Goal: Task Accomplishment & Management: Complete application form

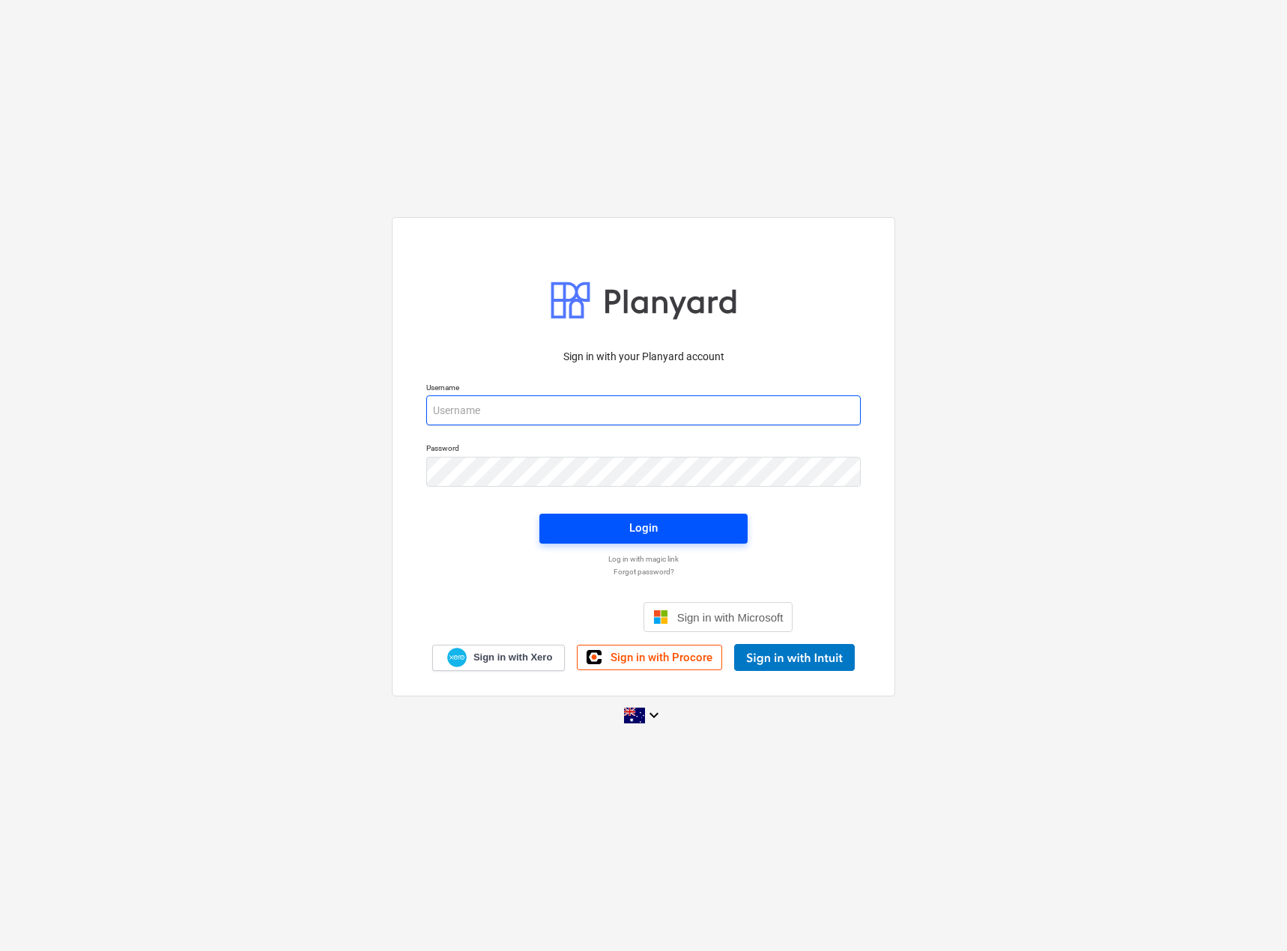
type input "[EMAIL_ADDRESS][DOMAIN_NAME]"
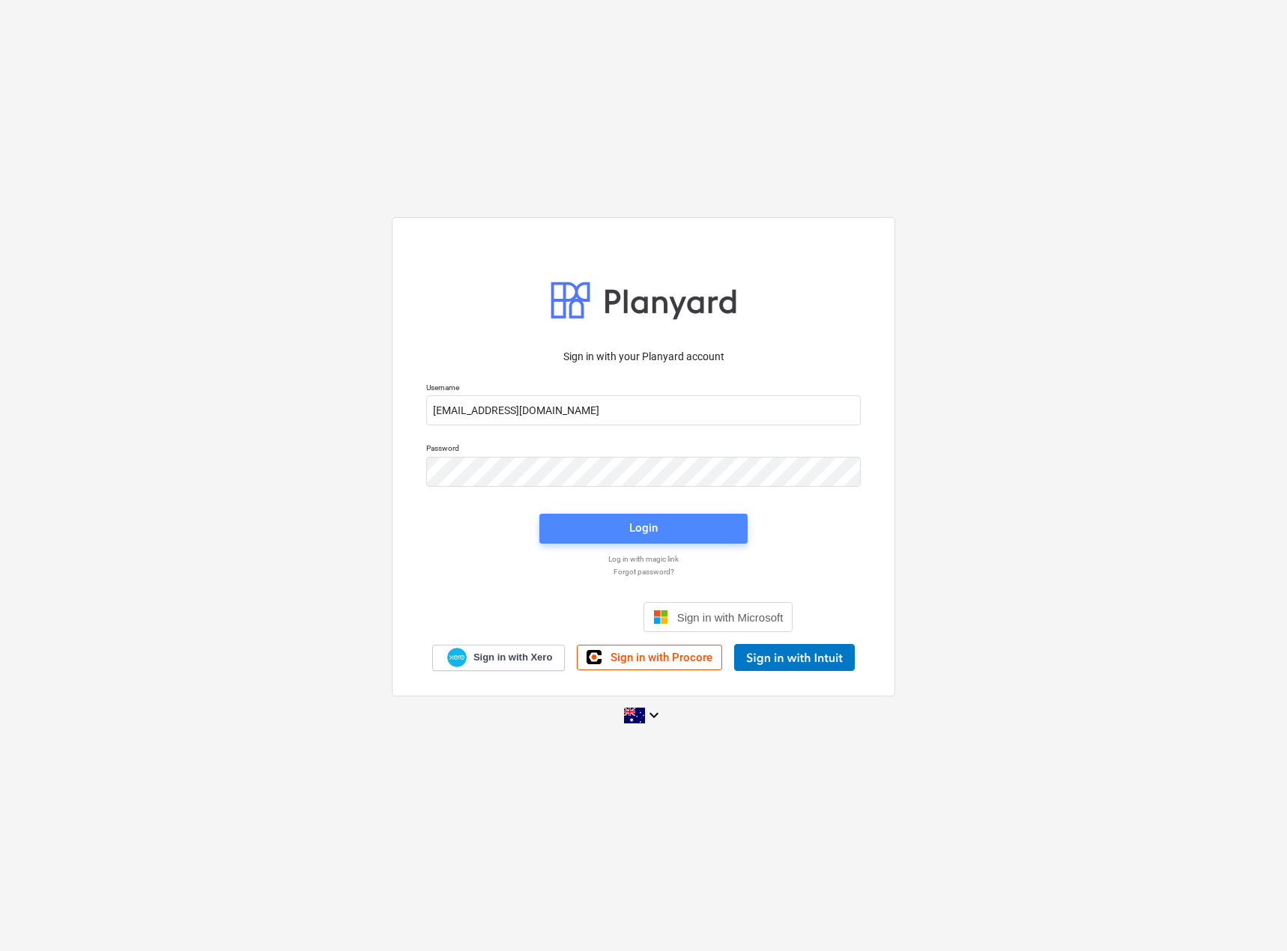
click at [654, 534] on div "Login" at bounding box center [643, 527] width 28 height 19
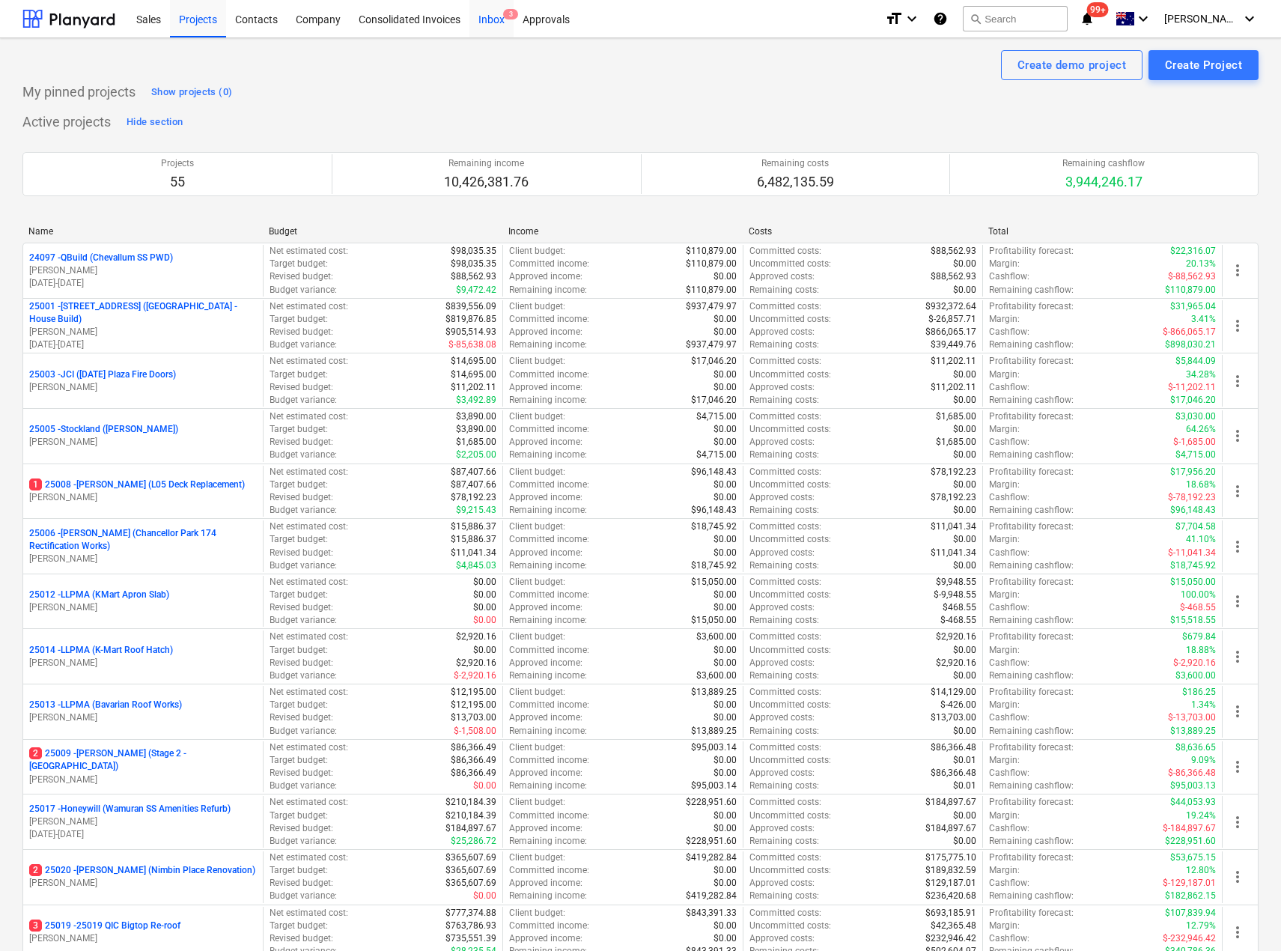
click at [499, 16] on div "Inbox 3" at bounding box center [492, 18] width 44 height 38
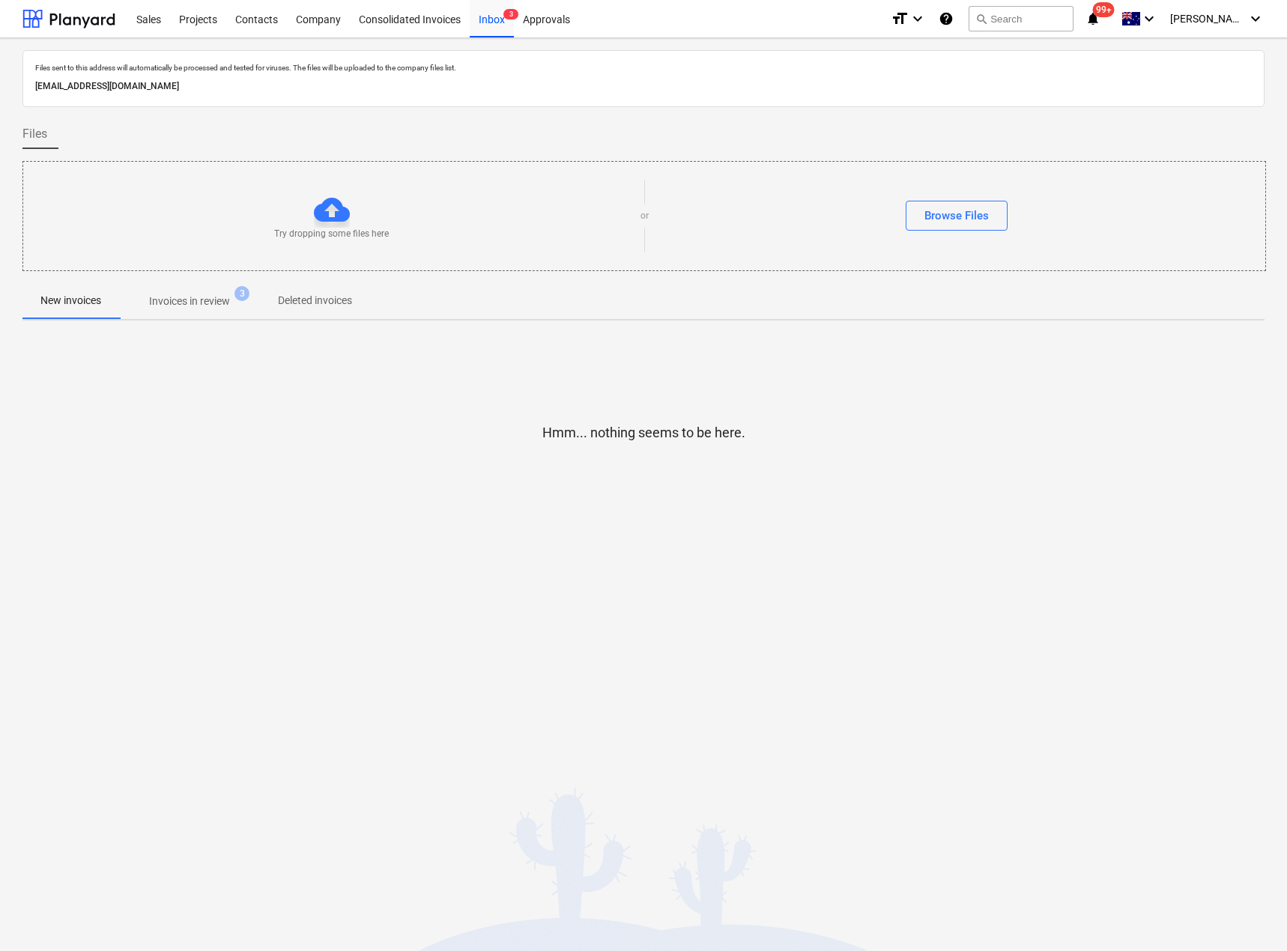
click at [186, 302] on p "Invoices in review" at bounding box center [189, 302] width 81 height 16
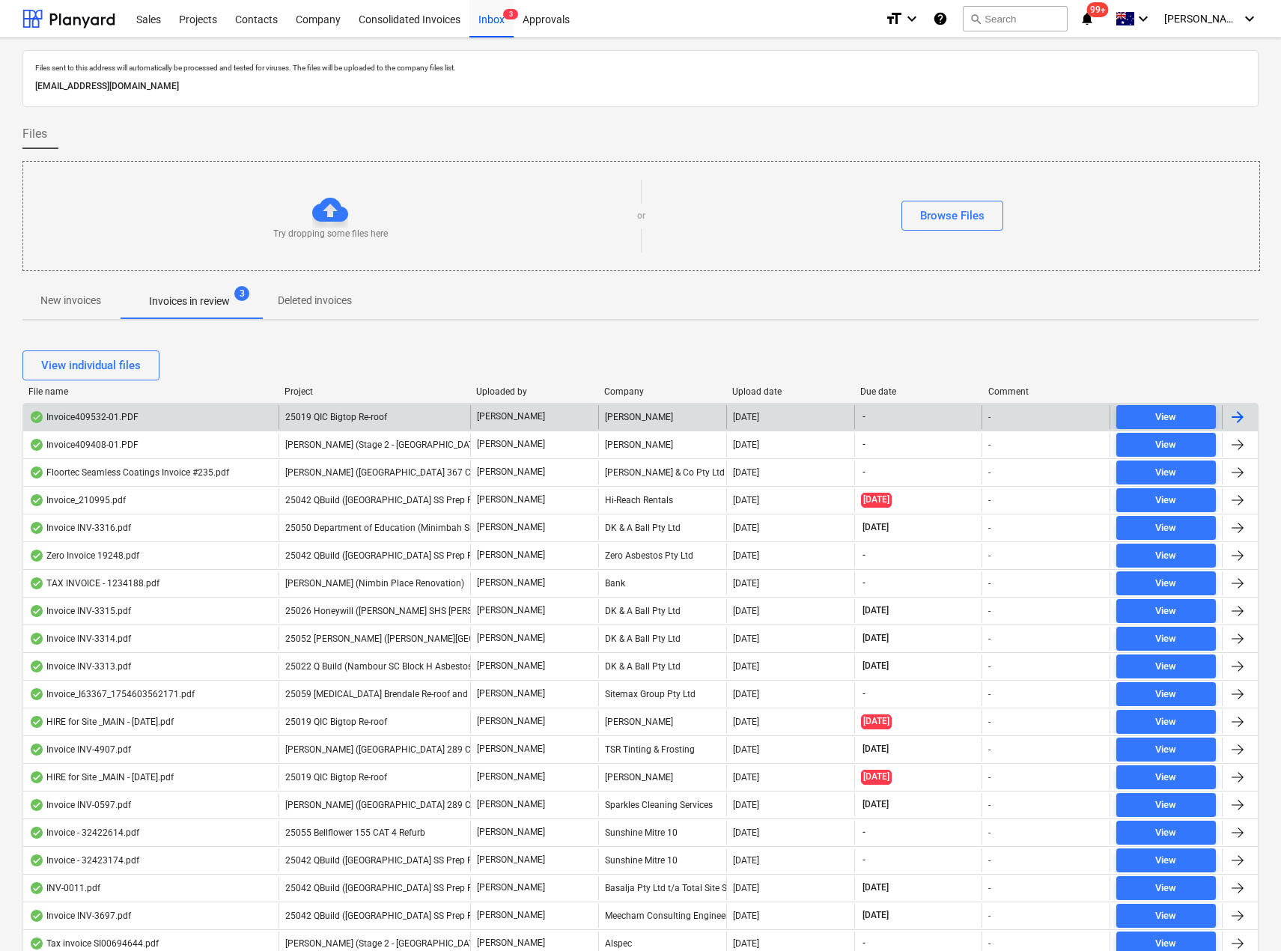
click at [395, 424] on div "25019 QIC Bigtop Re-roof" at bounding box center [375, 417] width 192 height 24
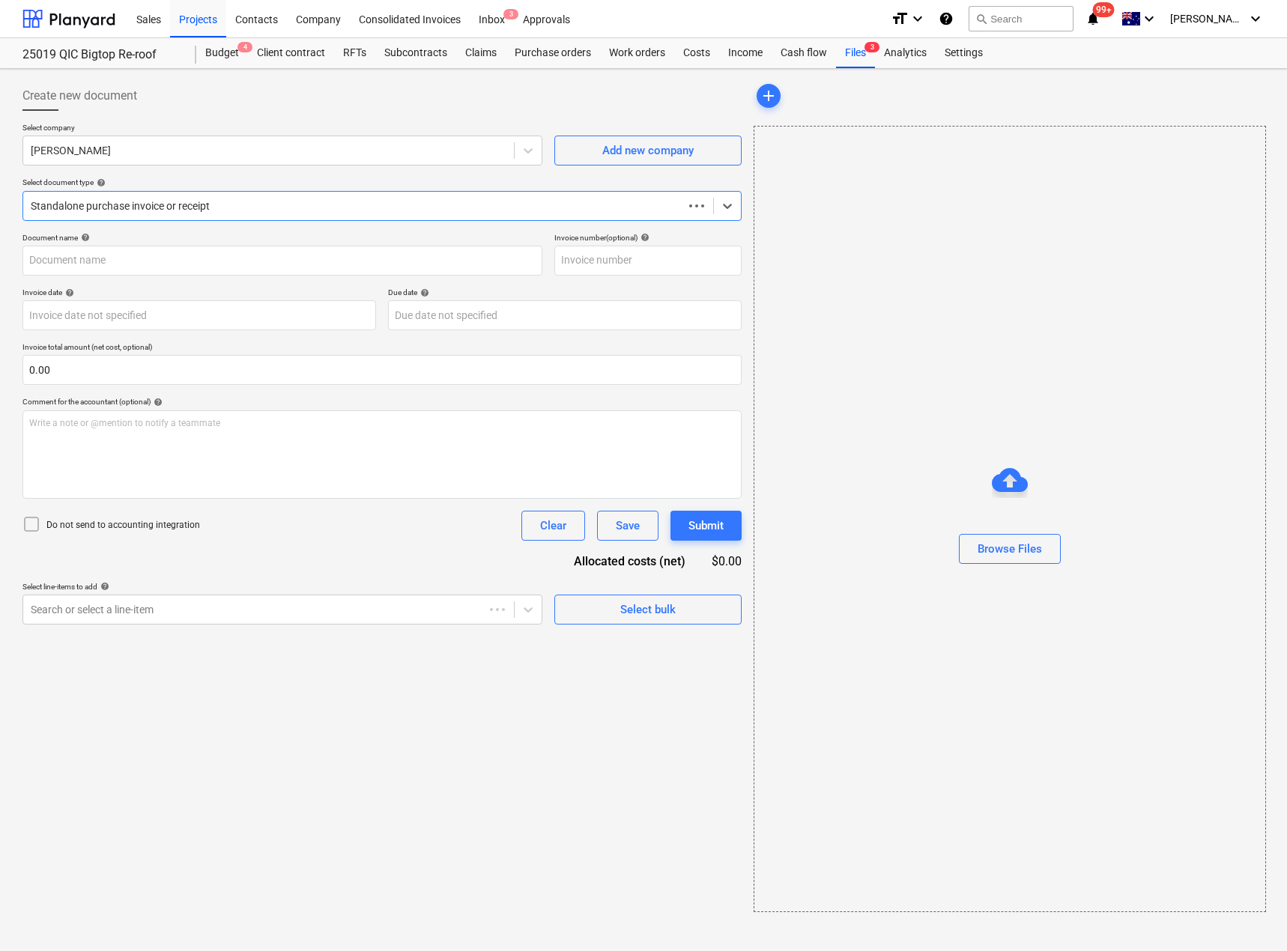
type input "Invoice409532-01.PDF"
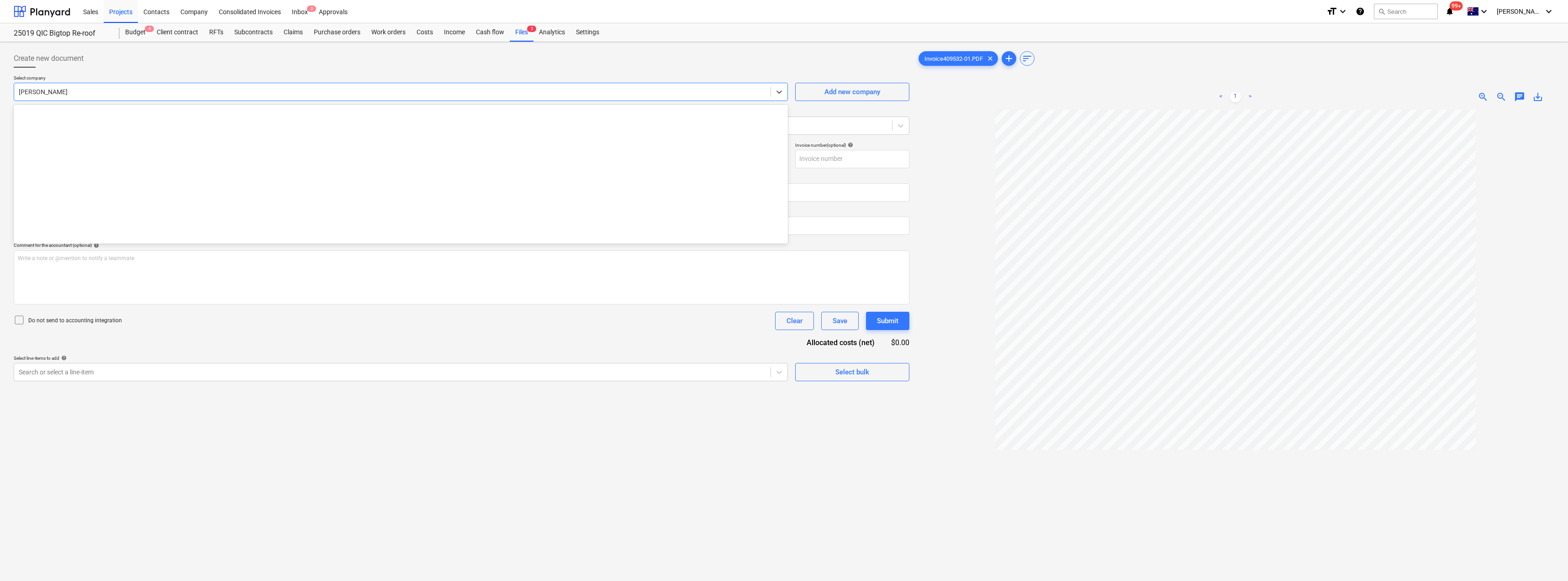
click at [195, 87] on div "[PERSON_NAME]" at bounding box center [392, 92] width 756 height 13
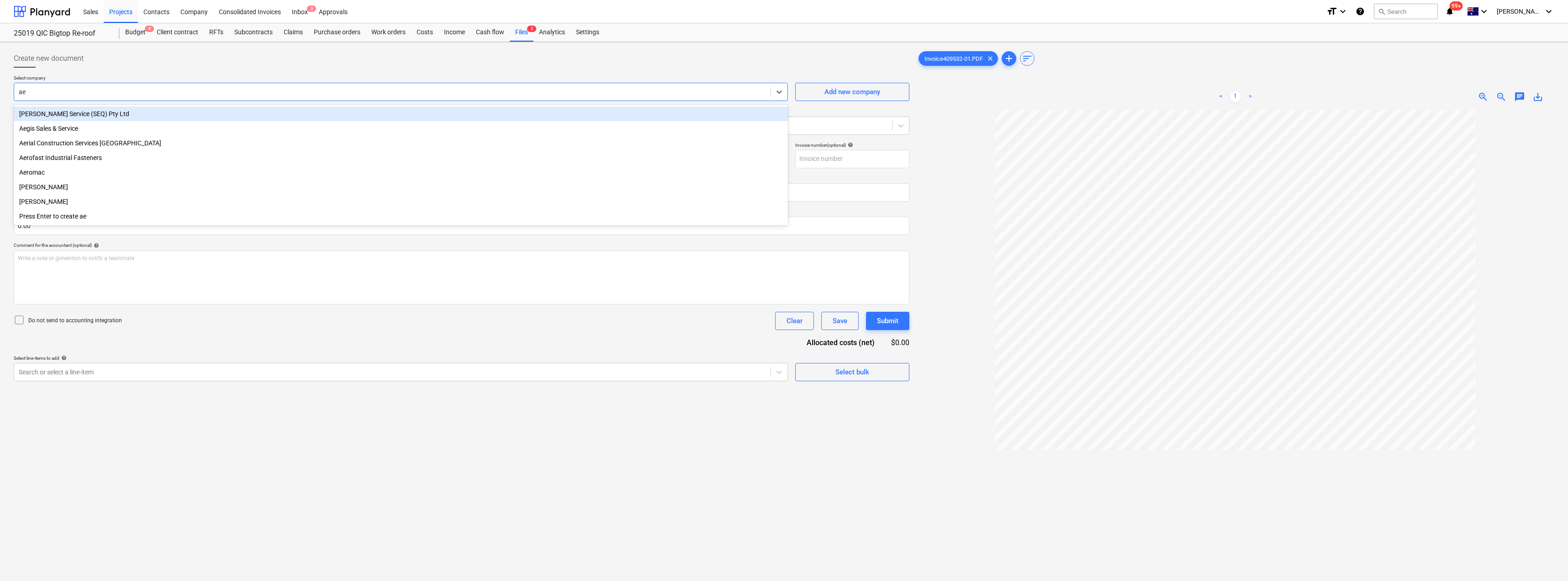
type input "a"
type input "aerof"
click at [87, 115] on div "Aerofast Industrial Fasteners" at bounding box center [400, 114] width 774 height 15
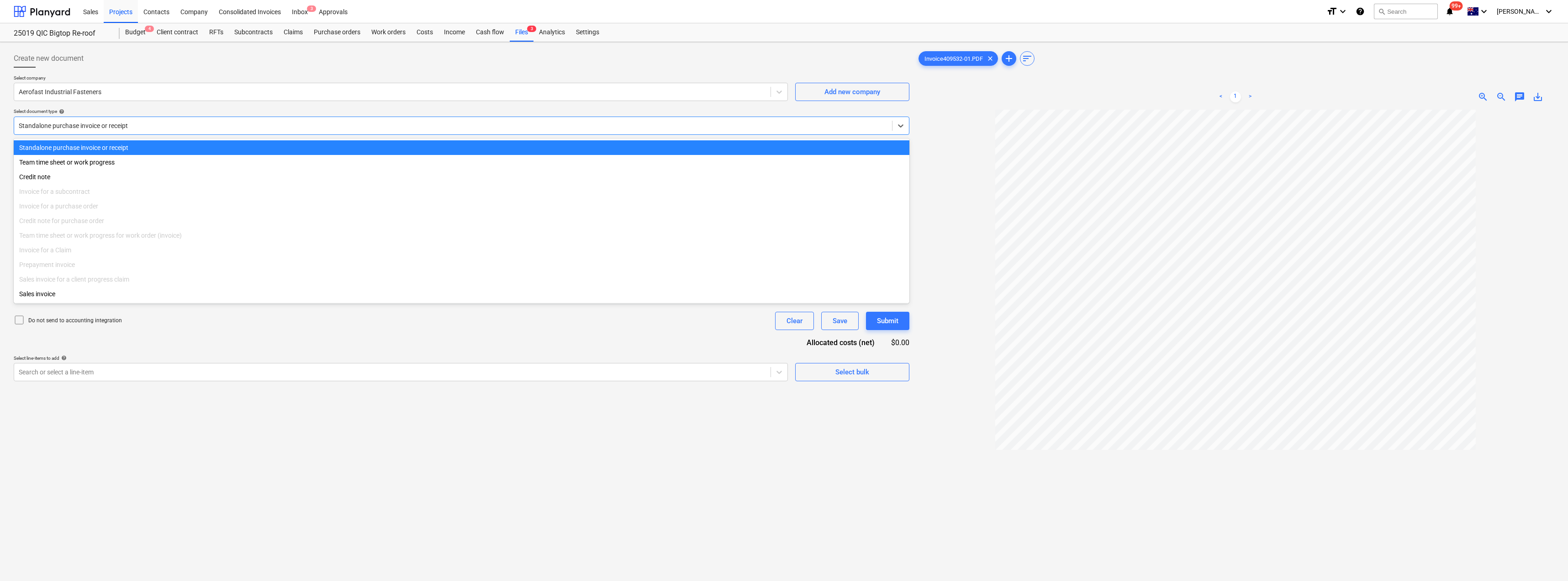
click at [87, 126] on div at bounding box center [453, 125] width 868 height 9
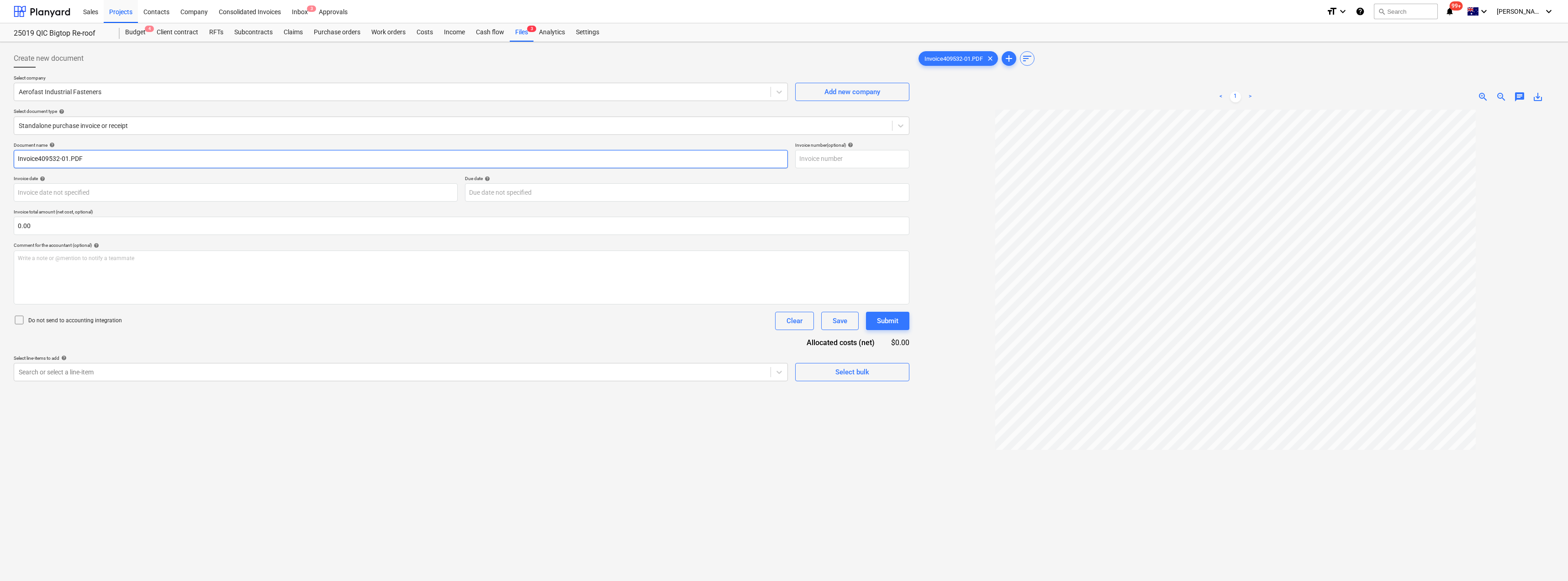
drag, startPoint x: 98, startPoint y: 156, endPoint x: 12, endPoint y: 156, distance: 86.0
click at [12, 156] on div "Create new document Select company Aerofast Industrial Fasteners Add new compan…" at bounding box center [461, 357] width 903 height 623
drag, startPoint x: 66, startPoint y: 161, endPoint x: 4, endPoint y: 159, distance: 62.0
click at [4, 159] on div "Create new document Select company Aerofast Industrial Fasteners Add new compan…" at bounding box center [784, 357] width 1568 height 630
type input "409532/01"
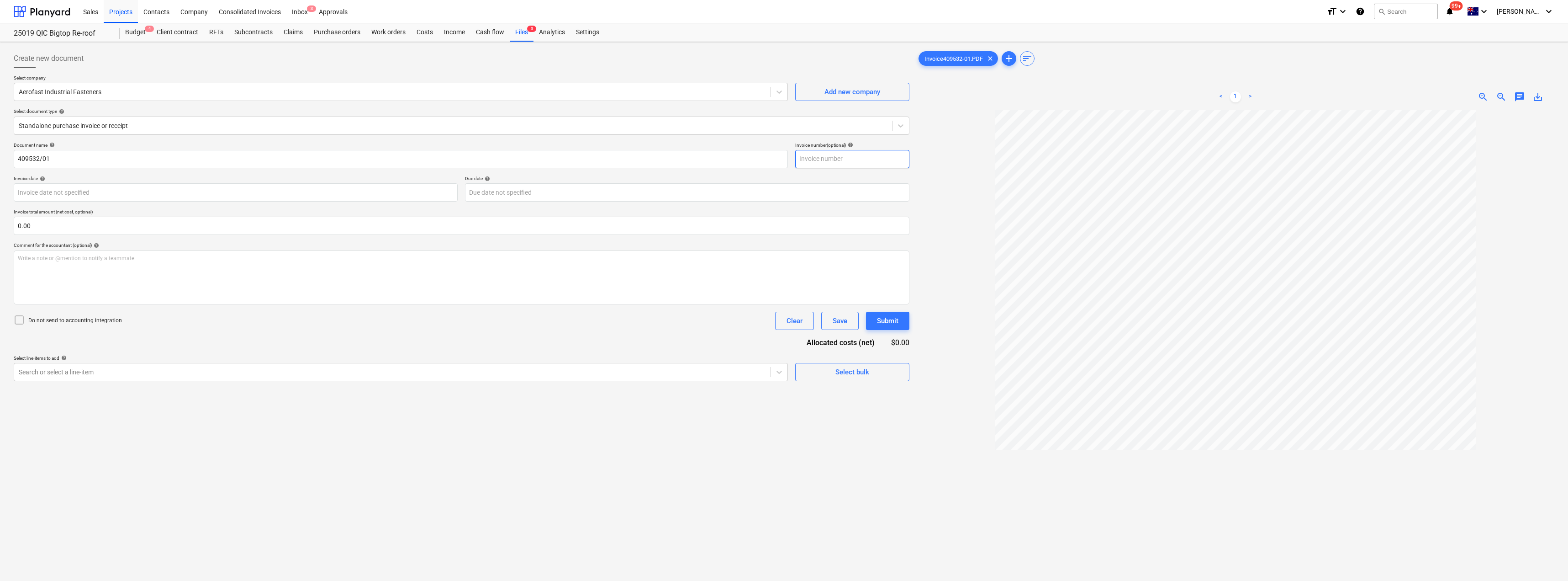
click at [784, 161] on input "text" at bounding box center [852, 159] width 114 height 18
paste input "409532/01"
type input "409532/01"
click at [256, 190] on body "Sales Projects Contacts Company Consolidated Invoices Inbox 3 Approvals format_…" at bounding box center [784, 290] width 1568 height 581
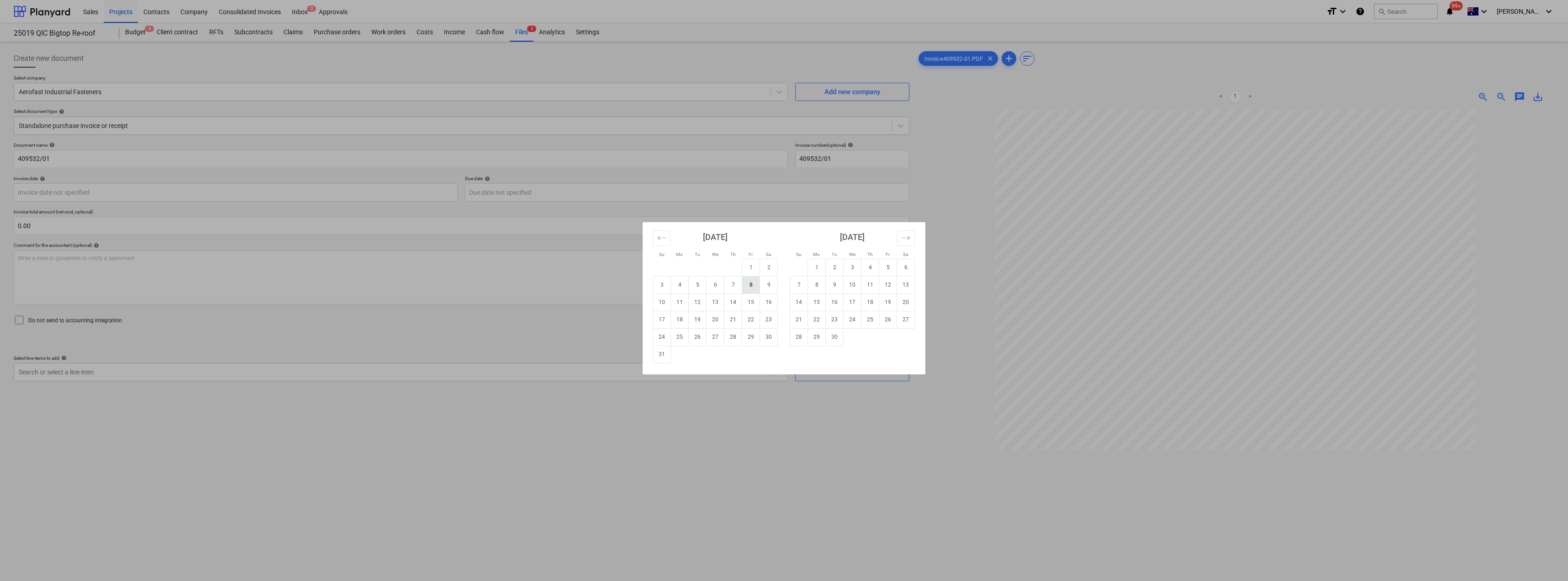
click at [756, 284] on td "8" at bounding box center [751, 284] width 18 height 17
type input "[DATE]"
click at [578, 194] on body "Sales Projects Contacts Company Consolidated Invoices Inbox 3 Approvals format_…" at bounding box center [784, 290] width 1568 height 581
click at [784, 340] on td "30" at bounding box center [834, 337] width 18 height 17
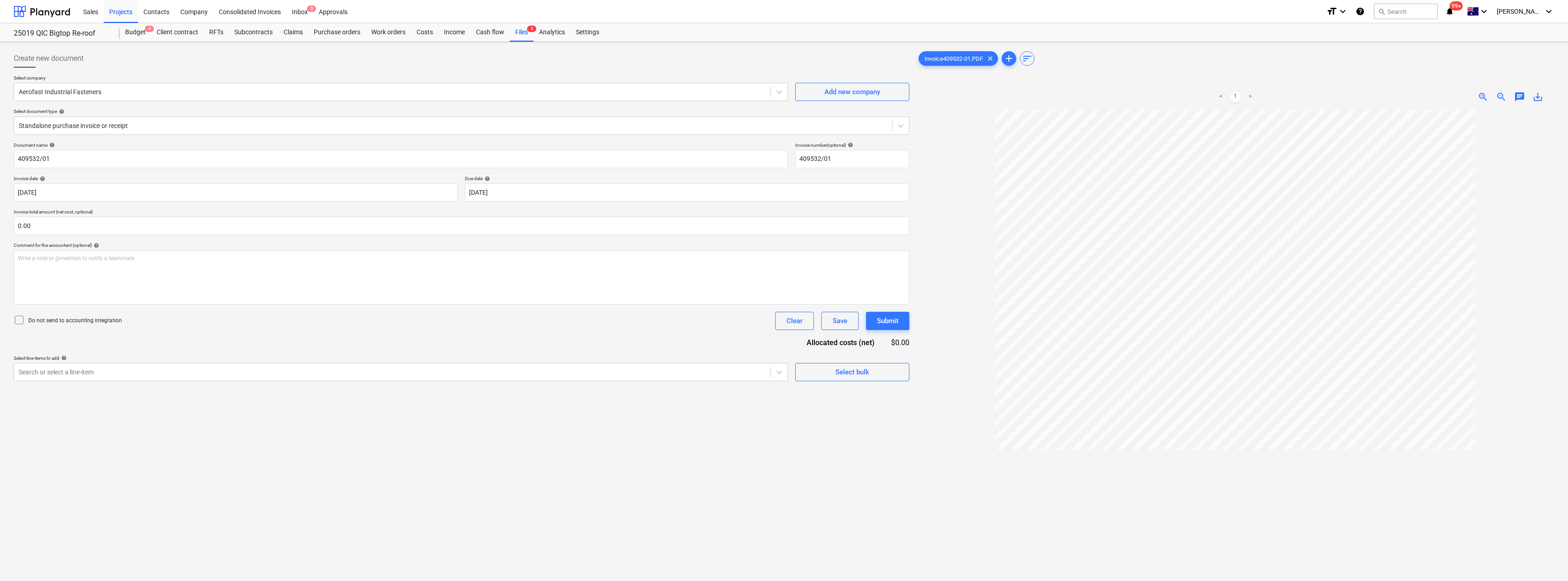
type input "[DATE]"
click at [232, 369] on div at bounding box center [392, 372] width 747 height 9
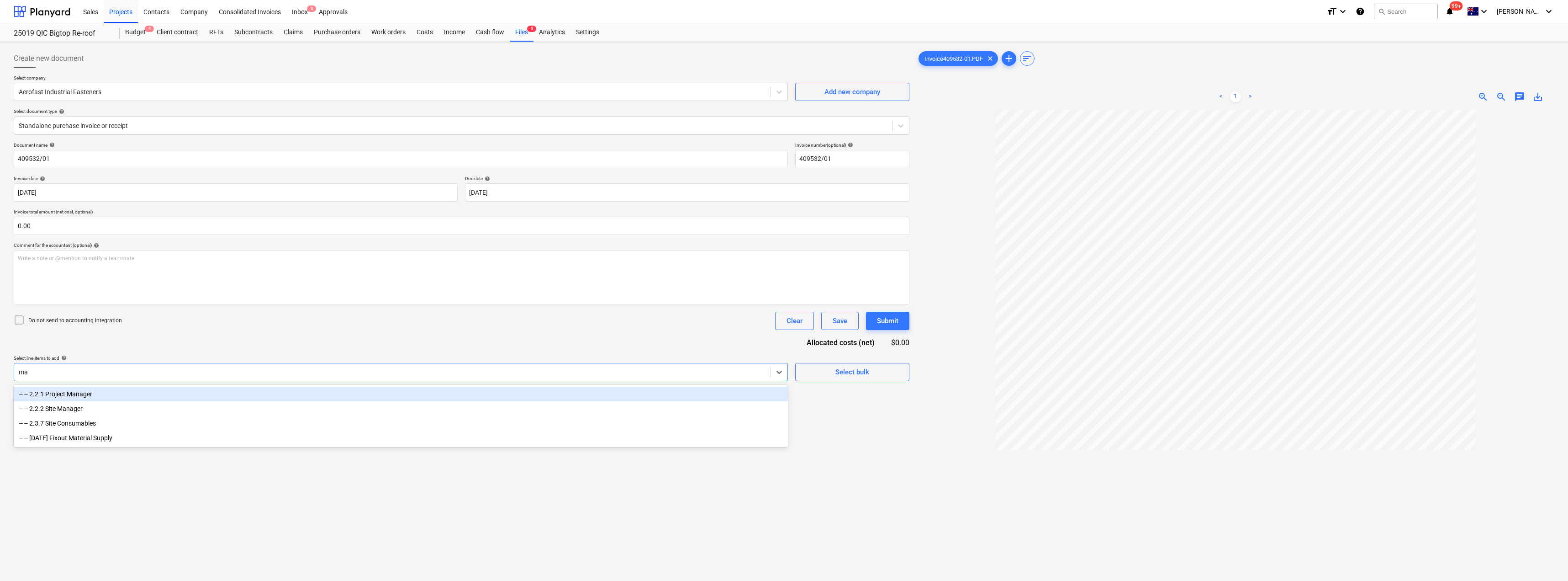
type input "mat"
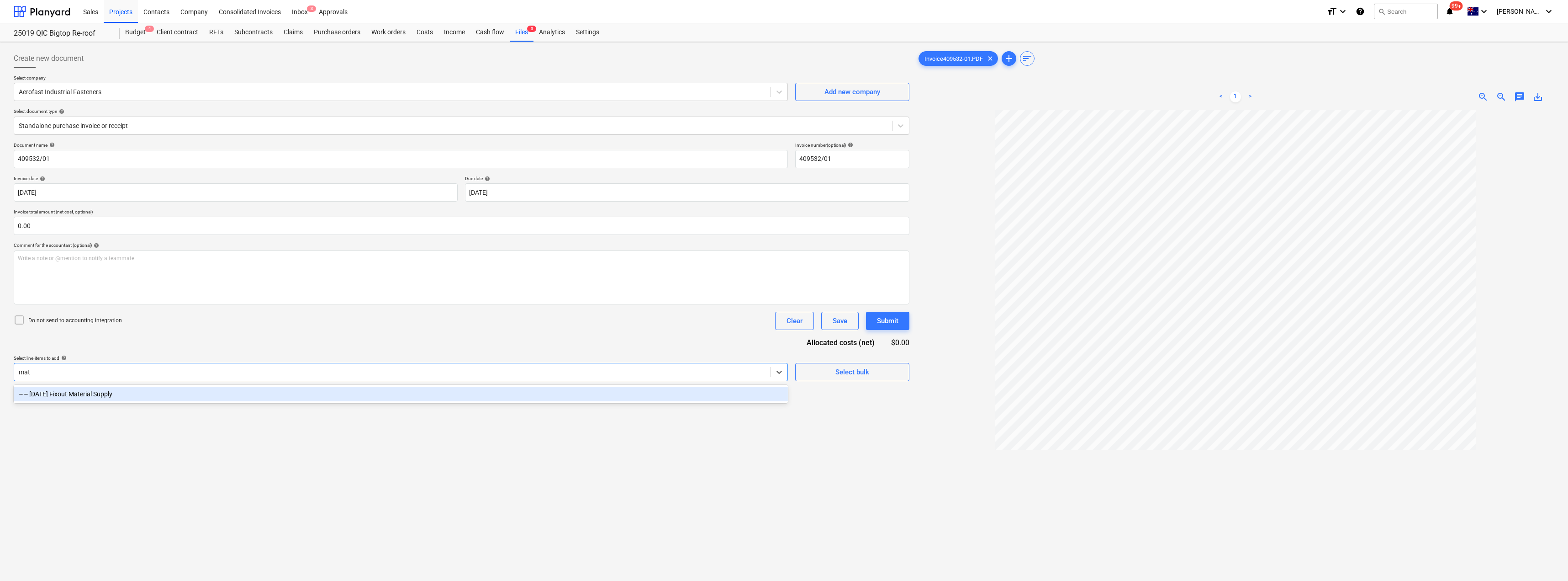
click at [229, 387] on div "-- -- [DATE] Fixout Material Supply" at bounding box center [400, 394] width 774 height 15
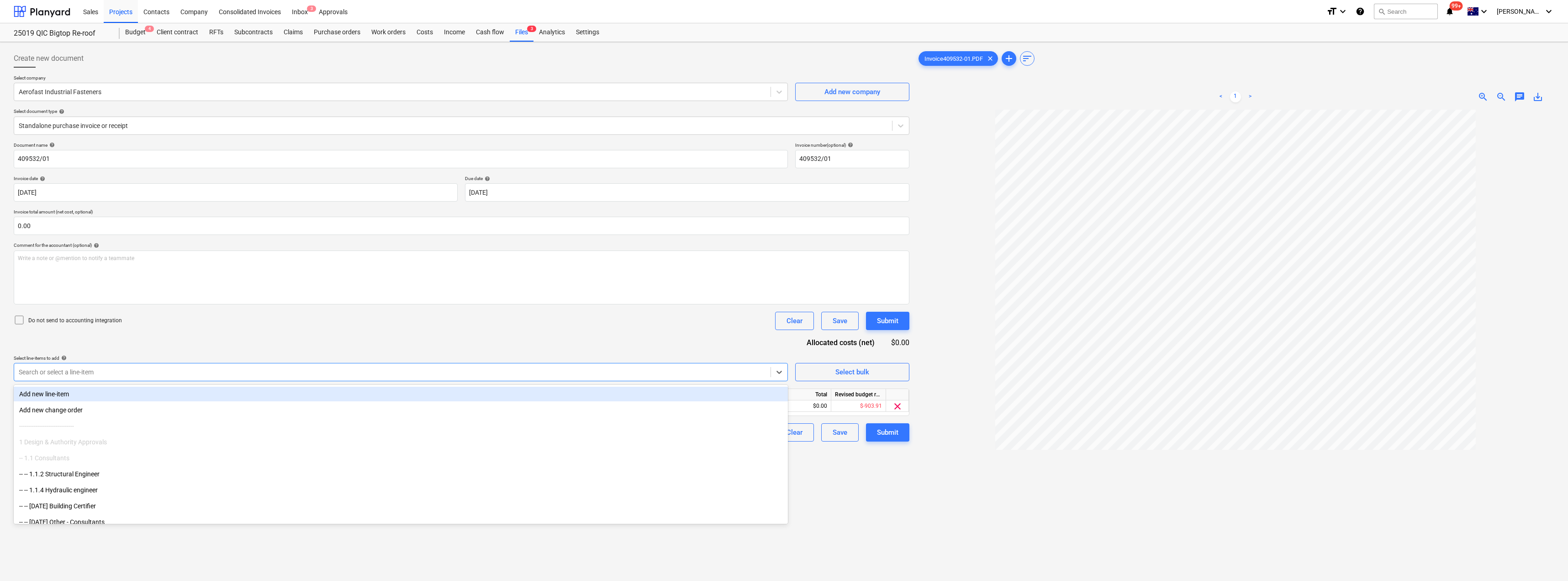
click at [307, 340] on div "Document name help 409532/01 Invoice number (optional) help 409532/01 Invoice d…" at bounding box center [461, 292] width 895 height 299
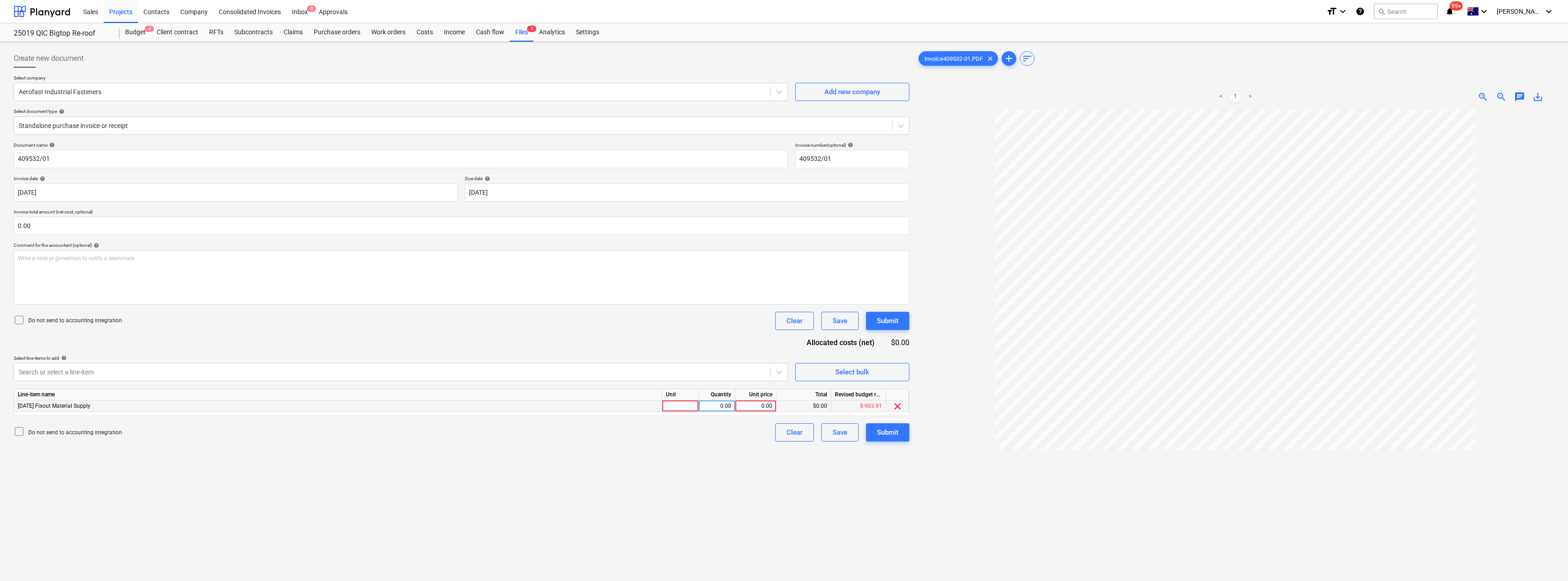
click at [687, 408] on div at bounding box center [681, 406] width 37 height 12
type input "Item"
type input "2.32"
click at [784, 431] on div "Submit" at bounding box center [887, 432] width 21 height 12
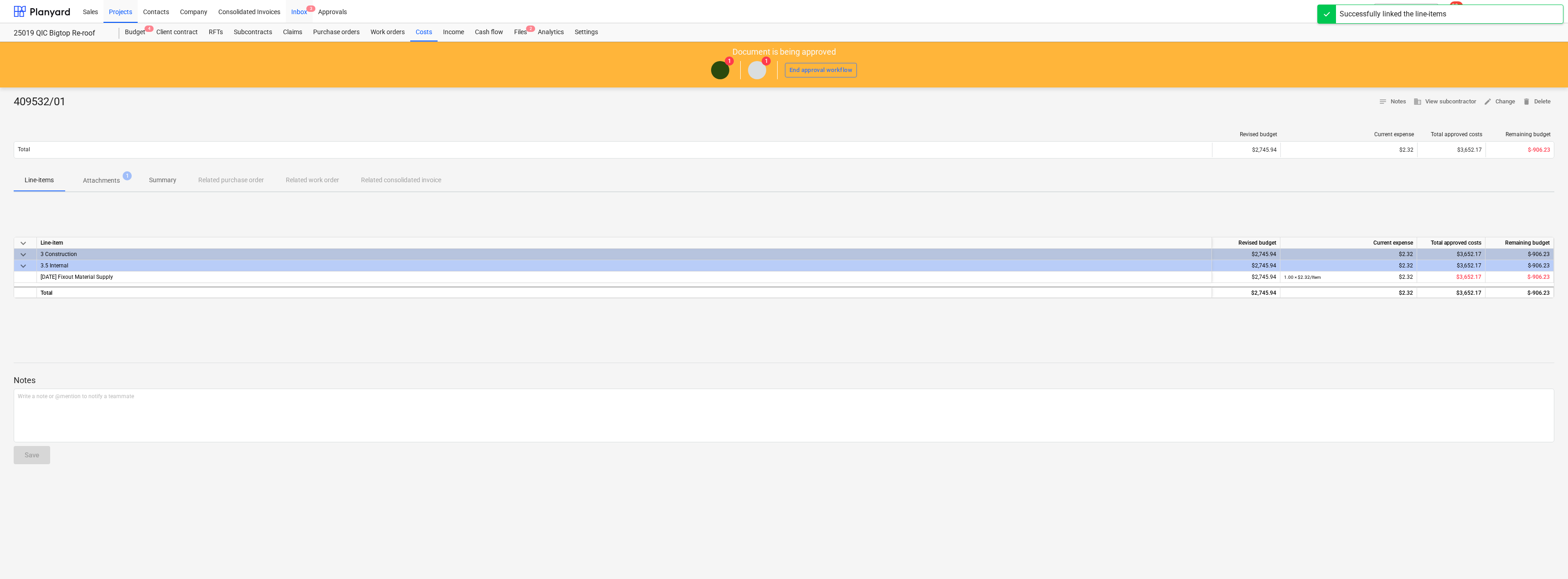
click at [304, 7] on div "Inbox 3" at bounding box center [299, 11] width 27 height 23
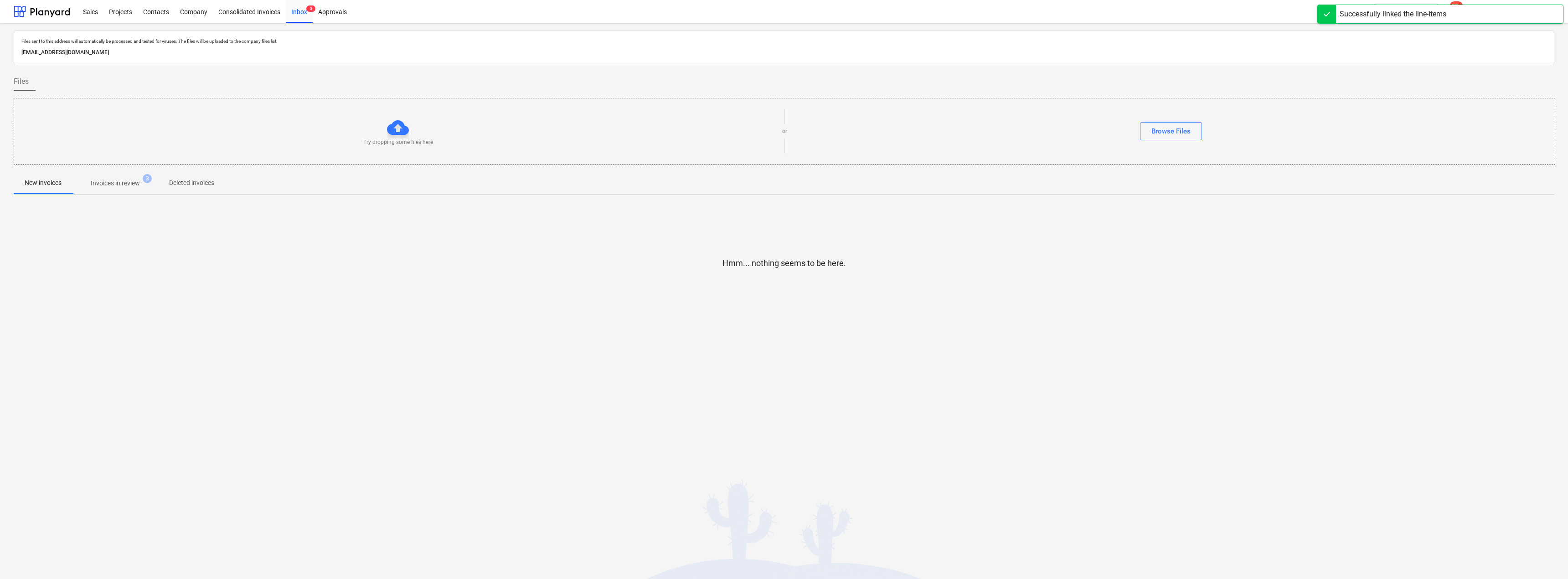
click at [122, 175] on span "Invoices in review 3" at bounding box center [115, 183] width 86 height 16
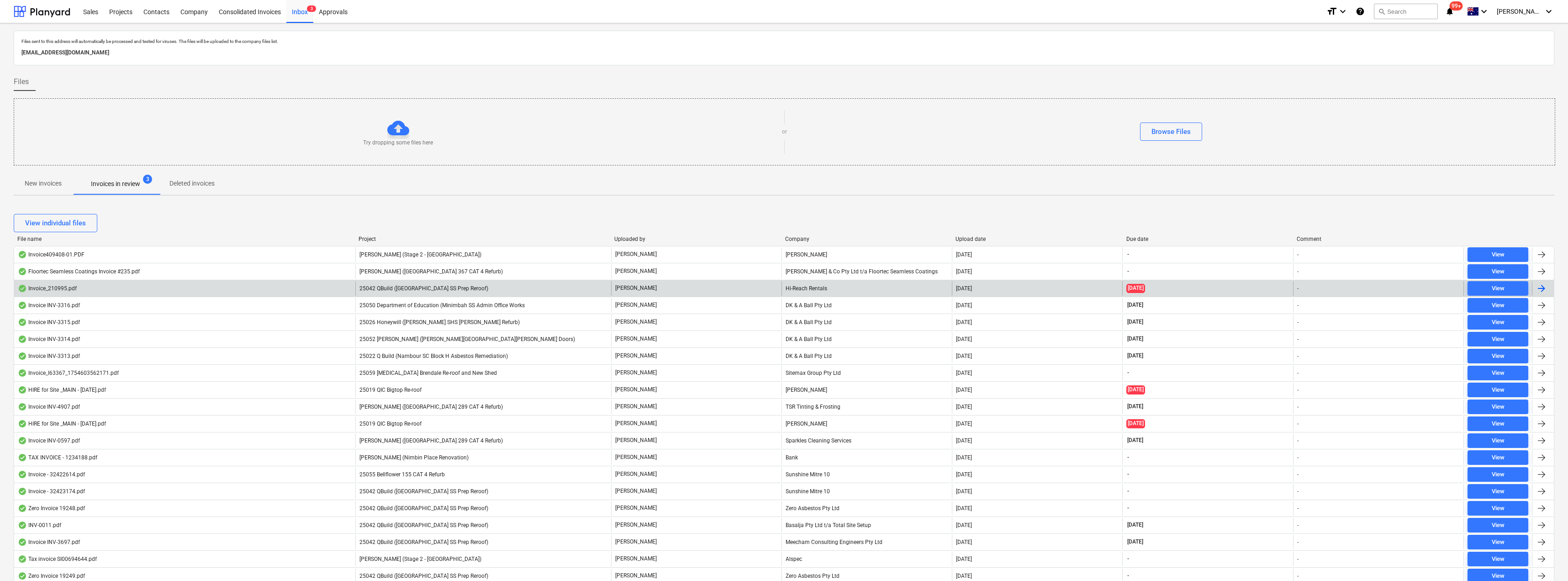
click at [714, 287] on div "[PERSON_NAME]" at bounding box center [696, 289] width 170 height 15
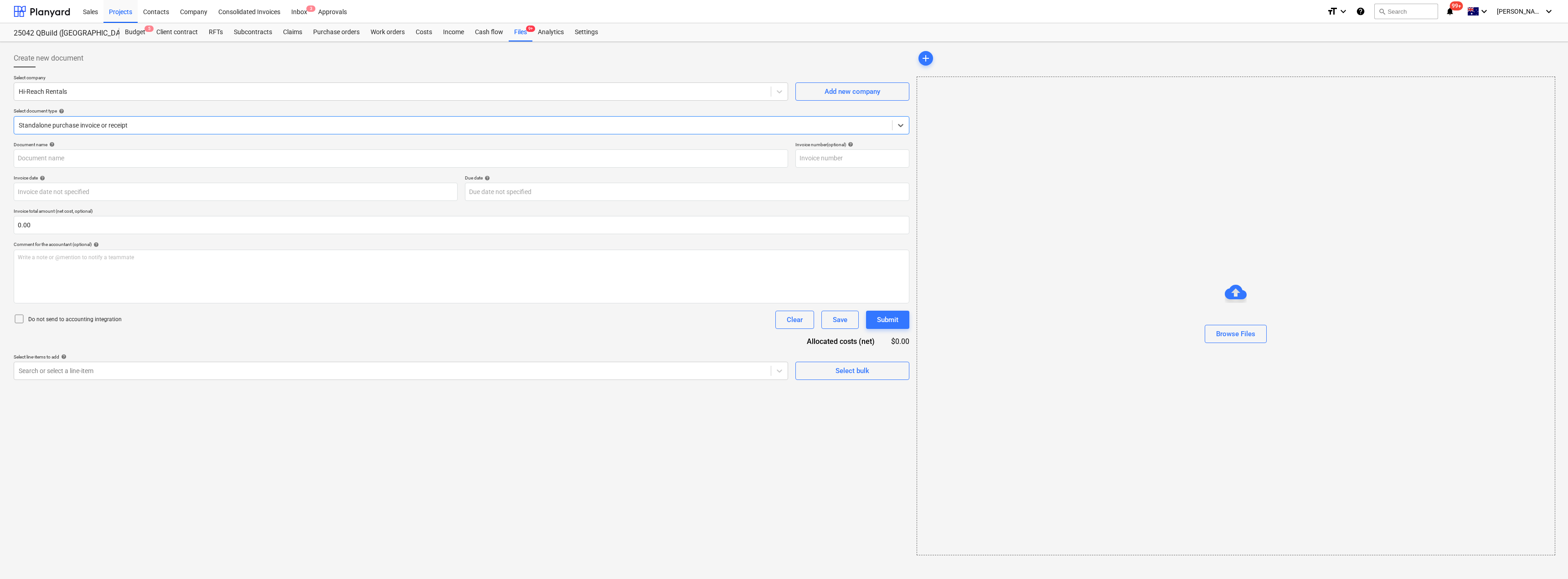
type input "210995"
type input "[DATE]"
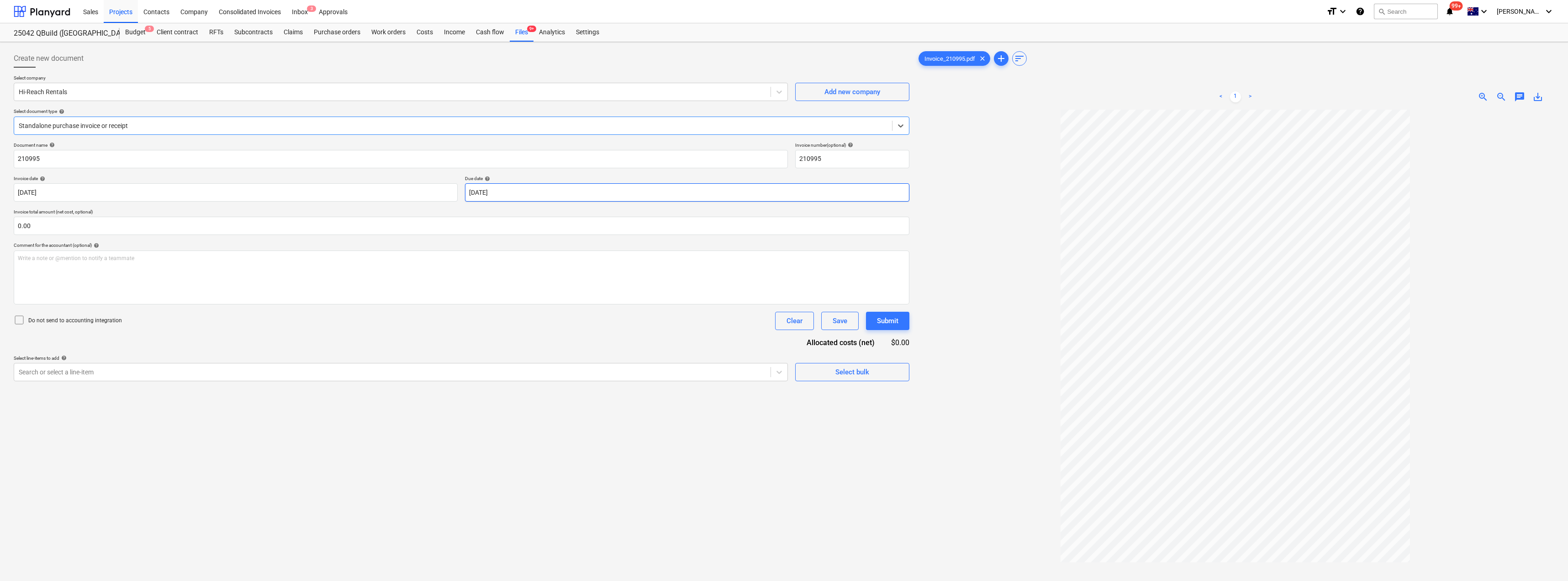
click at [517, 190] on body "Sales Projects Contacts Company Consolidated Invoices Inbox 3 Approvals format_…" at bounding box center [784, 290] width 1568 height 581
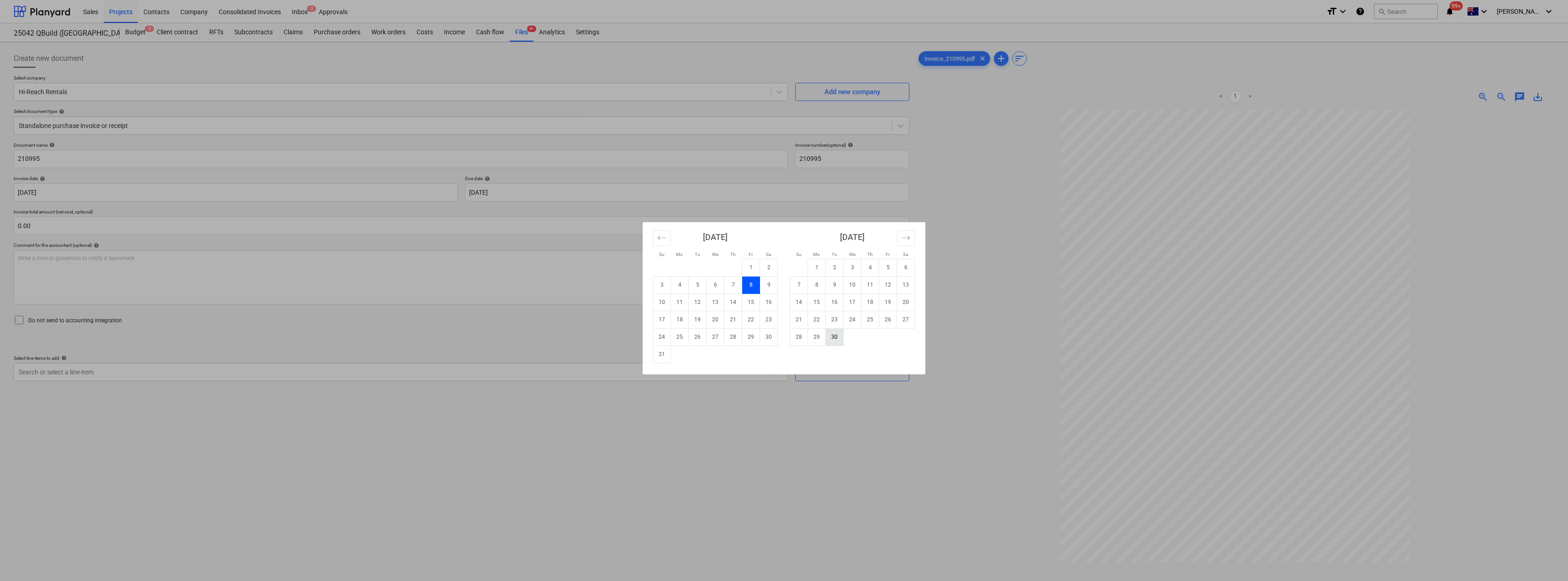
click at [784, 334] on td "30" at bounding box center [834, 337] width 18 height 17
type input "[DATE]"
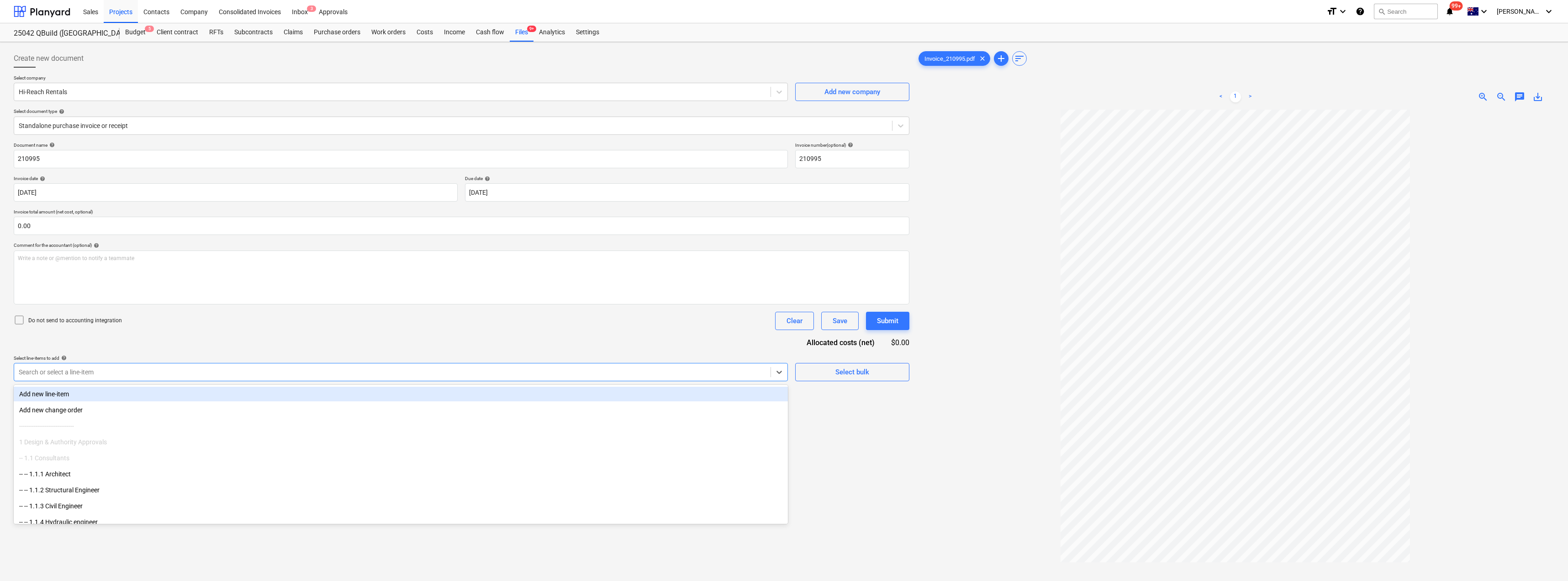
click at [131, 367] on div at bounding box center [392, 372] width 747 height 9
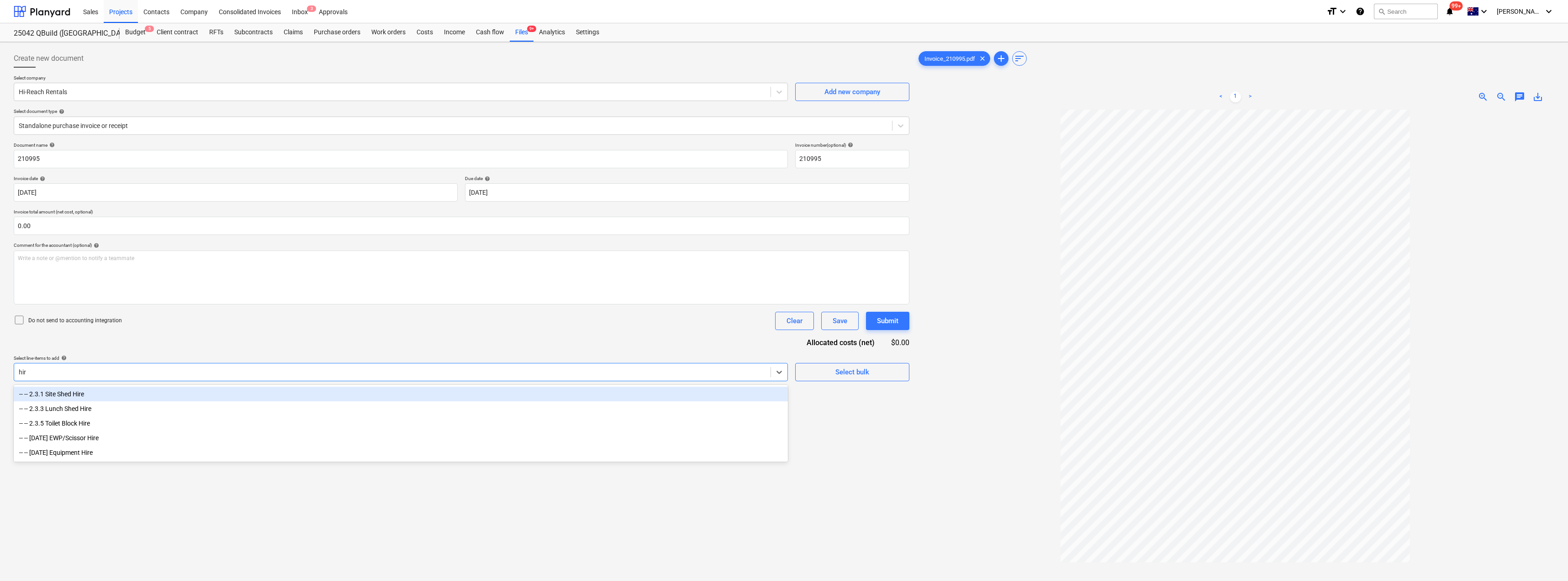
type input "hire"
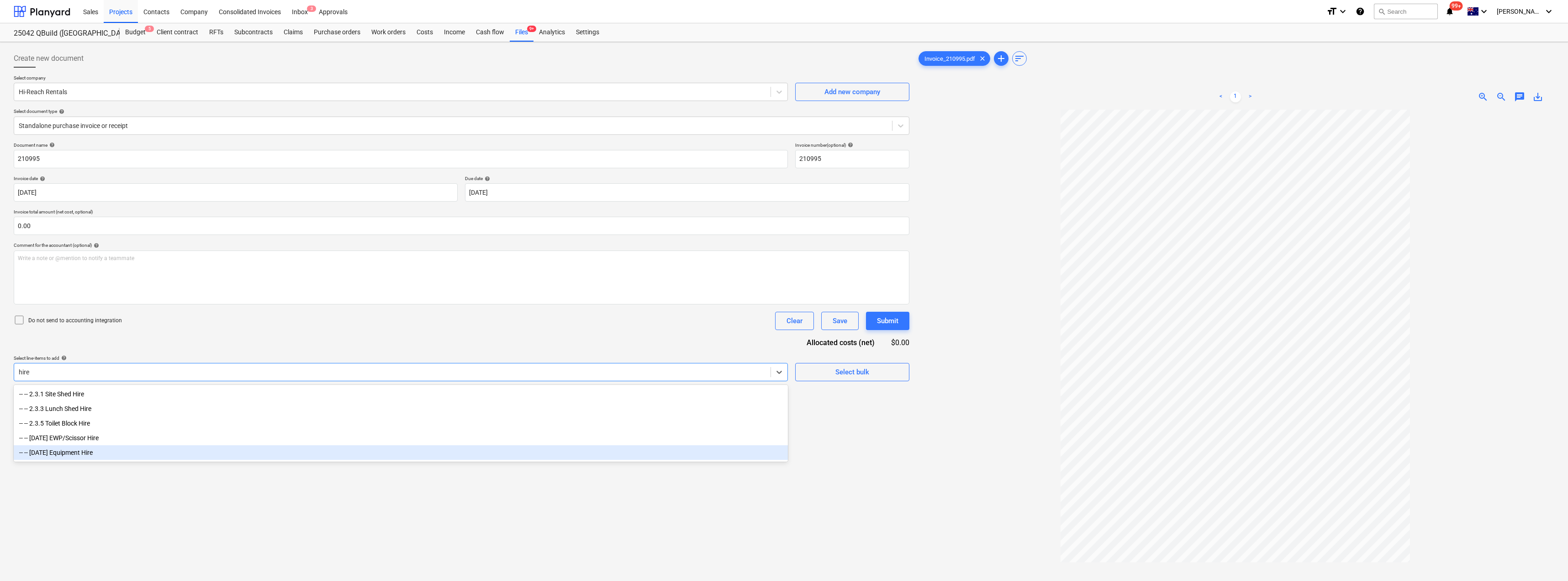
click at [98, 455] on div "-- -- [DATE] Equipment Hire" at bounding box center [400, 452] width 774 height 15
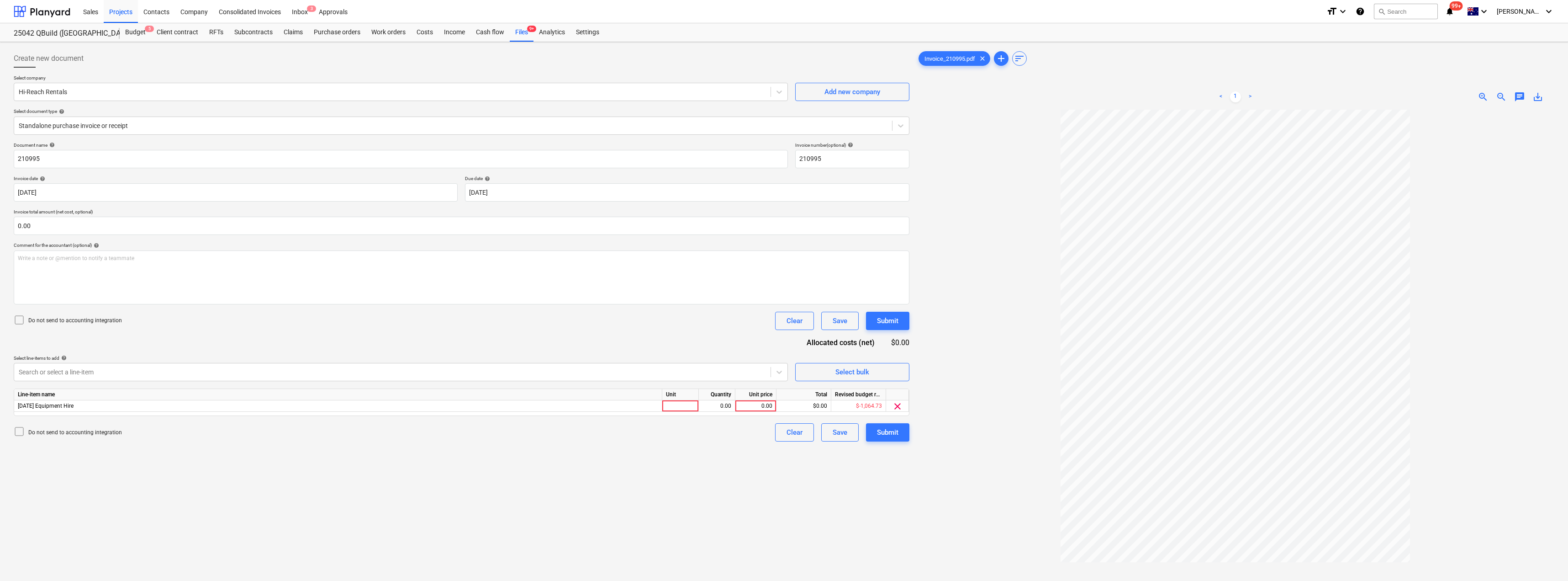
click at [264, 335] on div "Document name help 210995 Invoice number (optional) help 210995 Invoice date he…" at bounding box center [461, 292] width 895 height 299
click at [686, 408] on div at bounding box center [681, 406] width 37 height 12
type input "Item"
type input "339"
click at [663, 460] on div "Create new document Select company Hi-Reach Rentals Add new company Select docu…" at bounding box center [461, 357] width 903 height 623
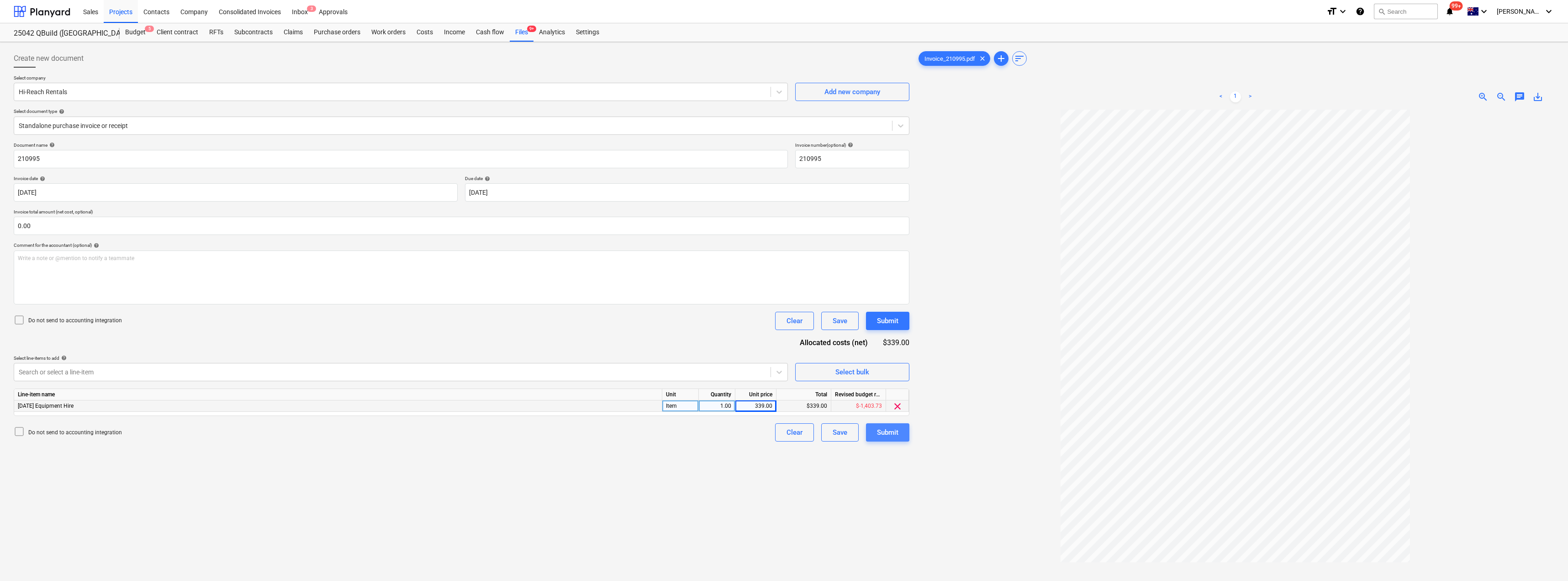
click at [784, 433] on div "Submit" at bounding box center [887, 432] width 21 height 12
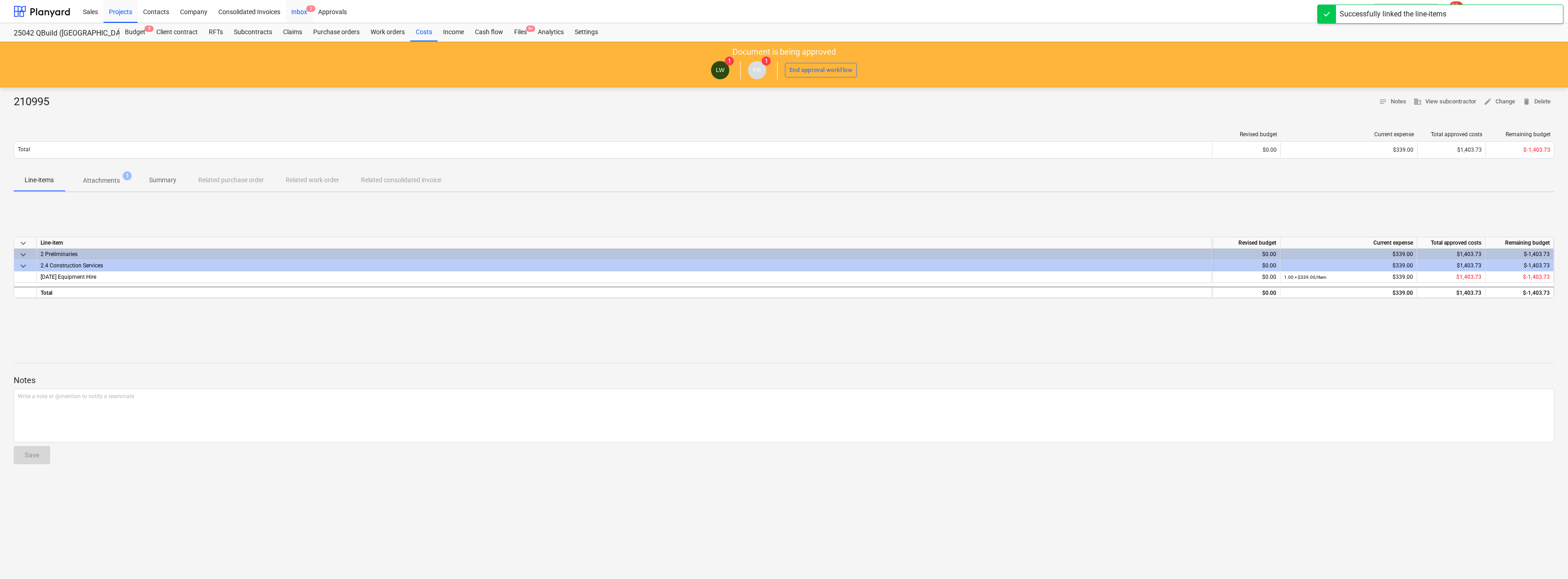
click at [299, 4] on div "Inbox 2" at bounding box center [299, 11] width 27 height 23
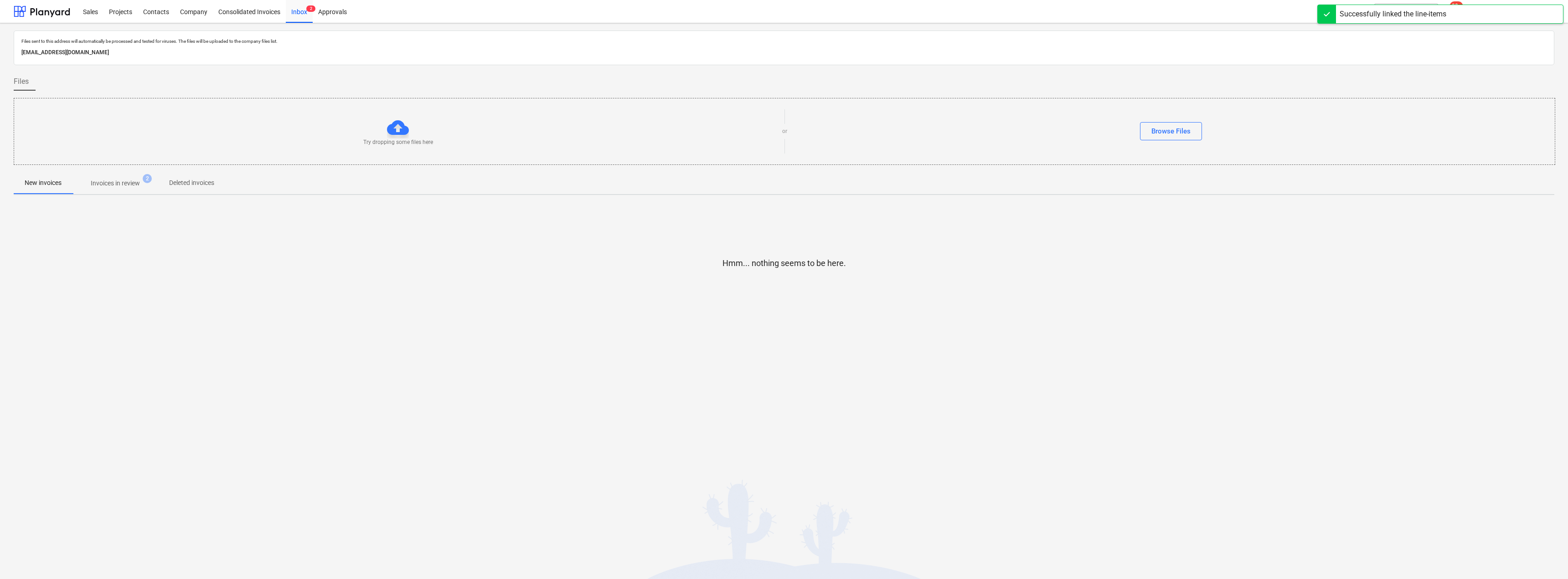
click at [128, 177] on span "Invoices in review 2" at bounding box center [115, 183] width 86 height 16
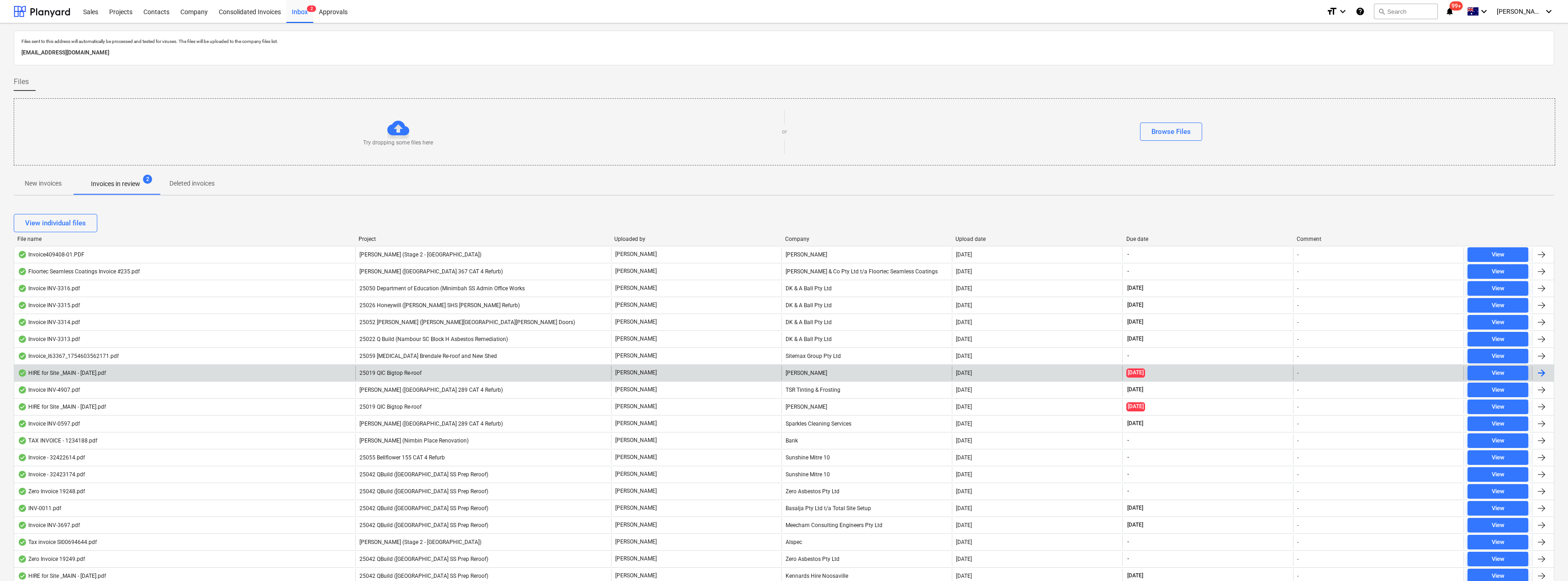
click at [537, 372] on div "25019 QIC Bigtop Re-roof" at bounding box center [483, 373] width 256 height 15
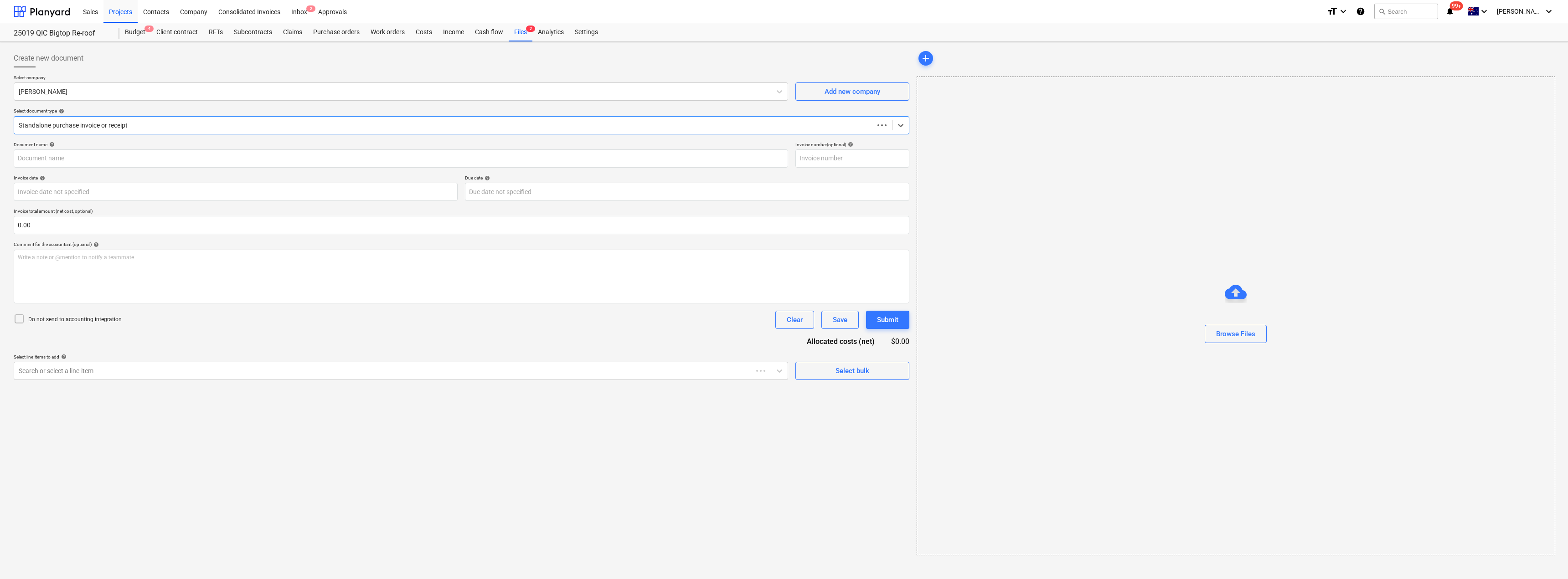
type input "100365402"
type input "[DATE]"
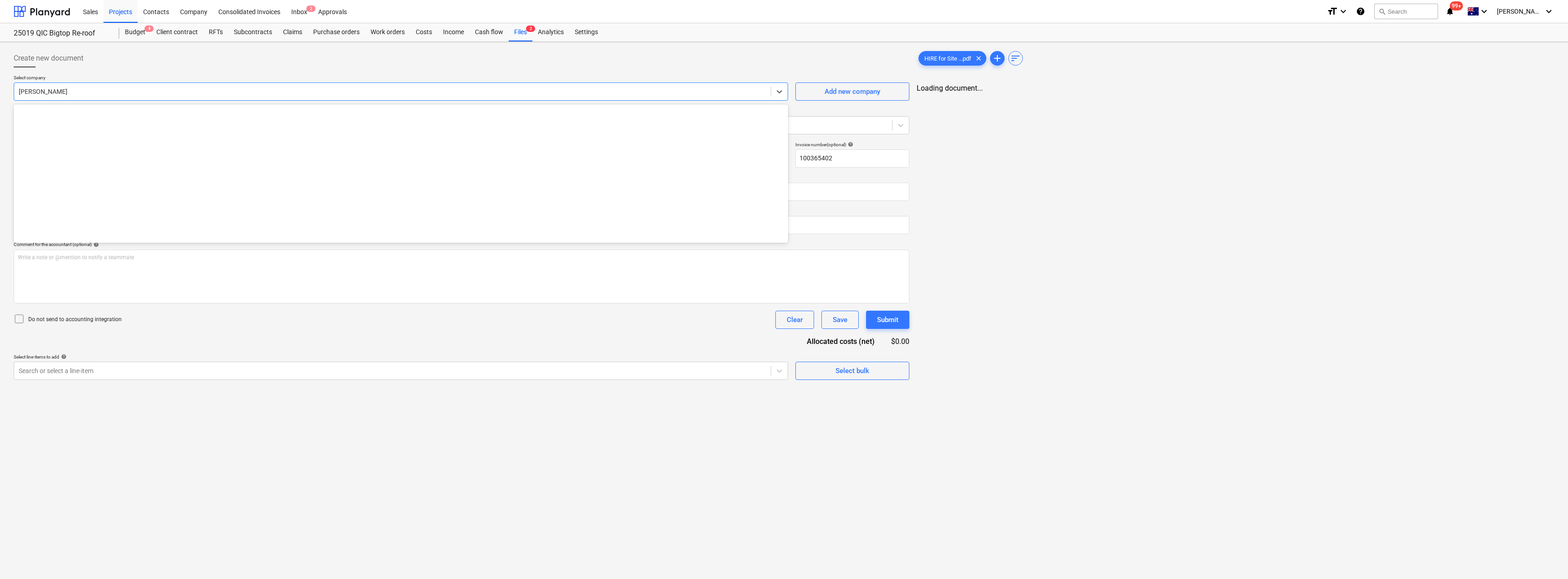
click at [268, 91] on div at bounding box center [393, 91] width 747 height 9
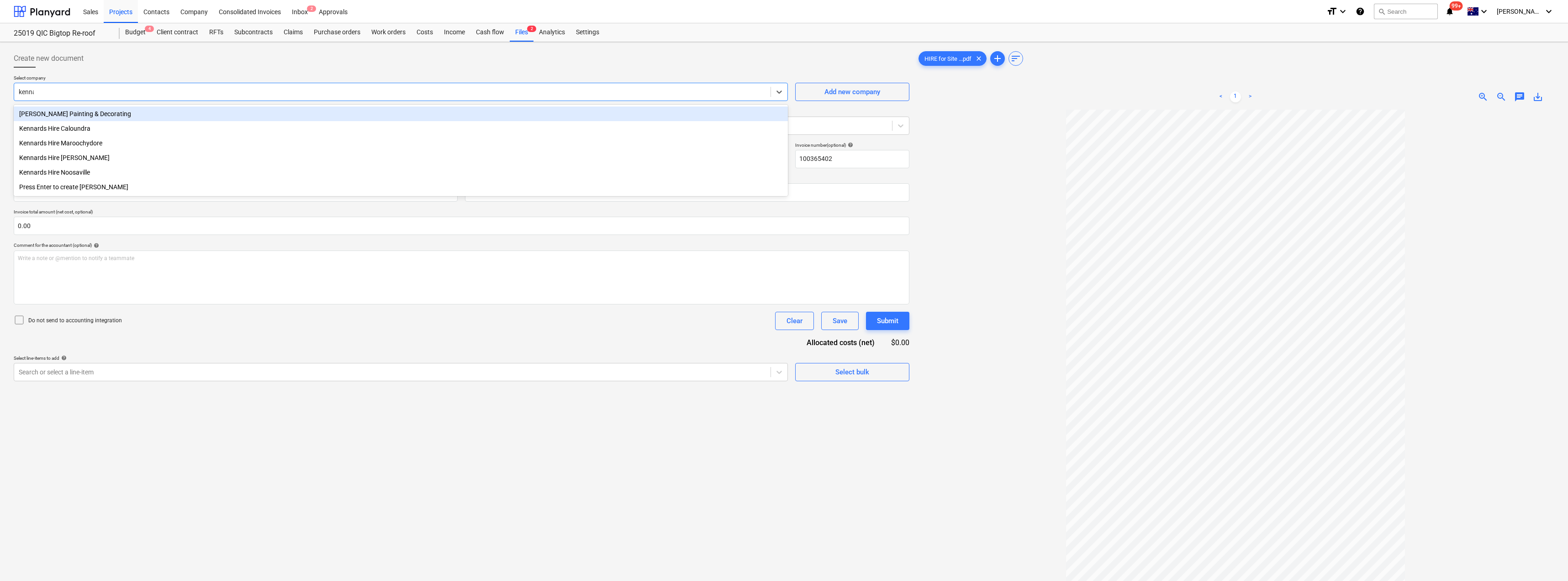
type input "kennar"
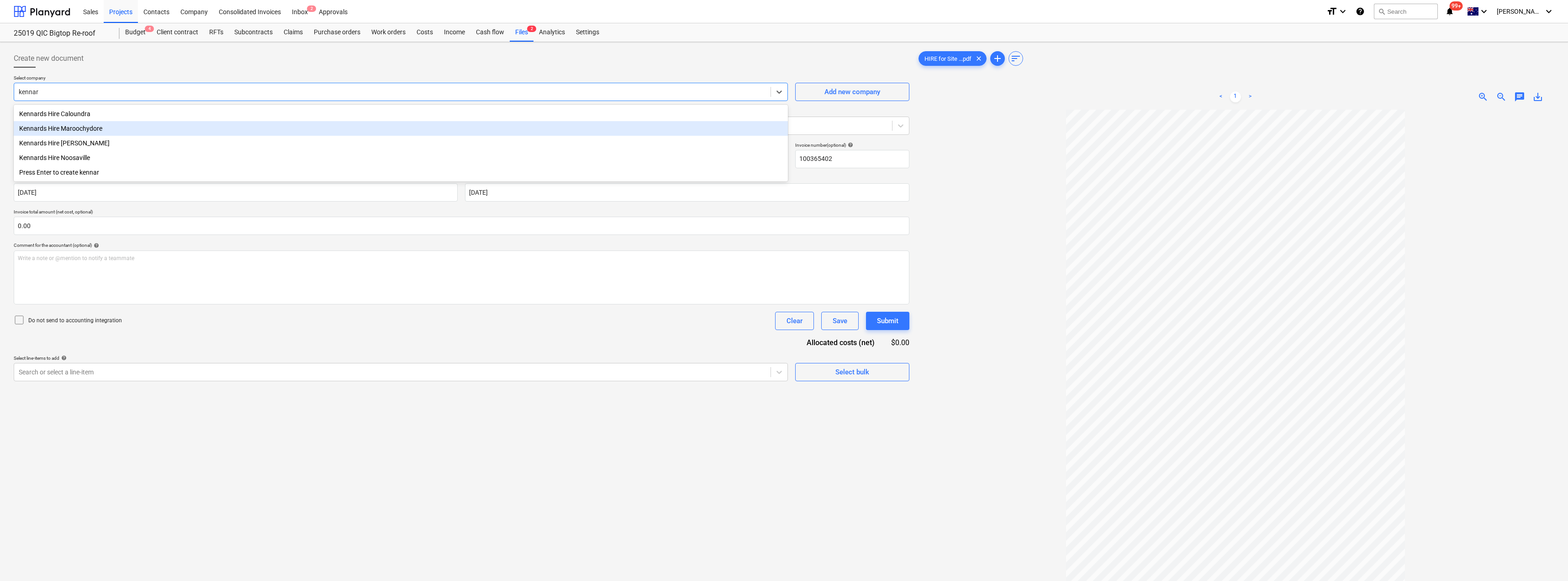
click at [99, 126] on div "Kennards Hire Maroochydore" at bounding box center [400, 128] width 774 height 15
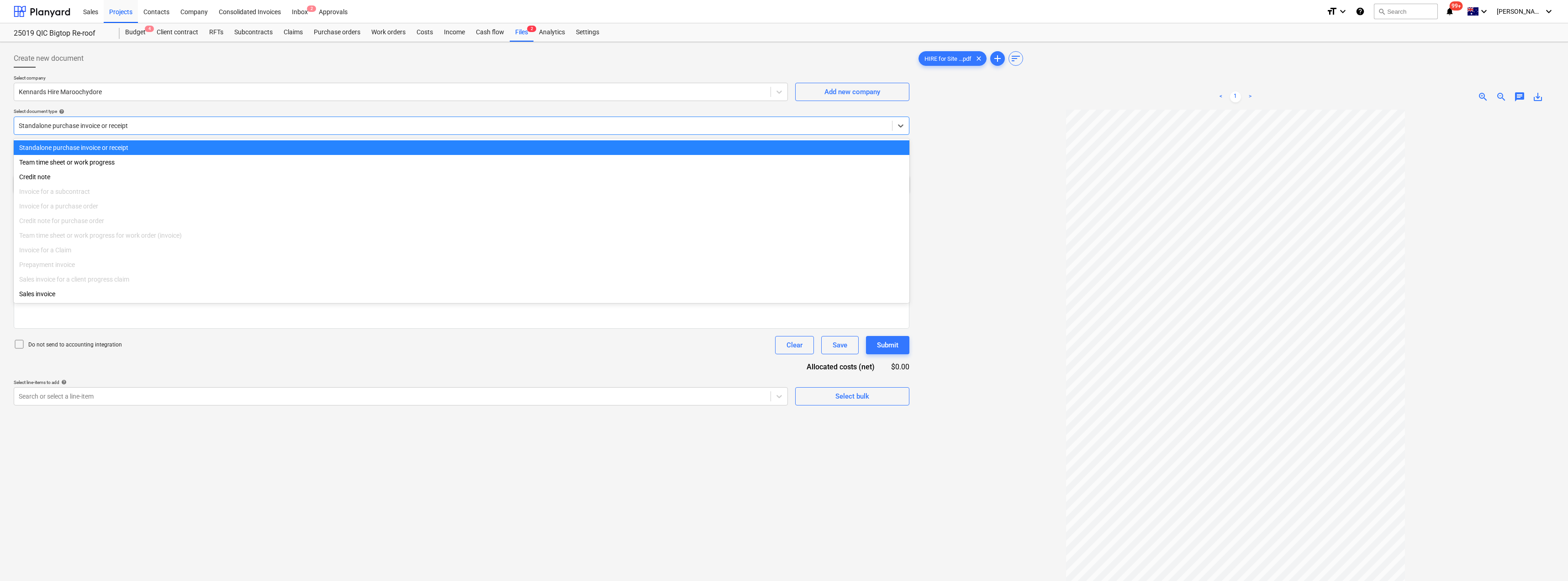
click at [112, 126] on div at bounding box center [453, 125] width 868 height 9
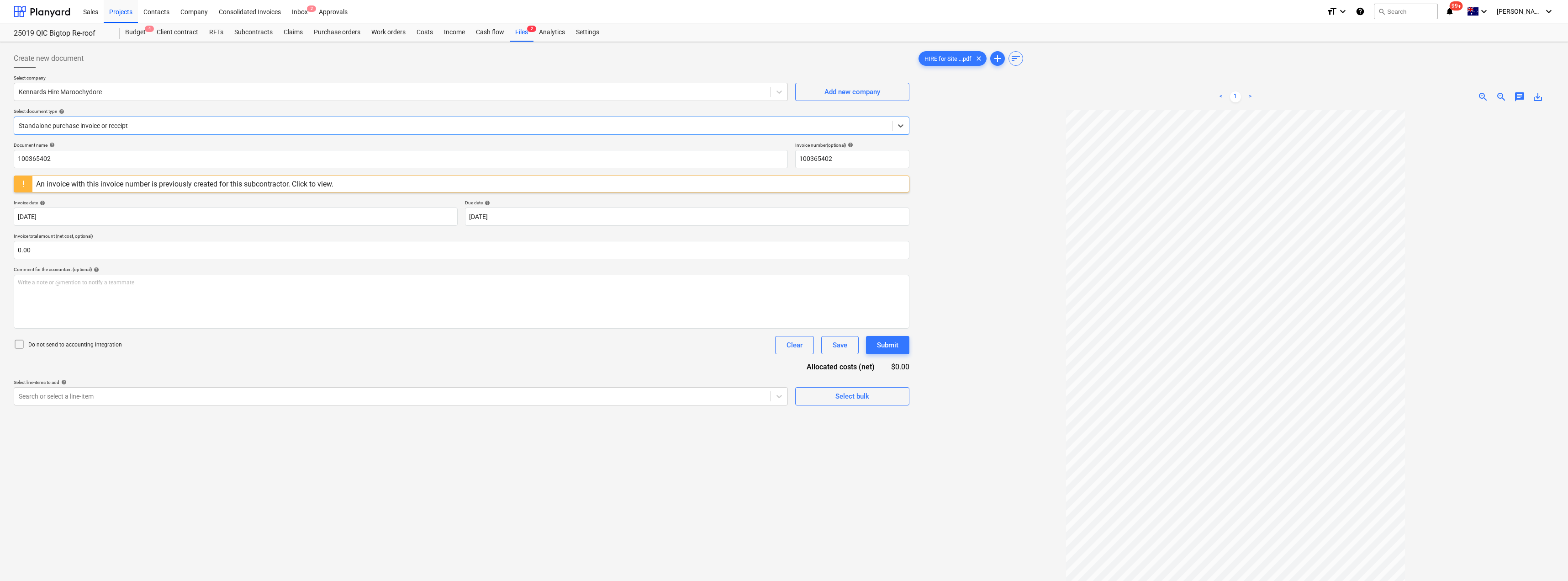
click at [112, 126] on div at bounding box center [453, 125] width 868 height 9
drag, startPoint x: 81, startPoint y: 158, endPoint x: 10, endPoint y: 158, distance: 71.0
click at [10, 158] on div "Create new document Select company Kennards Hire Maroochydore Add new company S…" at bounding box center [461, 357] width 903 height 623
drag, startPoint x: 68, startPoint y: 159, endPoint x: 5, endPoint y: 161, distance: 63.0
click at [5, 161] on div "Create new document Select company Kennards Hire Maroochydore Add new company S…" at bounding box center [784, 357] width 1568 height 630
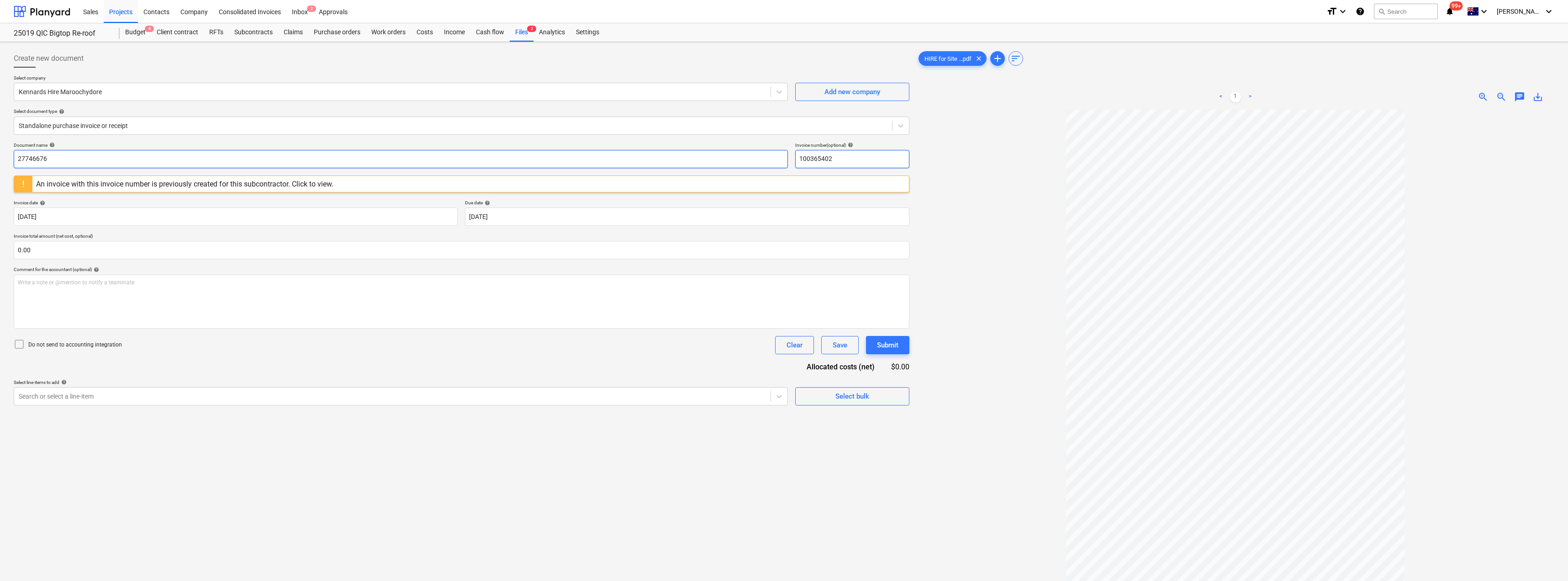
type input "27746676"
drag, startPoint x: 839, startPoint y: 155, endPoint x: 789, endPoint y: 152, distance: 50.1
click at [784, 152] on div "Document name help 27746676 Invoice number (optional) help 100365402" at bounding box center [461, 155] width 895 height 26
paste input "27746676"
type input "27746676"
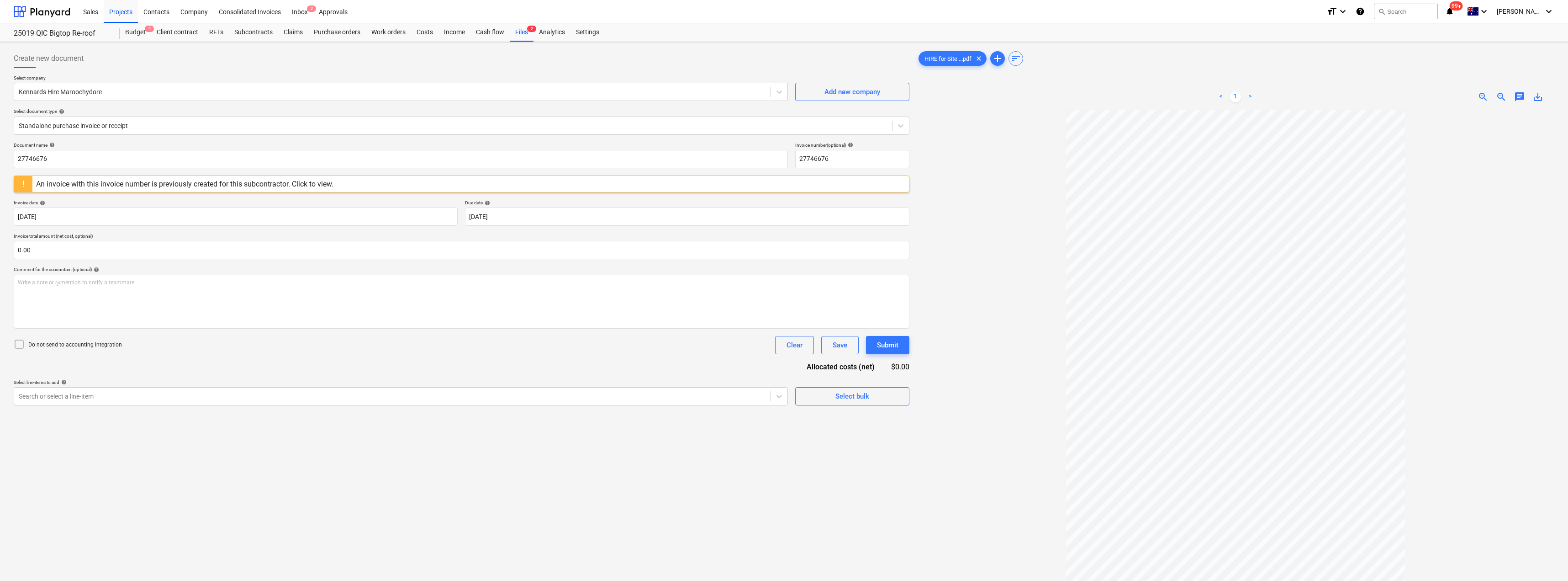
click at [784, 168] on div at bounding box center [1235, 388] width 637 height 555
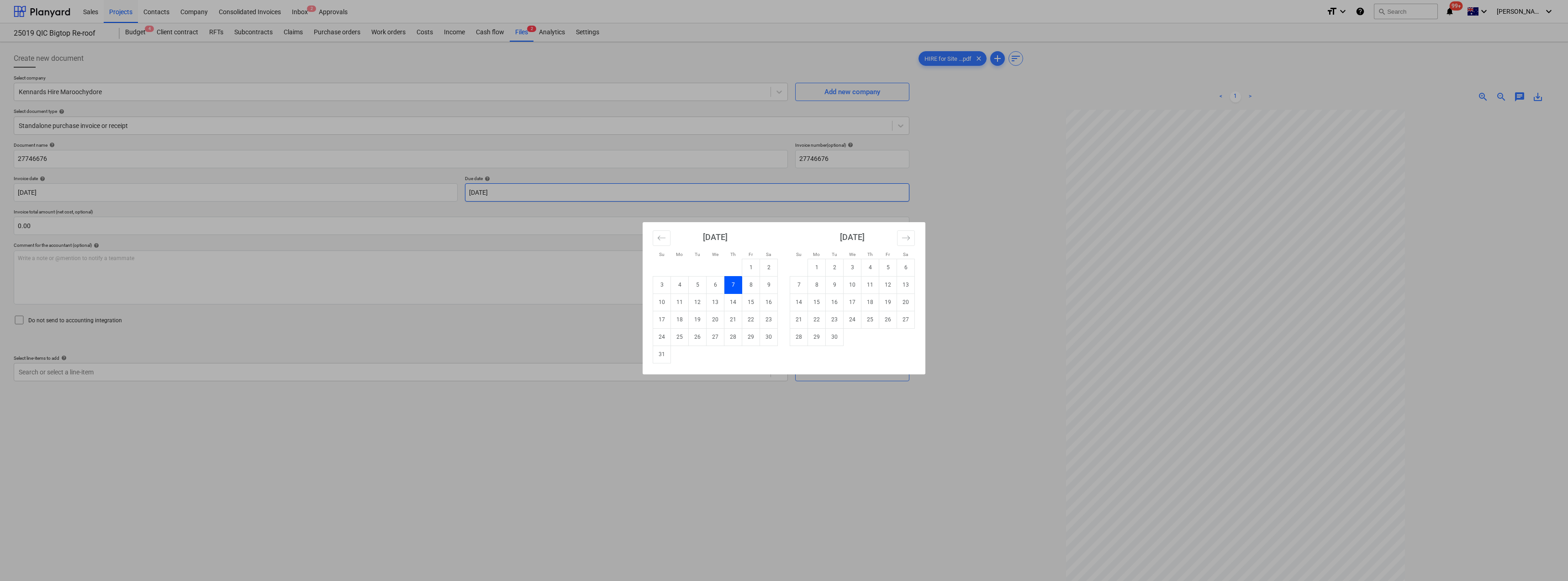
click at [515, 190] on body "Sales Projects Contacts Company Consolidated Invoices Inbox 2 Approvals format_…" at bounding box center [784, 290] width 1568 height 581
click at [784, 339] on td "30" at bounding box center [834, 337] width 18 height 17
type input "[DATE]"
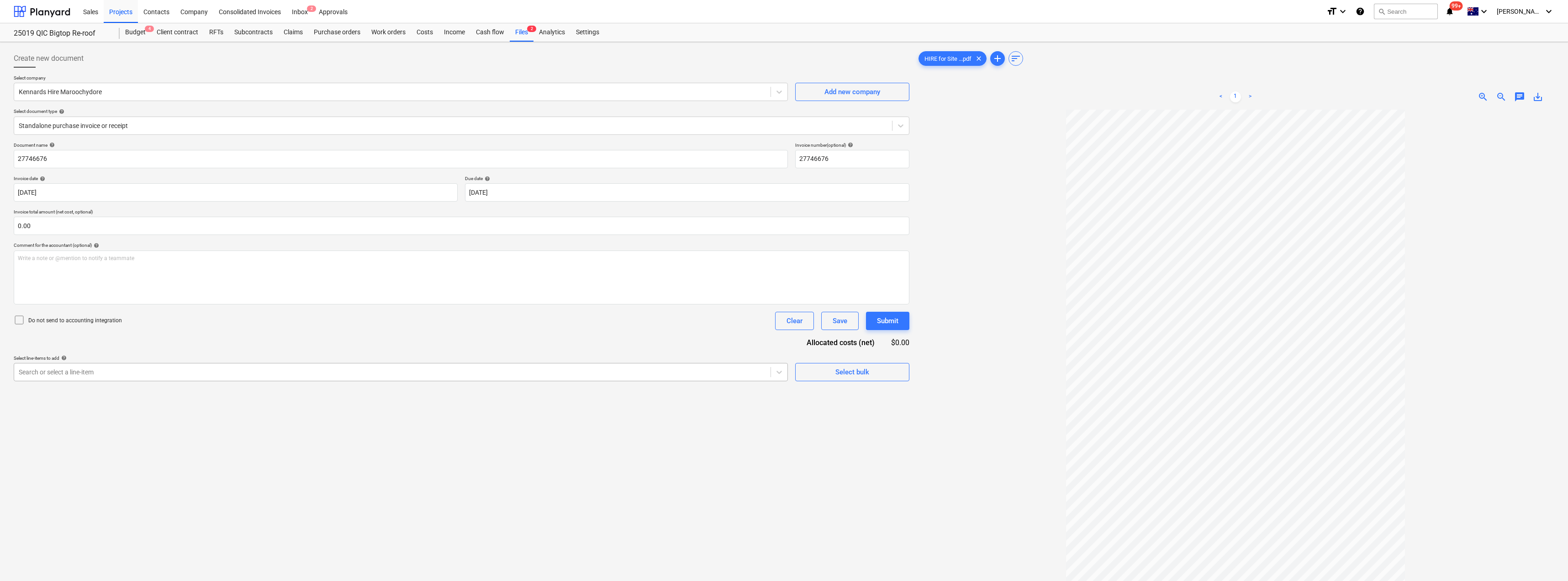
click at [173, 376] on div at bounding box center [392, 372] width 747 height 9
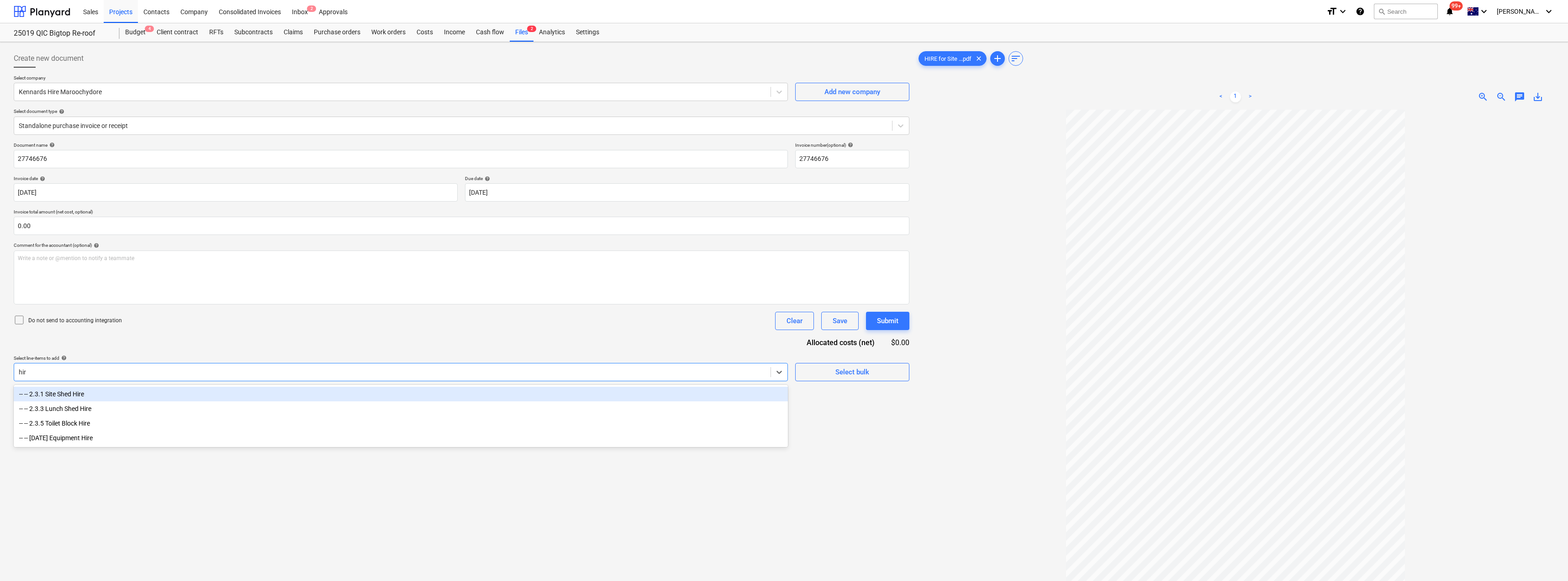
type input "hire"
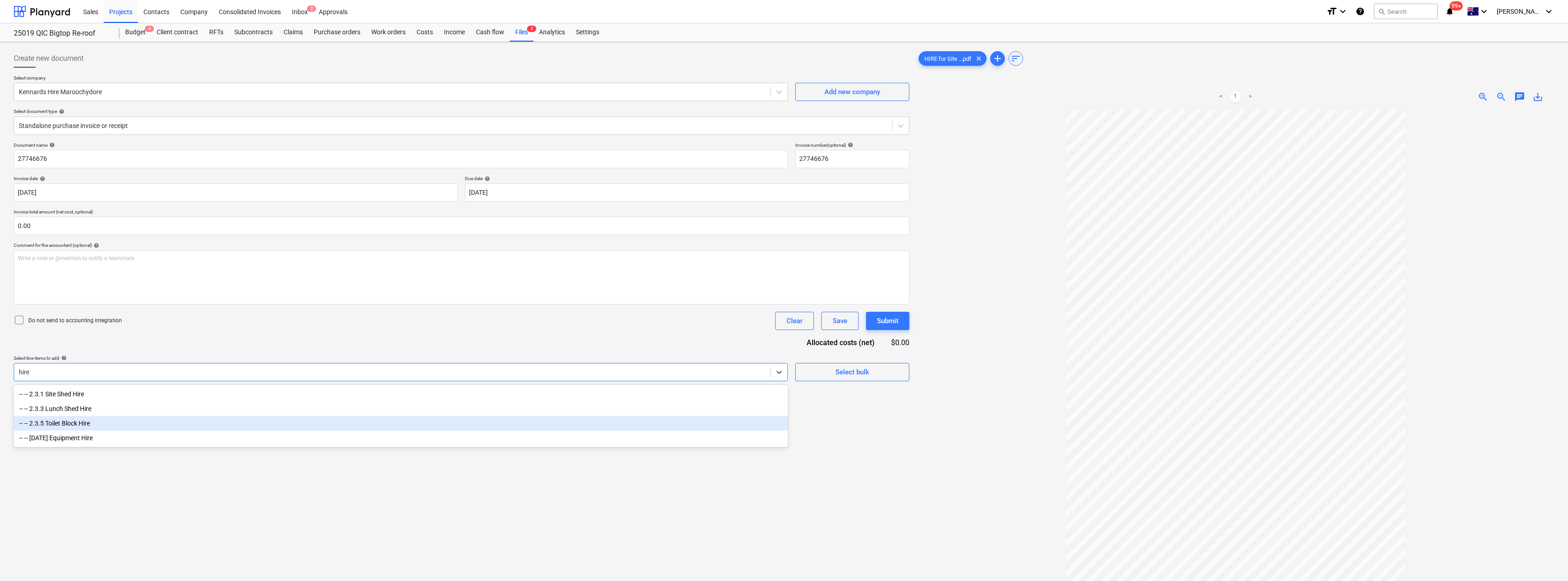
click at [88, 427] on div "-- -- 2.3.5 Toilet Block Hire" at bounding box center [400, 423] width 774 height 15
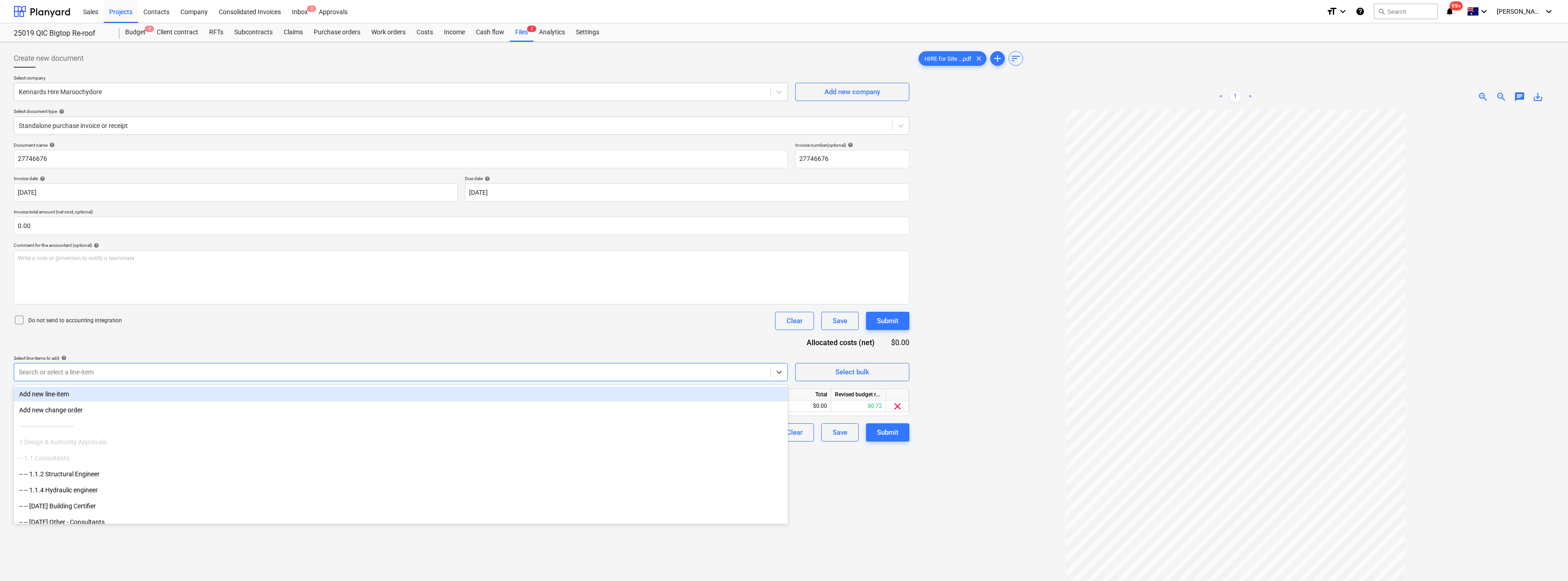
click at [246, 339] on div "Document name help 27746676 Invoice number (optional) help 27746676 Invoice dat…" at bounding box center [461, 292] width 895 height 299
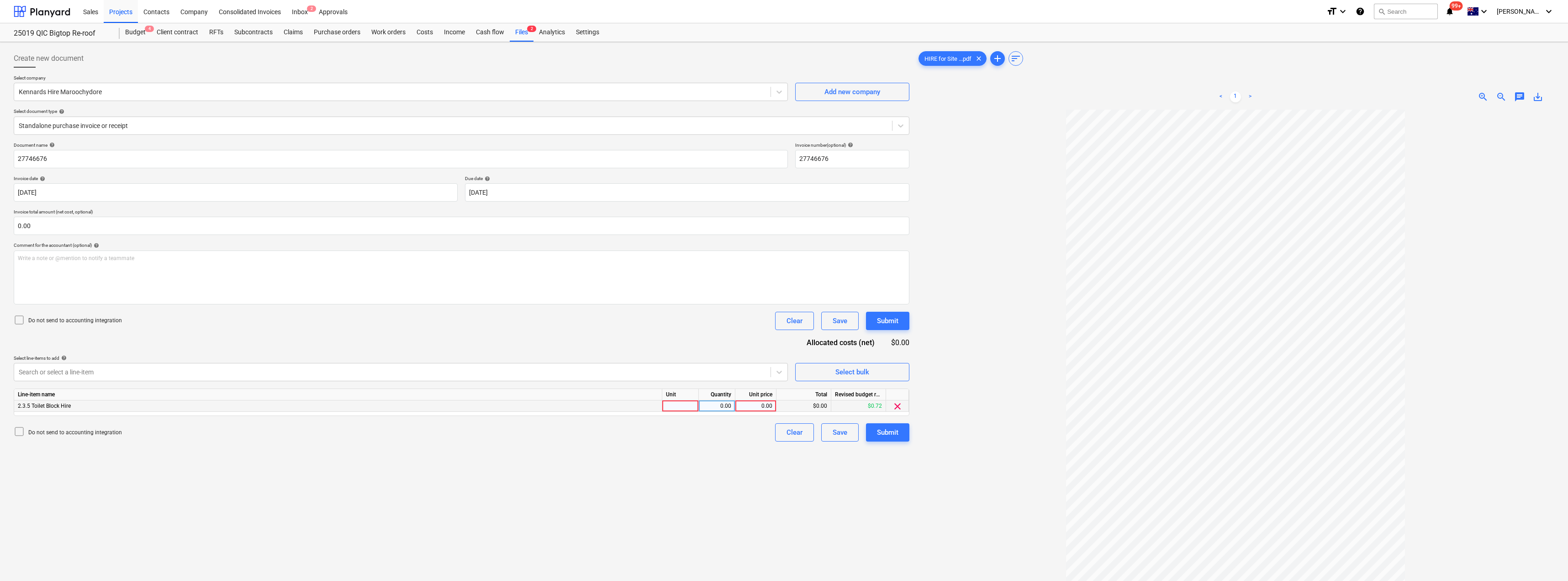
click at [687, 406] on div at bounding box center [681, 406] width 37 height 12
type input "Item"
type input "435.28"
click at [784, 433] on div "Submit" at bounding box center [887, 432] width 21 height 12
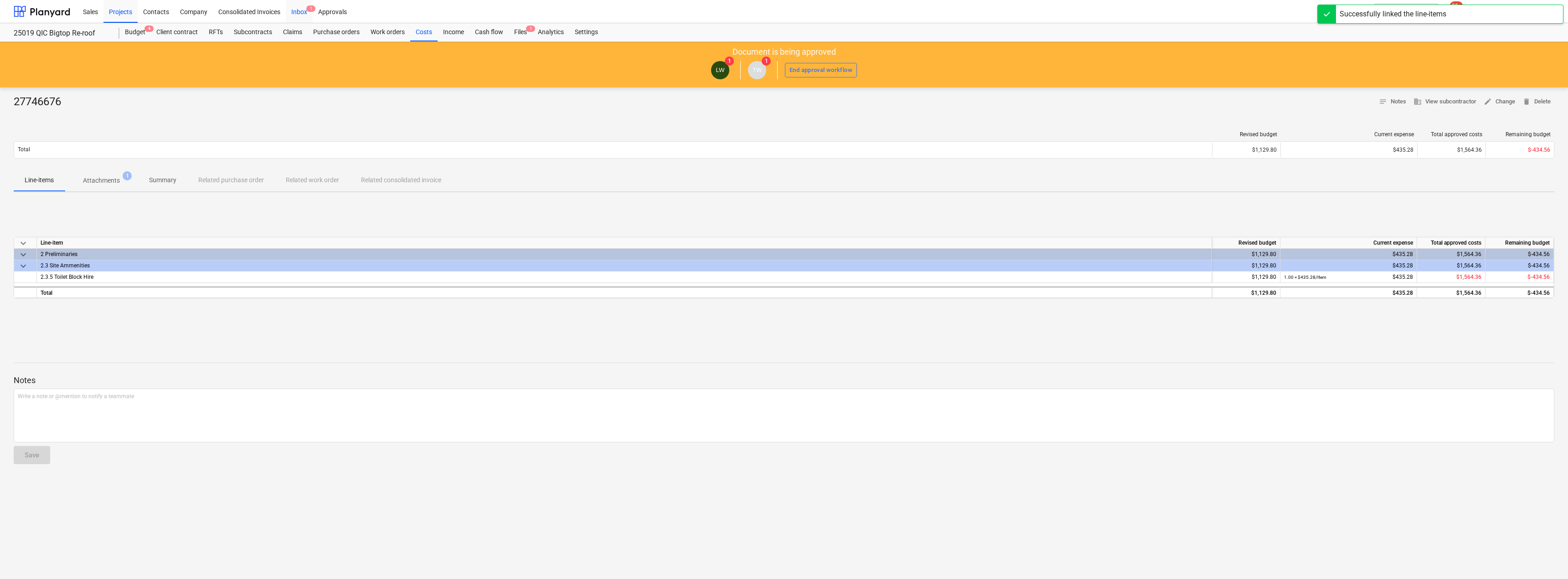
click at [307, 8] on span "1" at bounding box center [310, 9] width 9 height 6
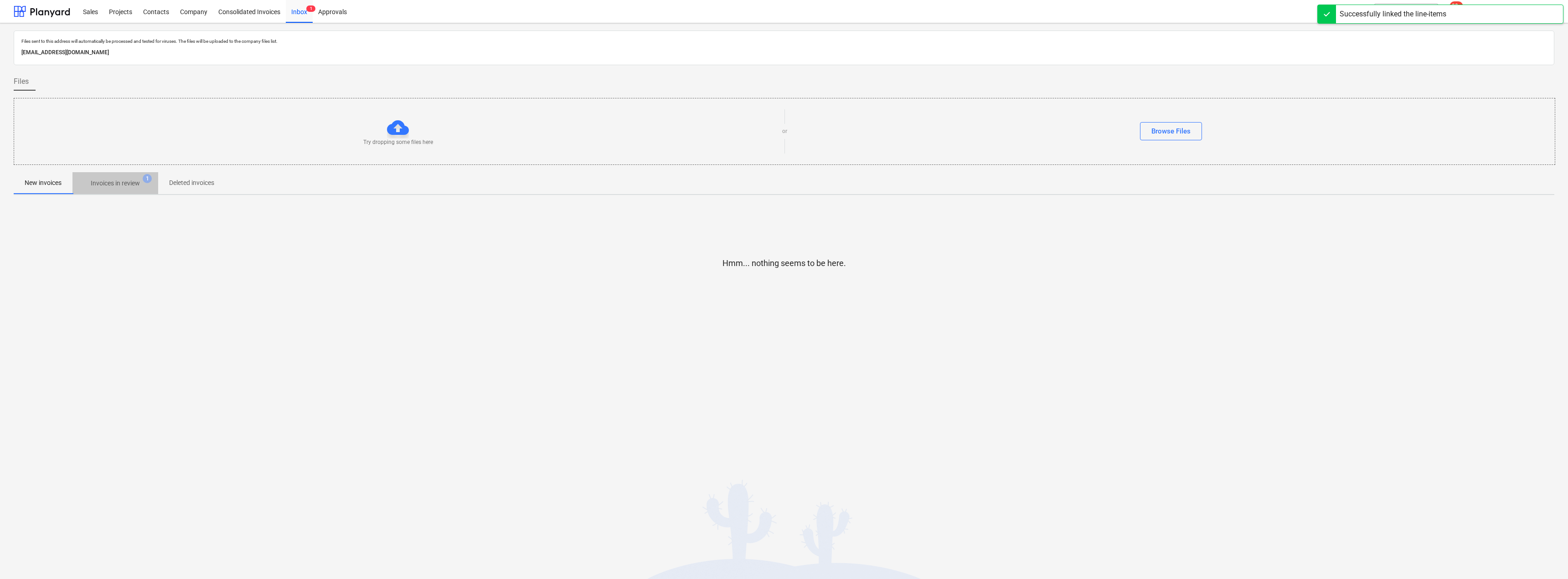
click at [124, 176] on span "Invoices in review 1" at bounding box center [115, 183] width 86 height 16
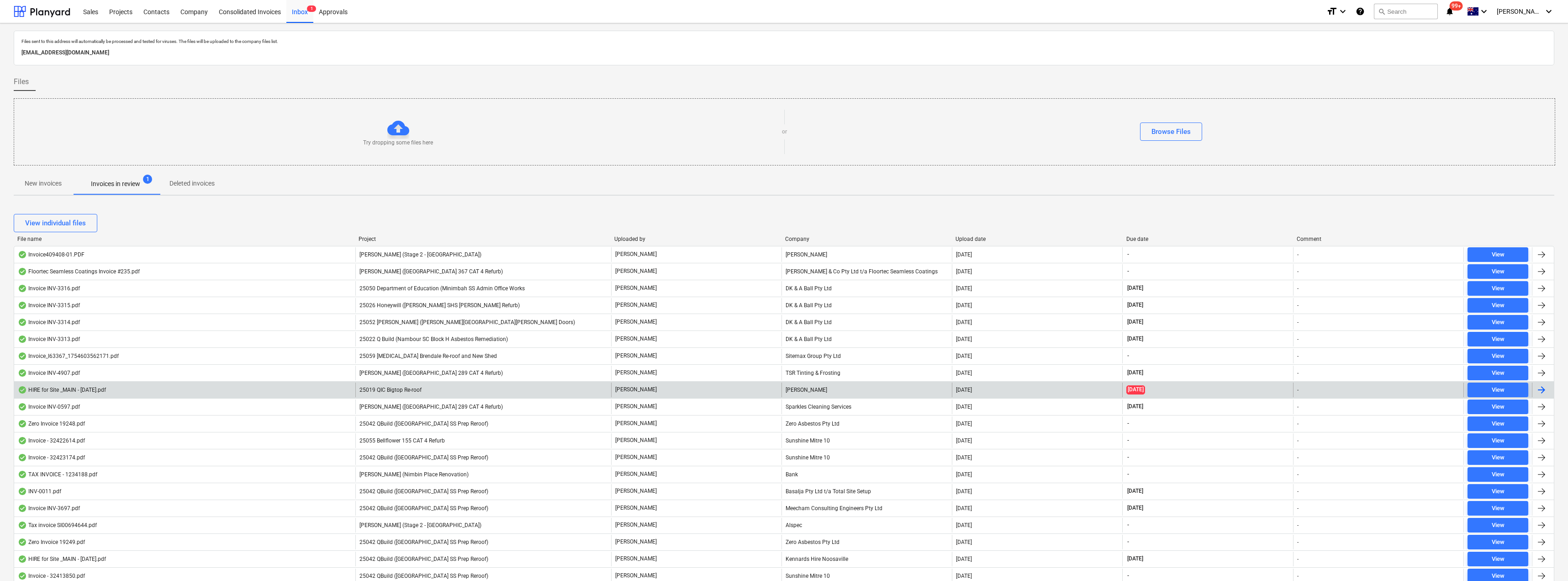
click at [515, 385] on div "25019 QIC Bigtop Re-roof" at bounding box center [483, 390] width 256 height 15
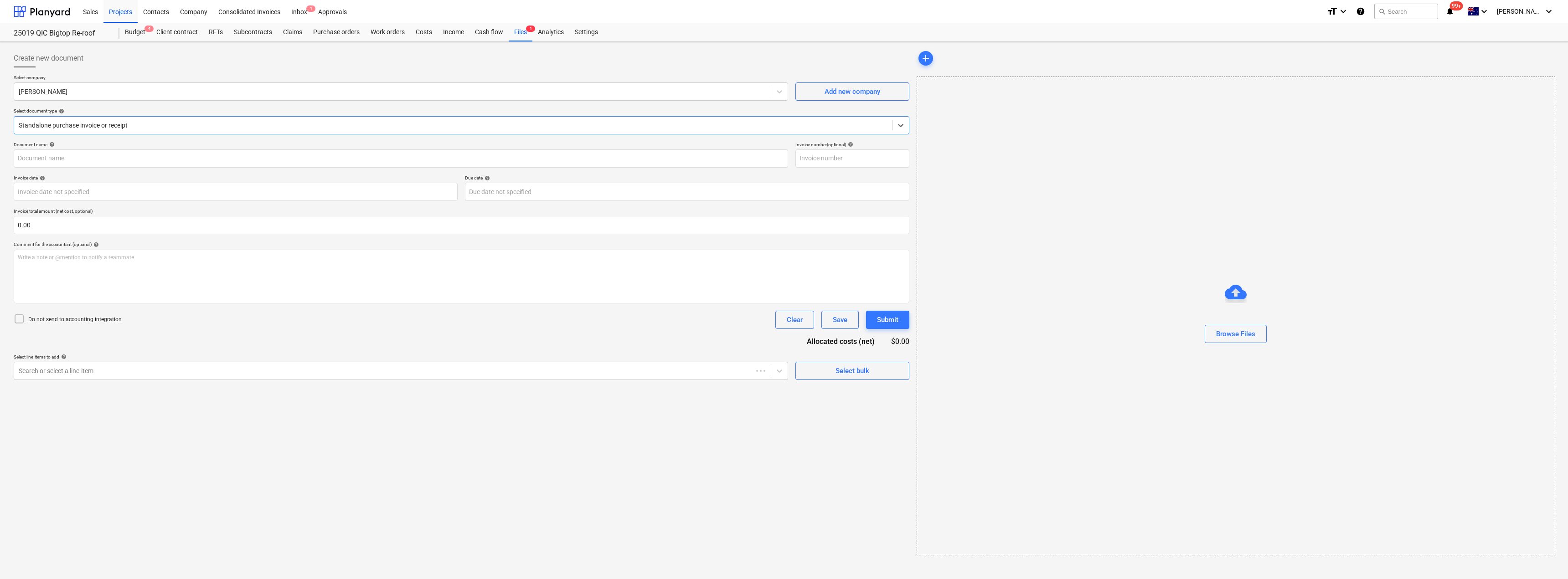
type input "100365402"
type input "[DATE]"
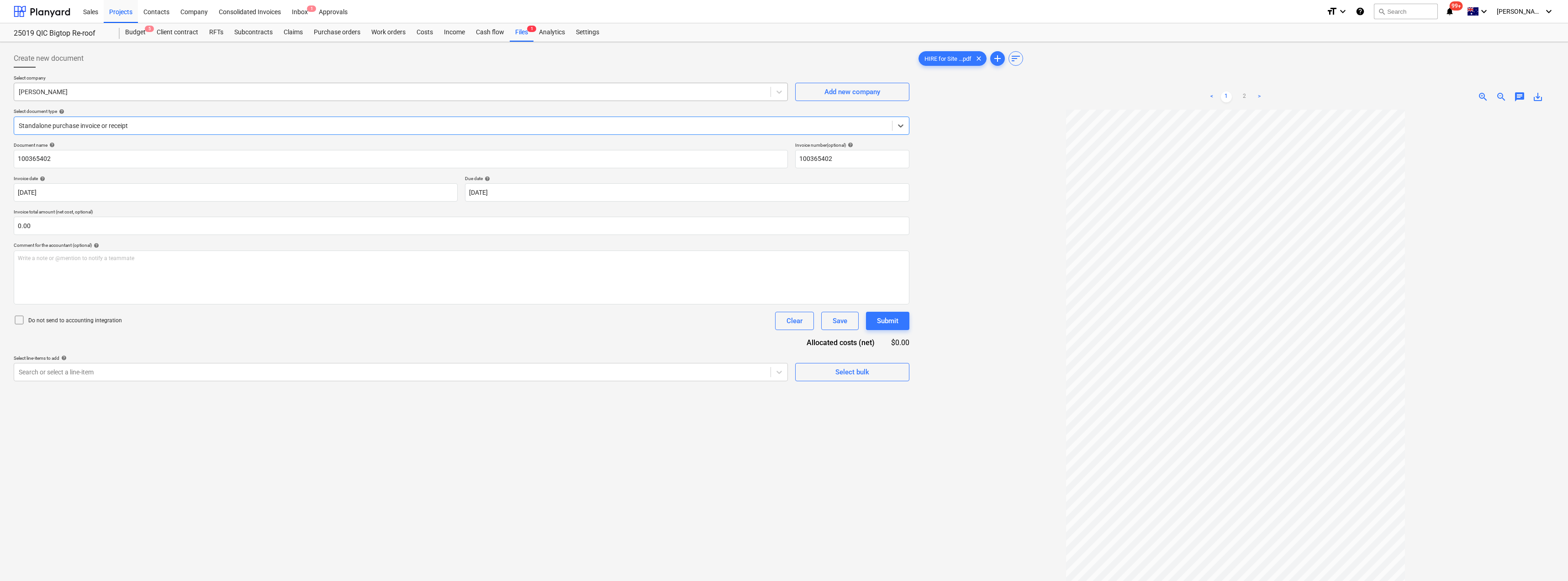
click at [120, 93] on div at bounding box center [392, 92] width 747 height 9
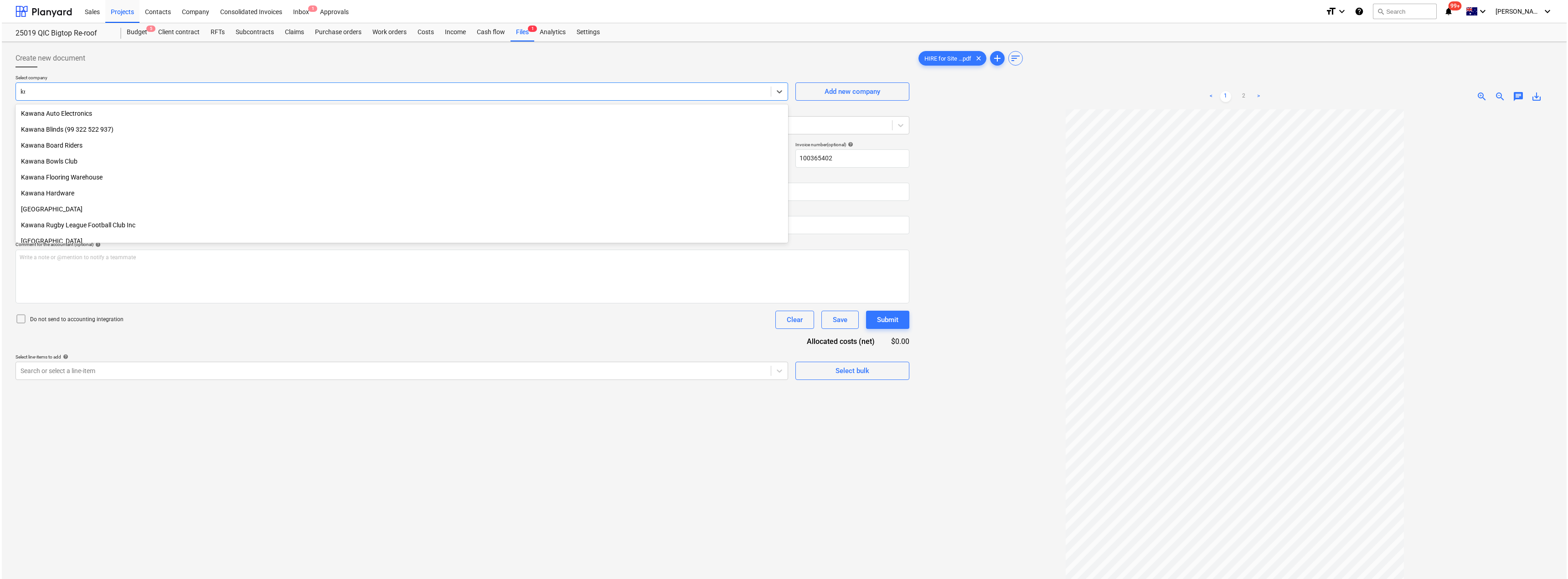
scroll to position [405, 0]
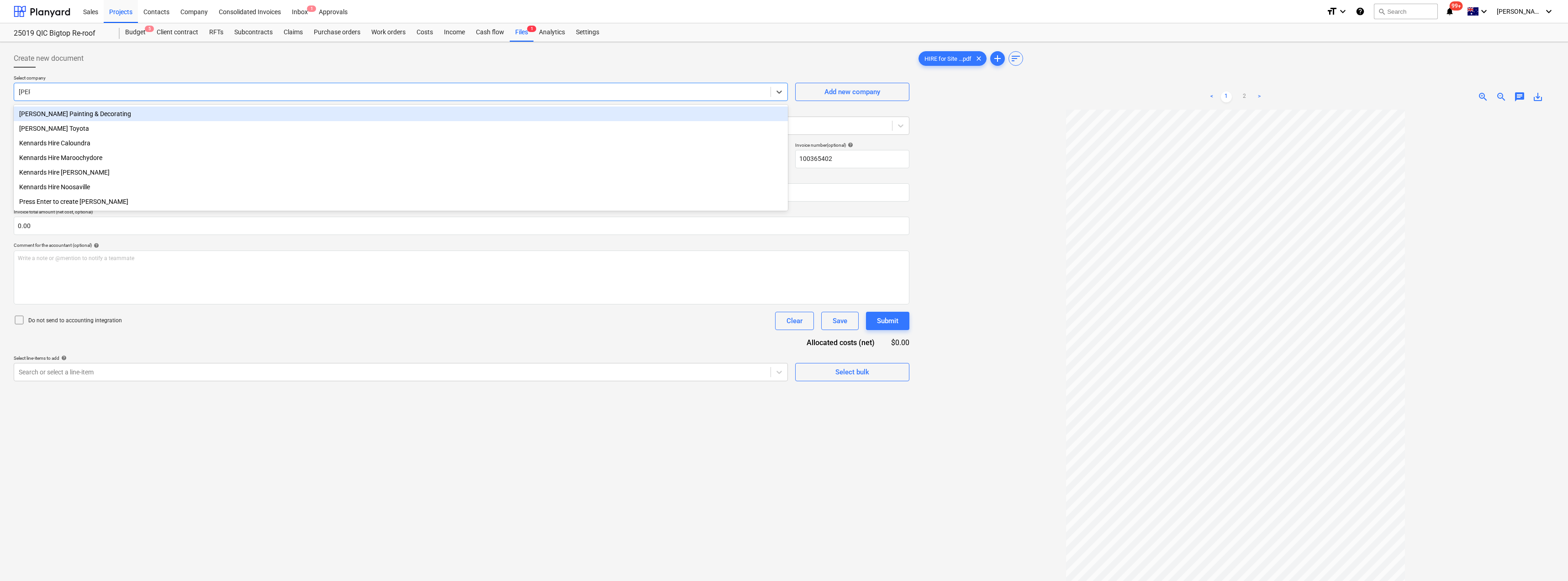
type input "[PERSON_NAME]"
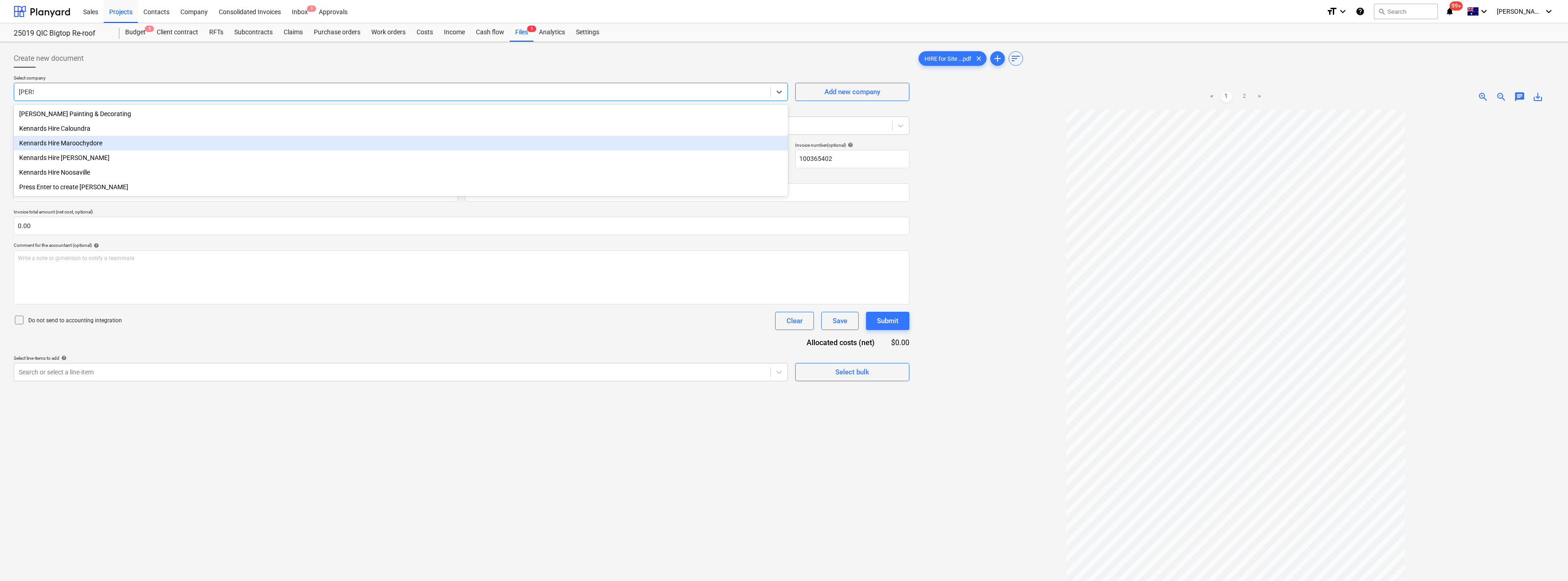
click at [99, 141] on div "Kennards Hire Maroochydore" at bounding box center [400, 143] width 774 height 15
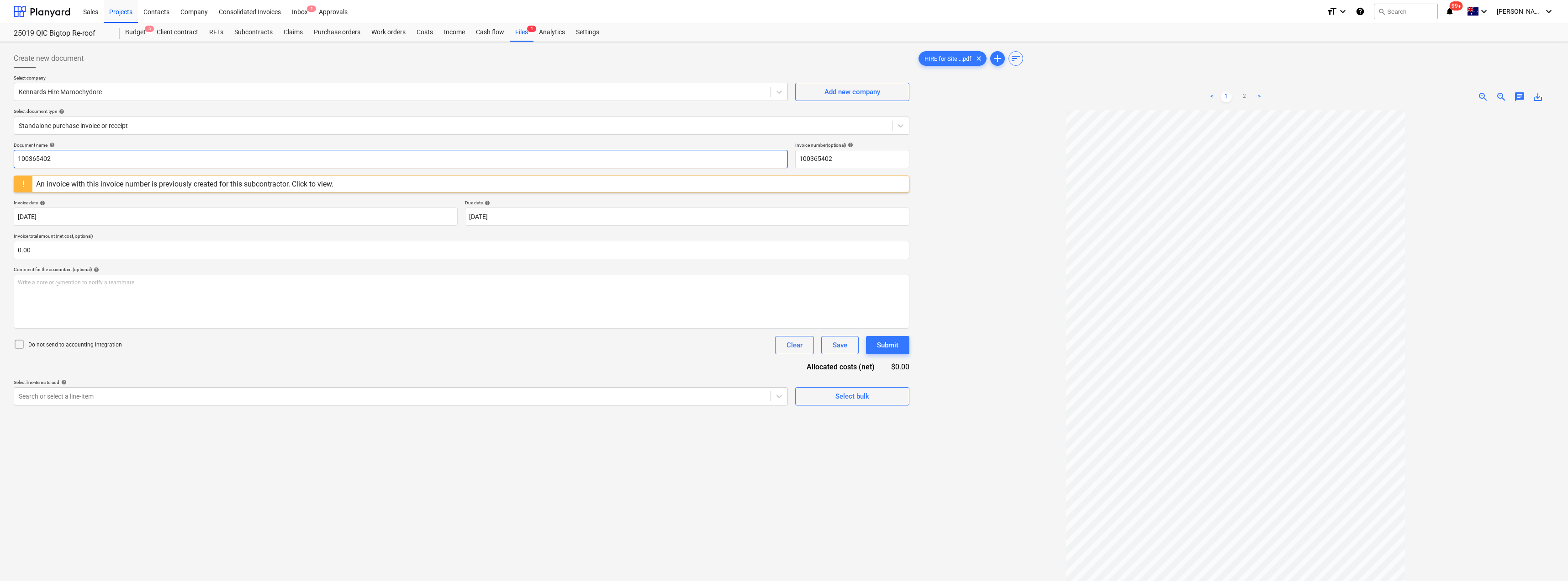
drag, startPoint x: 72, startPoint y: 164, endPoint x: 15, endPoint y: 159, distance: 57.2
click at [15, 159] on input "100365402" at bounding box center [400, 159] width 774 height 18
drag, startPoint x: 55, startPoint y: 157, endPoint x: 4, endPoint y: 157, distance: 51.0
click at [5, 157] on div "Create new document Select company Kennards Hire Maroochydore Add new company S…" at bounding box center [784, 357] width 1568 height 630
type input "27741005"
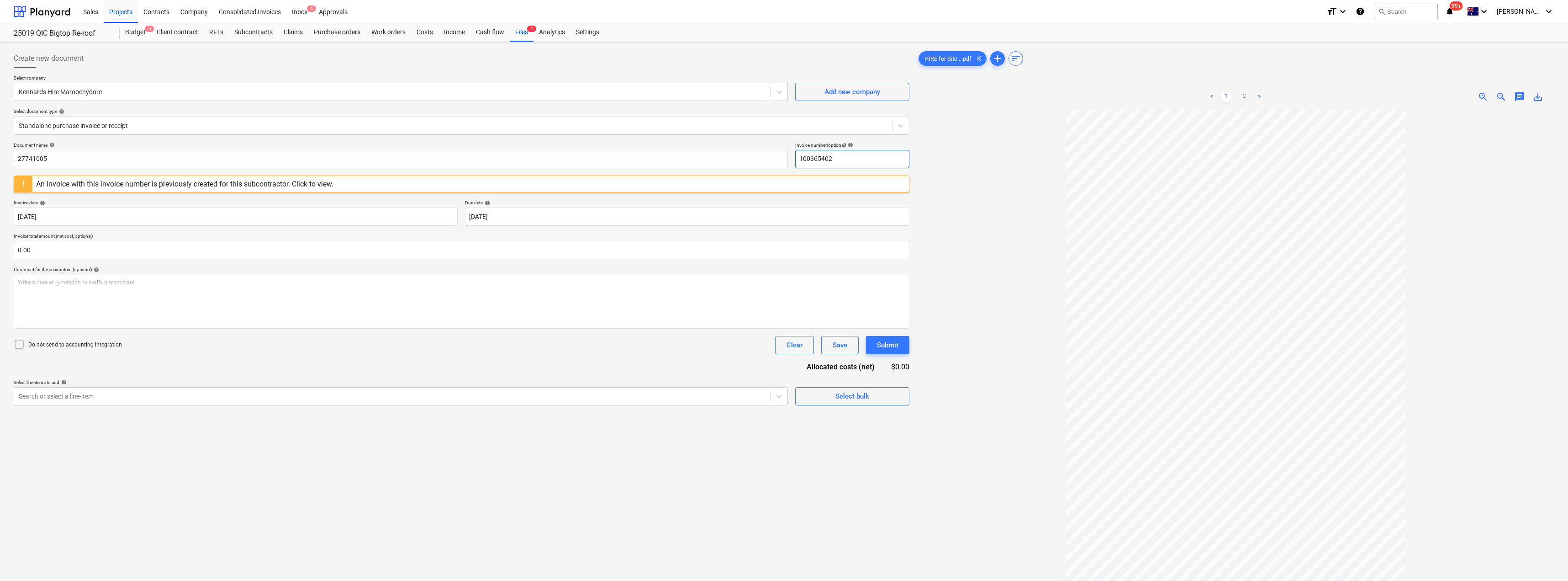
drag, startPoint x: 854, startPoint y: 157, endPoint x: 789, endPoint y: 157, distance: 65.0
click at [784, 157] on div "Document name help 27741005 Invoice number (optional) help 100365402" at bounding box center [461, 155] width 895 height 26
paste input "27741005"
type input "27741005"
click at [784, 181] on div at bounding box center [1235, 388] width 637 height 555
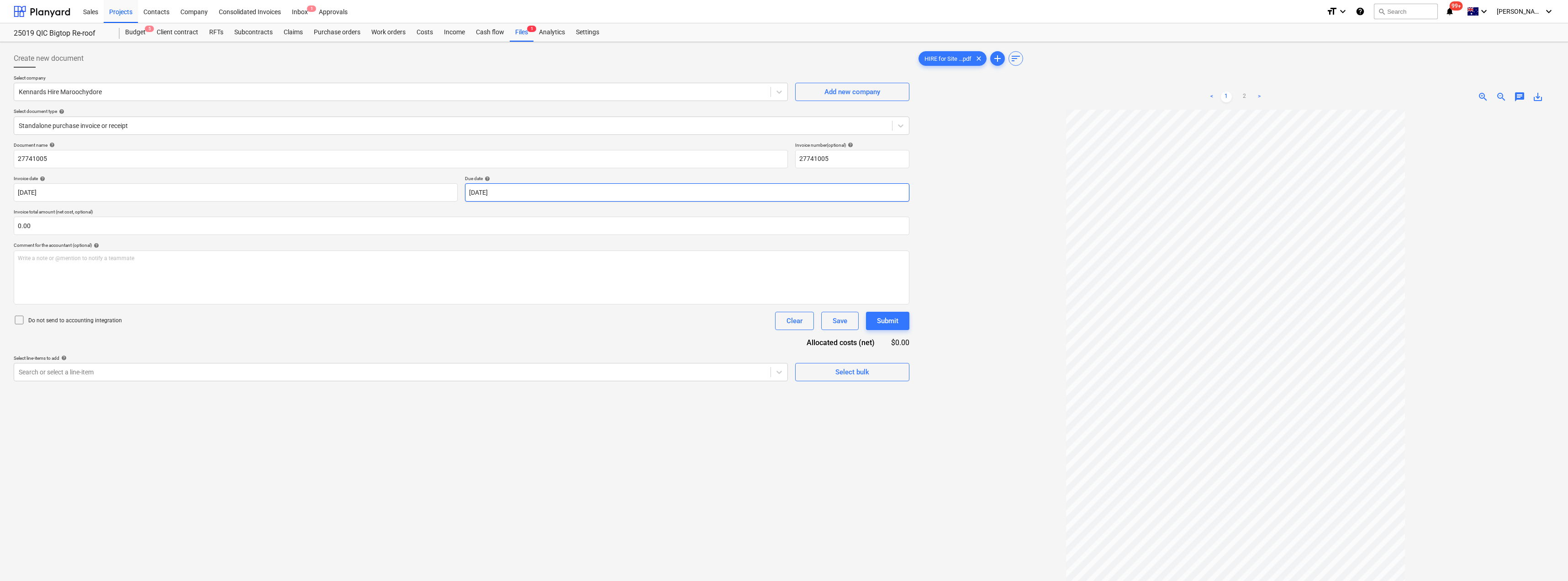
click at [517, 189] on body "Sales Projects Contacts Company Consolidated Invoices Inbox 1 Approvals format_…" at bounding box center [784, 290] width 1568 height 581
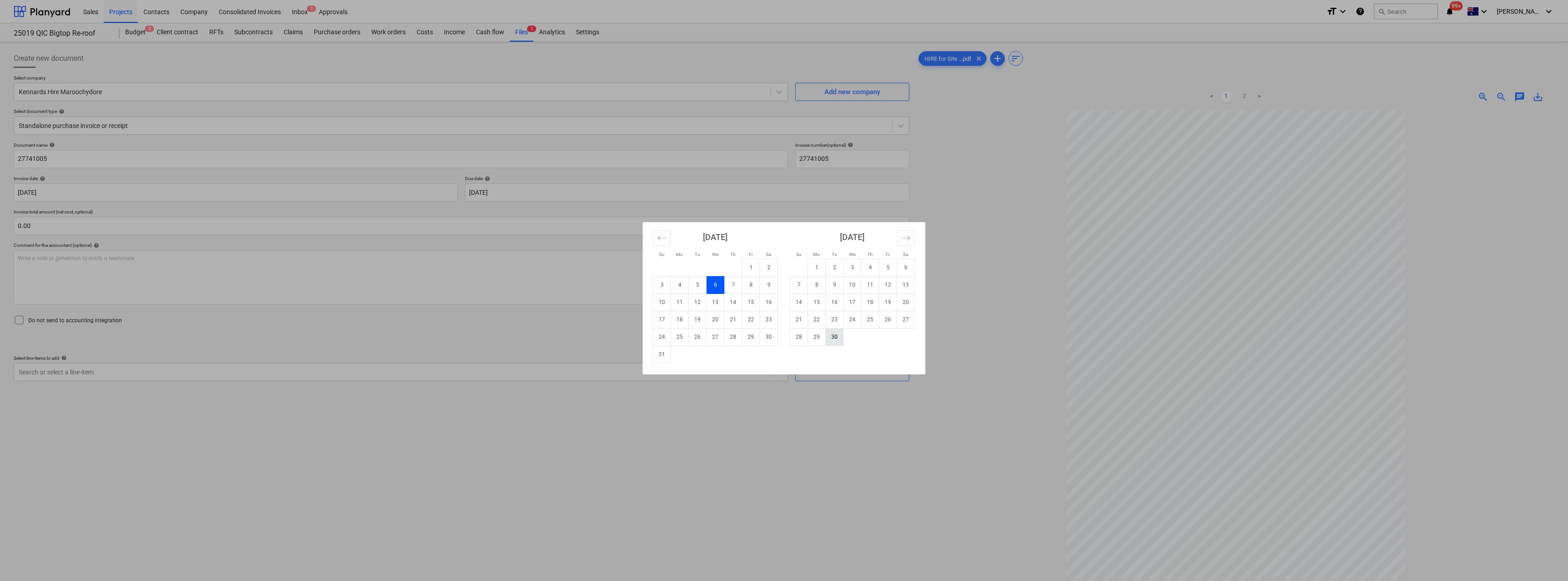
click at [784, 343] on td "30" at bounding box center [834, 337] width 18 height 17
type input "[DATE]"
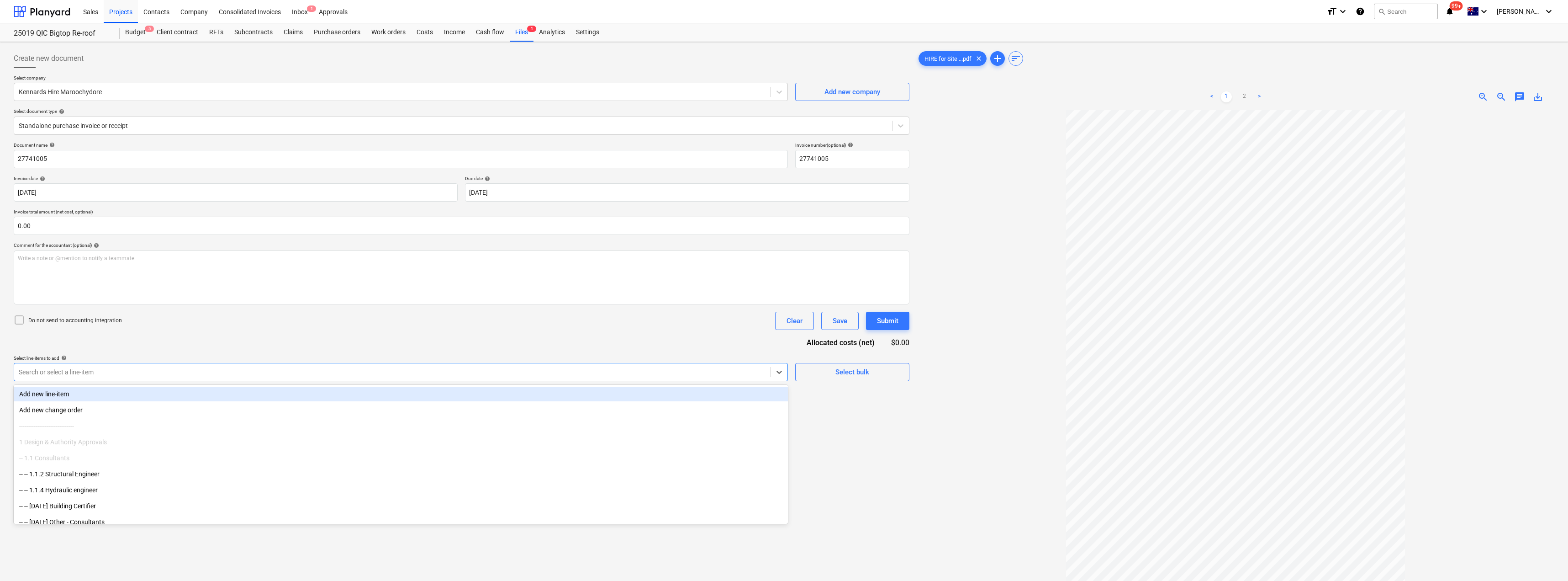
click at [224, 370] on div at bounding box center [392, 372] width 747 height 9
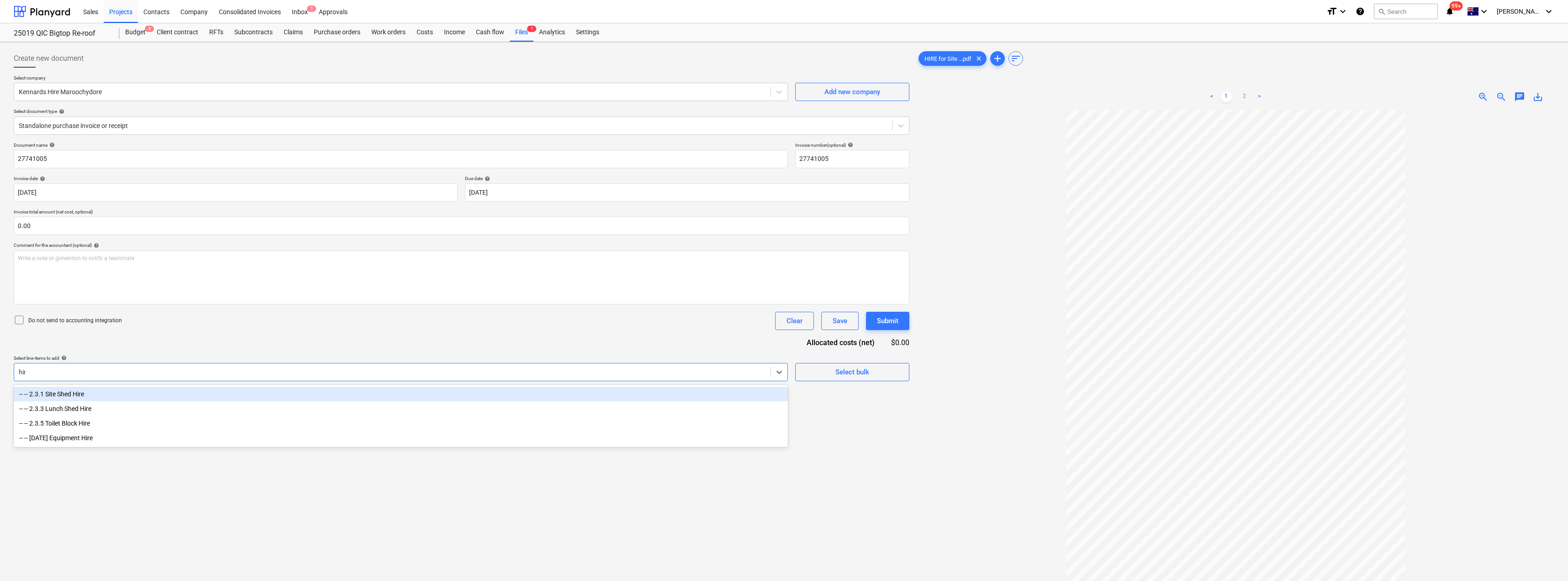
type input "hire"
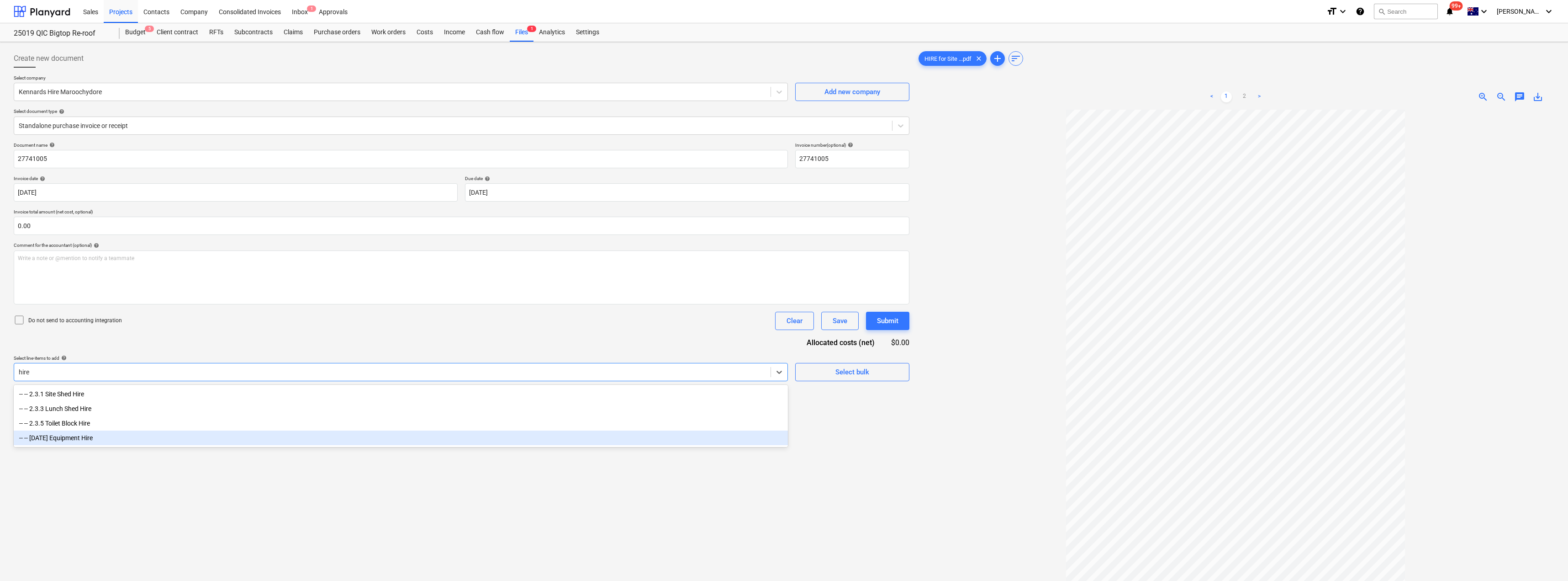
click at [124, 437] on div "-- -- [DATE] Equipment Hire" at bounding box center [400, 438] width 774 height 15
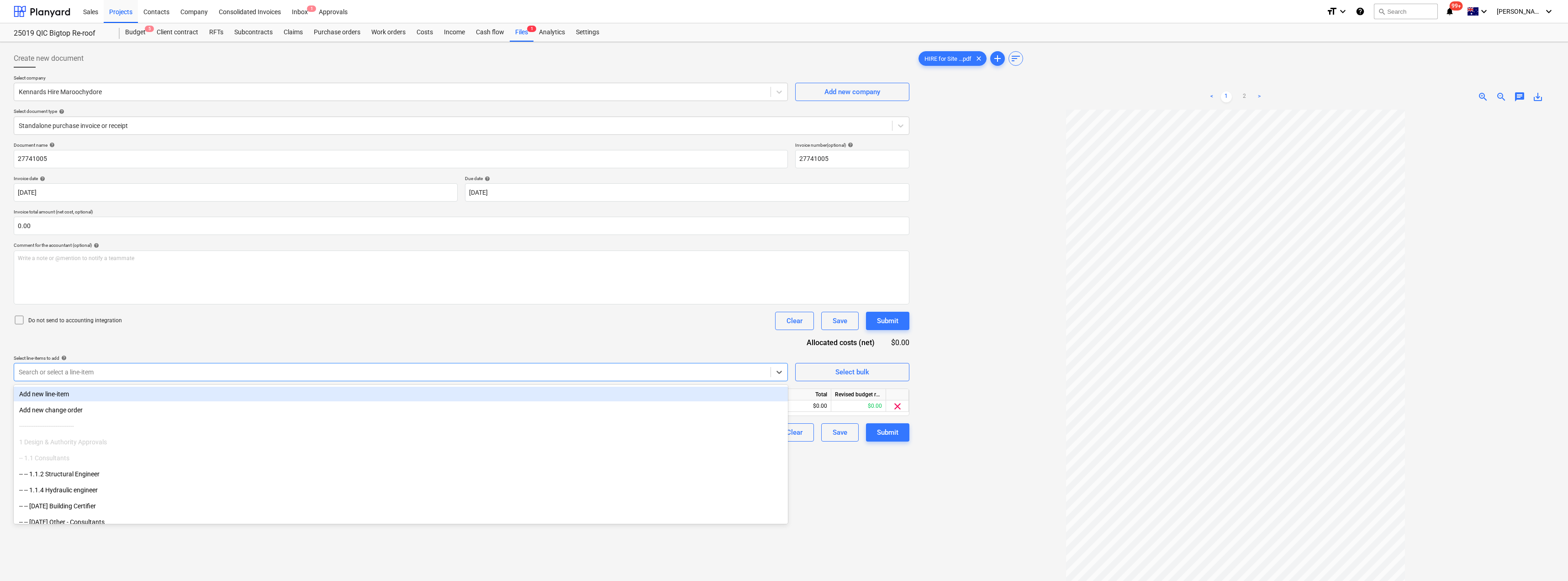
click at [220, 331] on div "Document name help 27741005 Invoice number (optional) help 27741005 Invoice dat…" at bounding box center [461, 292] width 895 height 299
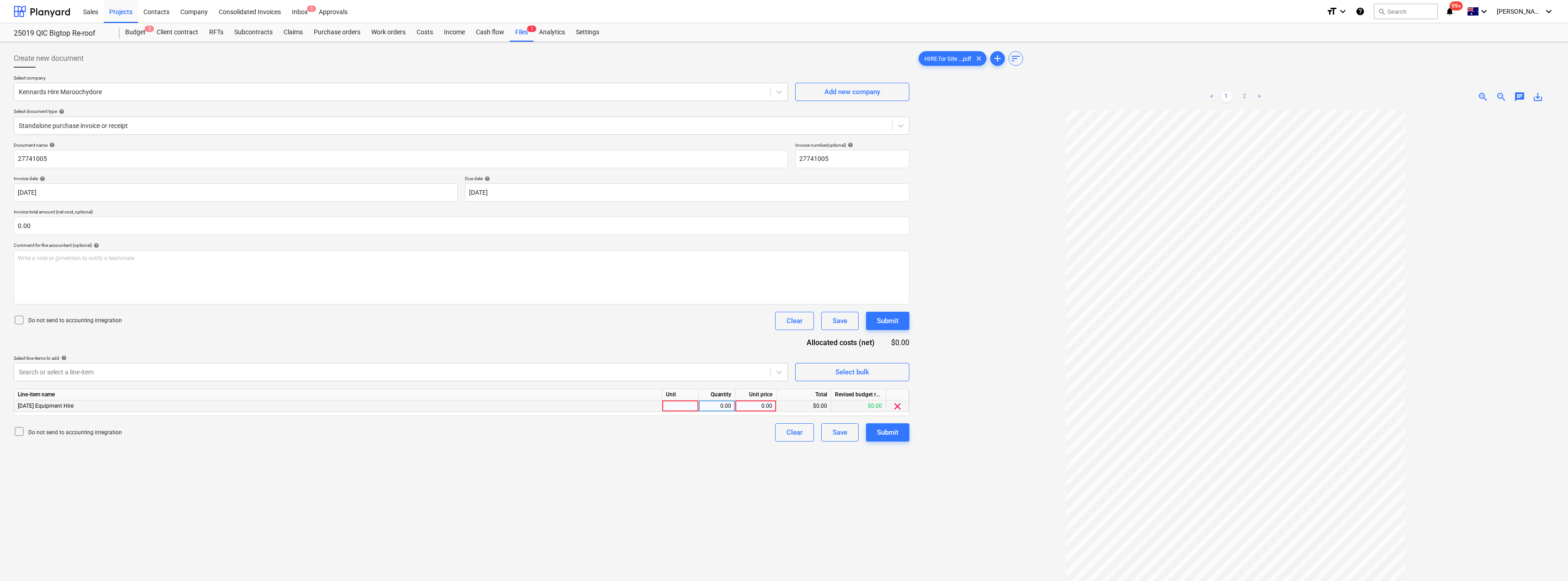
click at [688, 406] on div at bounding box center [681, 406] width 37 height 12
type input "Item"
type input "829.09"
click at [784, 432] on div "Submit" at bounding box center [887, 432] width 21 height 12
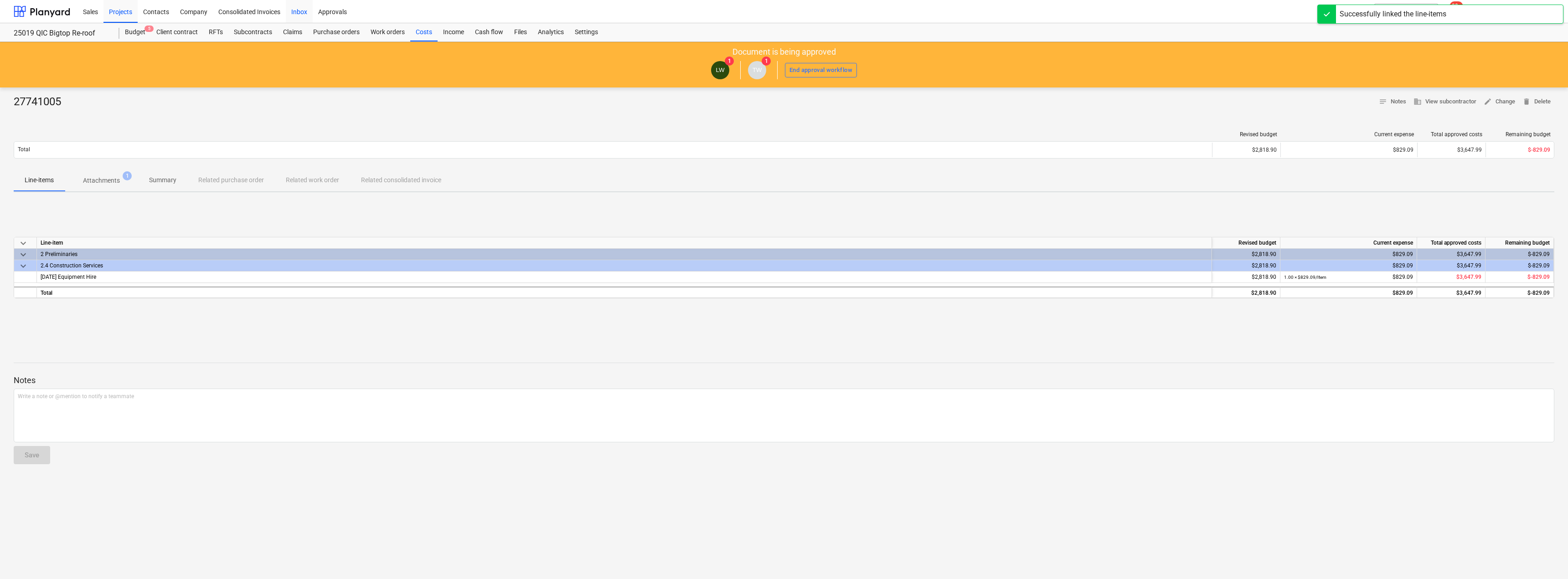
click at [301, 14] on div "Inbox" at bounding box center [299, 11] width 27 height 23
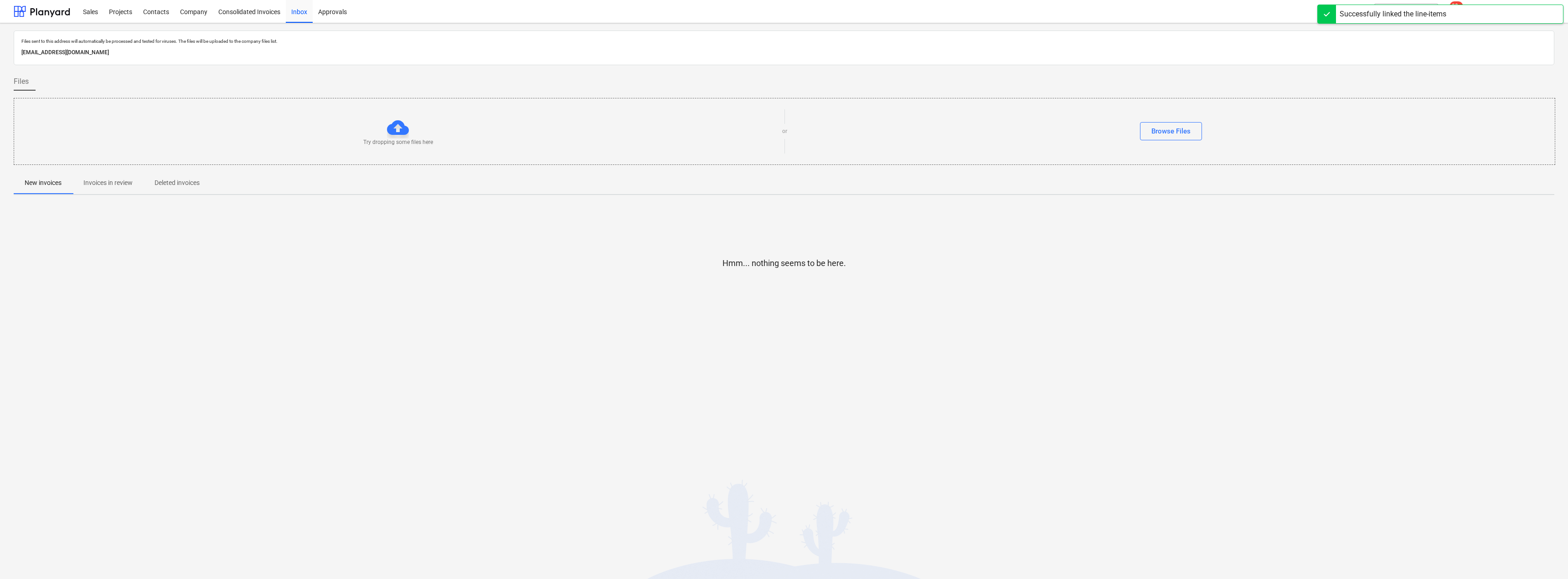
click at [119, 182] on p "Invoices in review" at bounding box center [108, 183] width 49 height 10
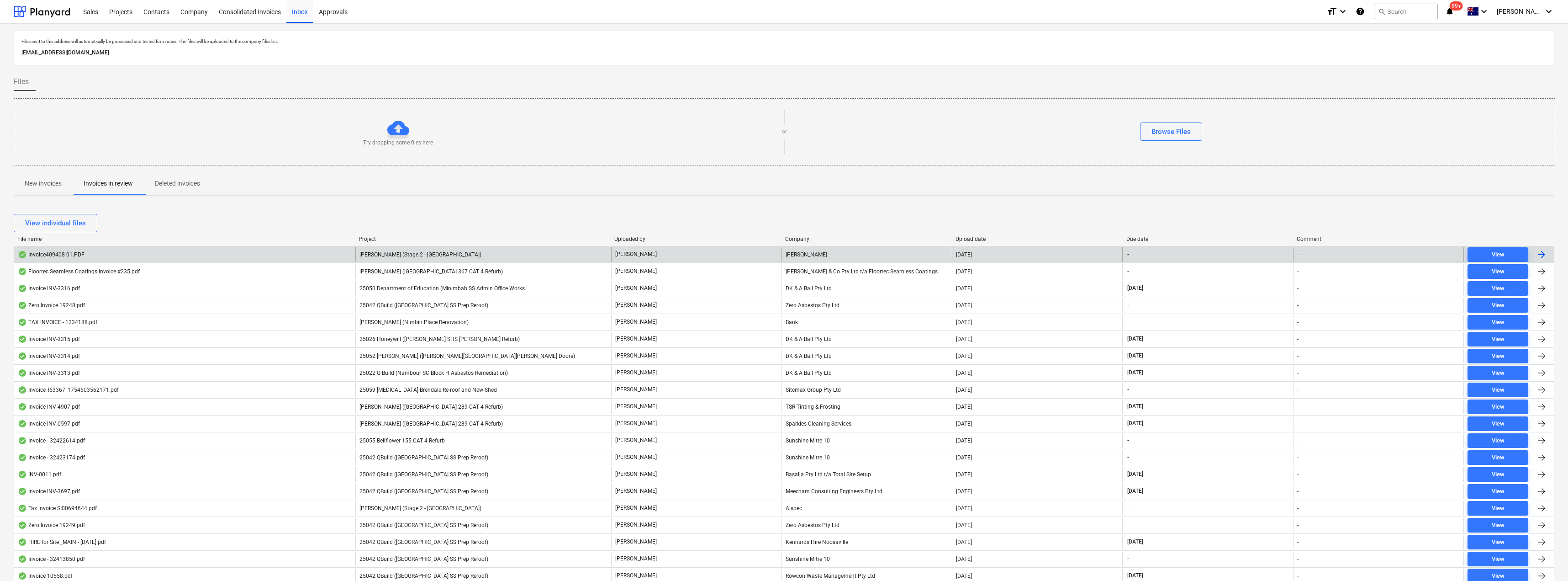
click at [454, 254] on div "[PERSON_NAME] (Stage 2 - [GEOGRAPHIC_DATA])" at bounding box center [483, 254] width 256 height 15
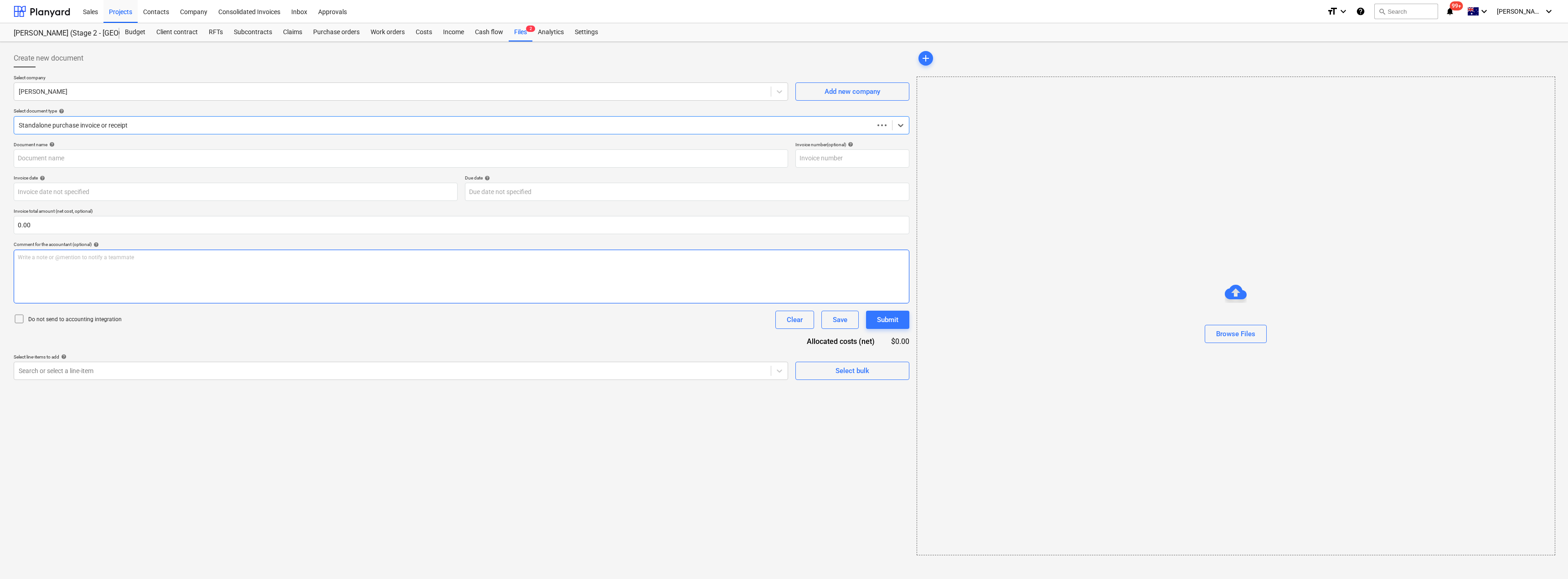
type input "Invoice409408-01.PDF"
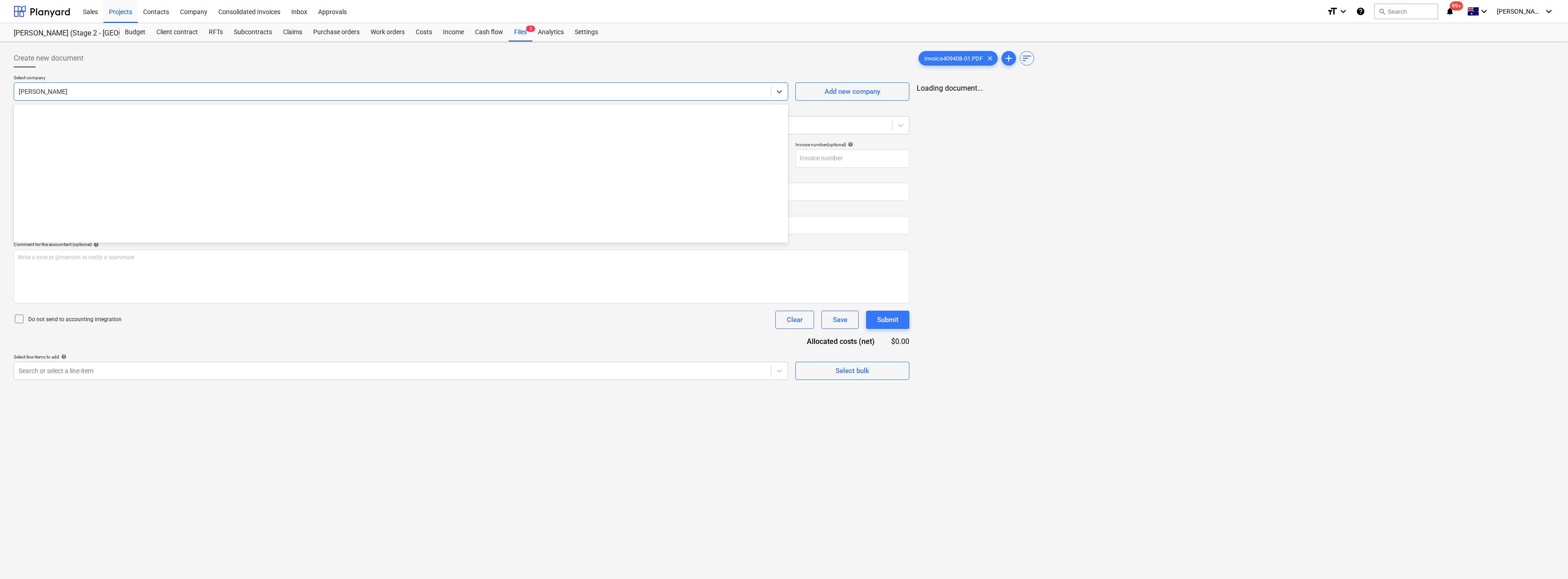
click at [186, 92] on div at bounding box center [393, 91] width 747 height 9
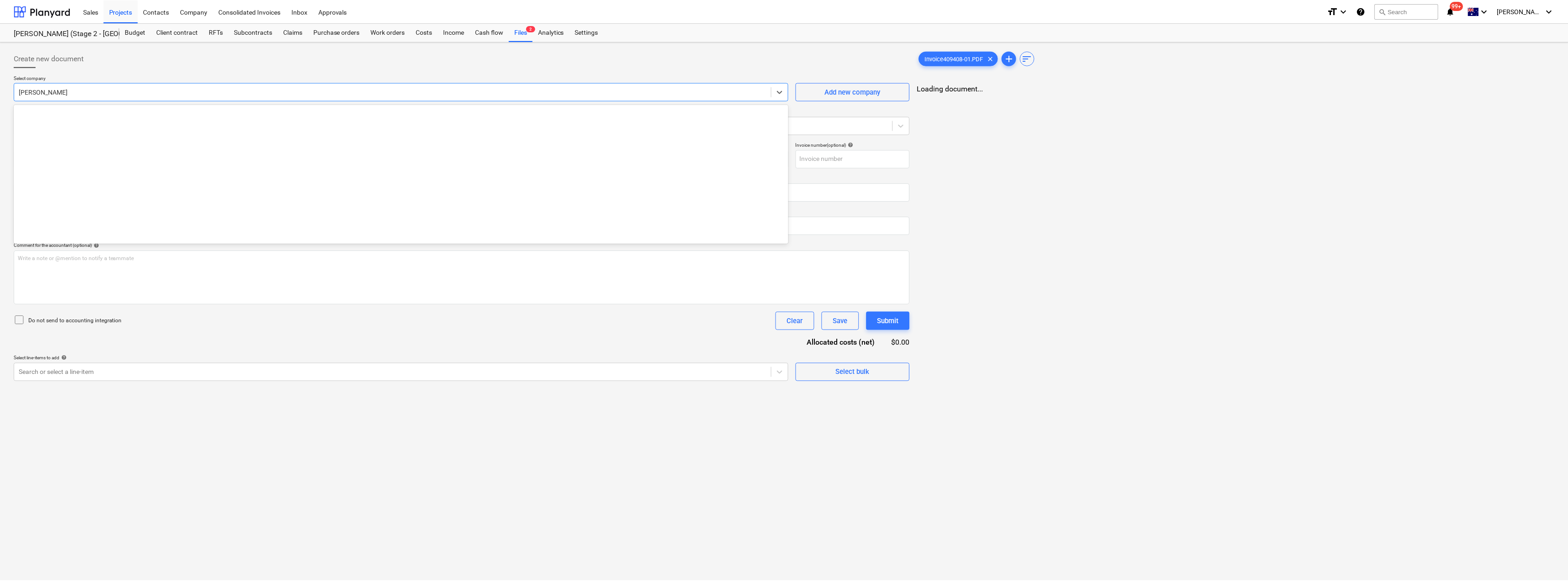
scroll to position [7950, 0]
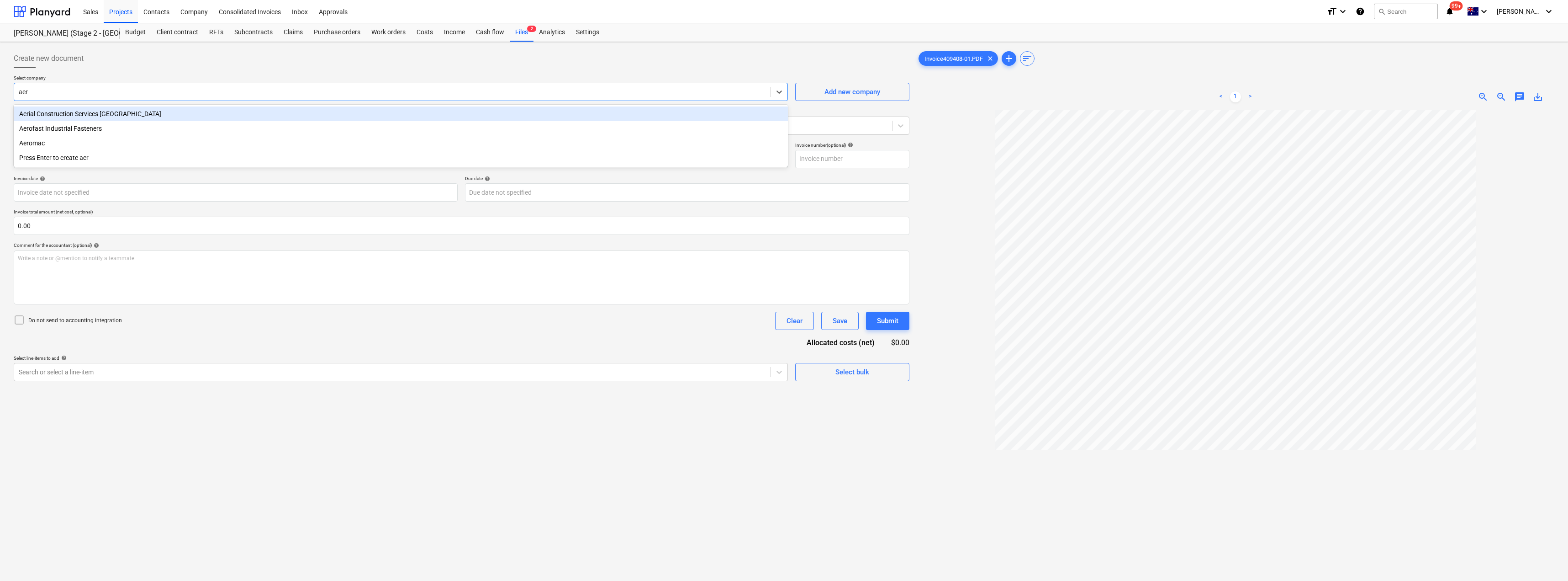
type input "aero"
click at [144, 115] on div "Aerofast Industrial Fasteners" at bounding box center [400, 114] width 774 height 15
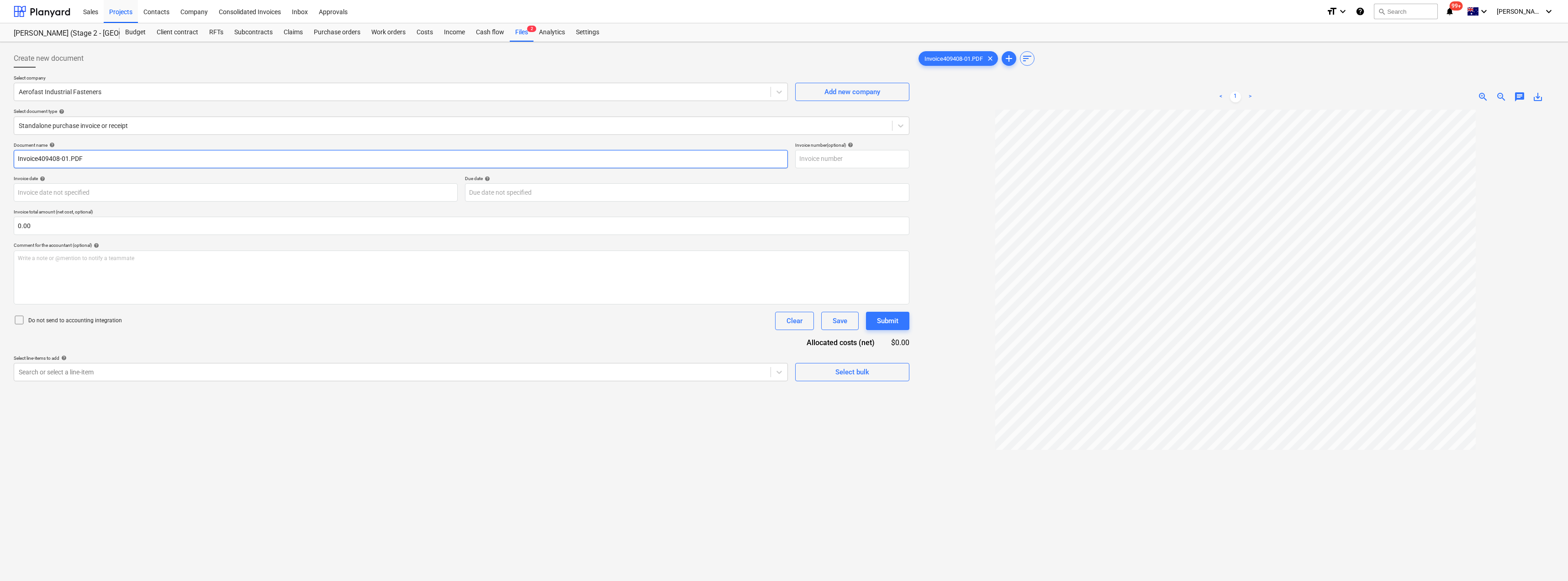
drag, startPoint x: 106, startPoint y: 156, endPoint x: 0, endPoint y: 154, distance: 106.0
click at [0, 154] on div "Create new document Select company Aerofast Industrial Fasteners Add new compan…" at bounding box center [784, 357] width 1568 height 630
drag, startPoint x: 55, startPoint y: 160, endPoint x: 0, endPoint y: 162, distance: 55.0
click at [0, 162] on div "Create new document Select company Aerofast Industrial Fasteners Add new compan…" at bounding box center [784, 357] width 1568 height 630
type input "409408/01"
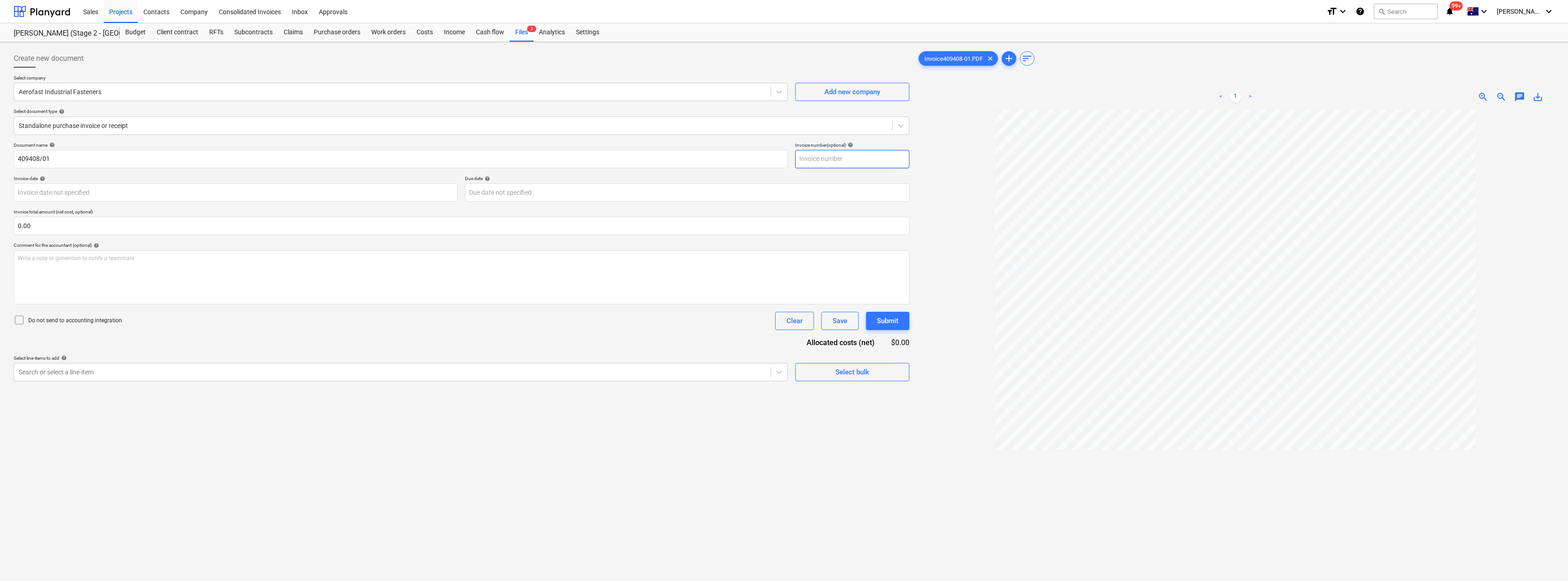
click at [784, 154] on input "text" at bounding box center [852, 159] width 114 height 18
paste input "409408/01"
type input "409408/01"
click at [311, 195] on body "Sales Projects Contacts Company Consolidated Invoices Inbox Approvals format_si…" at bounding box center [784, 290] width 1568 height 581
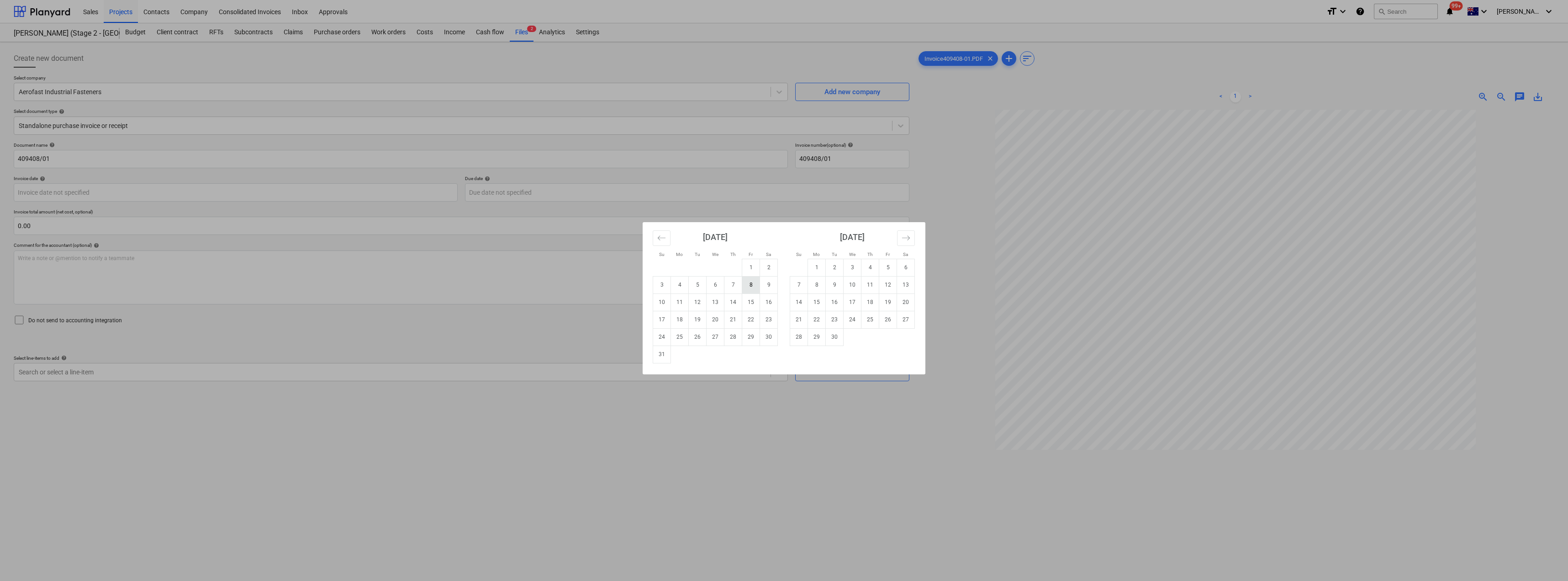
click at [746, 284] on td "8" at bounding box center [751, 284] width 18 height 17
type input "[DATE]"
click at [610, 194] on body "Sales Projects Contacts Company Consolidated Invoices Inbox Approvals format_si…" at bounding box center [784, 290] width 1568 height 581
click at [784, 341] on td "30" at bounding box center [834, 337] width 18 height 17
type input "[DATE]"
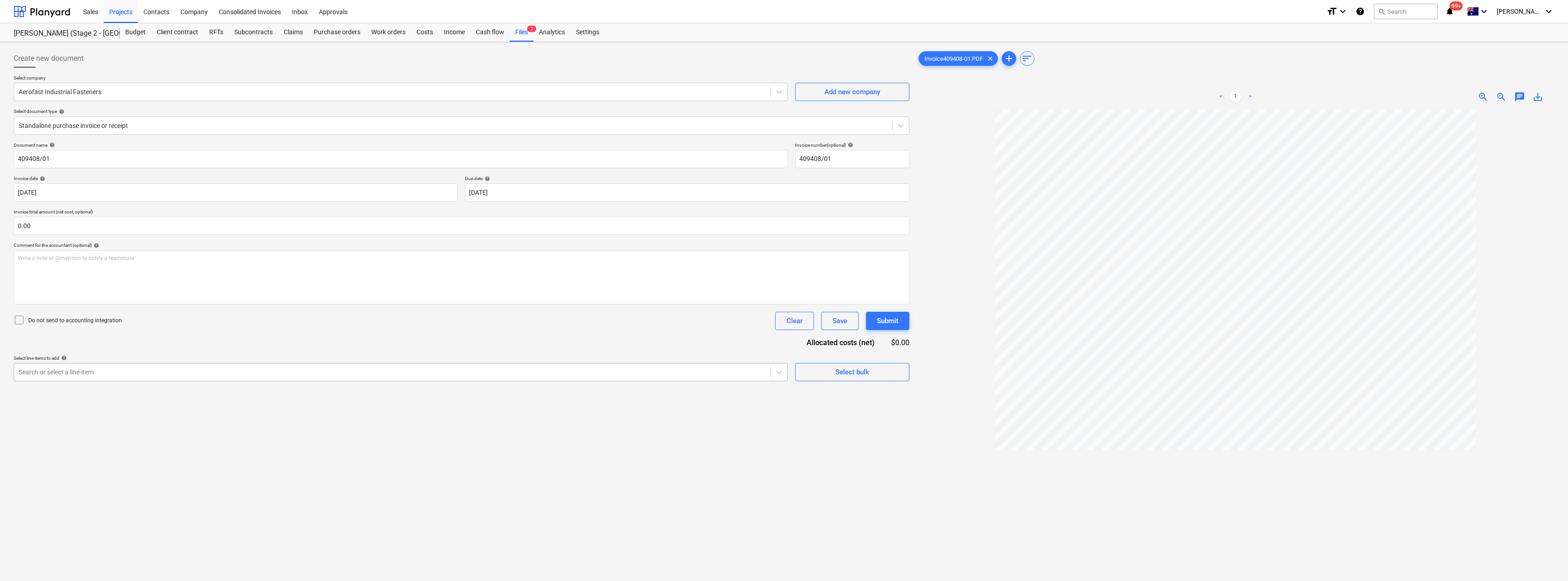
click at [238, 374] on div at bounding box center [392, 372] width 747 height 9
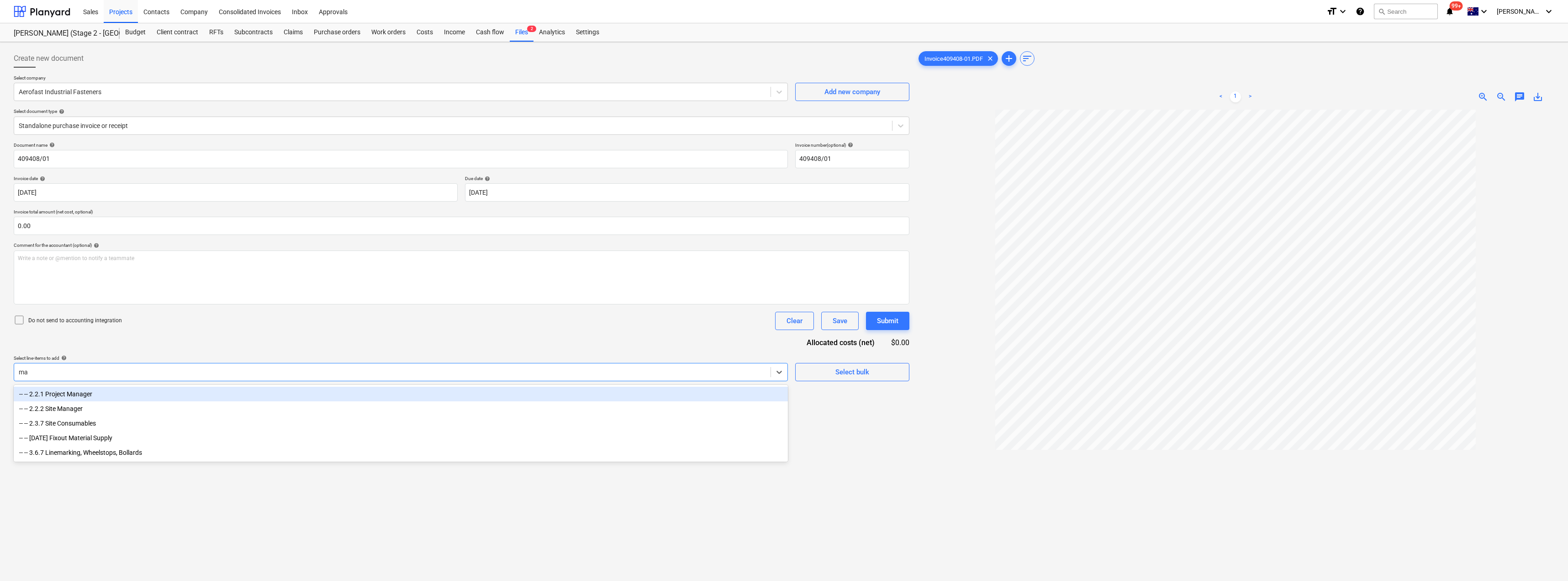
type input "mat"
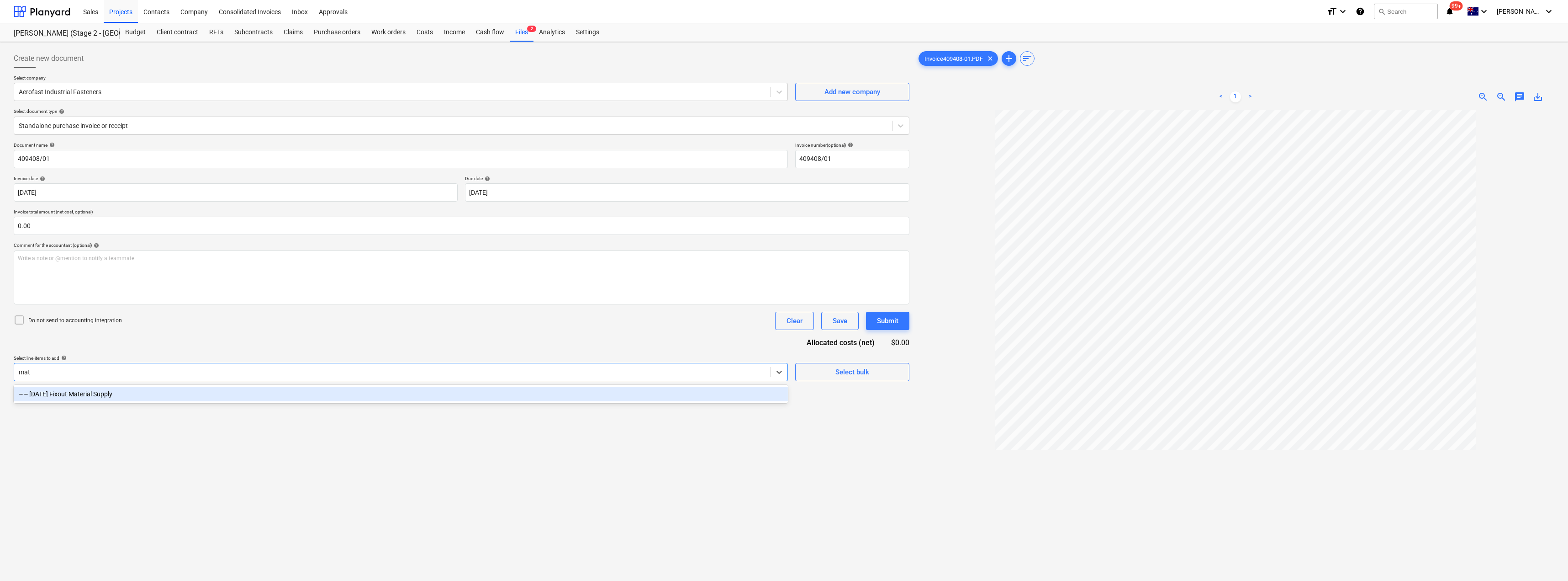
click at [232, 394] on div "-- -- [DATE] Fixout Material Supply" at bounding box center [400, 394] width 774 height 15
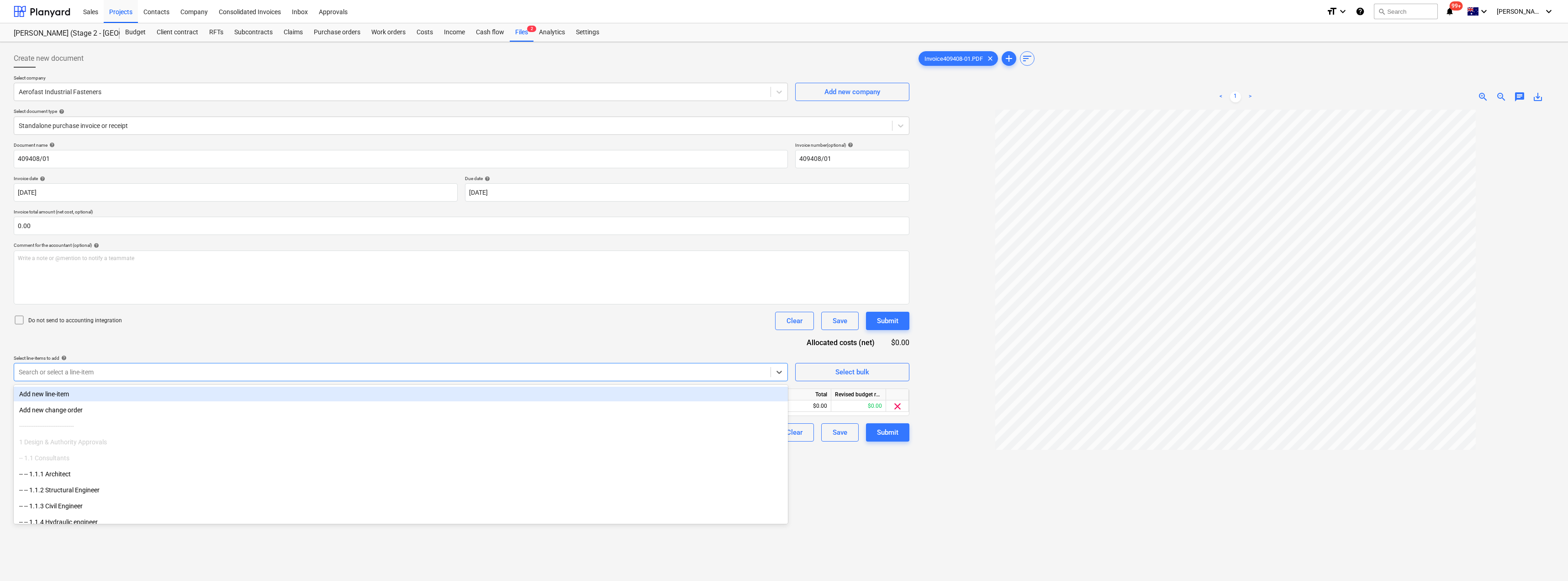
click at [288, 328] on div "Do not send to accounting integration Clear Save Submit" at bounding box center [461, 321] width 895 height 18
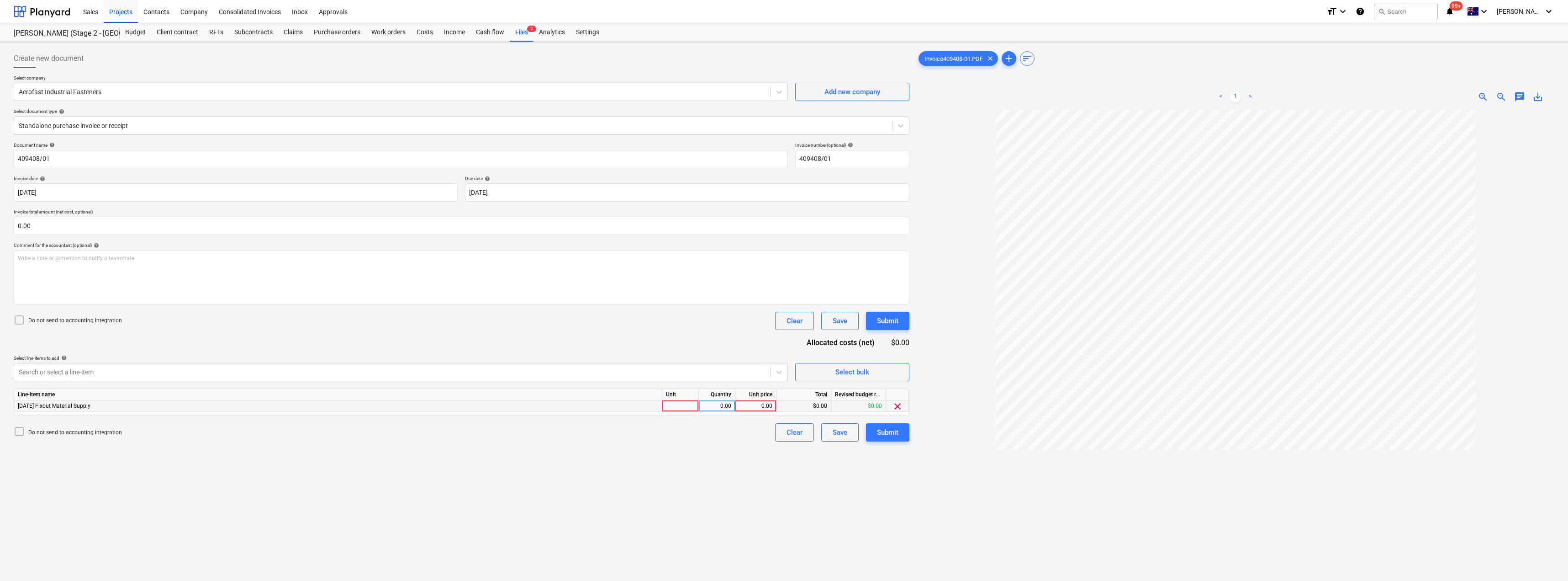
click at [672, 406] on div at bounding box center [681, 406] width 37 height 12
type input "Item"
type input "120"
click at [784, 438] on button "Submit" at bounding box center [887, 432] width 43 height 18
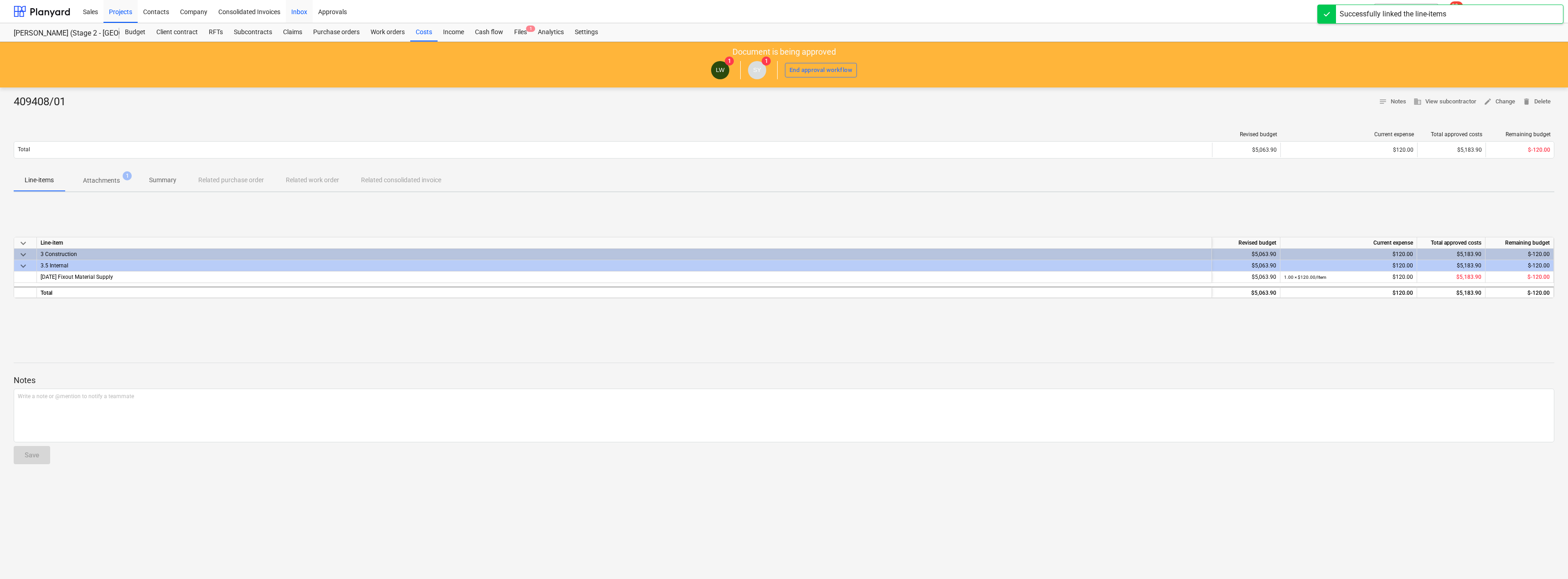
click at [301, 13] on div "Inbox" at bounding box center [299, 11] width 27 height 23
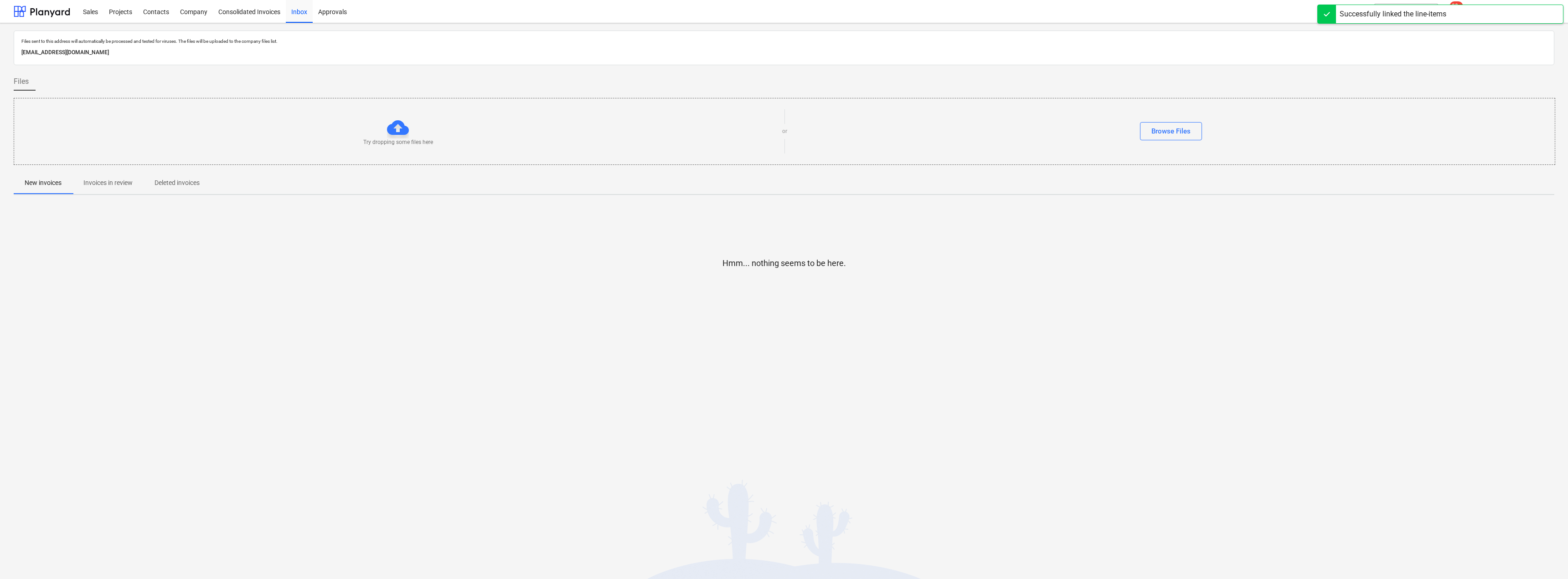
click at [124, 188] on p "Invoices in review" at bounding box center [108, 183] width 49 height 10
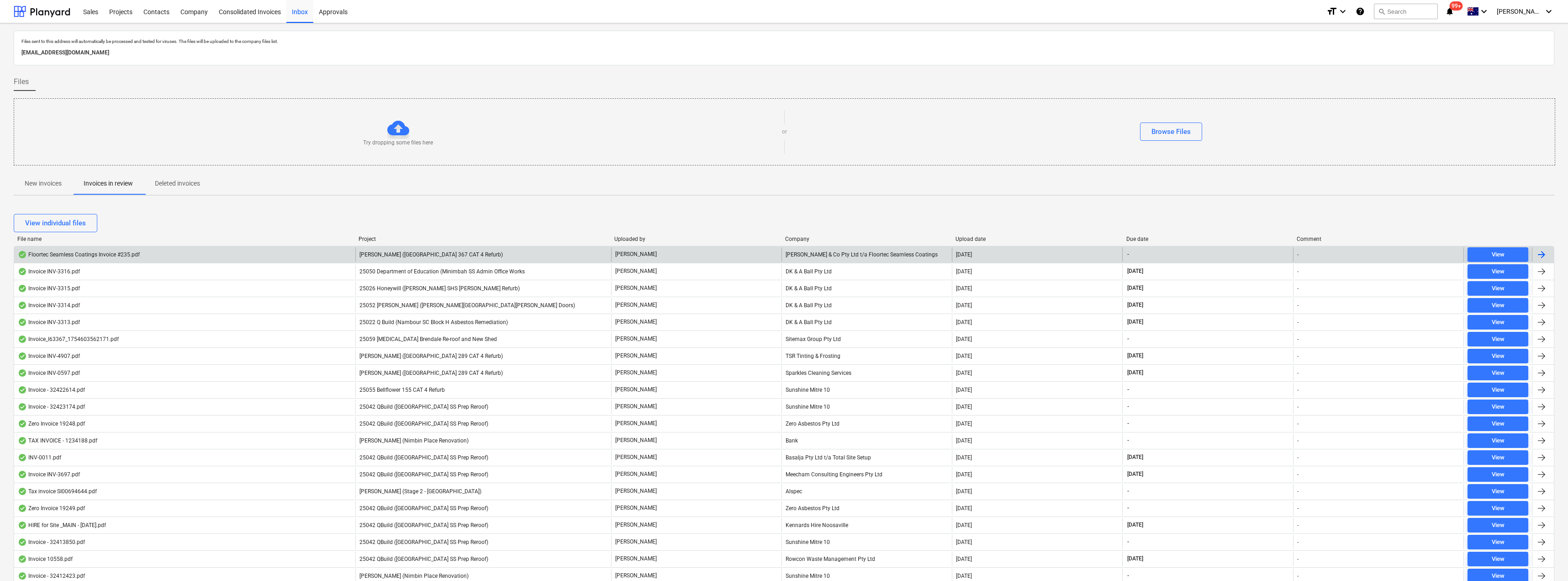
click at [474, 256] on div "[PERSON_NAME] ([GEOGRAPHIC_DATA] 367 CAT 4 Refurb)" at bounding box center [483, 254] width 256 height 15
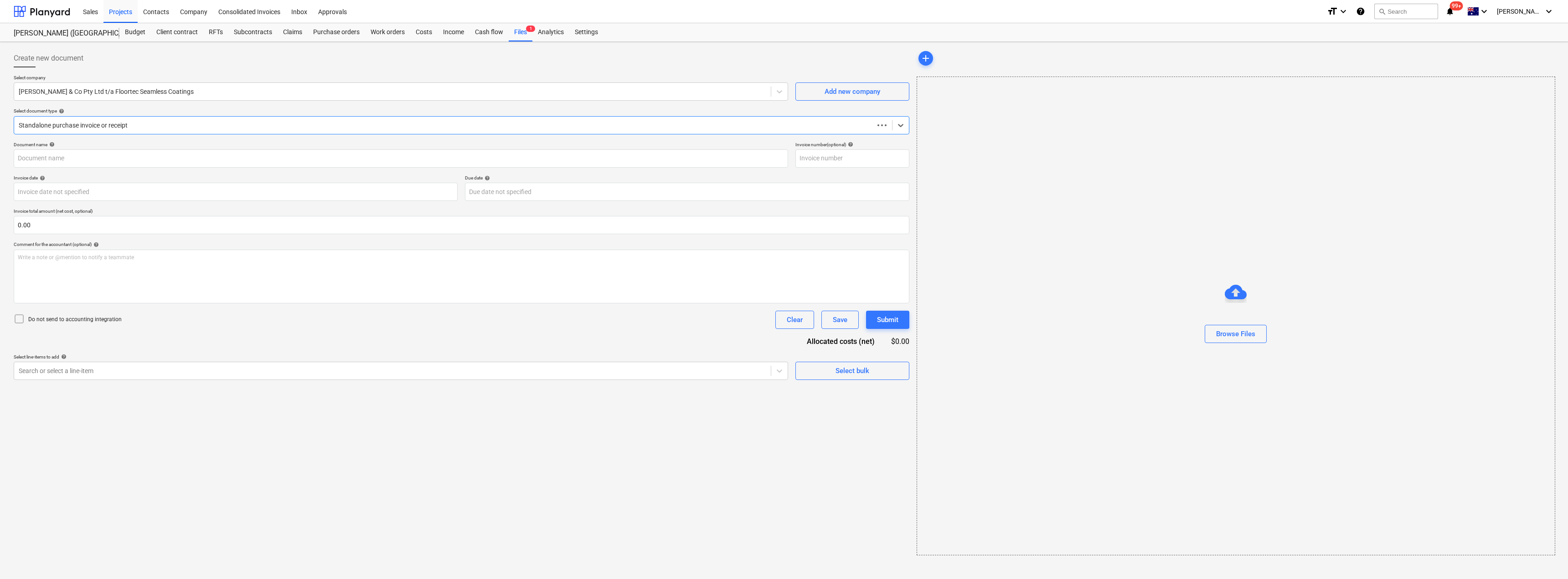
type input "235"
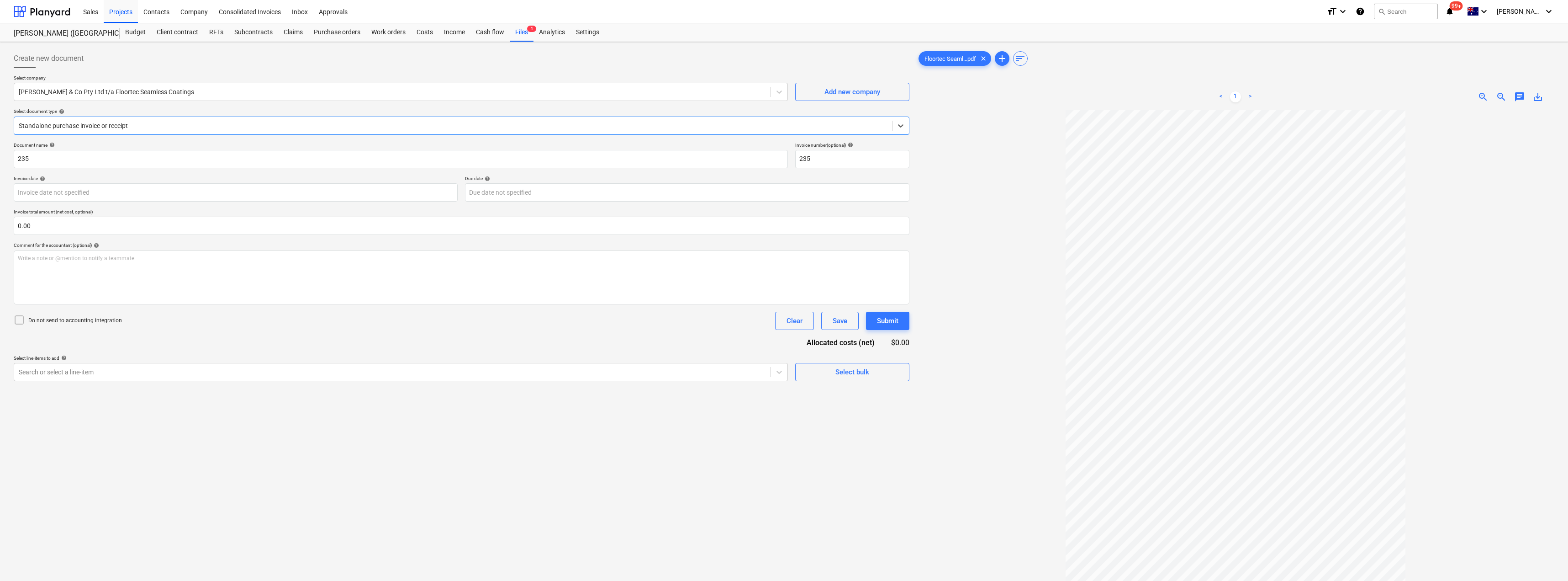
click at [150, 123] on div at bounding box center [453, 125] width 868 height 9
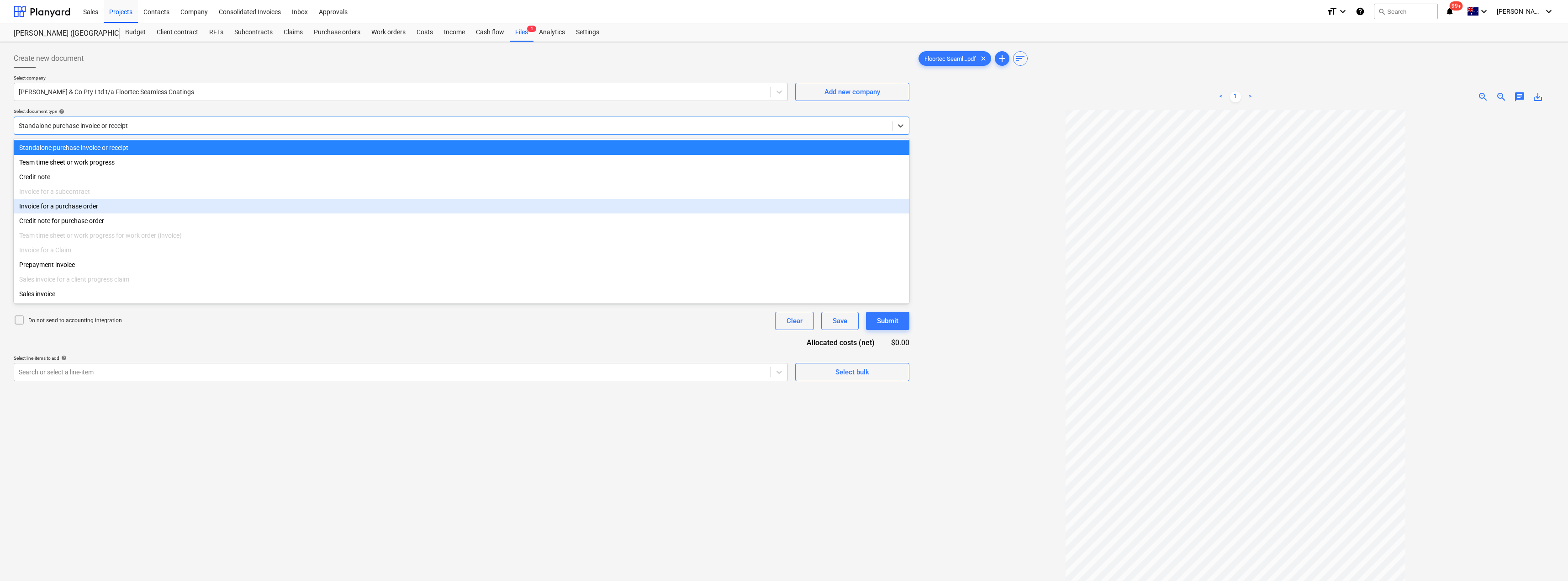
click at [107, 206] on div "Invoice for a purchase order" at bounding box center [461, 206] width 895 height 15
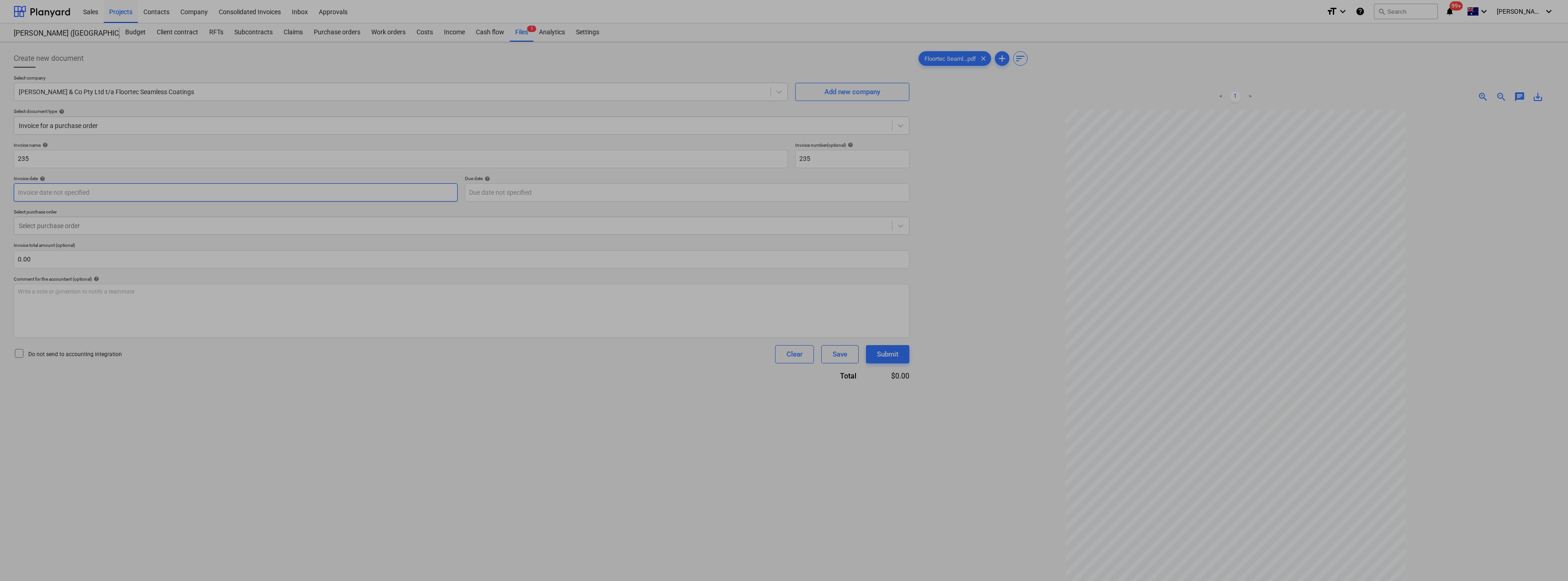
click at [105, 191] on body "Sales Projects Contacts Company Consolidated Invoices Inbox Approvals format_si…" at bounding box center [784, 290] width 1568 height 581
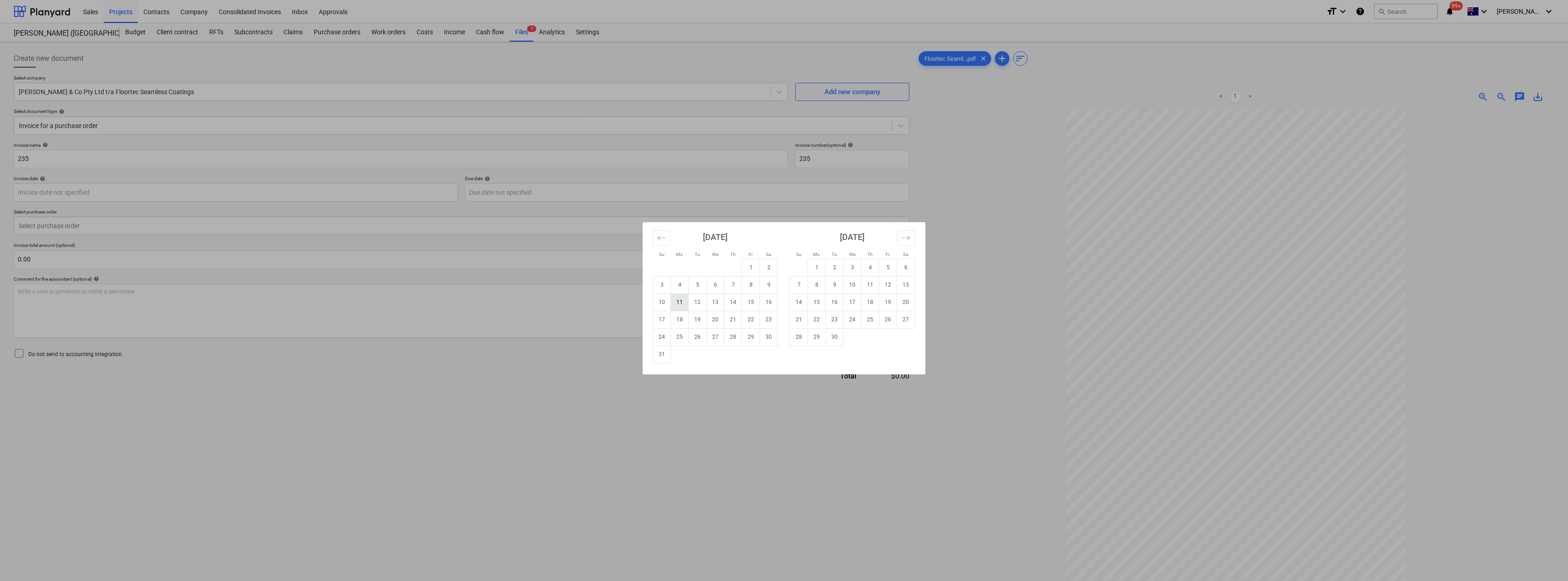
click at [686, 303] on td "11" at bounding box center [679, 302] width 18 height 17
type input "[DATE]"
click at [571, 196] on body "Sales Projects Contacts Company Consolidated Invoices Inbox Approvals format_si…" at bounding box center [784, 290] width 1568 height 581
click at [682, 333] on td "25" at bounding box center [679, 337] width 18 height 17
type input "[DATE]"
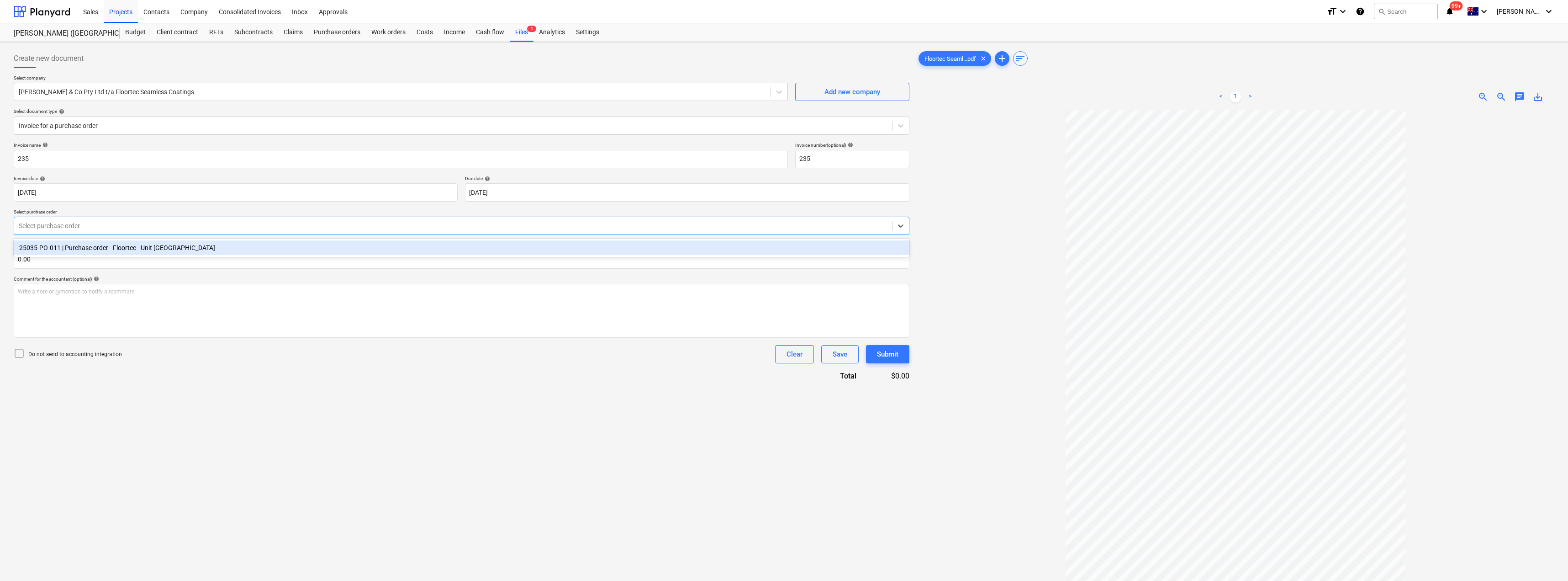
click at [234, 228] on div at bounding box center [453, 225] width 868 height 9
click at [229, 245] on div "25035-PO-011 | Purchase order - Floortec - Unit [GEOGRAPHIC_DATA]" at bounding box center [461, 248] width 895 height 15
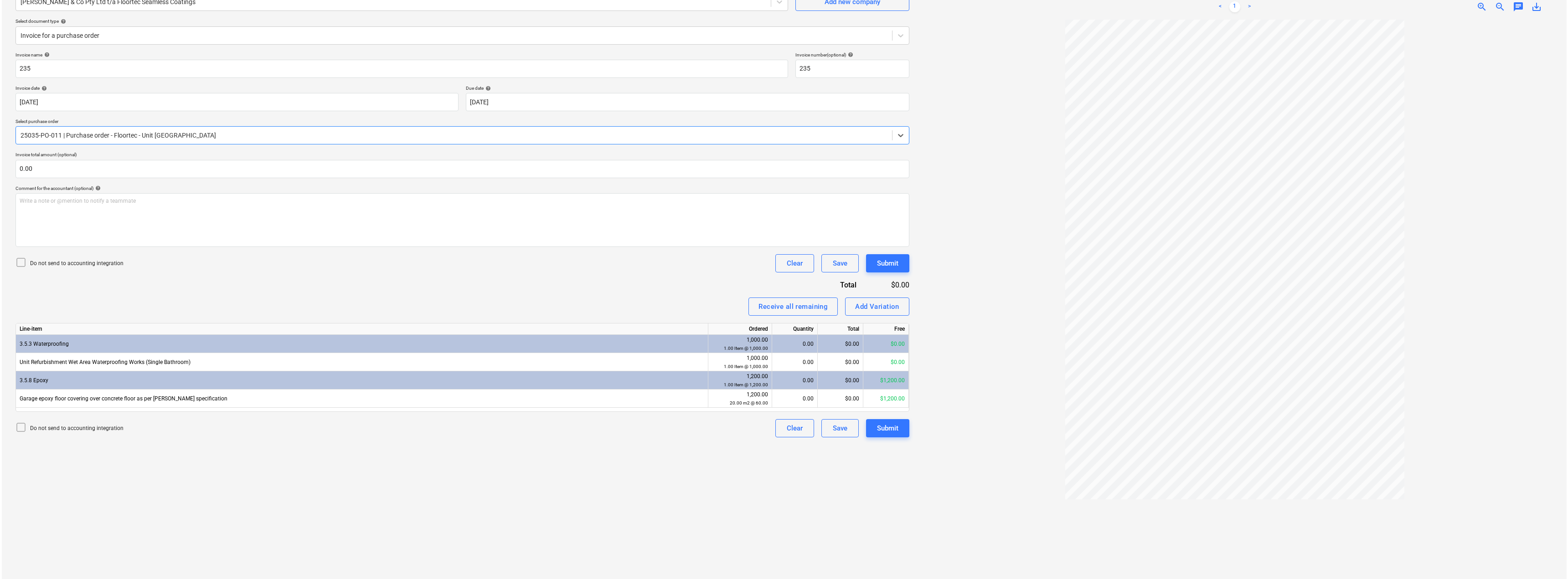
scroll to position [91, 0]
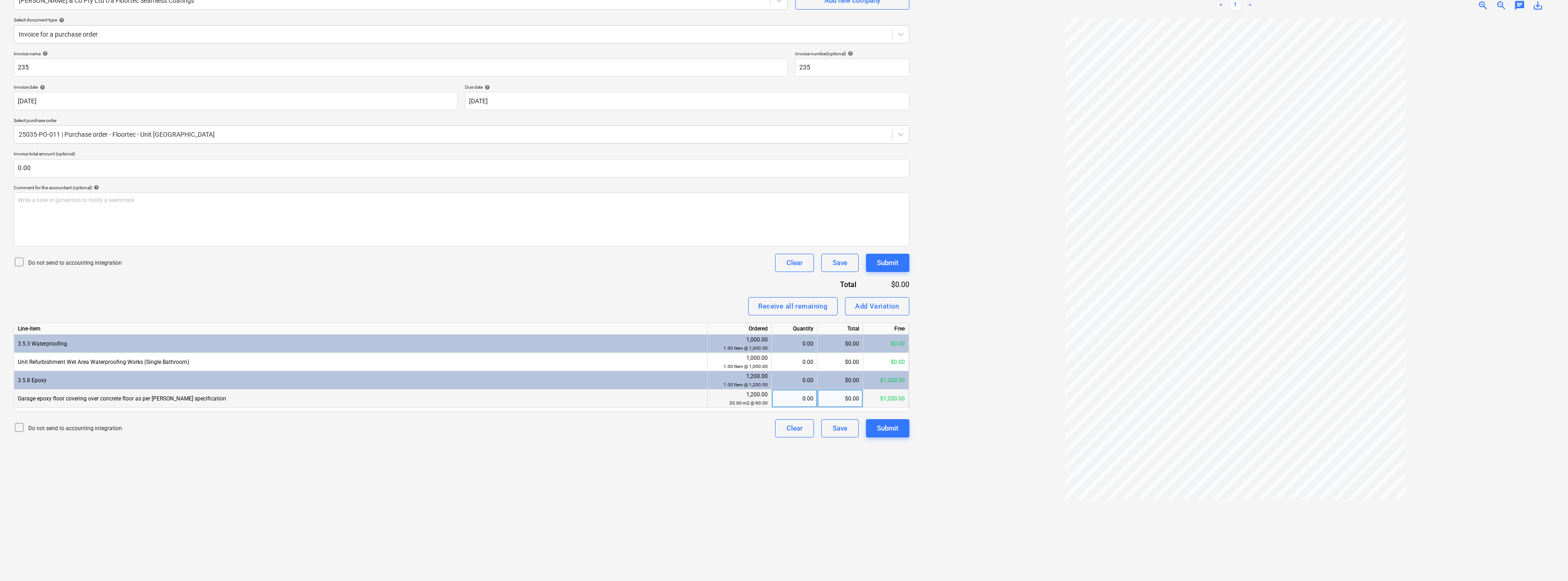
click at [784, 401] on div "0.00" at bounding box center [795, 399] width 38 height 18
type input "1"
type input "20"
click at [736, 458] on div "Create new document Select company [PERSON_NAME] & Co Pty Ltd t/a Floortec Seam…" at bounding box center [461, 265] width 903 height 623
click at [784, 428] on div "Submit" at bounding box center [887, 428] width 21 height 12
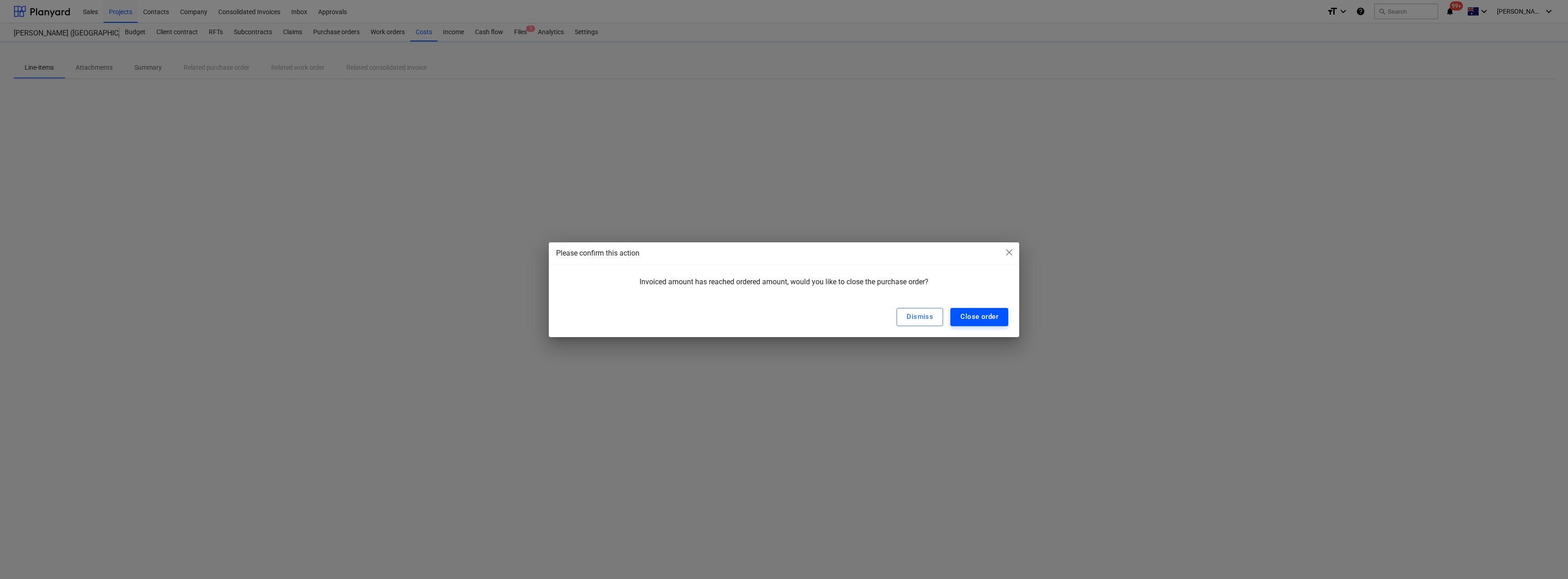
click at [783, 316] on div "Close order" at bounding box center [979, 316] width 38 height 12
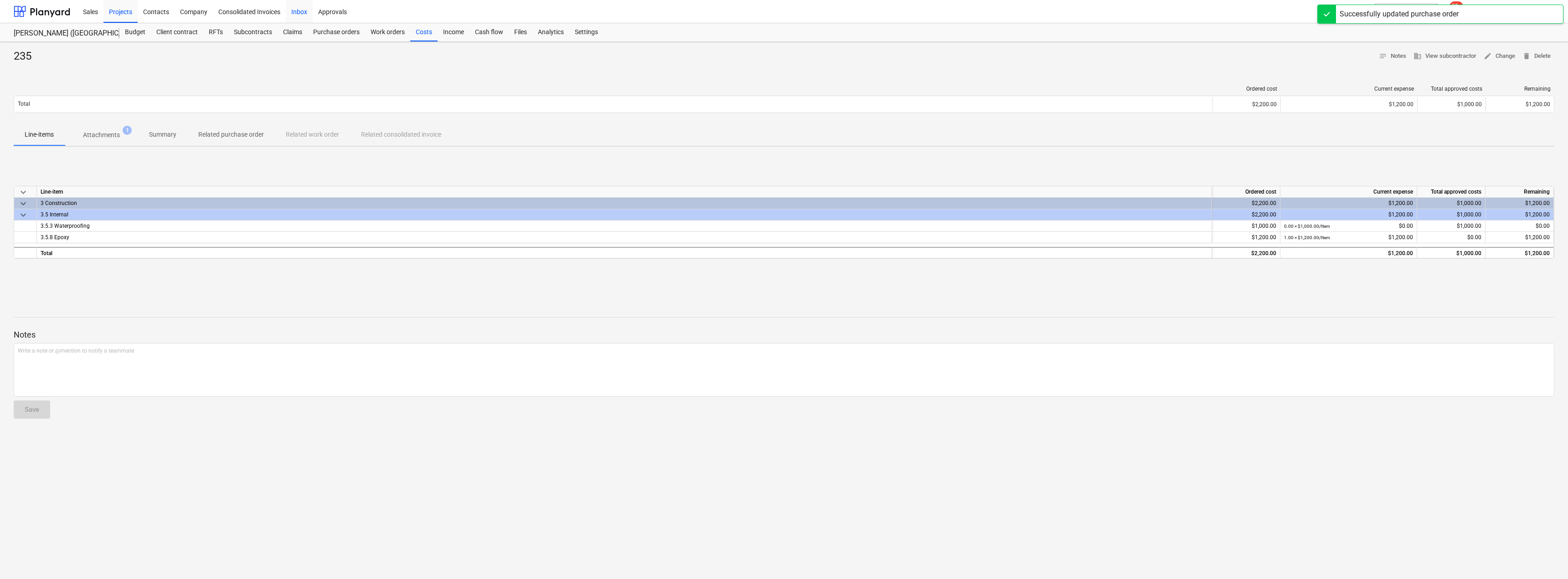
click at [306, 12] on div "Inbox" at bounding box center [299, 11] width 27 height 23
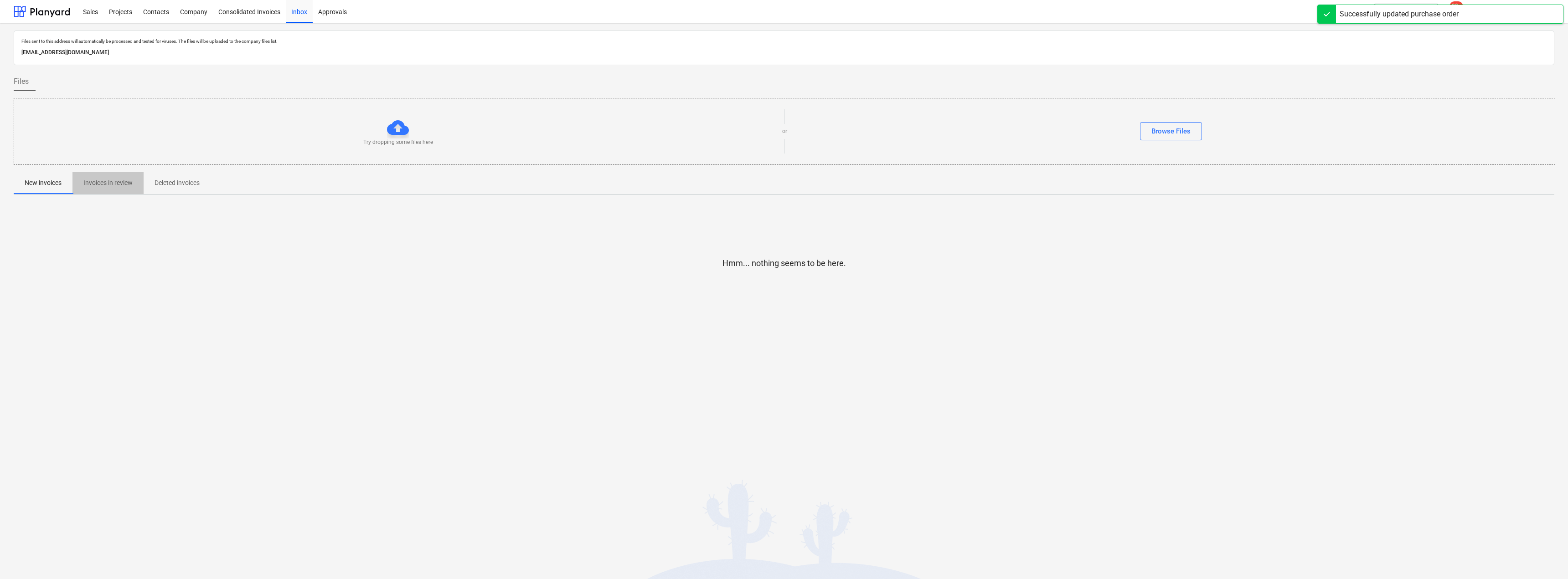
click at [115, 185] on p "Invoices in review" at bounding box center [108, 183] width 49 height 10
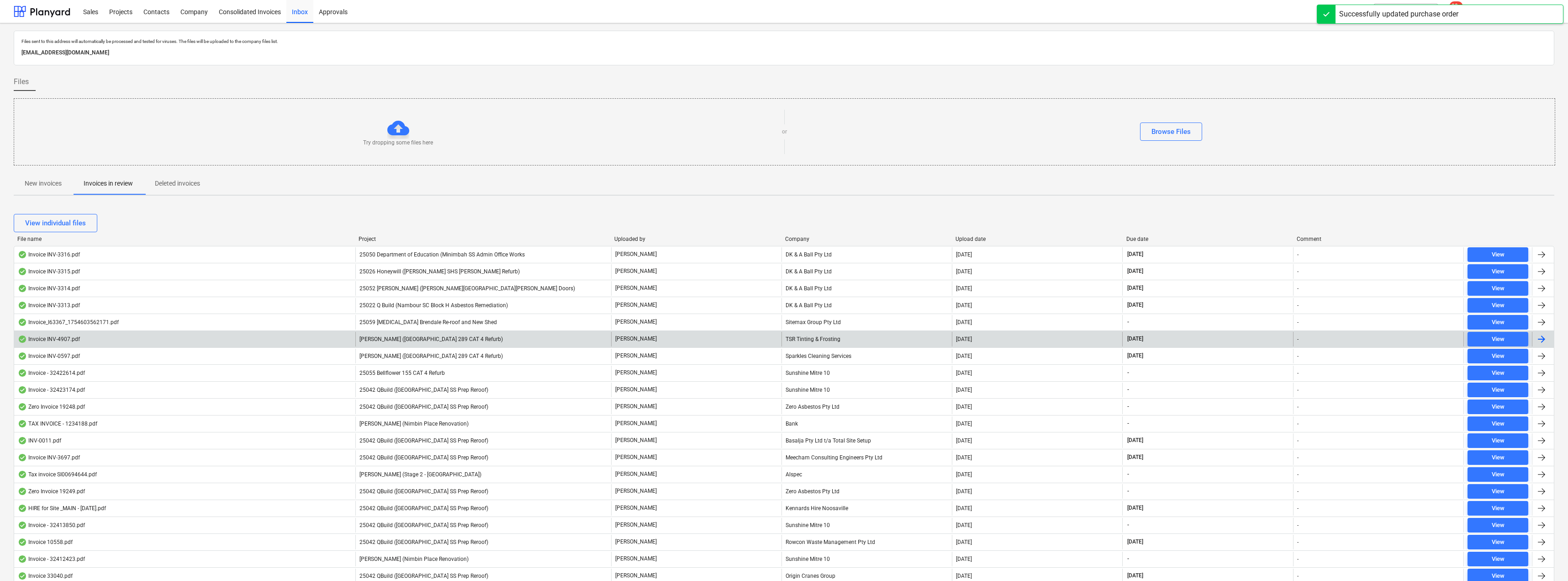
scroll to position [54, 0]
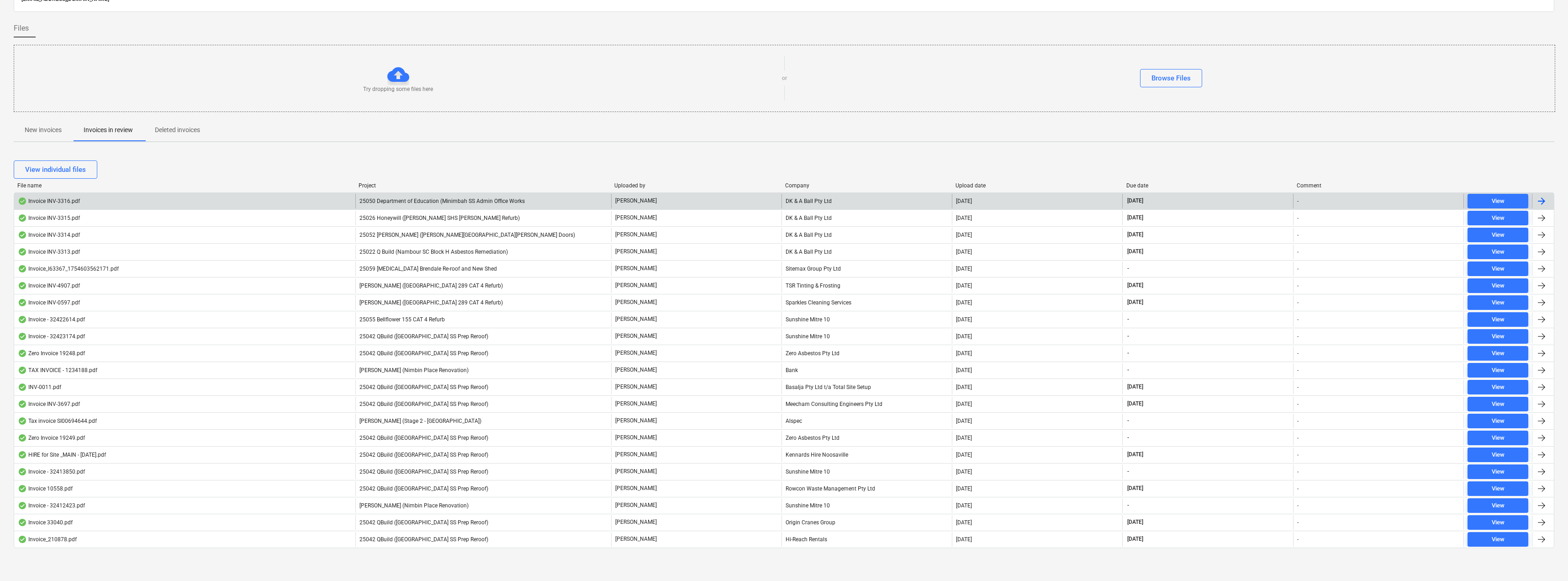
click at [450, 198] on span "25050 Department of Education (Minimbah SS Admin Office Works" at bounding box center [442, 201] width 165 height 6
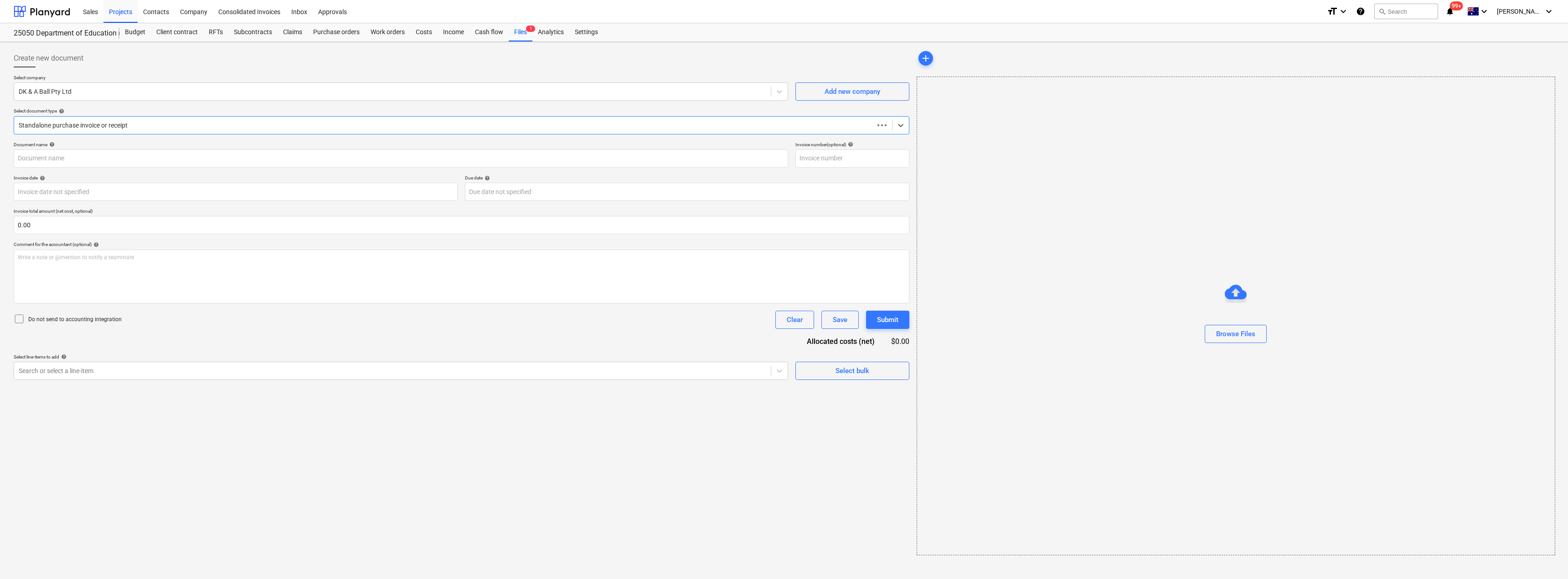
type input "INV-3316"
type input "[DATE]"
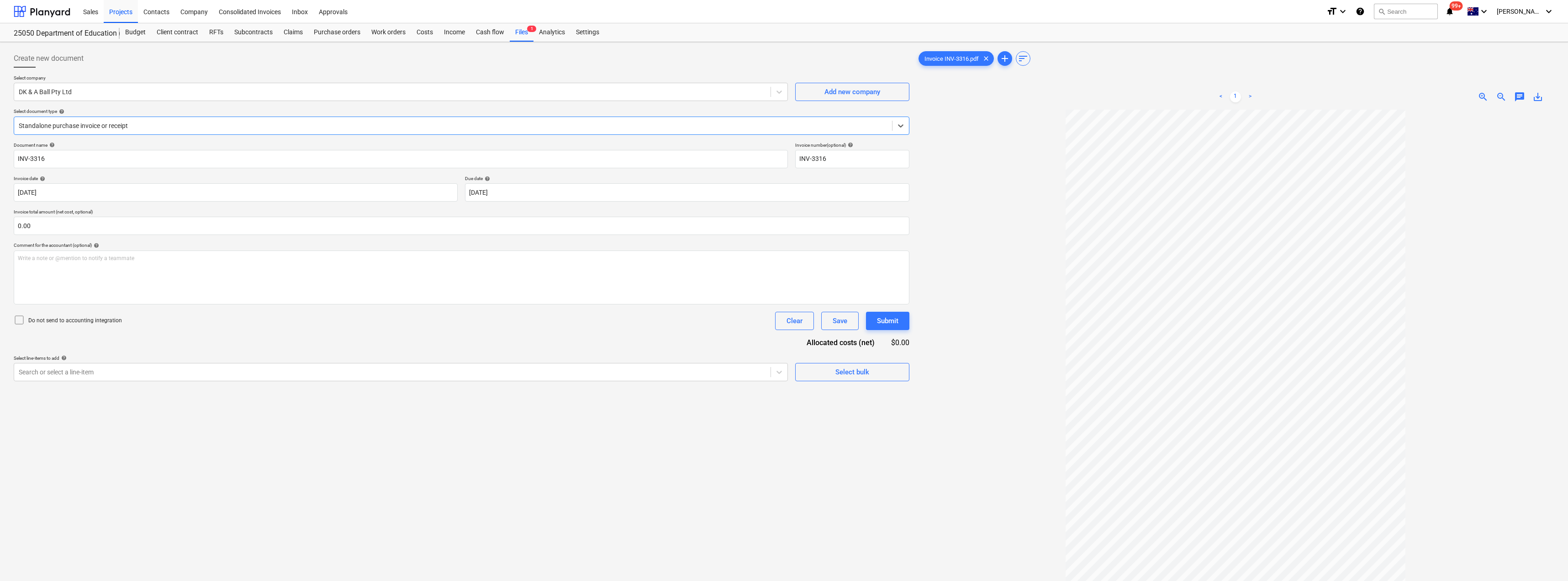
click at [163, 123] on div at bounding box center [453, 125] width 868 height 9
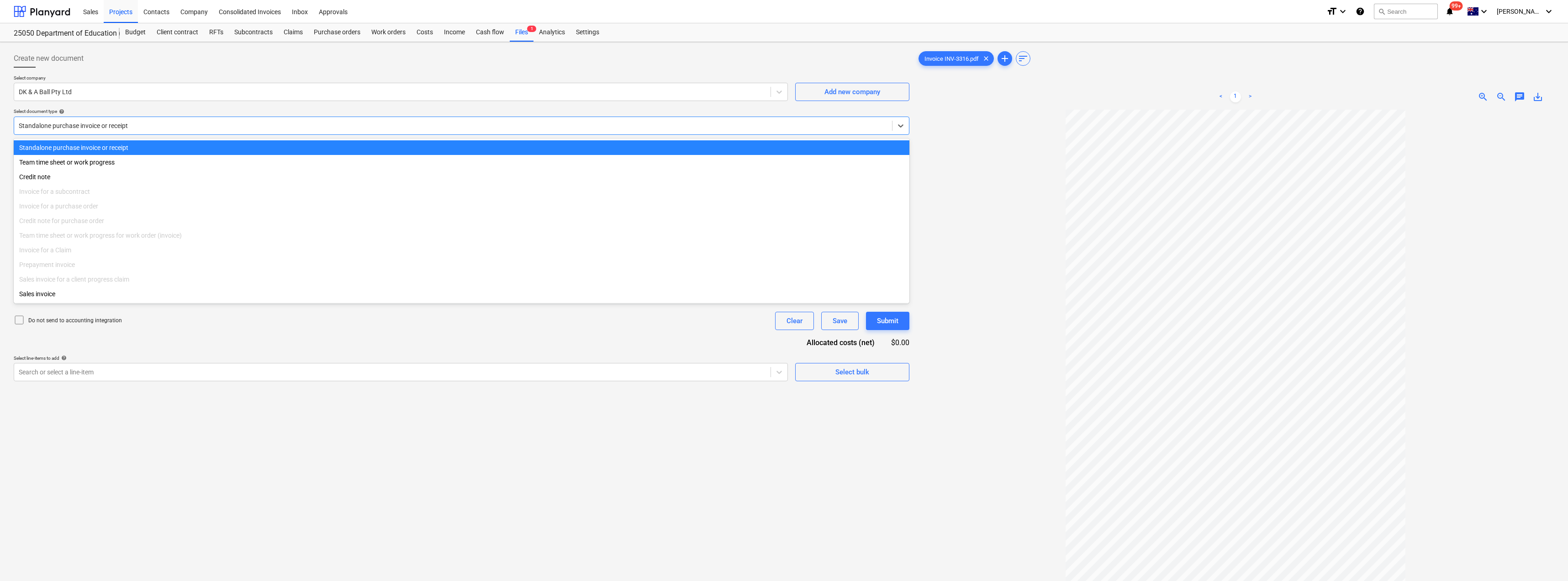
click at [163, 123] on div at bounding box center [453, 125] width 868 height 9
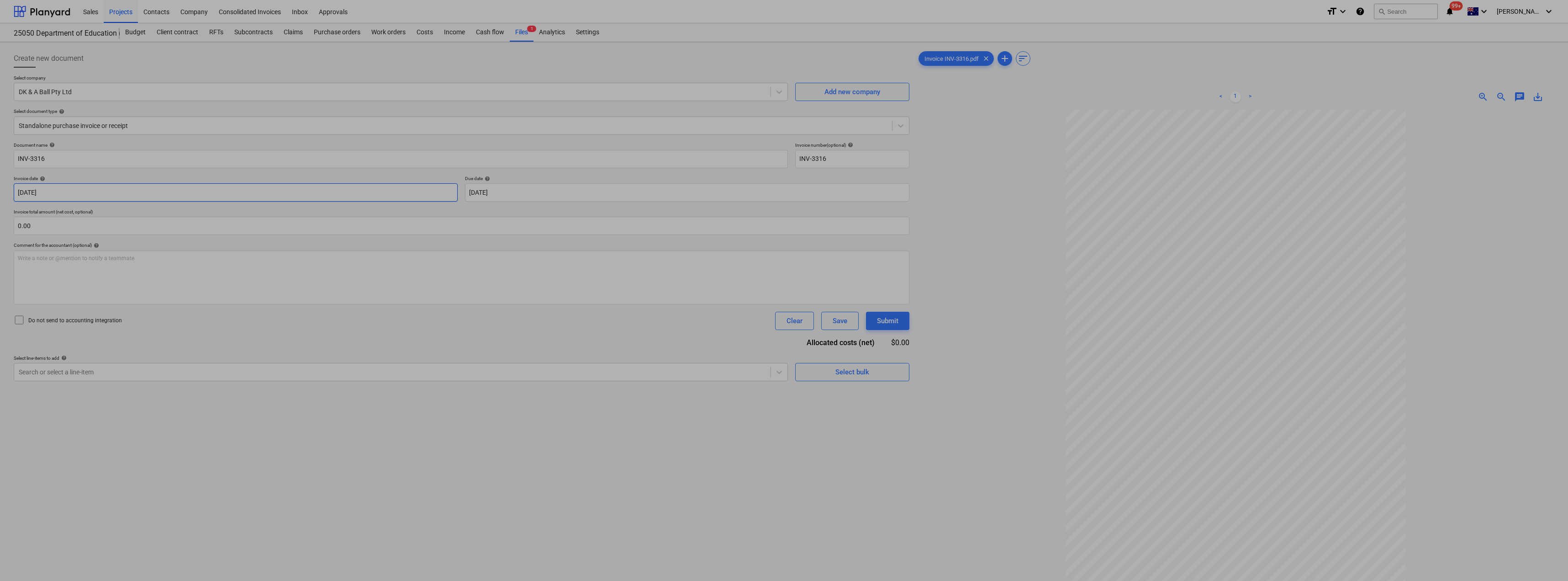
click at [309, 190] on body "Sales Projects Contacts Company Consolidated Invoices Inbox Approvals format_si…" at bounding box center [784, 290] width 1568 height 581
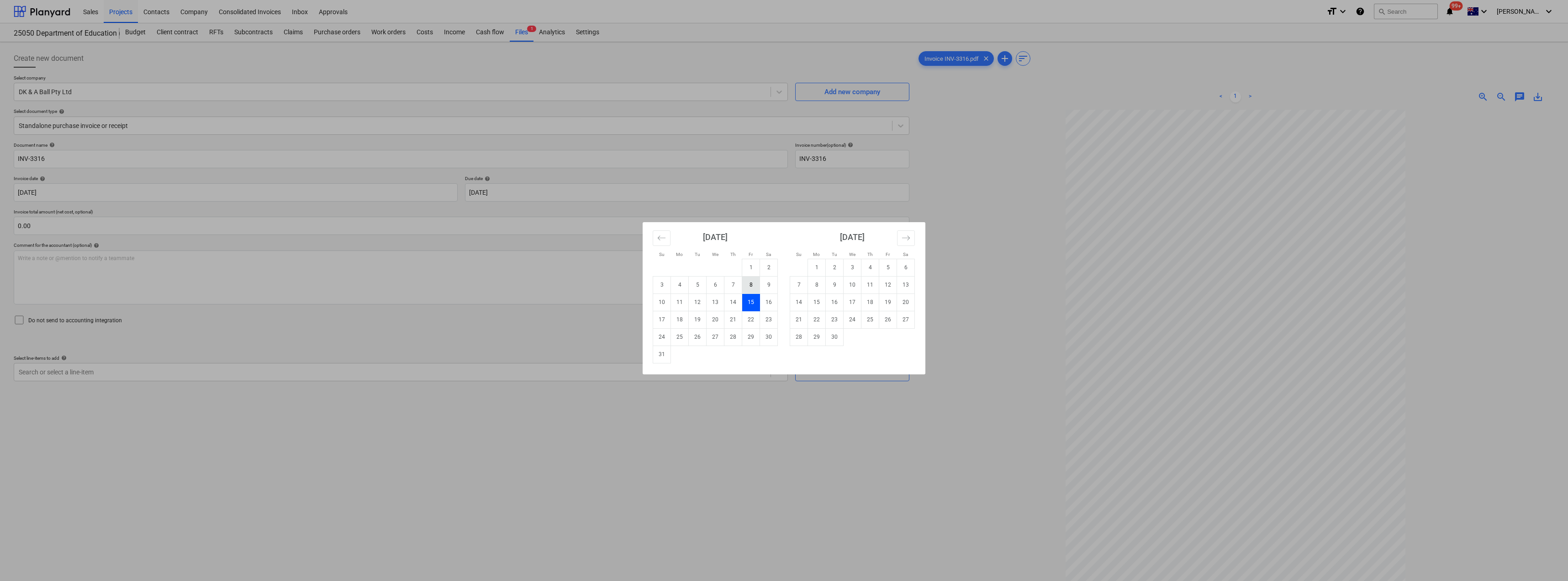
click at [751, 284] on td "8" at bounding box center [751, 284] width 18 height 17
type input "[DATE]"
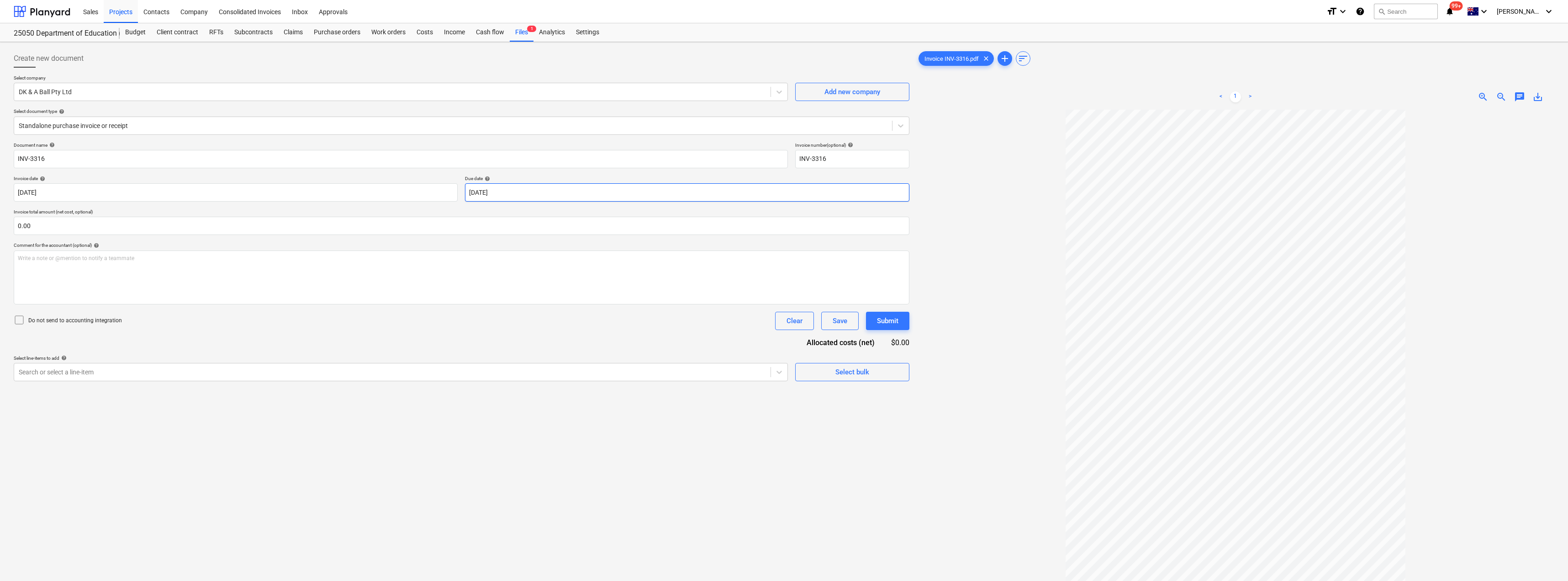
click at [565, 189] on body "Sales Projects Contacts Company Consolidated Invoices Inbox Approvals format_si…" at bounding box center [784, 290] width 1568 height 581
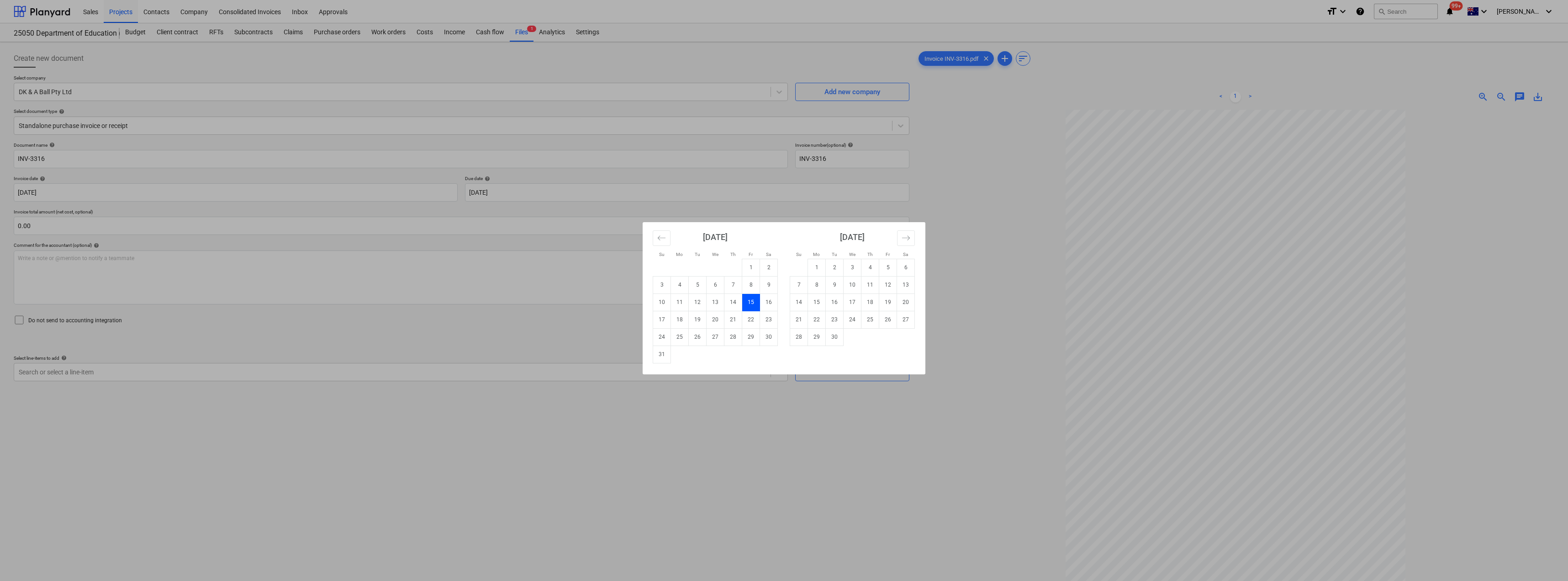
click at [752, 318] on td "22" at bounding box center [751, 319] width 18 height 17
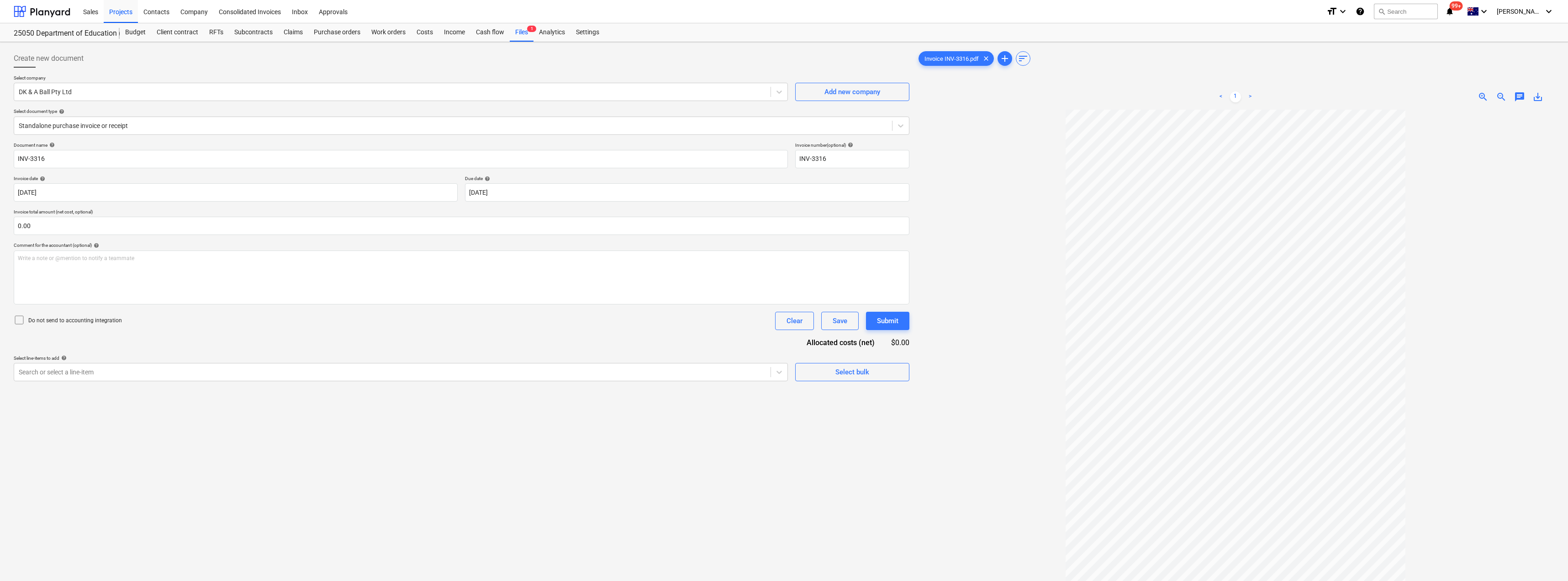
type input "[DATE]"
click at [306, 375] on div at bounding box center [392, 372] width 747 height 9
type input "pain"
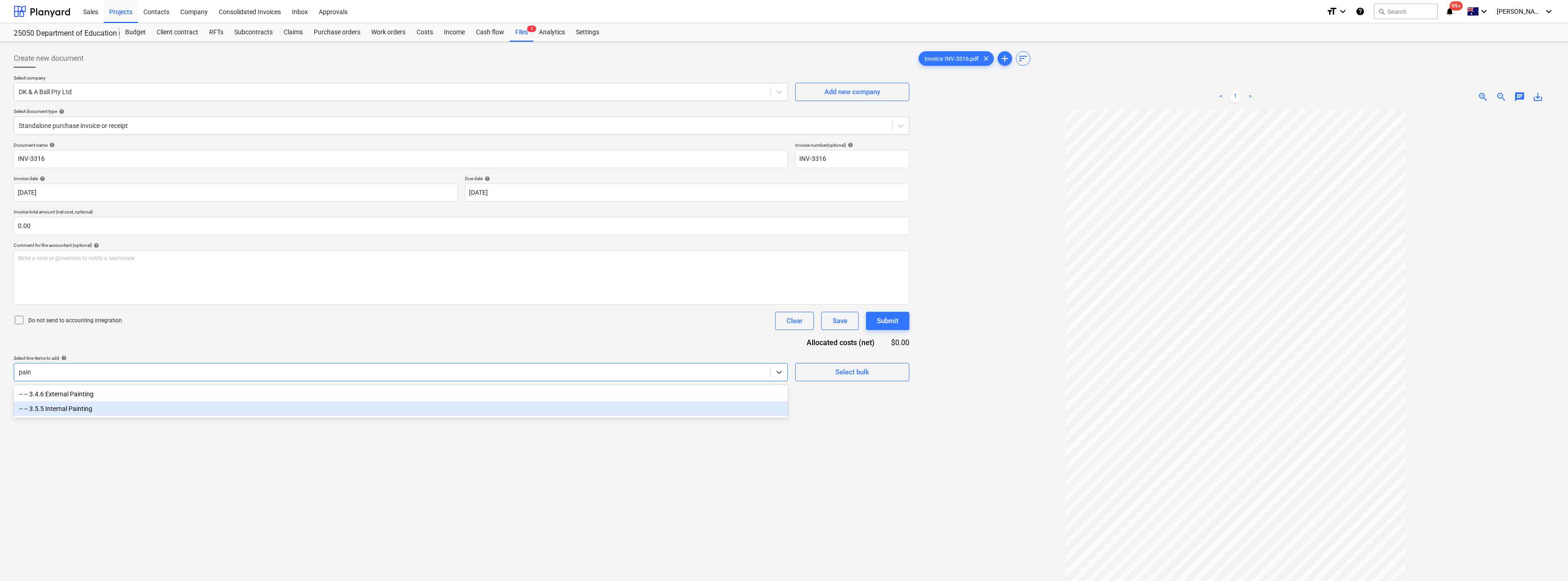
click at [74, 410] on div "-- -- 3.5.5 Internal Painting" at bounding box center [400, 408] width 774 height 15
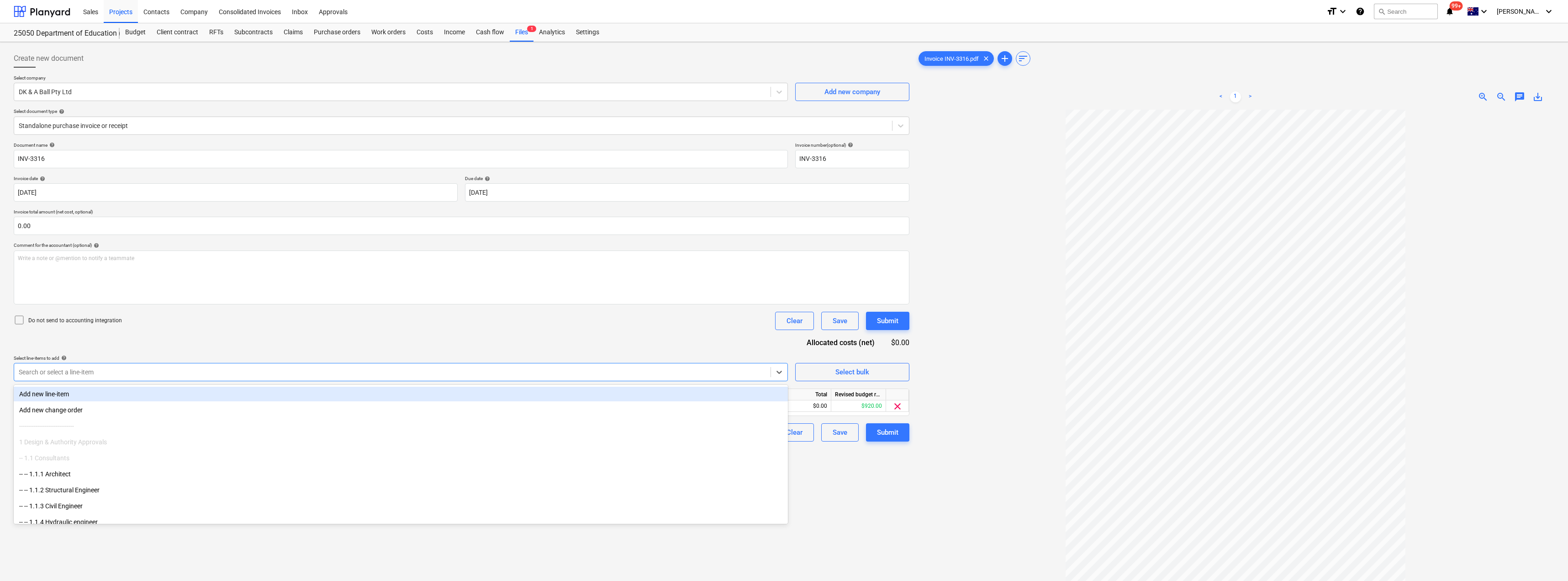
click at [237, 343] on div "Document name help INV-3316 Invoice number (optional) help INV-3316 Invoice dat…" at bounding box center [461, 292] width 895 height 299
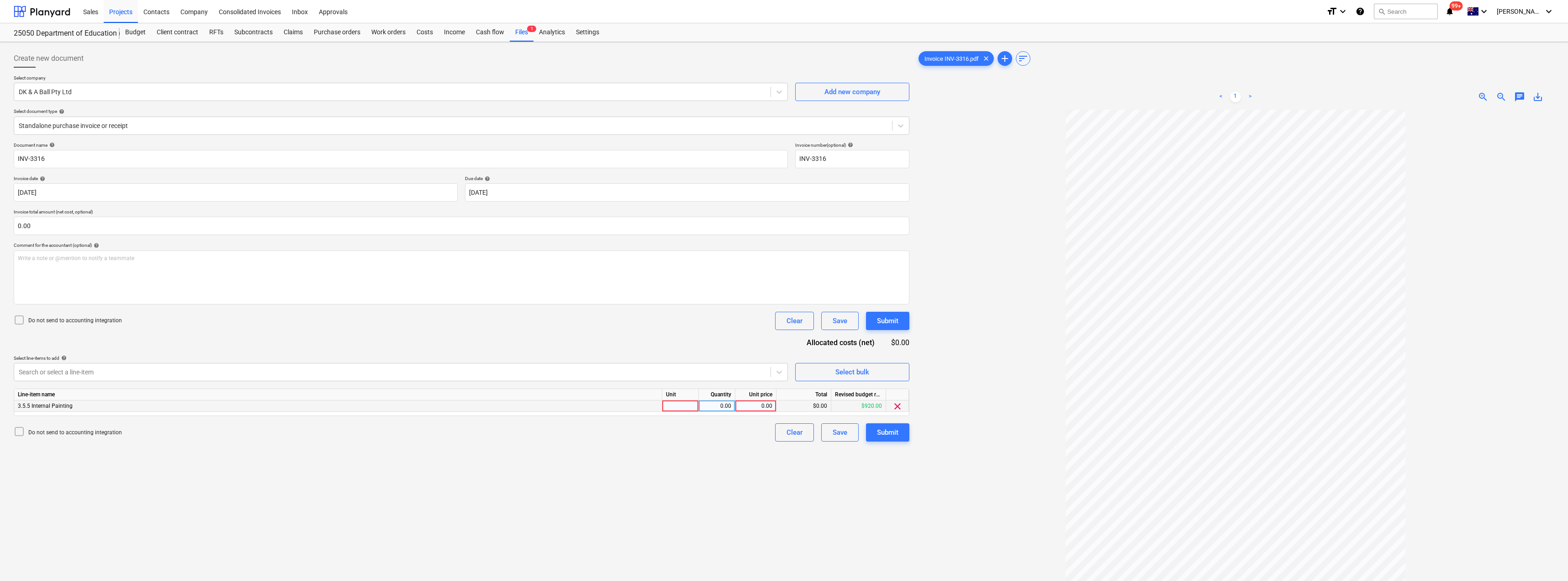
click at [692, 408] on div at bounding box center [681, 406] width 37 height 12
type input "Item"
type input "920"
click at [784, 430] on div "Submit" at bounding box center [887, 432] width 21 height 12
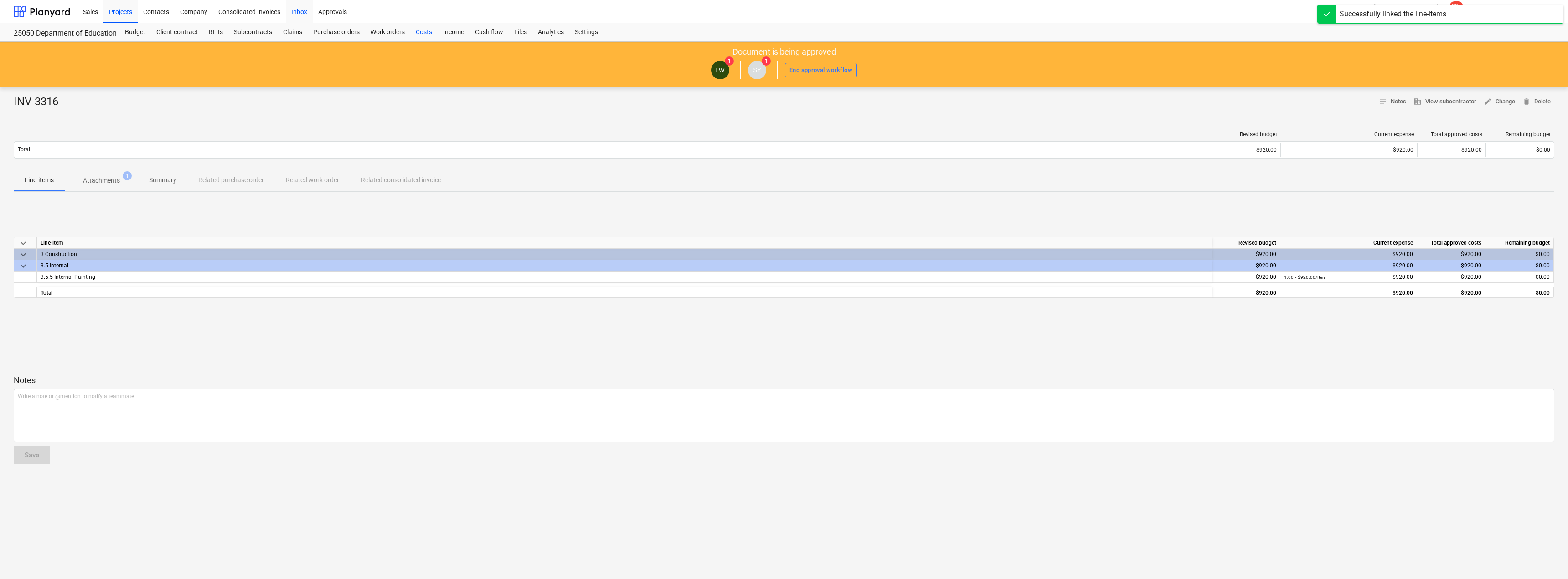
click at [304, 12] on div "Inbox" at bounding box center [299, 11] width 27 height 23
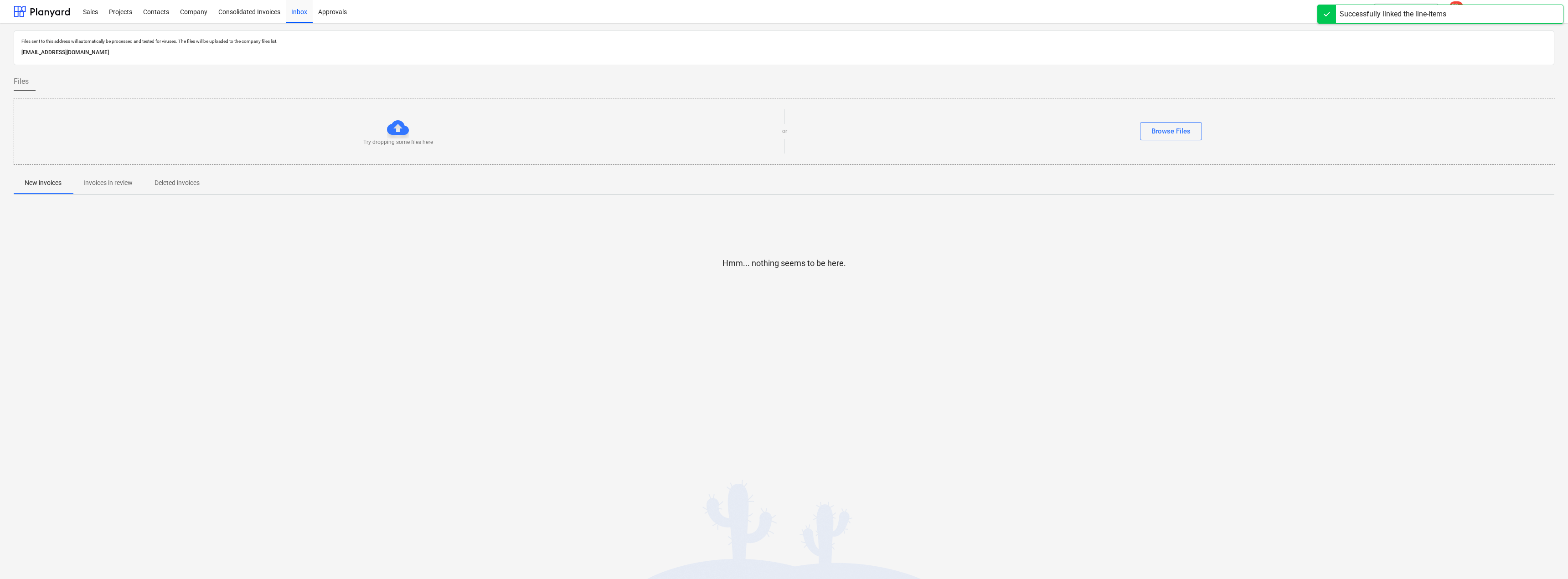
click at [131, 185] on p "Invoices in review" at bounding box center [108, 183] width 49 height 10
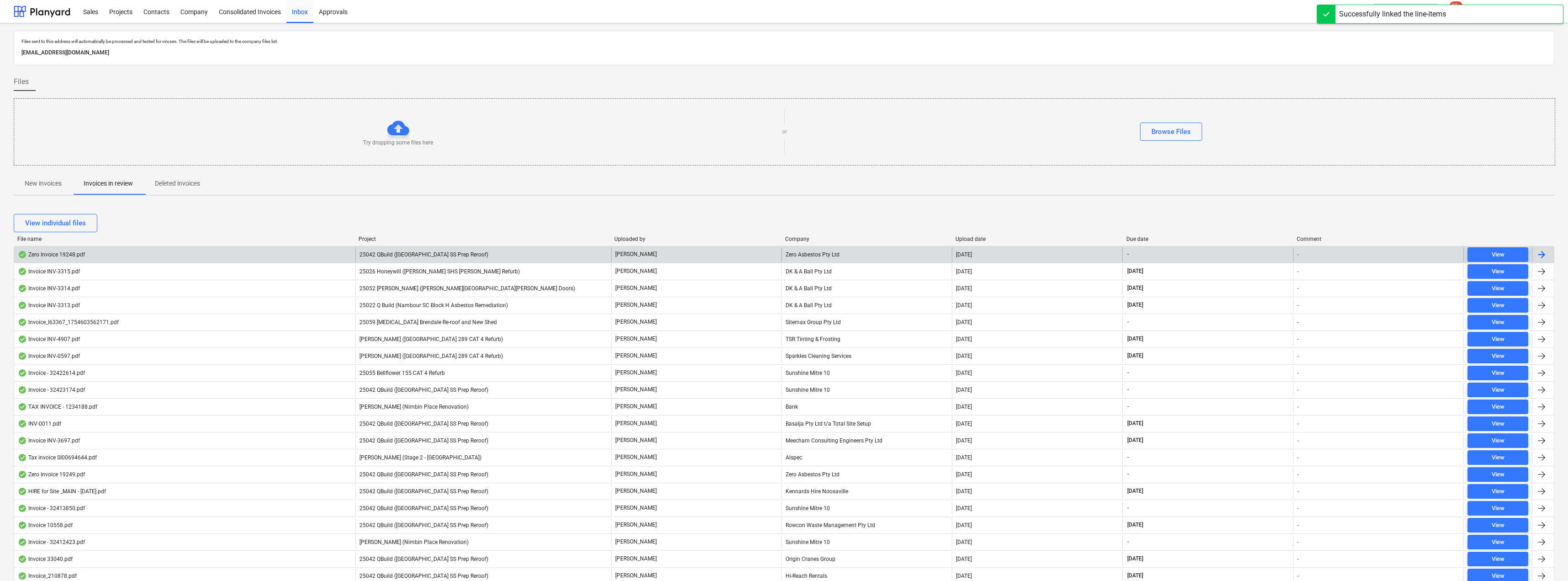
click at [699, 252] on div "[PERSON_NAME]" at bounding box center [696, 254] width 170 height 15
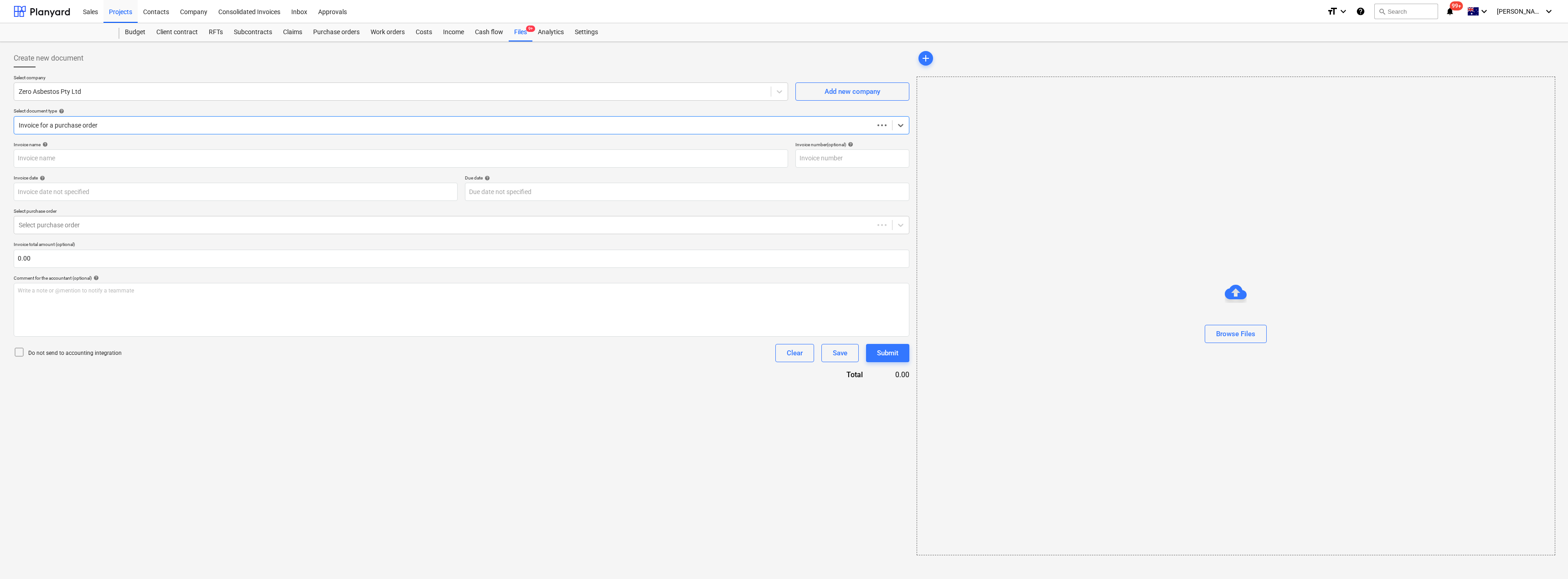
type input "19248"
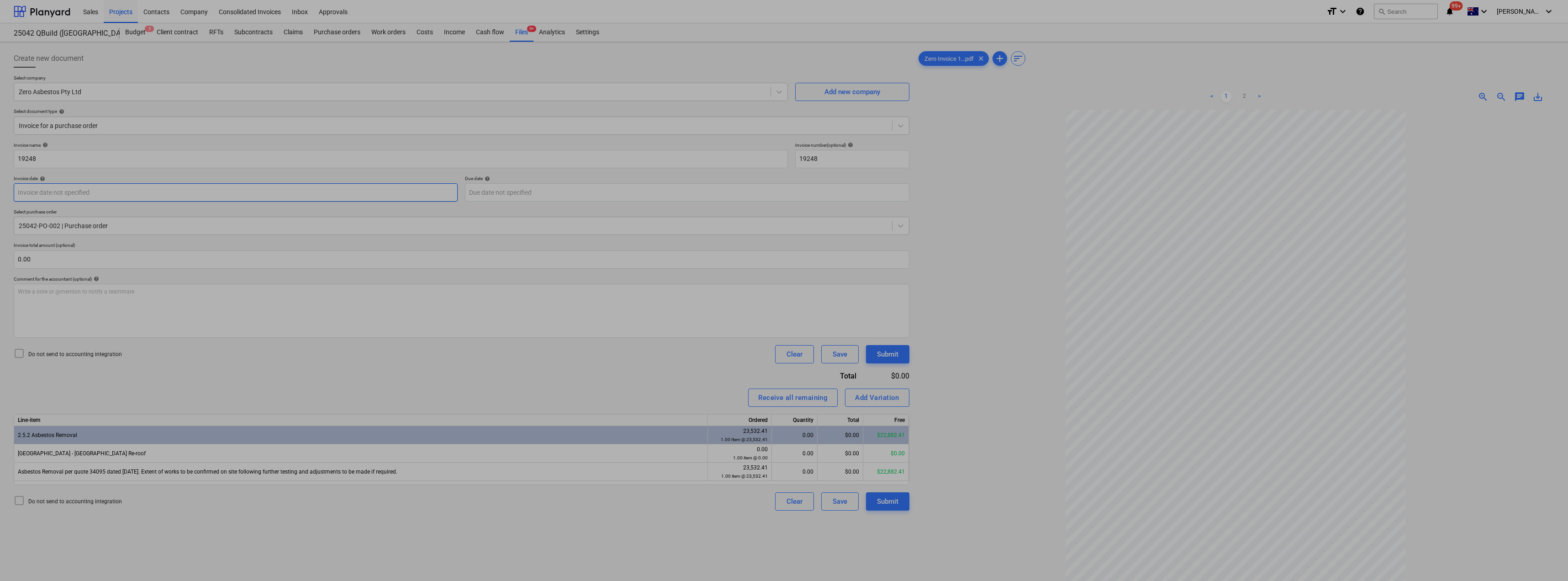
click at [94, 192] on body "Sales Projects Contacts Company Consolidated Invoices Inbox Approvals format_si…" at bounding box center [784, 290] width 1568 height 581
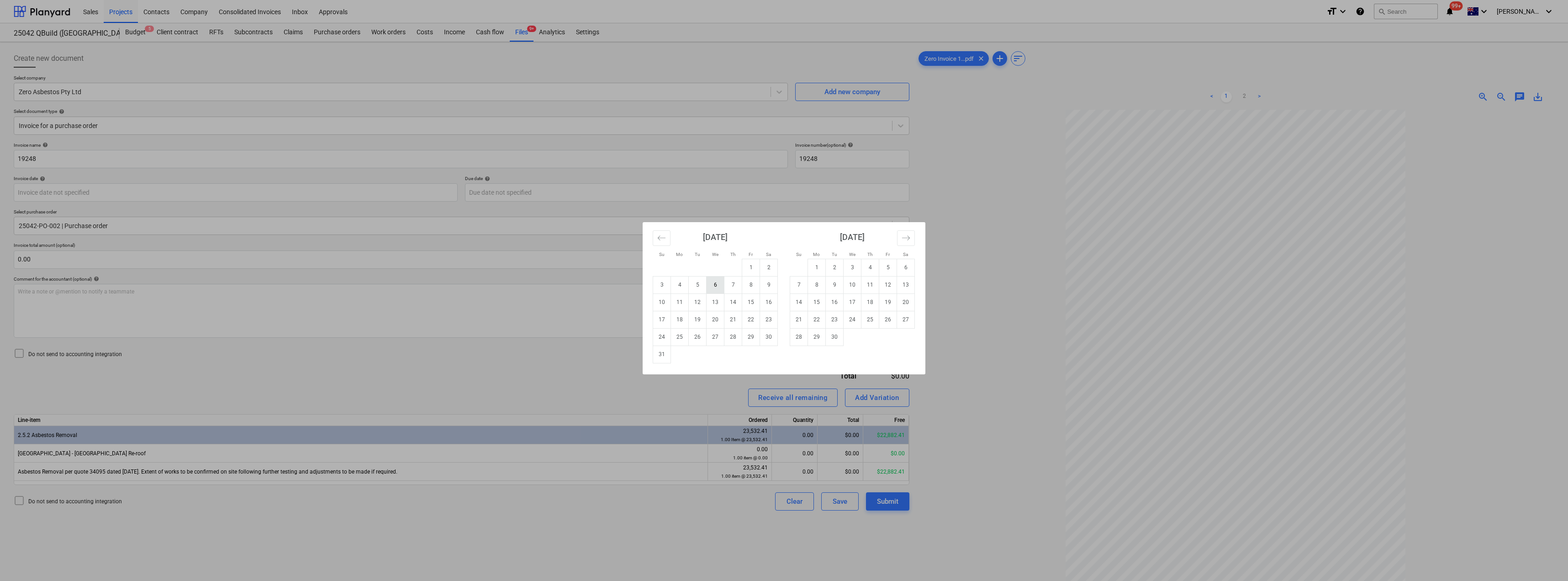
click at [714, 282] on td "6" at bounding box center [715, 284] width 18 height 17
type input "[DATE]"
click at [548, 190] on body "Sales Projects Contacts Company Consolidated Invoices Inbox Approvals format_si…" at bounding box center [784, 290] width 1568 height 581
click at [717, 321] on td "20" at bounding box center [715, 319] width 18 height 17
type input "[DATE]"
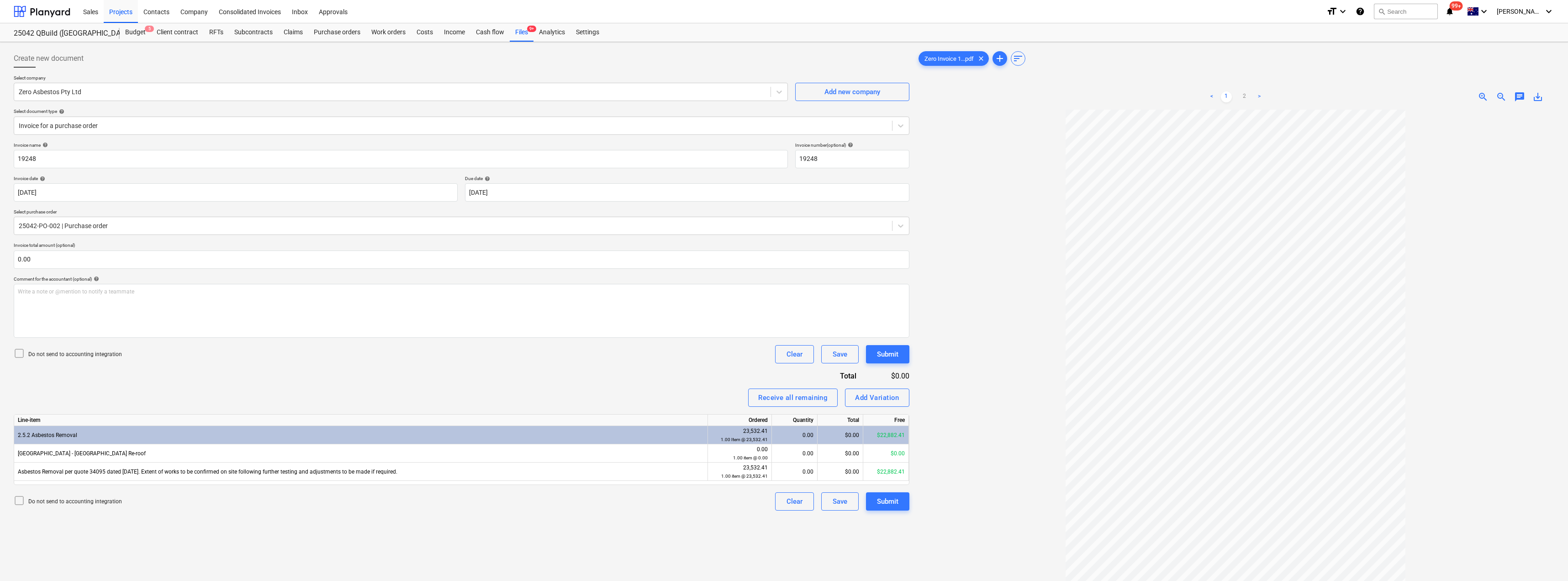
click at [542, 374] on div "Invoice name help 19248 Invoice number (optional) help 19248 Invoice date help …" at bounding box center [461, 327] width 895 height 369
click at [784, 95] on link ">" at bounding box center [1259, 97] width 11 height 11
click at [784, 95] on link "<" at bounding box center [1212, 97] width 11 height 11
click at [784, 94] on span "chat" at bounding box center [1519, 97] width 11 height 11
click at [784, 167] on div "Write a note or @mention to notify a teammate [PERSON_NAME]" at bounding box center [1456, 193] width 183 height 54
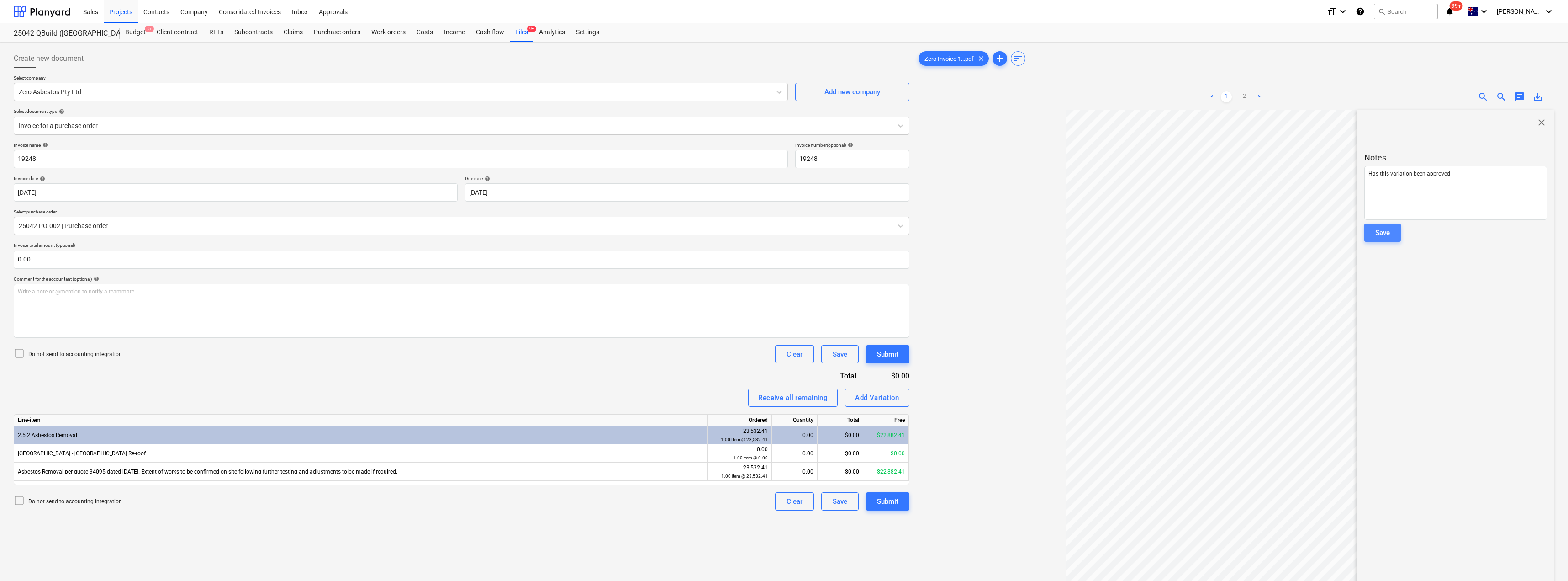
click at [784, 236] on div "Save" at bounding box center [1383, 232] width 15 height 12
click at [784, 120] on span "close" at bounding box center [1541, 123] width 11 height 11
click at [306, 12] on div "Inbox" at bounding box center [300, 11] width 27 height 23
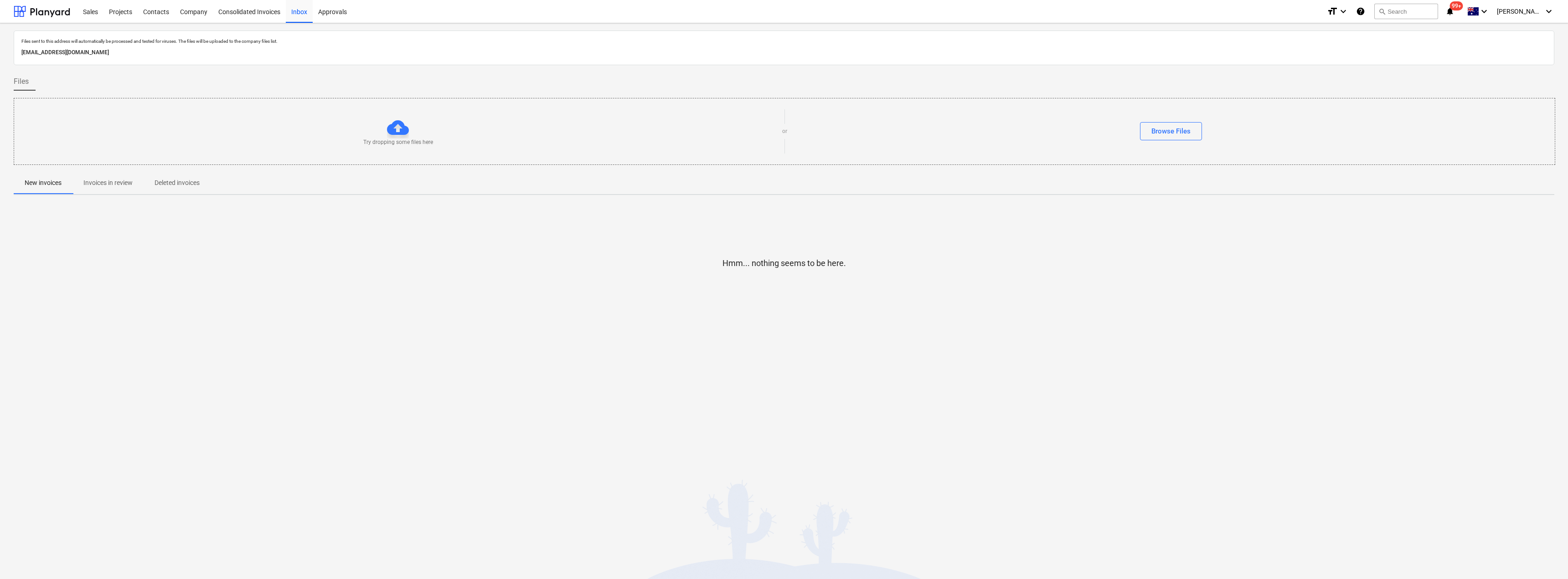
click at [107, 174] on button "Invoices in review" at bounding box center [108, 183] width 71 height 22
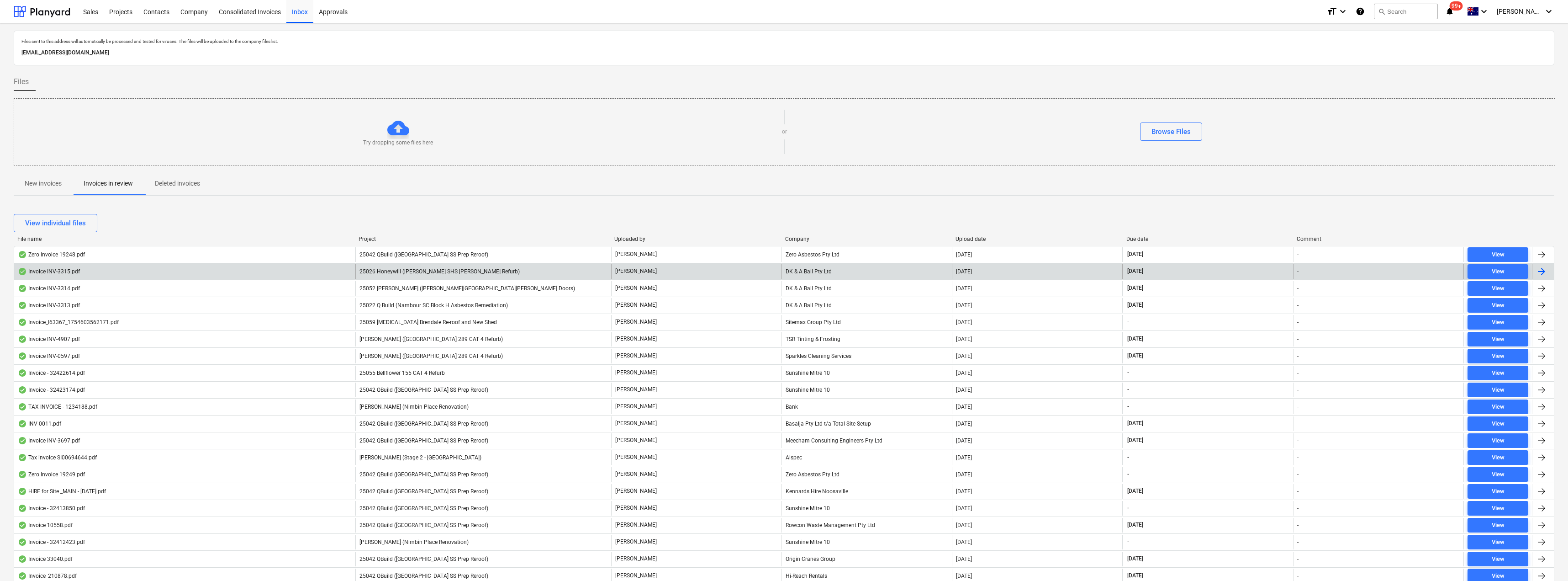
click at [685, 269] on div "[PERSON_NAME]" at bounding box center [696, 272] width 170 height 15
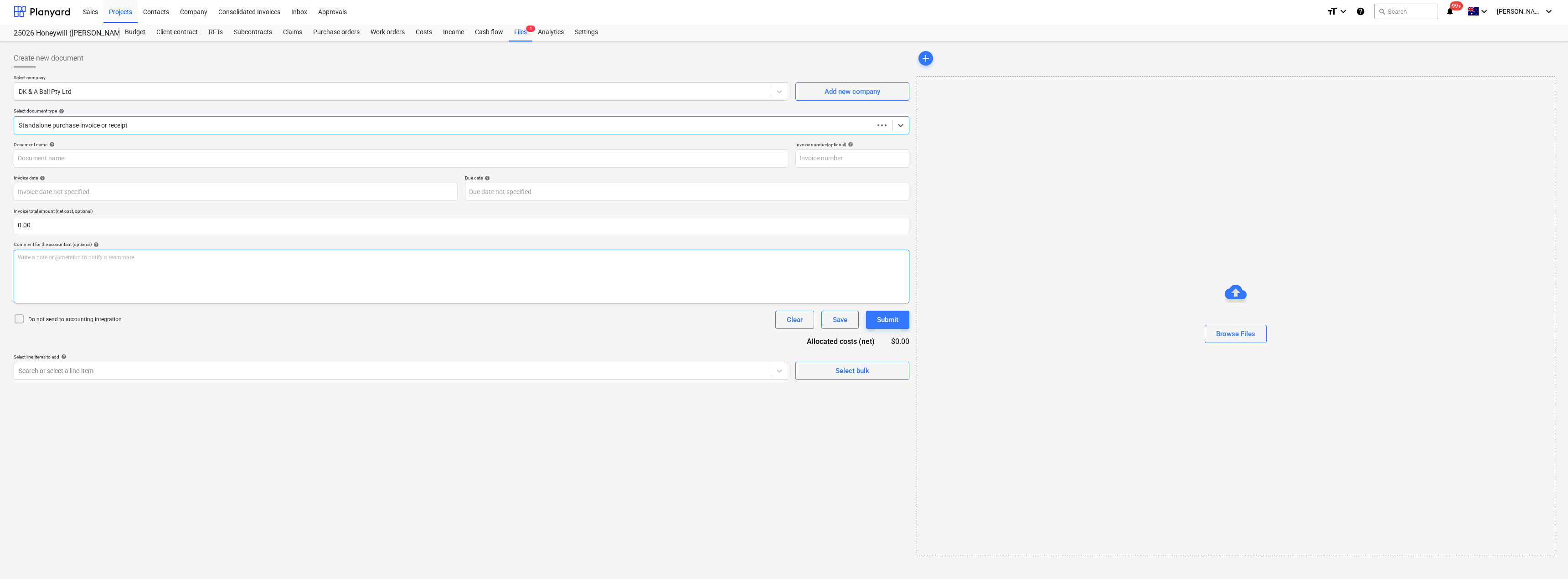
type input "INV-3315"
type input "[DATE]"
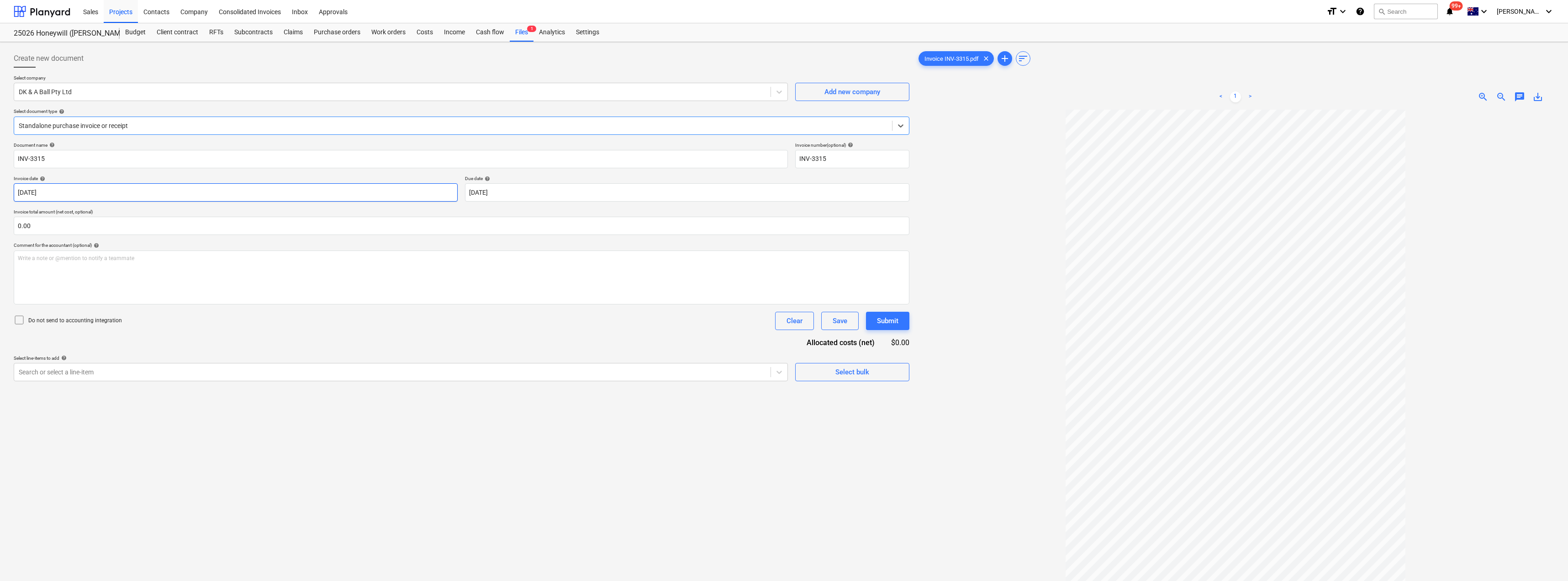
click at [362, 194] on body "Sales Projects Contacts Company Consolidated Invoices Inbox Approvals format_si…" at bounding box center [784, 290] width 1568 height 581
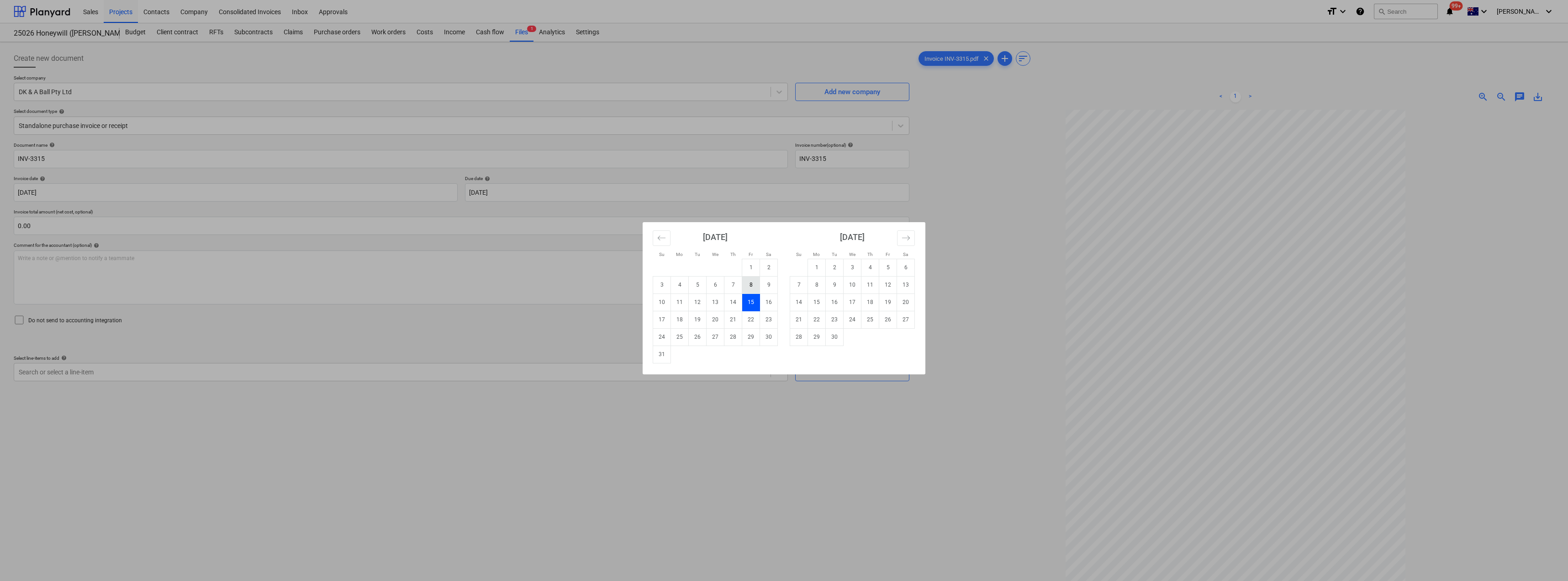
click at [753, 283] on td "8" at bounding box center [751, 284] width 18 height 17
type input "[DATE]"
click at [535, 196] on body "Sales Projects Contacts Company Consolidated Invoices Inbox Approvals format_si…" at bounding box center [784, 290] width 1568 height 581
click at [754, 321] on td "22" at bounding box center [751, 319] width 18 height 17
type input "[DATE]"
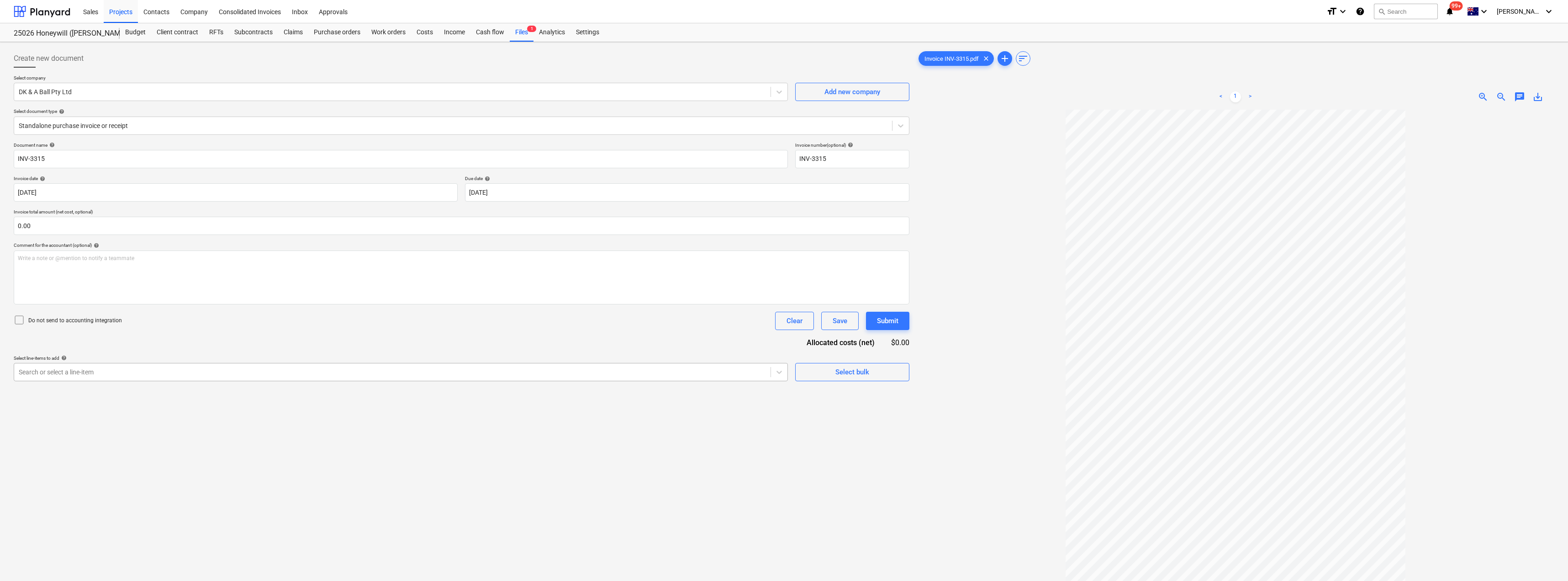
click at [138, 372] on div at bounding box center [392, 372] width 747 height 9
type input "pain"
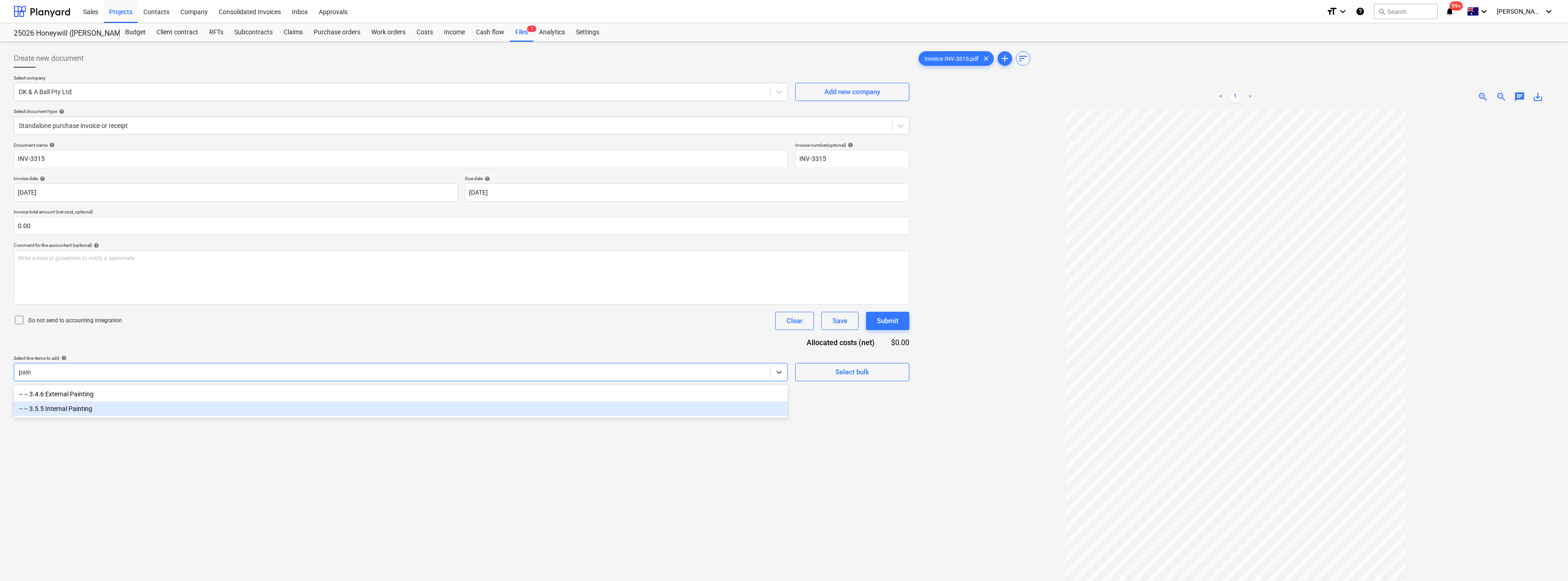
click at [97, 406] on div "-- -- 3.5.5 Internal Painting" at bounding box center [400, 408] width 774 height 15
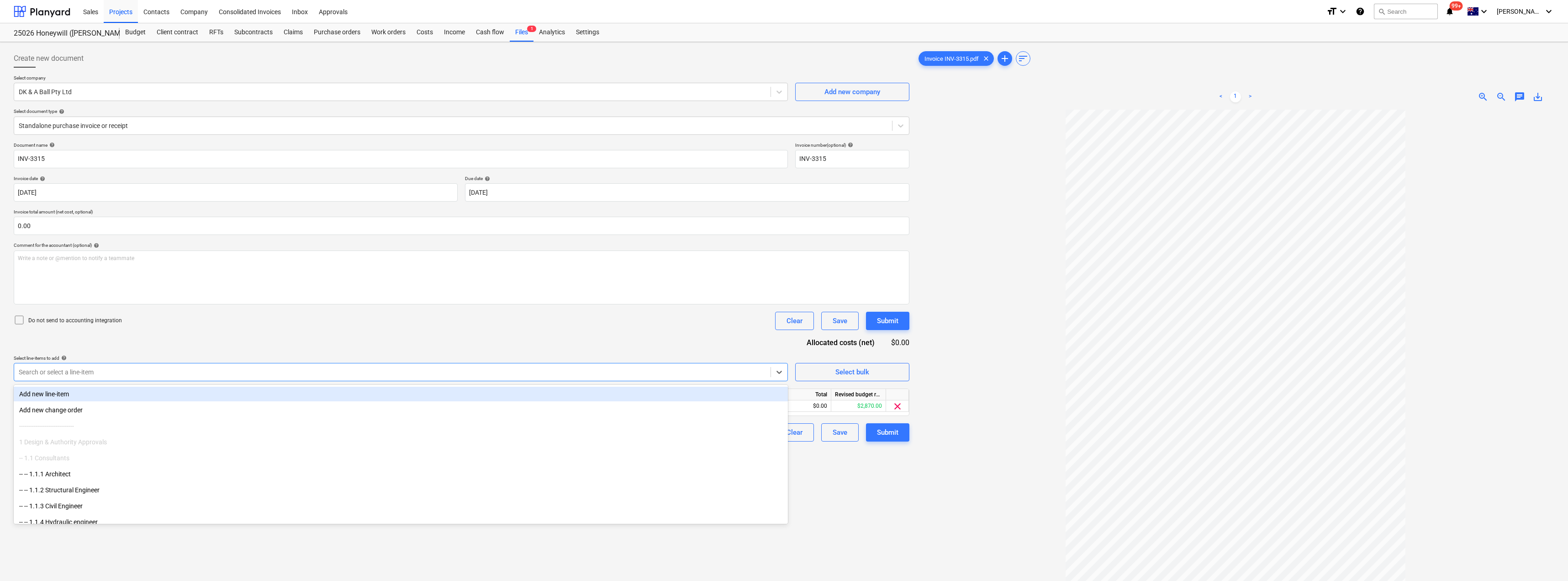
click at [463, 331] on div "Document name help INV-3315 Invoice number (optional) help INV-3315 Invoice dat…" at bounding box center [461, 292] width 895 height 299
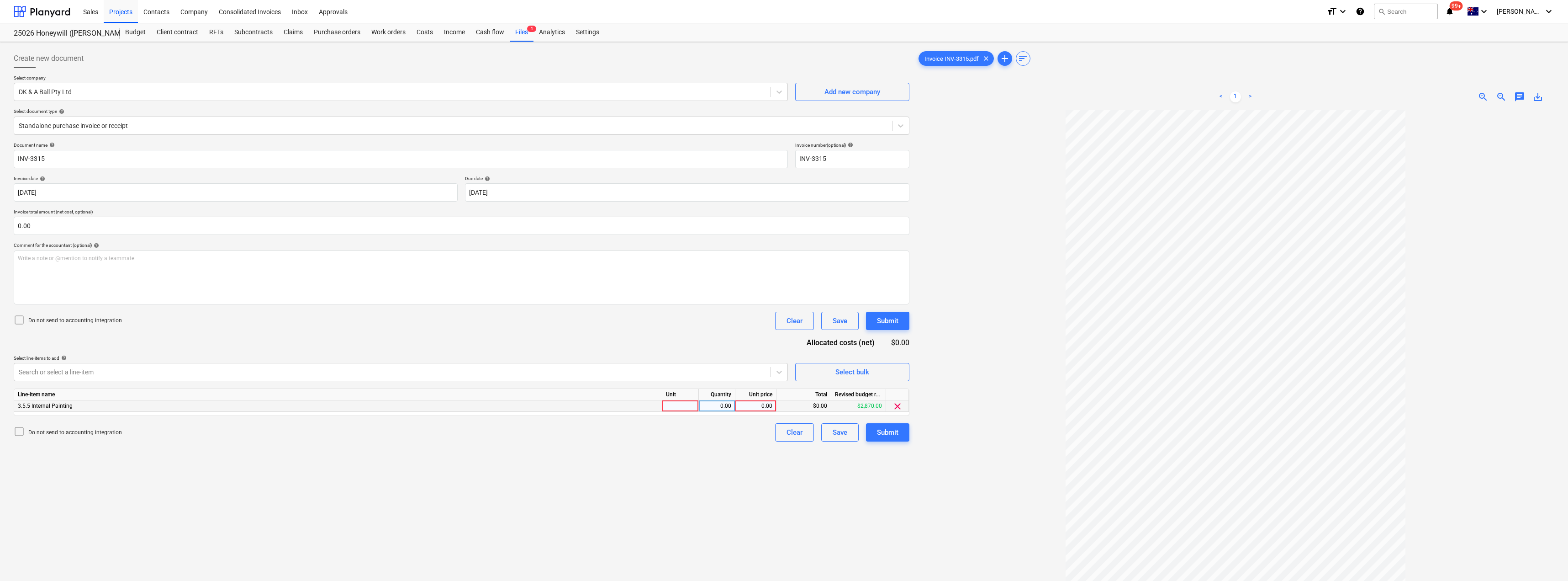
click at [686, 408] on div at bounding box center [681, 406] width 37 height 12
type input "Item"
type input "2870"
click at [784, 431] on div "Submit" at bounding box center [887, 432] width 21 height 12
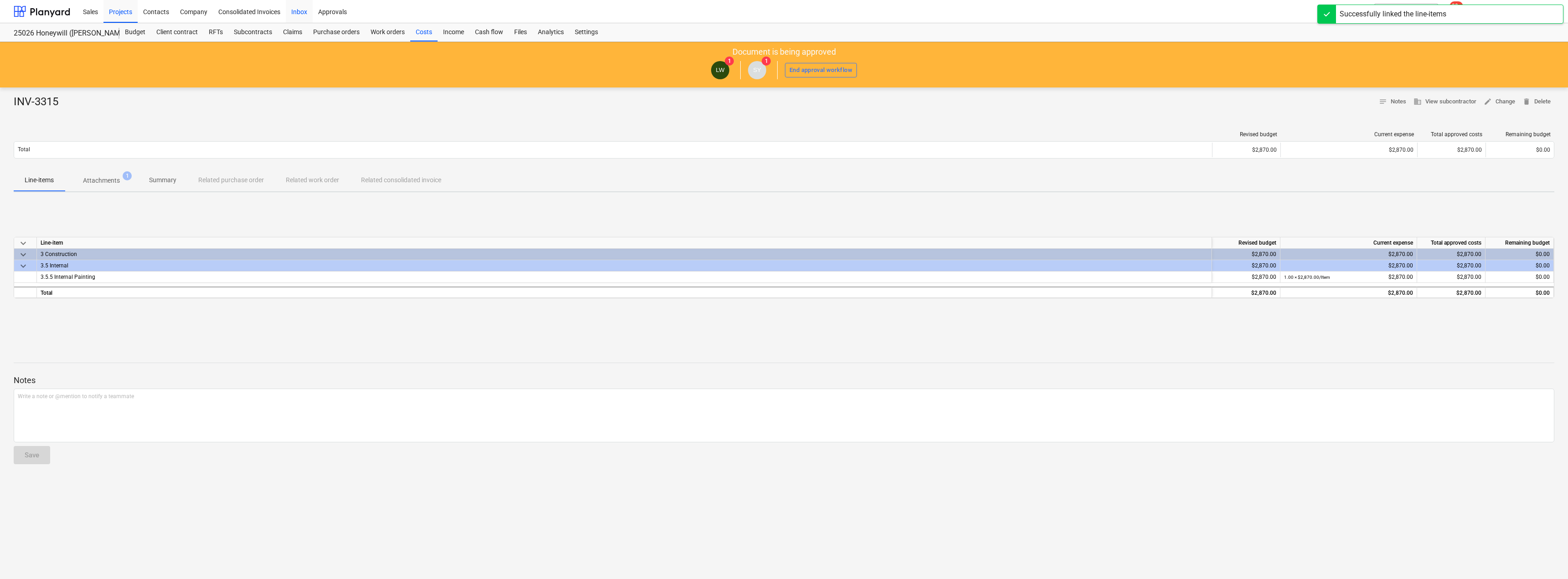
click at [301, 13] on div "Inbox" at bounding box center [299, 11] width 27 height 23
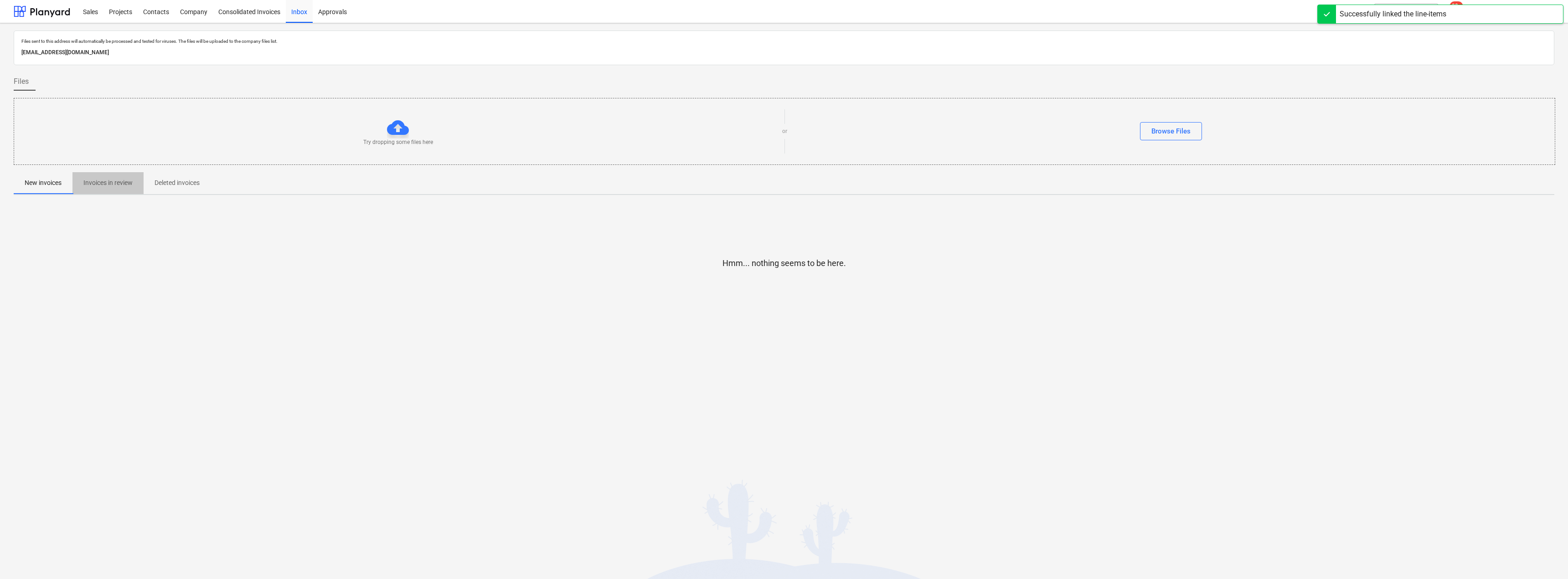
click at [116, 181] on p "Invoices in review" at bounding box center [108, 183] width 49 height 10
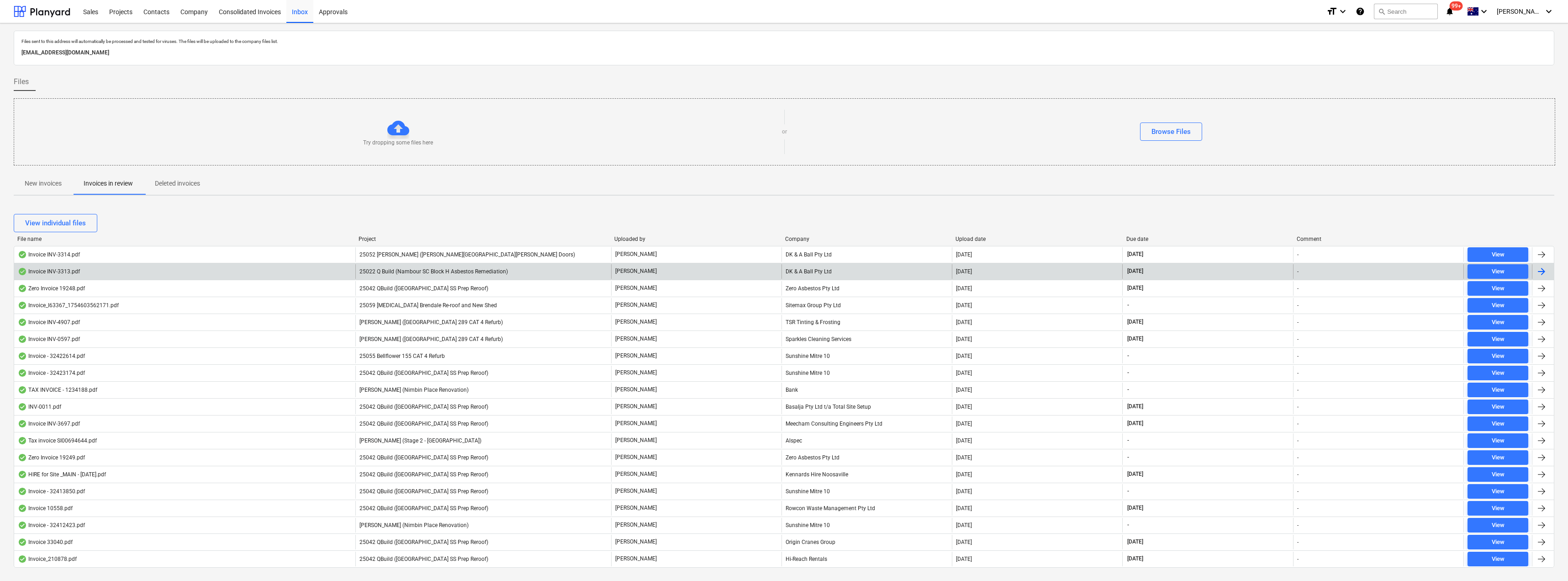
click at [669, 273] on div "[PERSON_NAME]" at bounding box center [696, 272] width 170 height 15
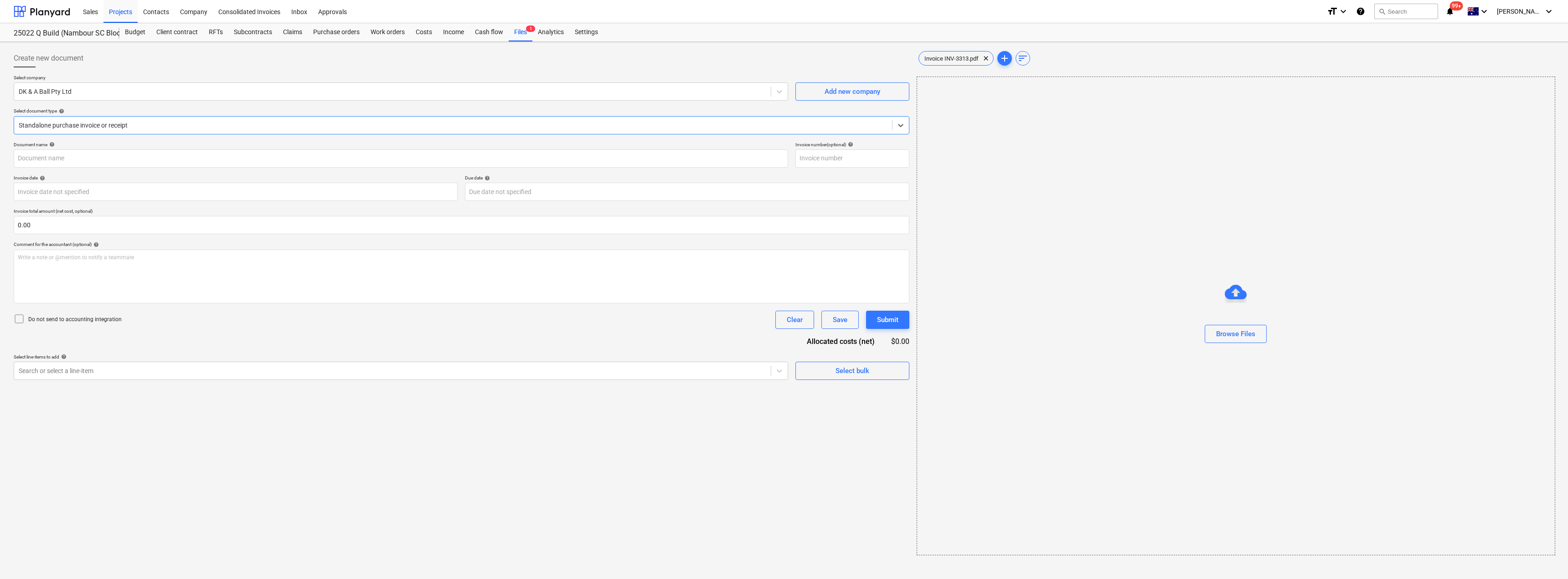
type input "INV-3313"
type input "[DATE]"
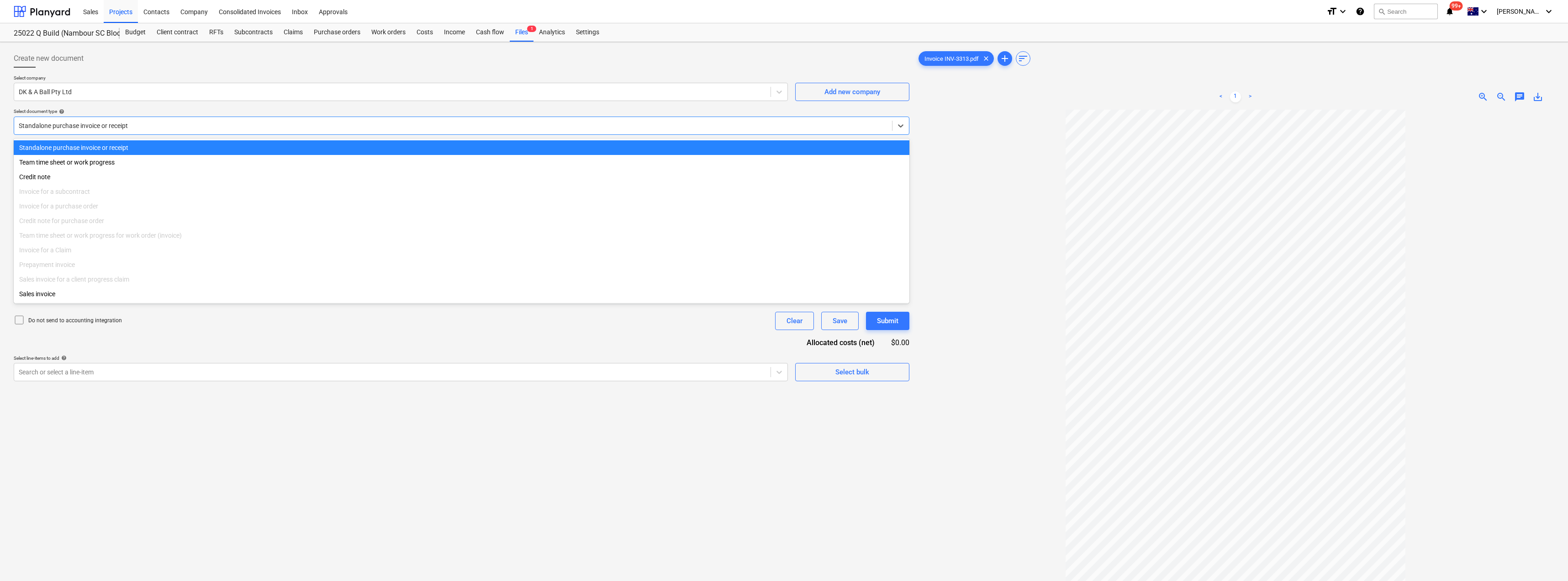
click at [181, 128] on div at bounding box center [453, 125] width 868 height 9
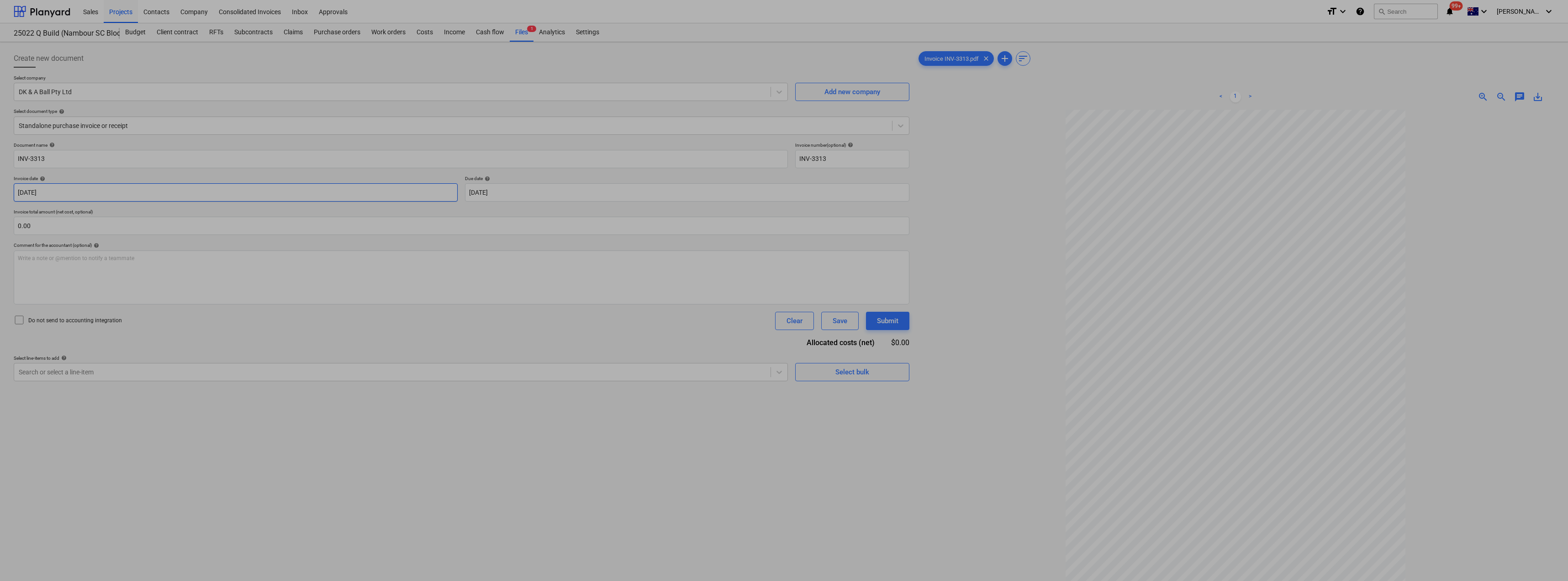
click at [313, 196] on body "Sales Projects Contacts Company Consolidated Invoices Inbox Approvals format_si…" at bounding box center [784, 290] width 1568 height 581
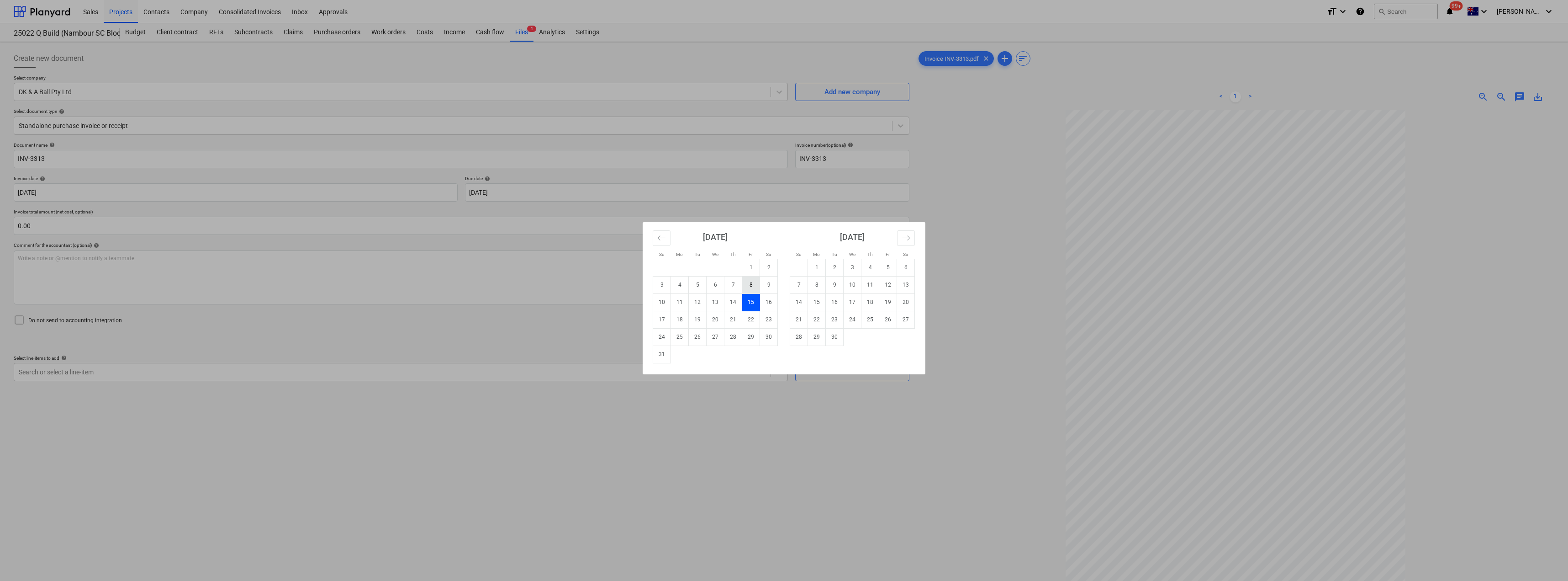
click at [754, 284] on td "8" at bounding box center [751, 284] width 18 height 17
type input "[DATE]"
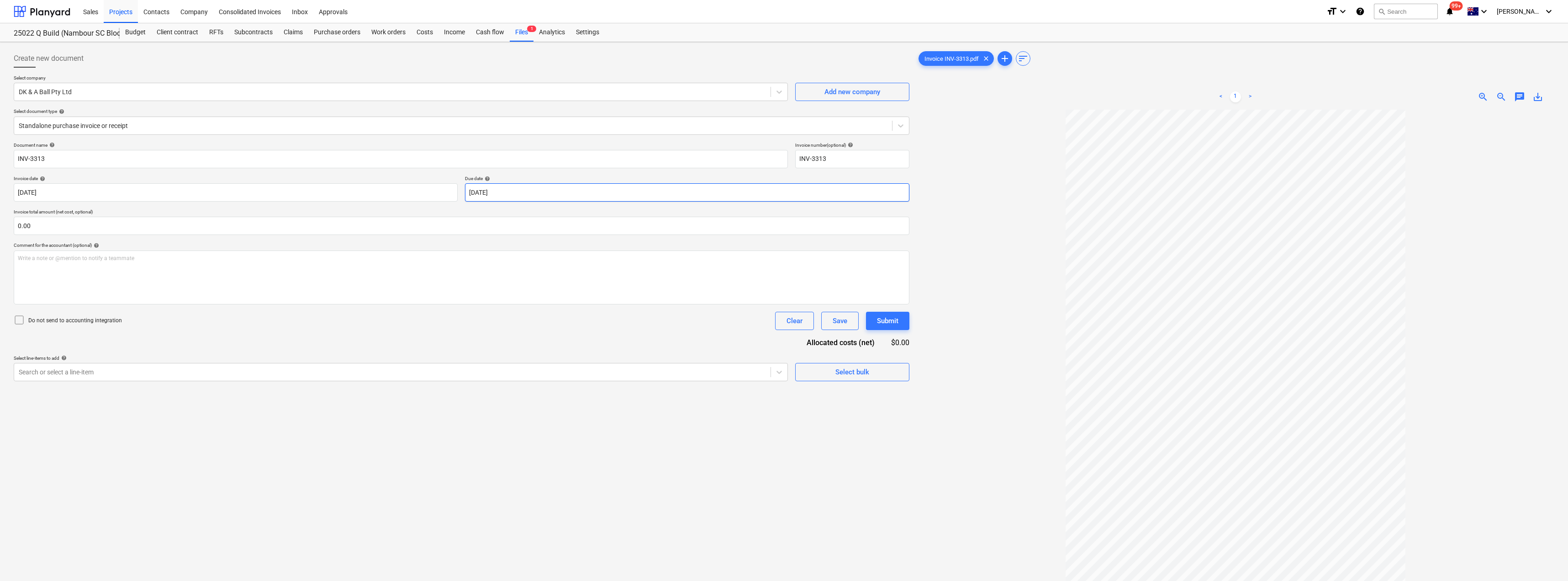
click at [509, 187] on body "Sales Projects Contacts Company Consolidated Invoices Inbox Approvals format_si…" at bounding box center [784, 290] width 1568 height 581
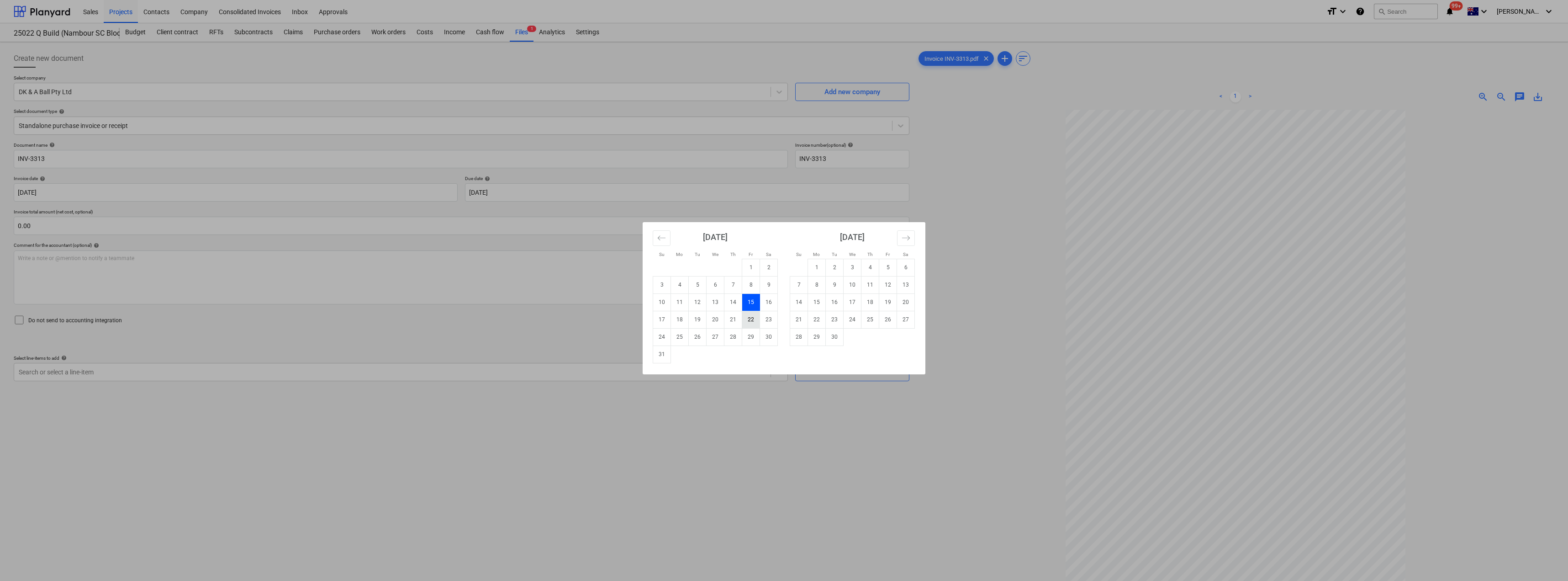
click at [753, 316] on td "22" at bounding box center [751, 319] width 18 height 17
type input "[DATE]"
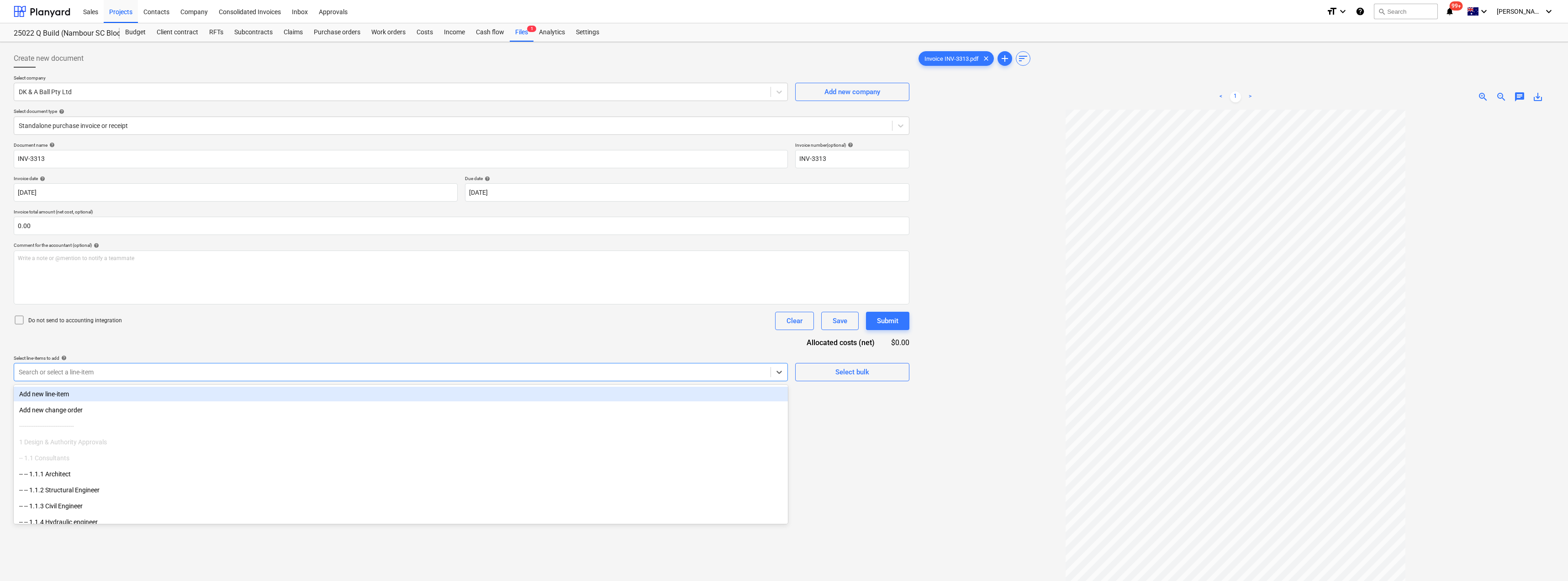
click at [213, 374] on div at bounding box center [392, 372] width 747 height 9
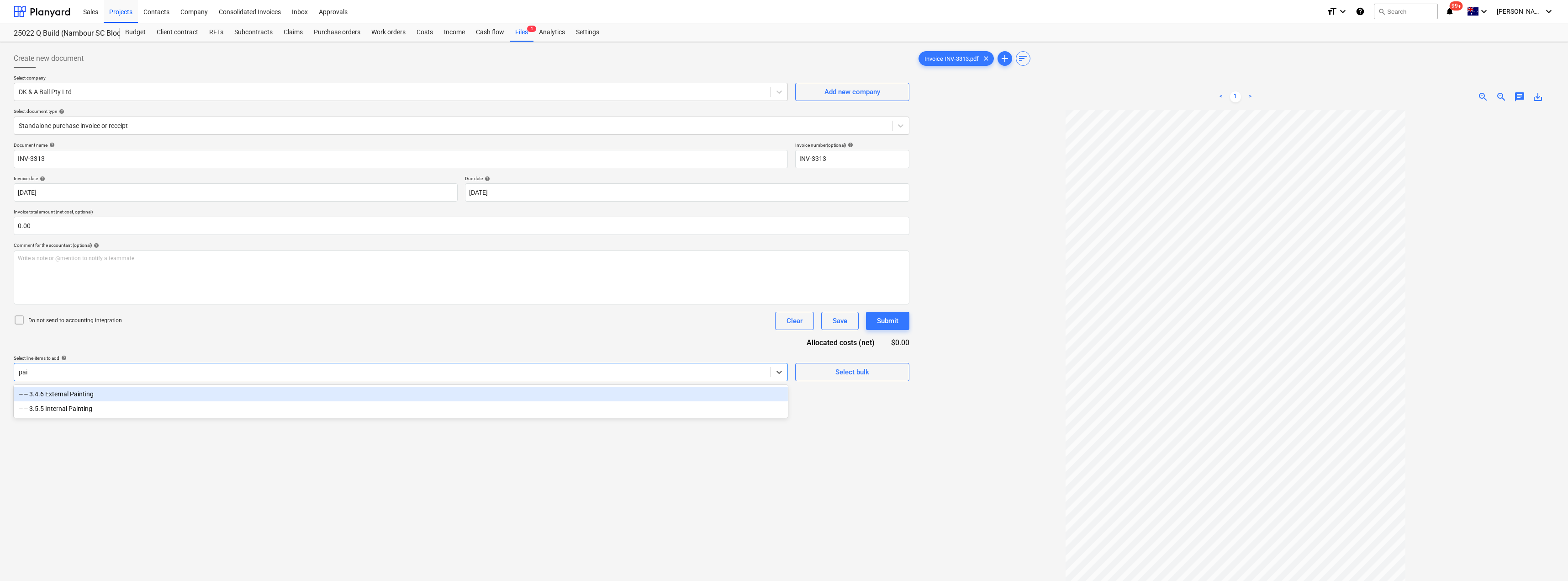
type input "pain"
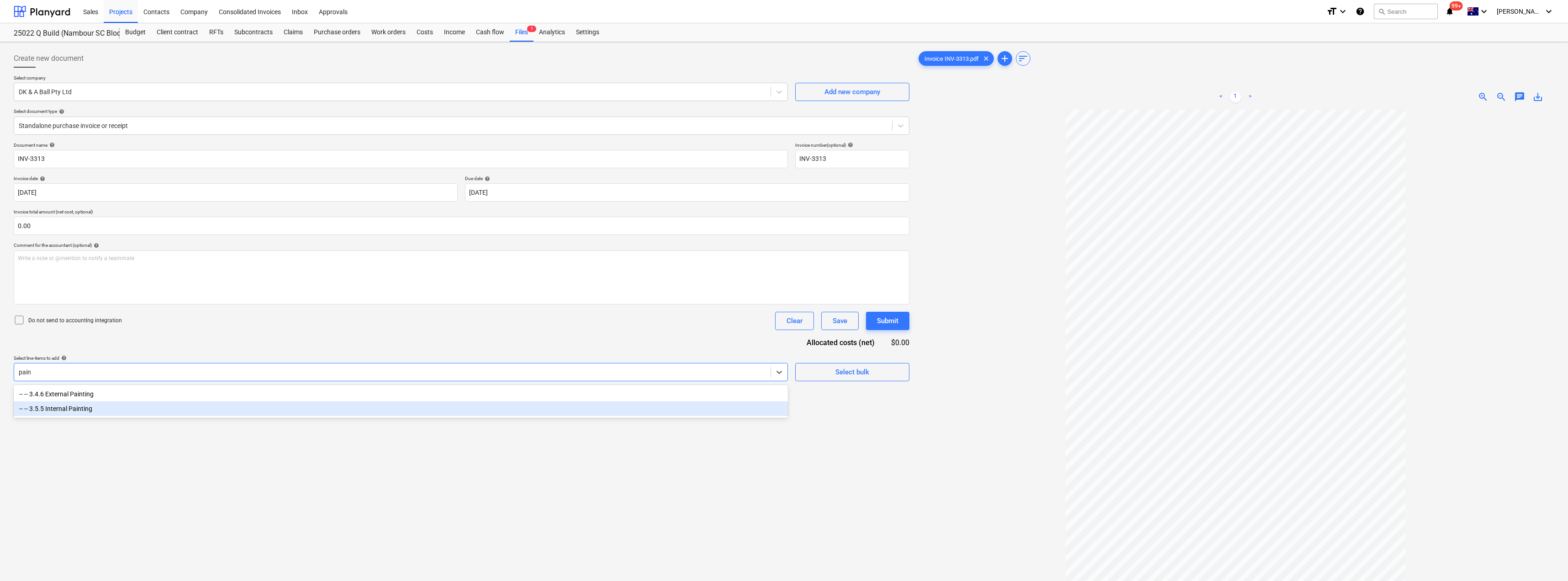
click at [132, 410] on div "-- -- 3.5.5 Internal Painting" at bounding box center [400, 408] width 774 height 15
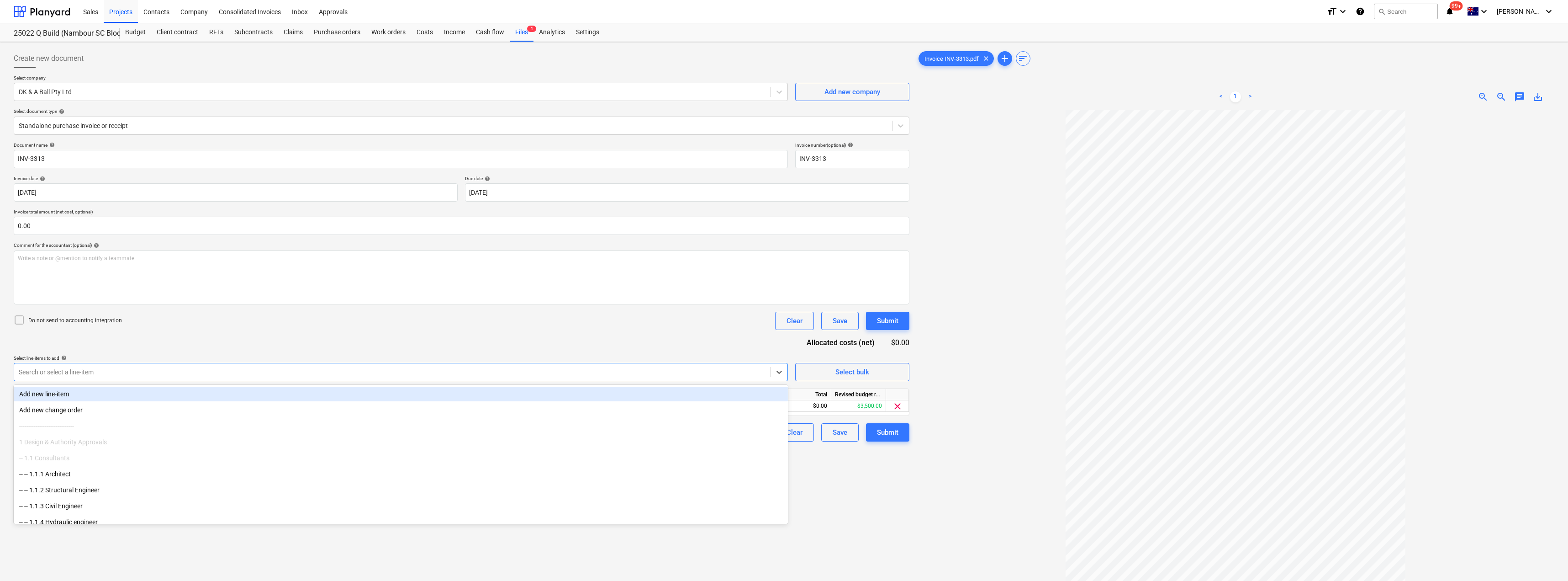
click at [331, 318] on div "Do not send to accounting integration Clear Save Submit" at bounding box center [461, 321] width 895 height 18
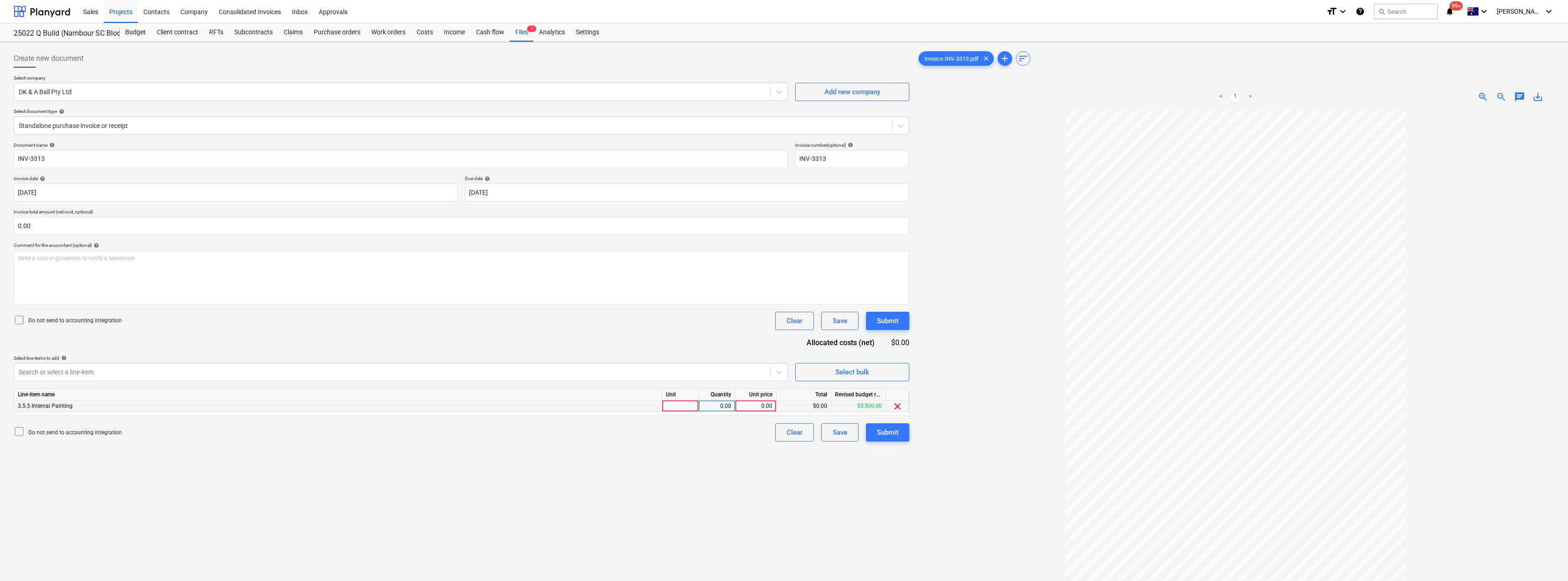
click at [687, 402] on div at bounding box center [681, 406] width 37 height 12
type input "Item"
type input "3500"
click at [784, 428] on div "Submit" at bounding box center [887, 432] width 21 height 12
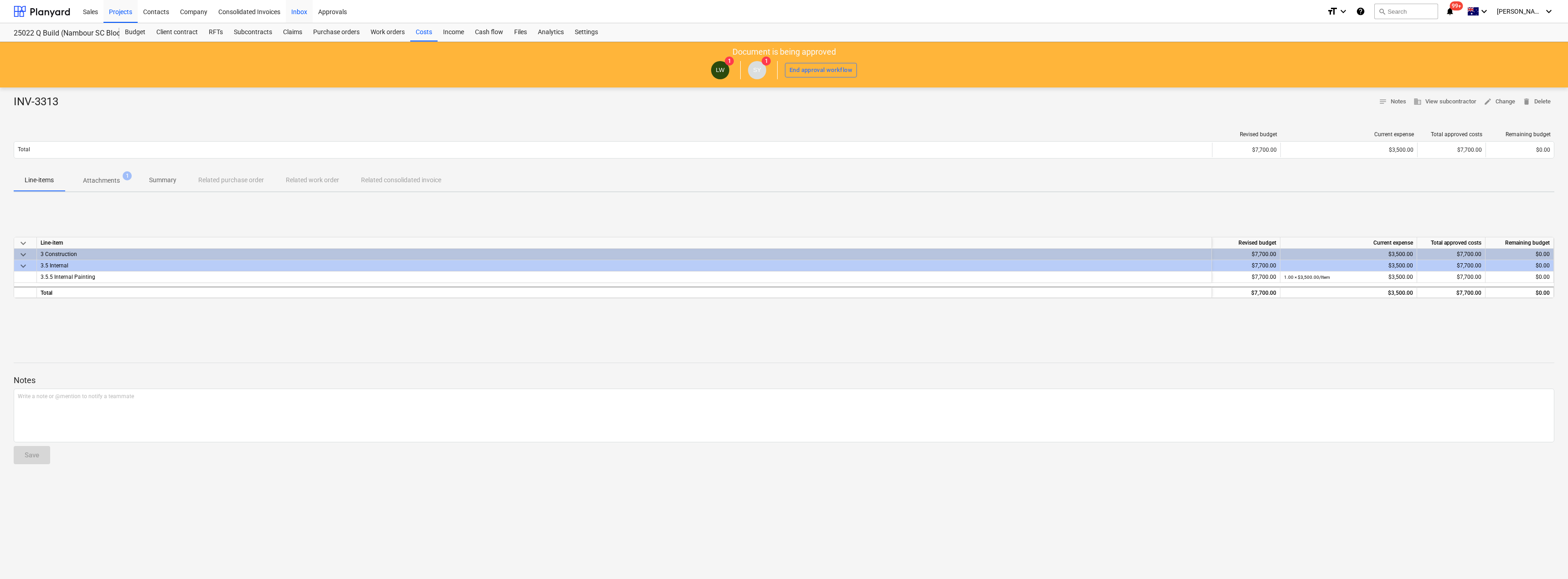
click at [290, 10] on div "Inbox" at bounding box center [299, 11] width 27 height 23
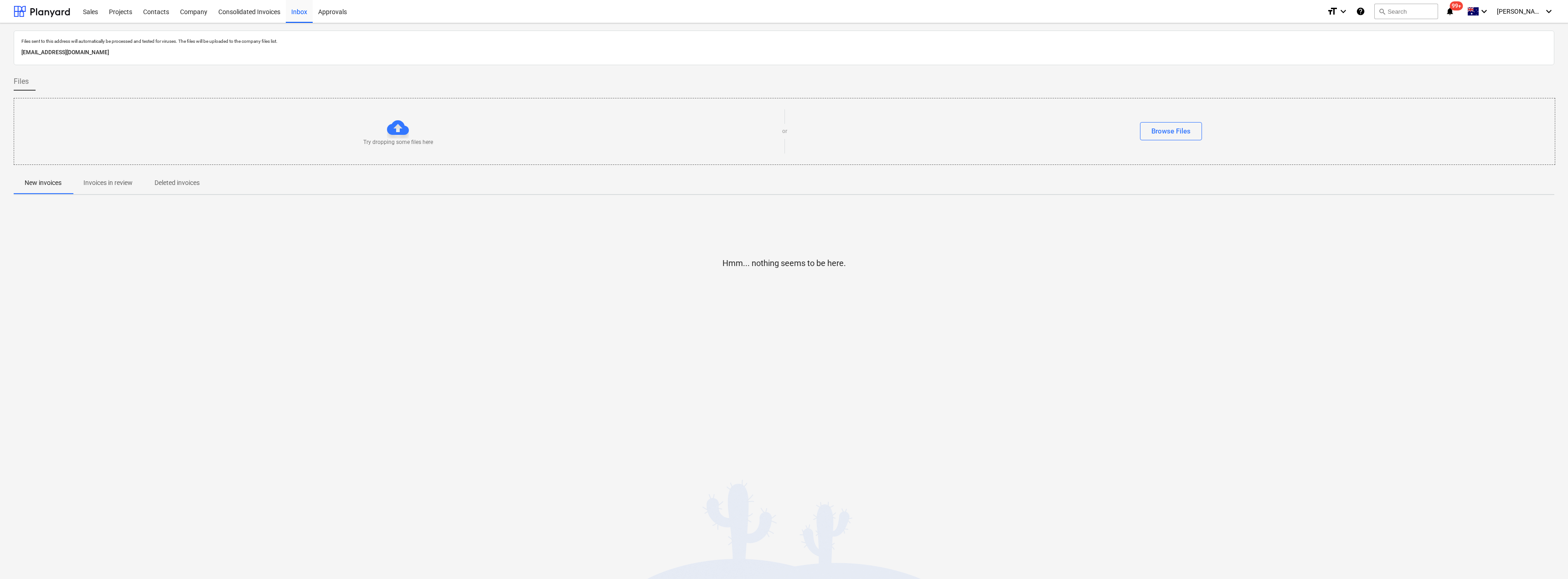
click at [114, 178] on p "Invoices in review" at bounding box center [108, 183] width 49 height 10
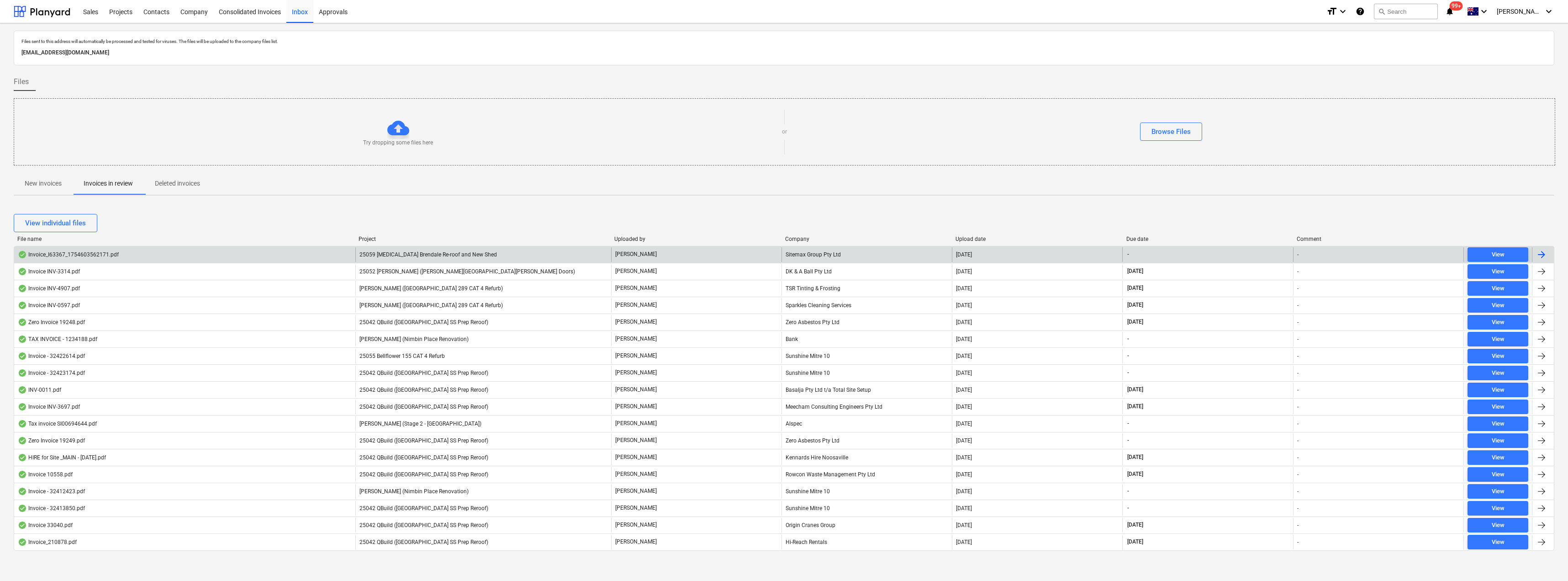
click at [424, 254] on span "25059 [MEDICAL_DATA] Brendale Re-roof and New Shed" at bounding box center [428, 254] width 137 height 6
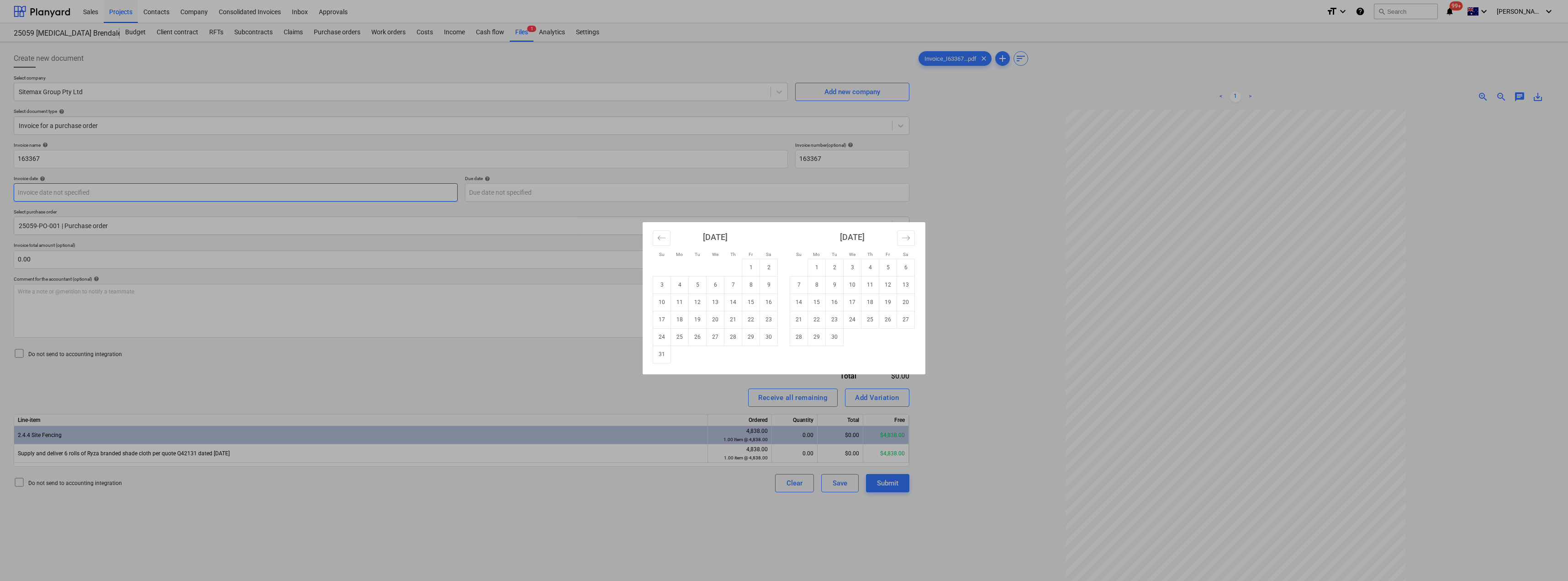
click at [98, 188] on body "Sales Projects Contacts Company Consolidated Invoices Inbox Approvals format_si…" at bounding box center [784, 290] width 1568 height 581
click at [736, 286] on td "7" at bounding box center [733, 284] width 18 height 17
type input "[DATE]"
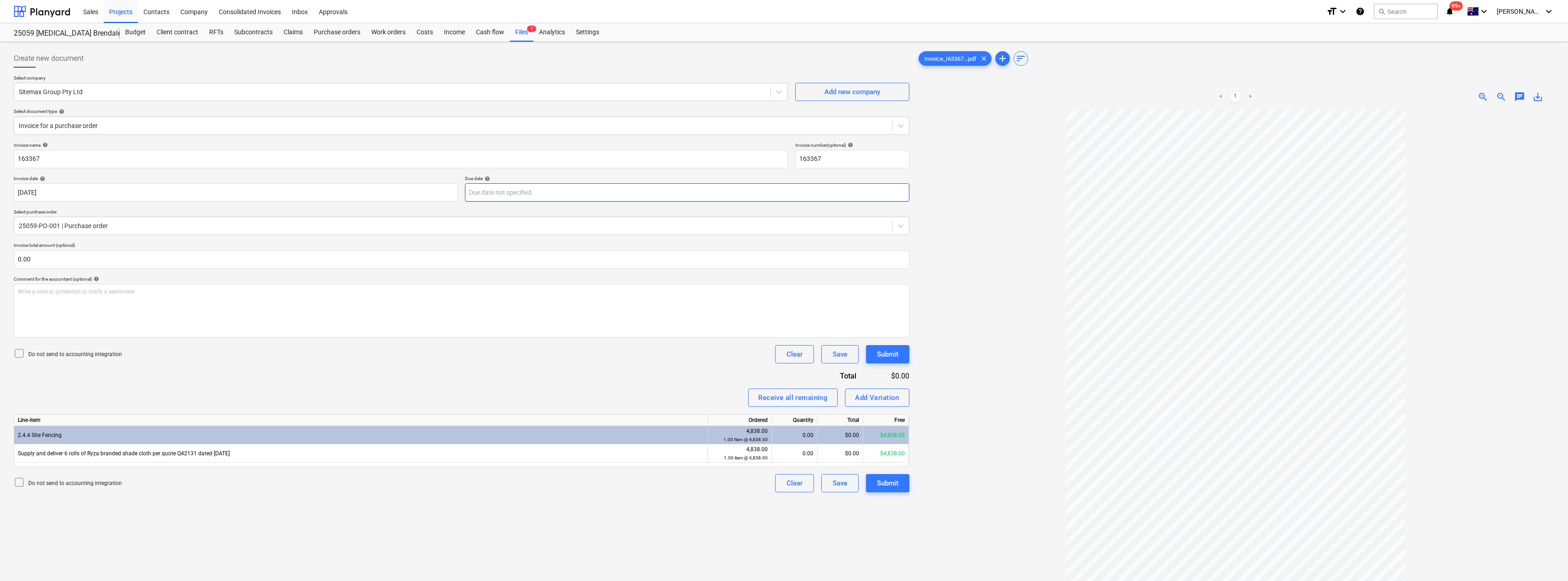
click at [592, 197] on body "Sales Projects Contacts Company Consolidated Invoices Inbox Approvals format_si…" at bounding box center [784, 290] width 1568 height 581
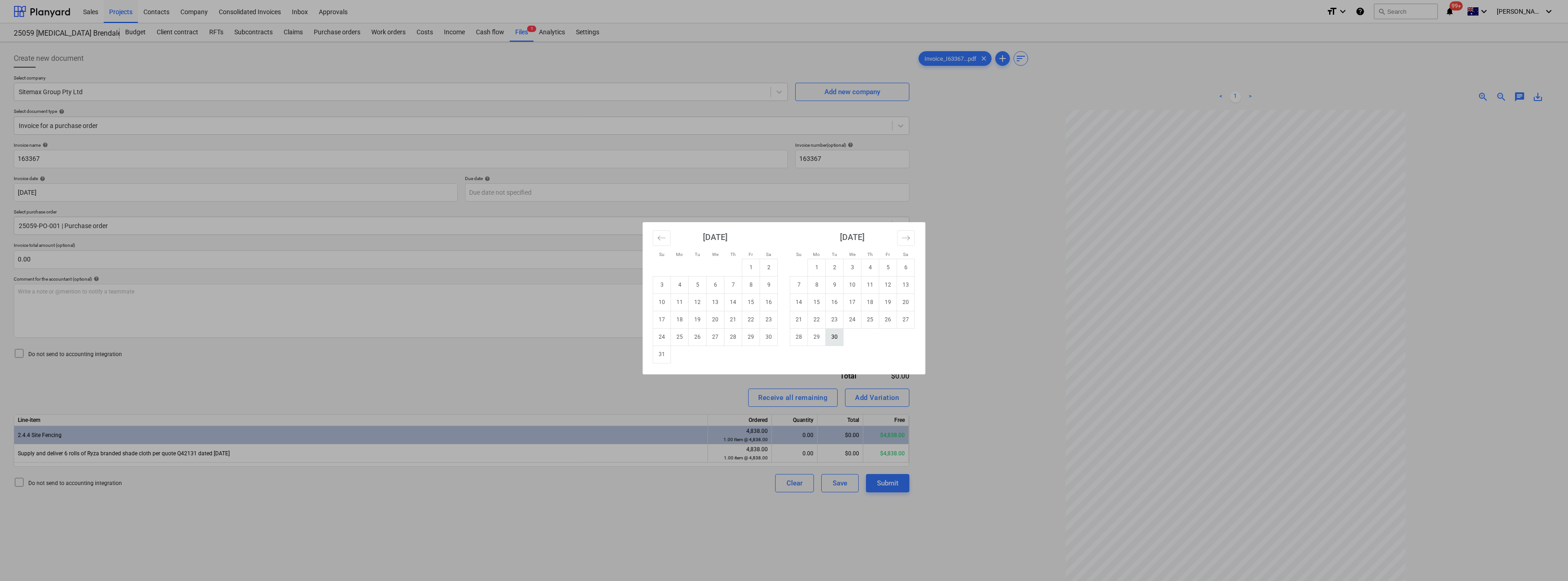
click at [784, 337] on td "30" at bounding box center [834, 337] width 18 height 17
type input "[DATE]"
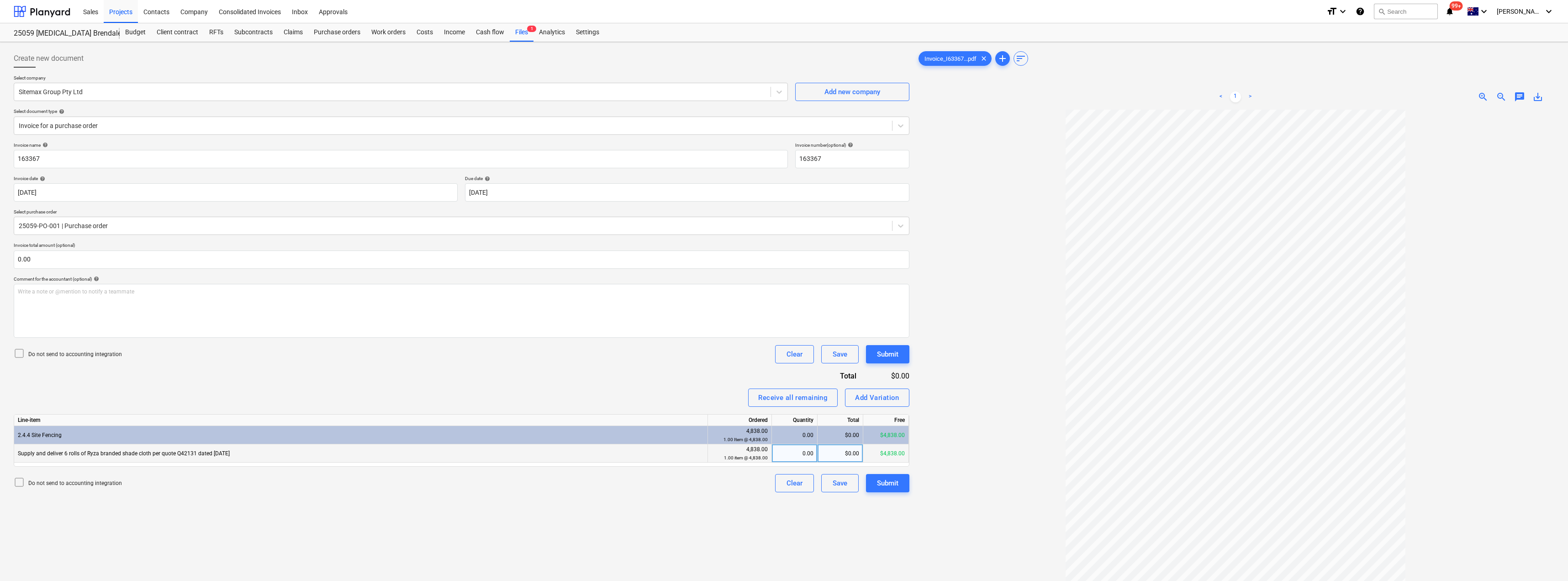
click at [784, 453] on div "$0.00" at bounding box center [840, 453] width 46 height 18
type input "4758"
click at [712, 386] on div "Invoice name help 163367 Invoice number (optional) help 163367 Invoice date hel…" at bounding box center [461, 317] width 895 height 350
click at [784, 485] on div "Submit" at bounding box center [887, 483] width 21 height 12
click at [784, 103] on div "< 1 > zoom_in zoom_out chat 0 save_alt" at bounding box center [1235, 97] width 637 height 26
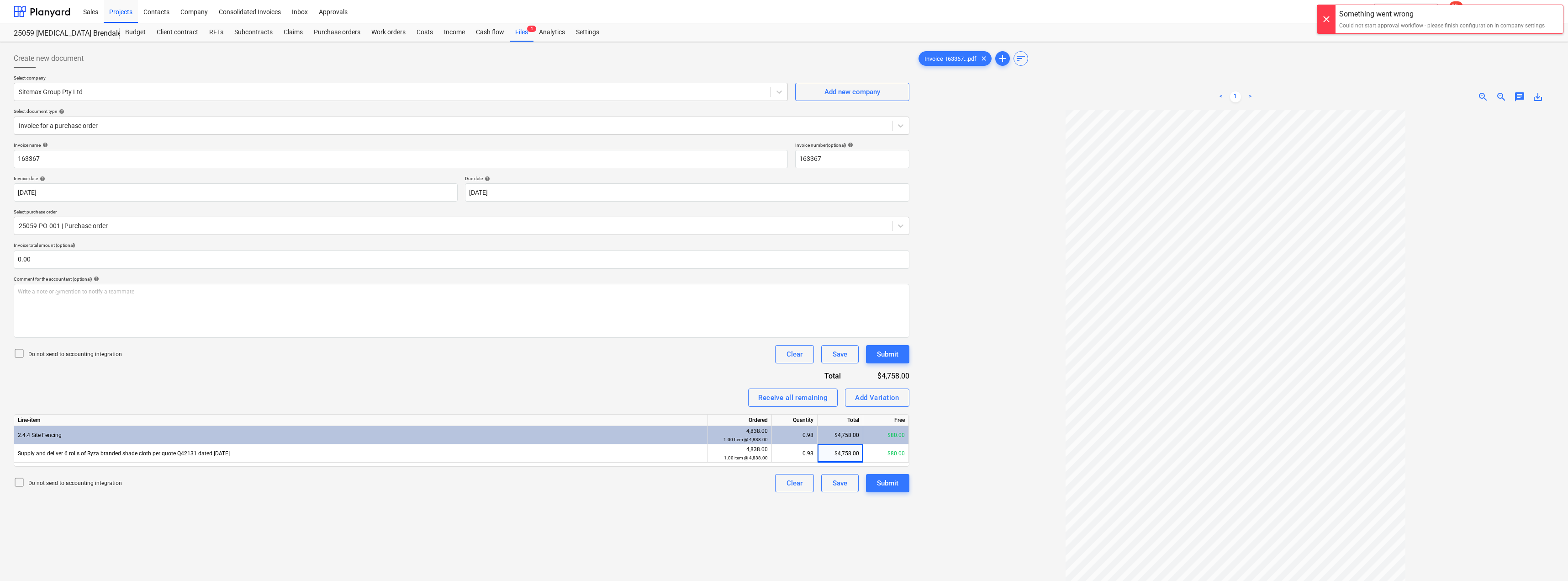
click at [784, 95] on span "chat" at bounding box center [1519, 97] width 11 height 11
click at [784, 179] on div "Write a note or @mention to notify a teammate [PERSON_NAME]" at bounding box center [1456, 193] width 183 height 54
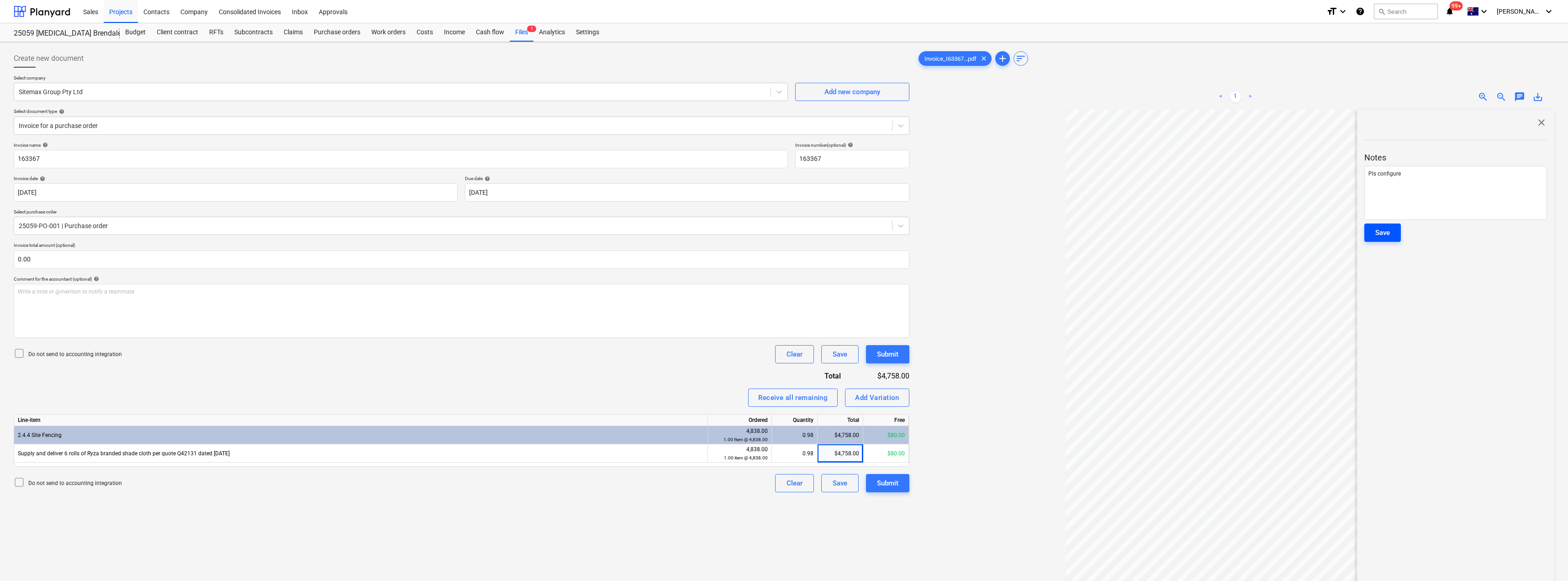
click at [784, 234] on div "Save" at bounding box center [1383, 232] width 15 height 12
click at [297, 13] on div "Inbox" at bounding box center [300, 11] width 27 height 23
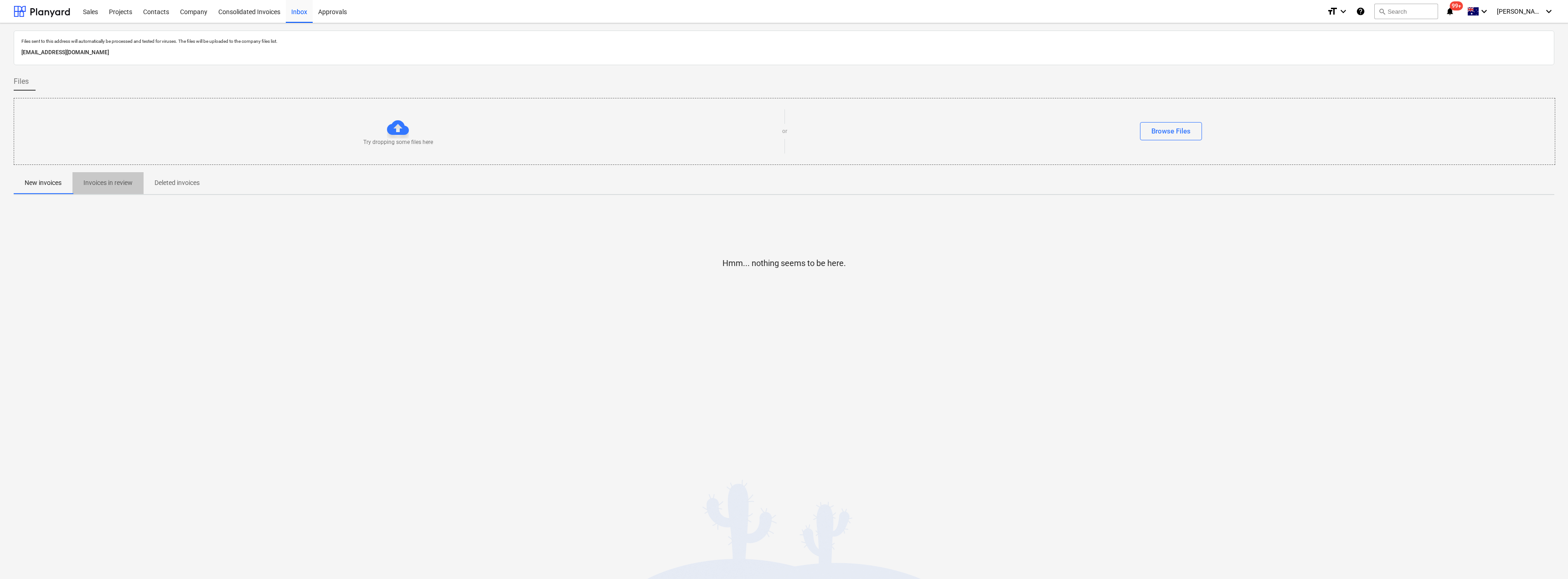
click at [99, 183] on p "Invoices in review" at bounding box center [108, 183] width 49 height 10
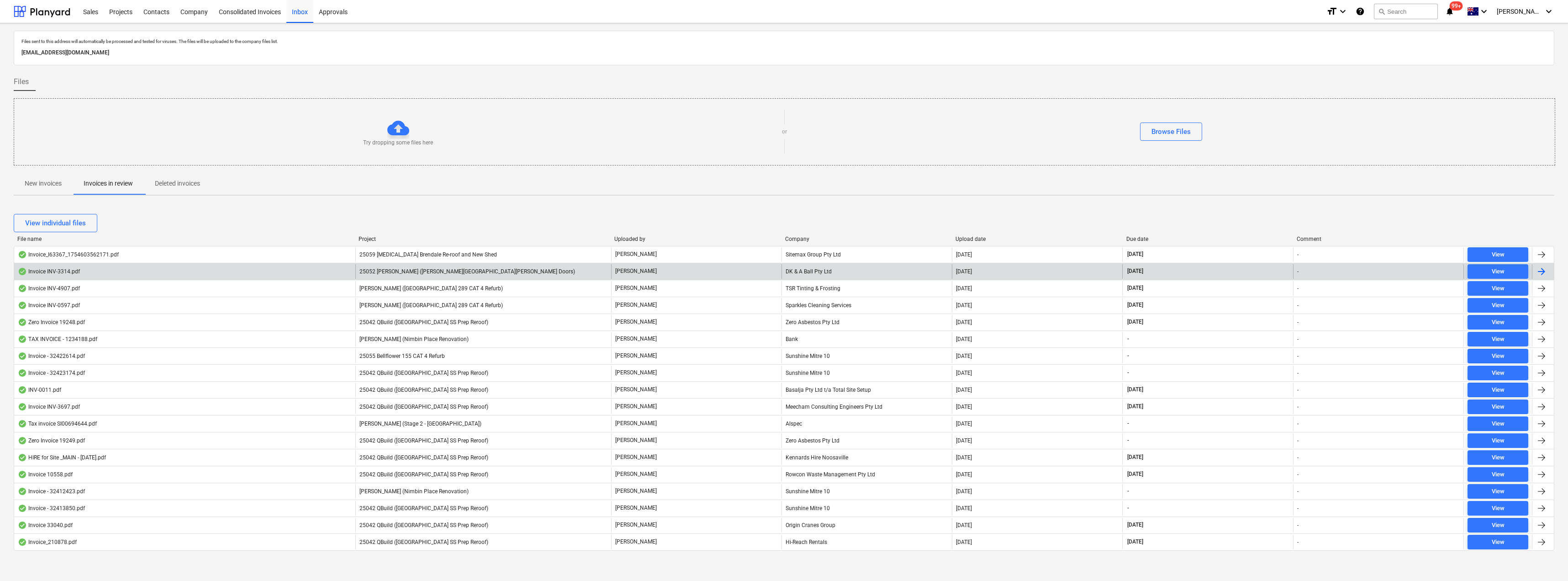
click at [784, 271] on div "DK & A Ball Pty Ltd" at bounding box center [866, 272] width 170 height 15
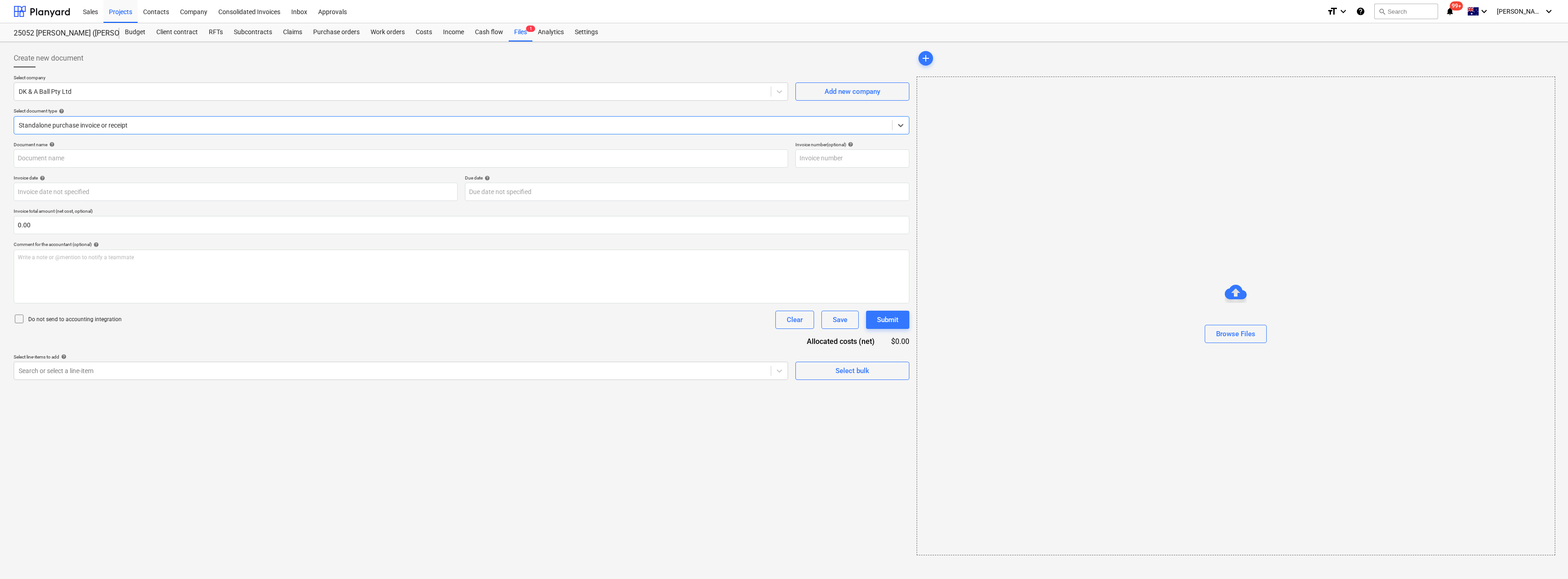
type input "INV-3314"
type input "[DATE]"
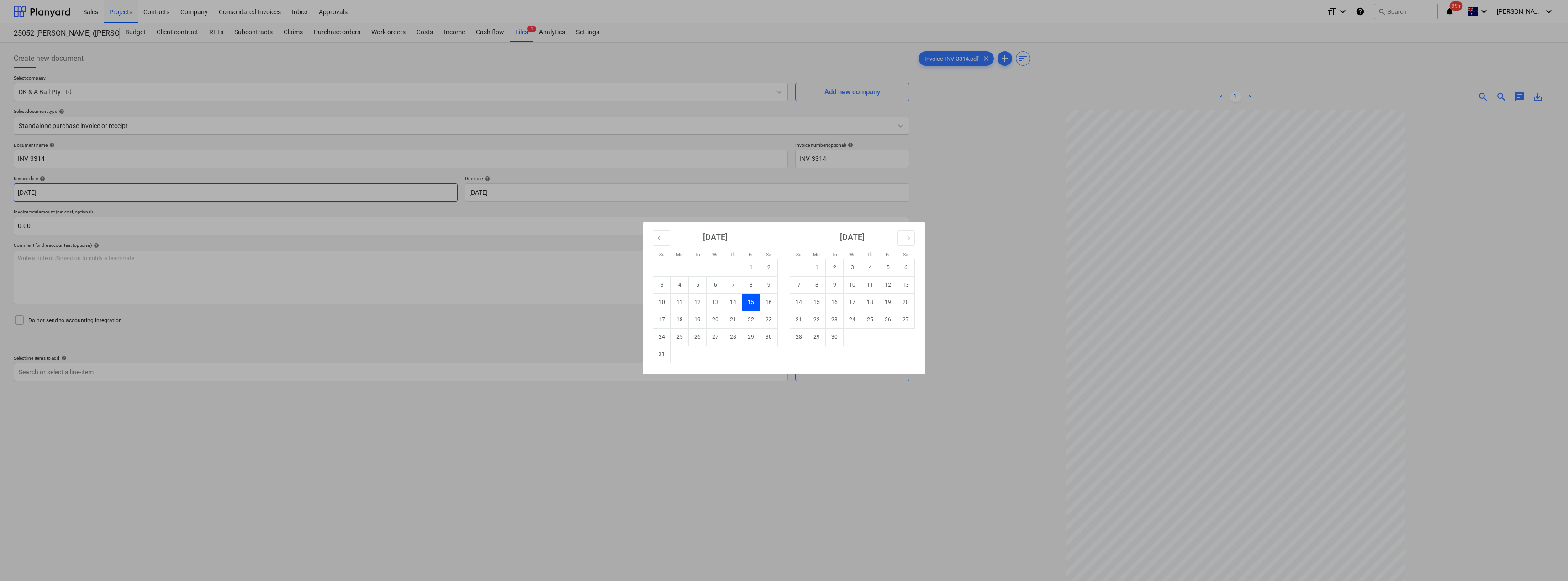
click at [107, 194] on body "Sales Projects Contacts Company Consolidated Invoices Inbox Approvals format_si…" at bounding box center [784, 290] width 1568 height 581
click at [748, 283] on td "8" at bounding box center [751, 284] width 18 height 17
type input "[DATE]"
click at [546, 196] on body "Sales Projects Contacts Company Consolidated Invoices Inbox Approvals format_si…" at bounding box center [784, 290] width 1568 height 581
click at [750, 316] on td "22" at bounding box center [751, 319] width 18 height 17
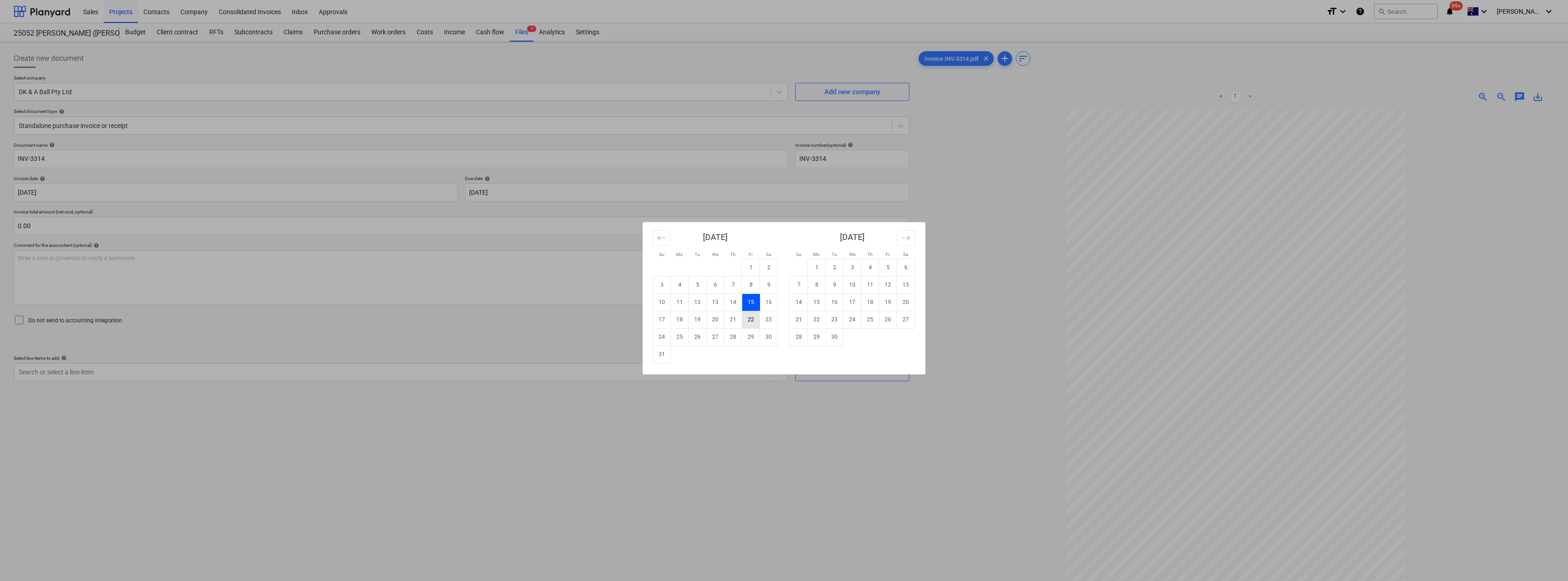
type input "[DATE]"
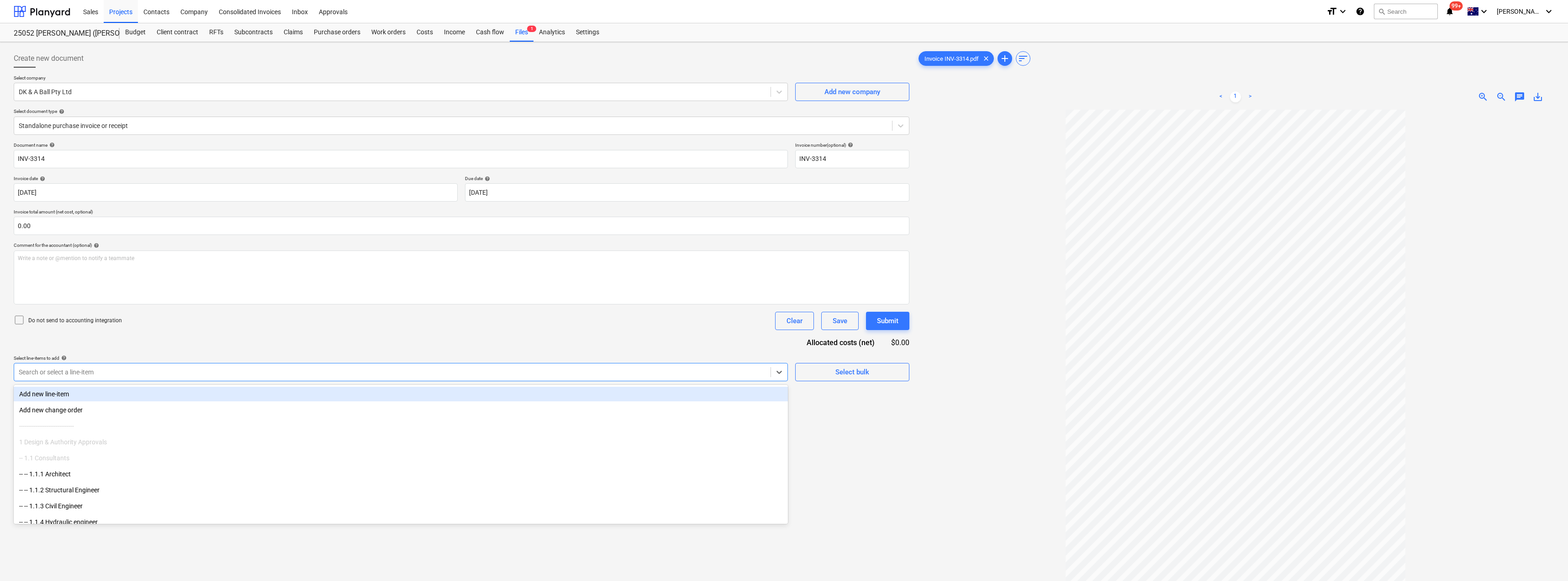
click at [167, 372] on div at bounding box center [392, 372] width 747 height 9
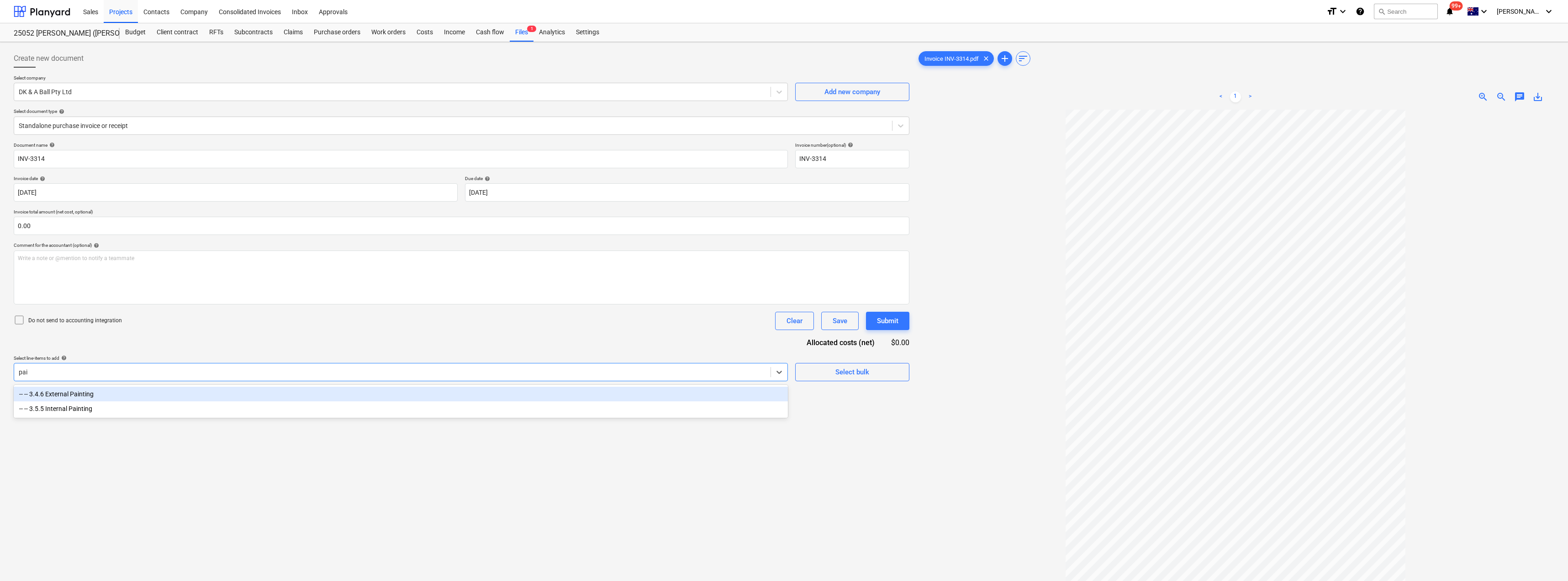
type input "pain"
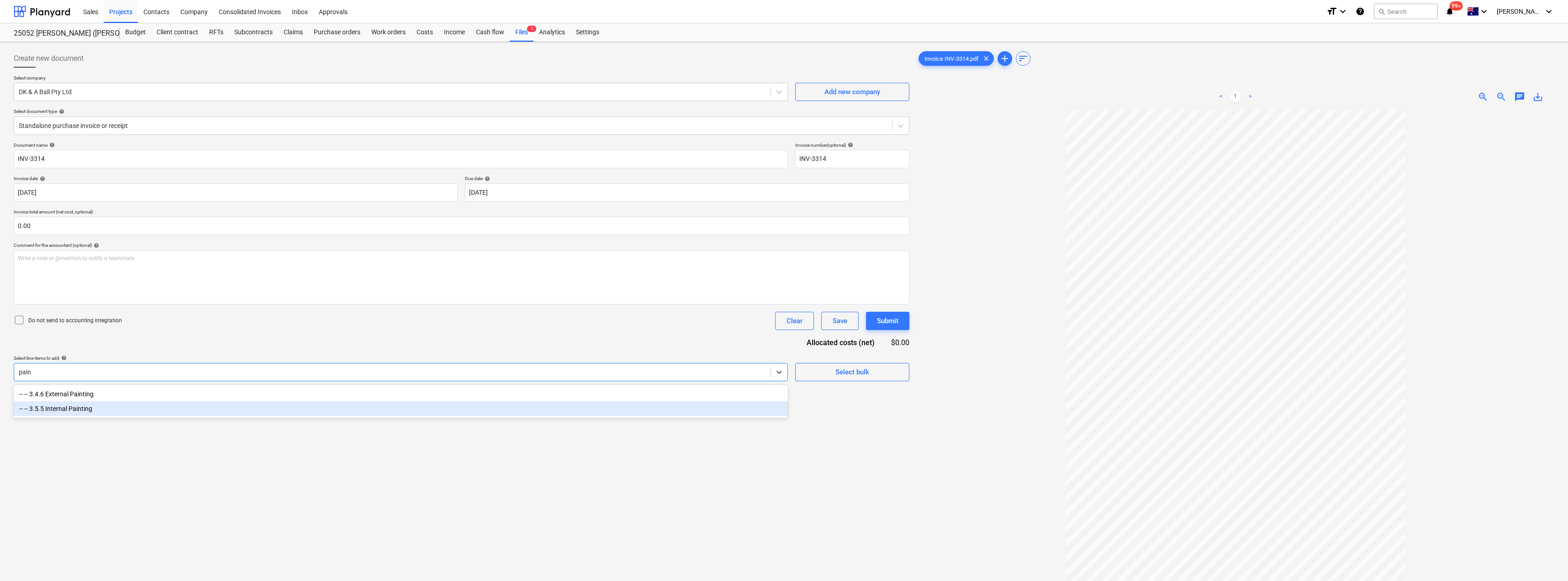
click at [104, 411] on div "-- -- 3.5.5 Internal Painting" at bounding box center [400, 408] width 774 height 15
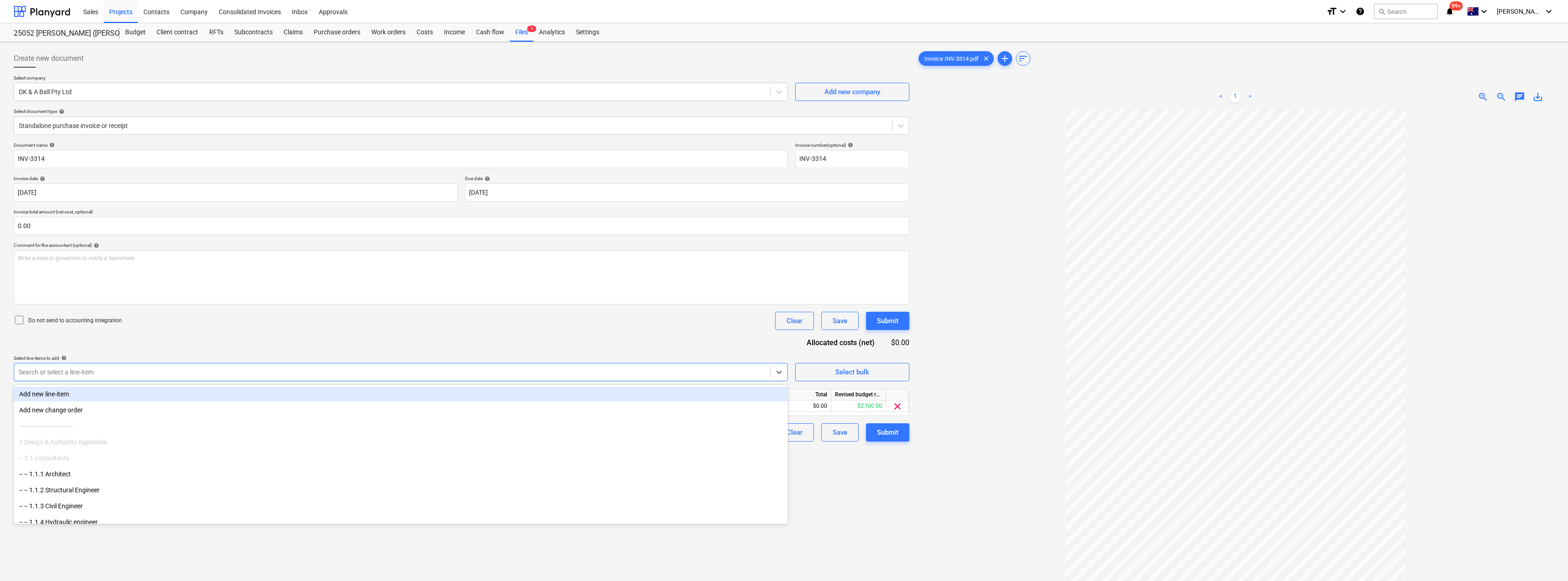
click at [395, 336] on div "Document name help INV-3314 Invoice number (optional) help INV-3314 Invoice dat…" at bounding box center [461, 292] width 895 height 299
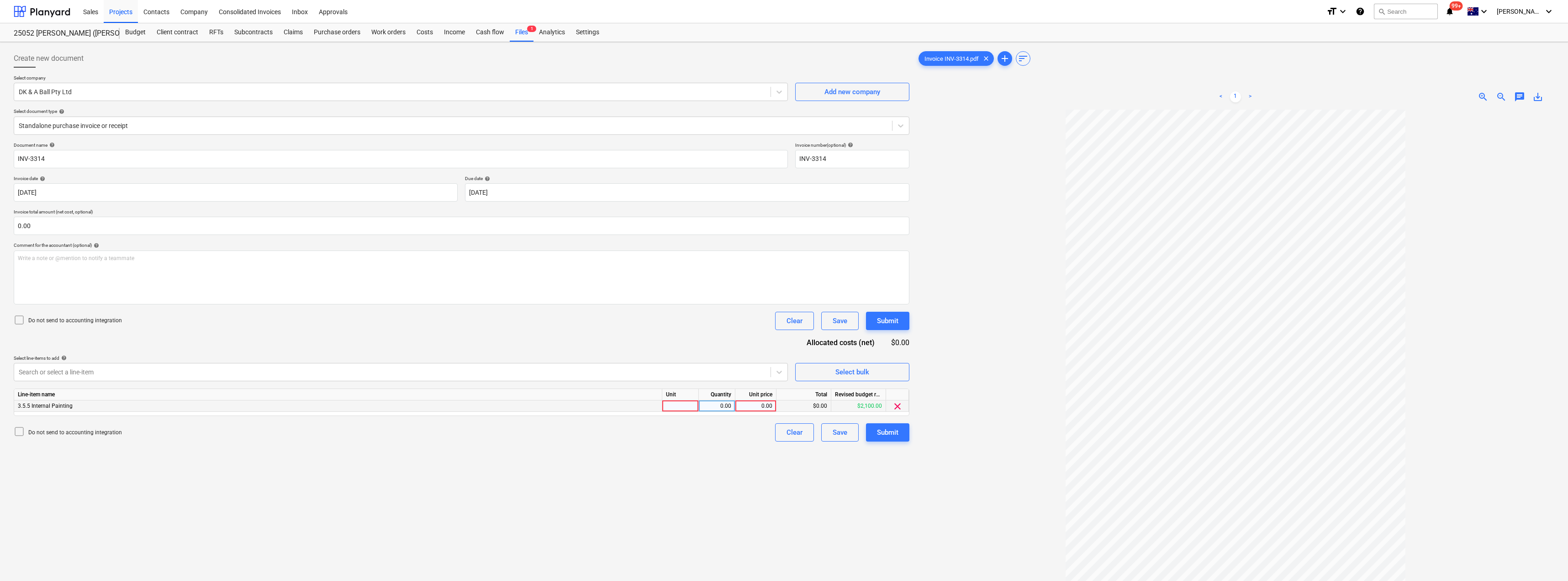
click at [677, 408] on div at bounding box center [681, 406] width 37 height 12
type input "Item"
type input "2100"
click at [712, 409] on div "2,100.00" at bounding box center [717, 406] width 29 height 12
type input "1"
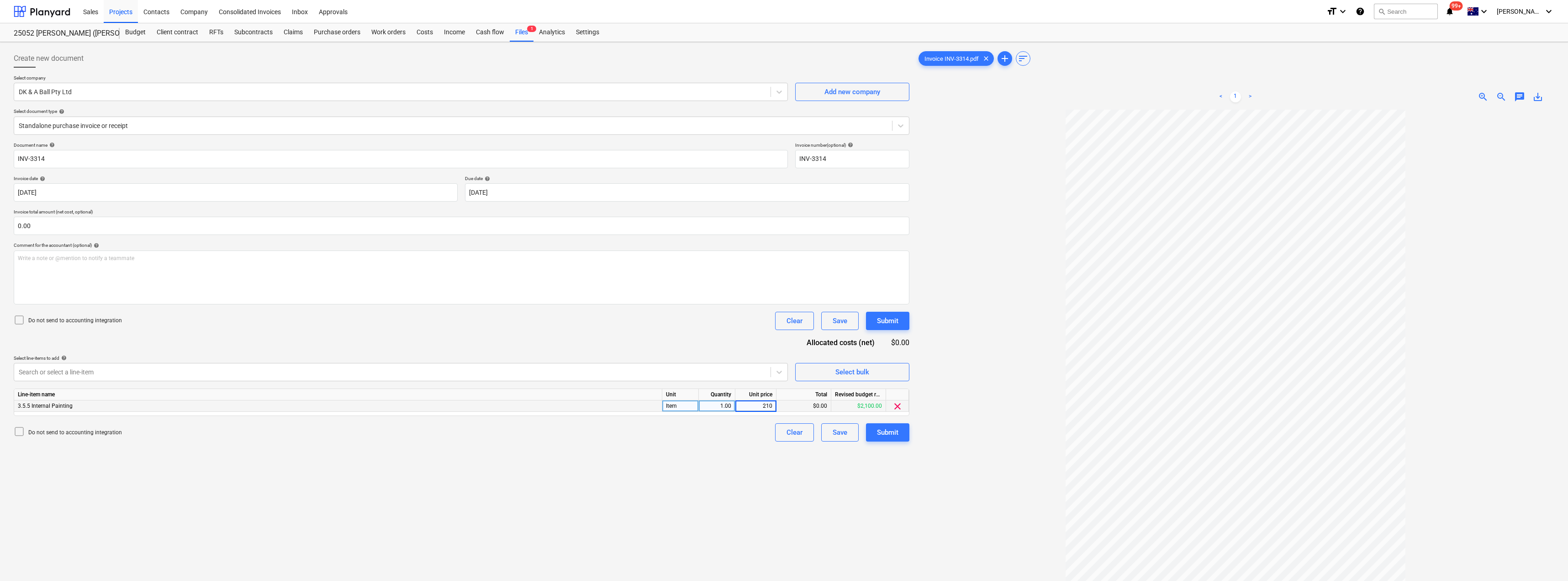
type input "2100"
click at [784, 438] on div "Submit" at bounding box center [887, 432] width 21 height 12
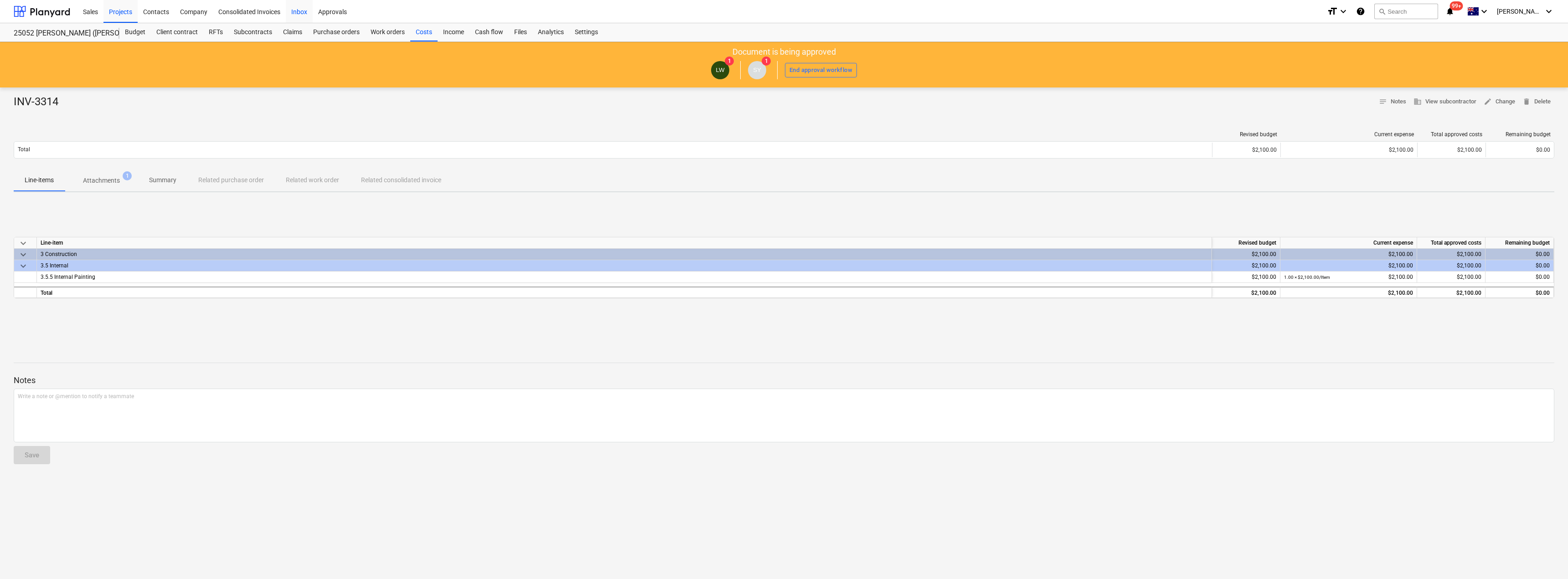
click at [299, 12] on div "Inbox" at bounding box center [299, 11] width 27 height 23
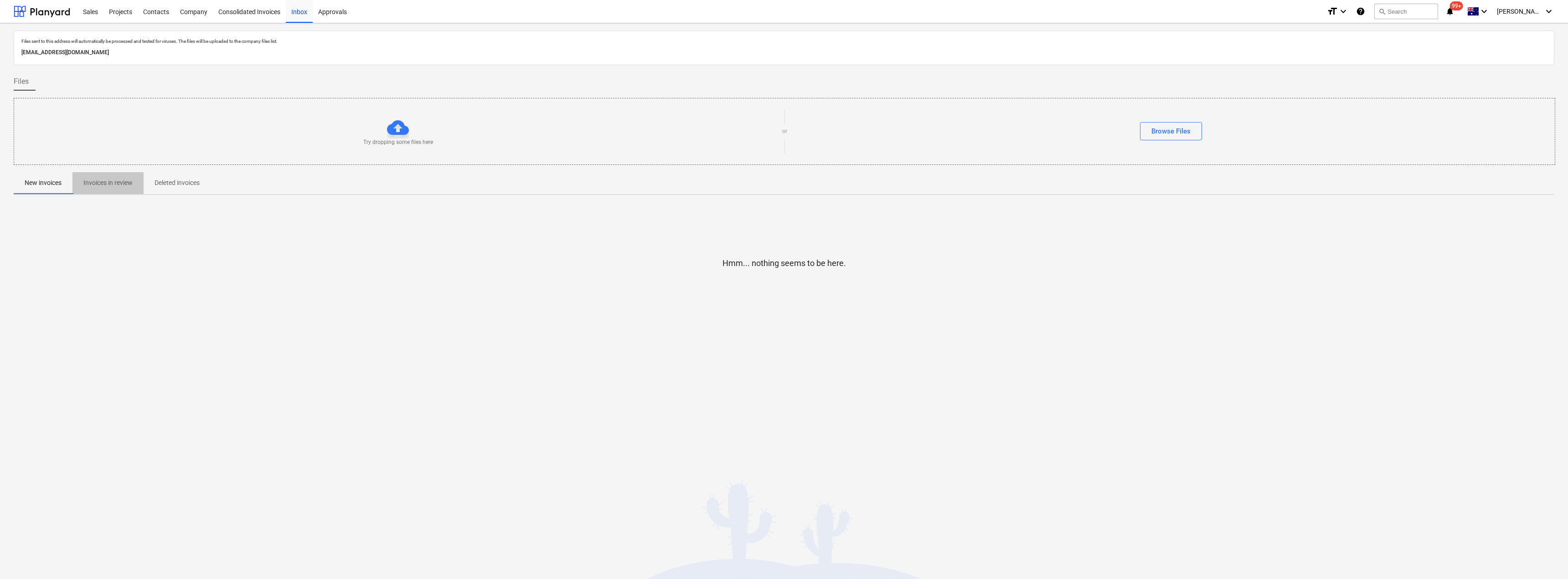
click at [110, 189] on span "Invoices in review" at bounding box center [108, 182] width 71 height 15
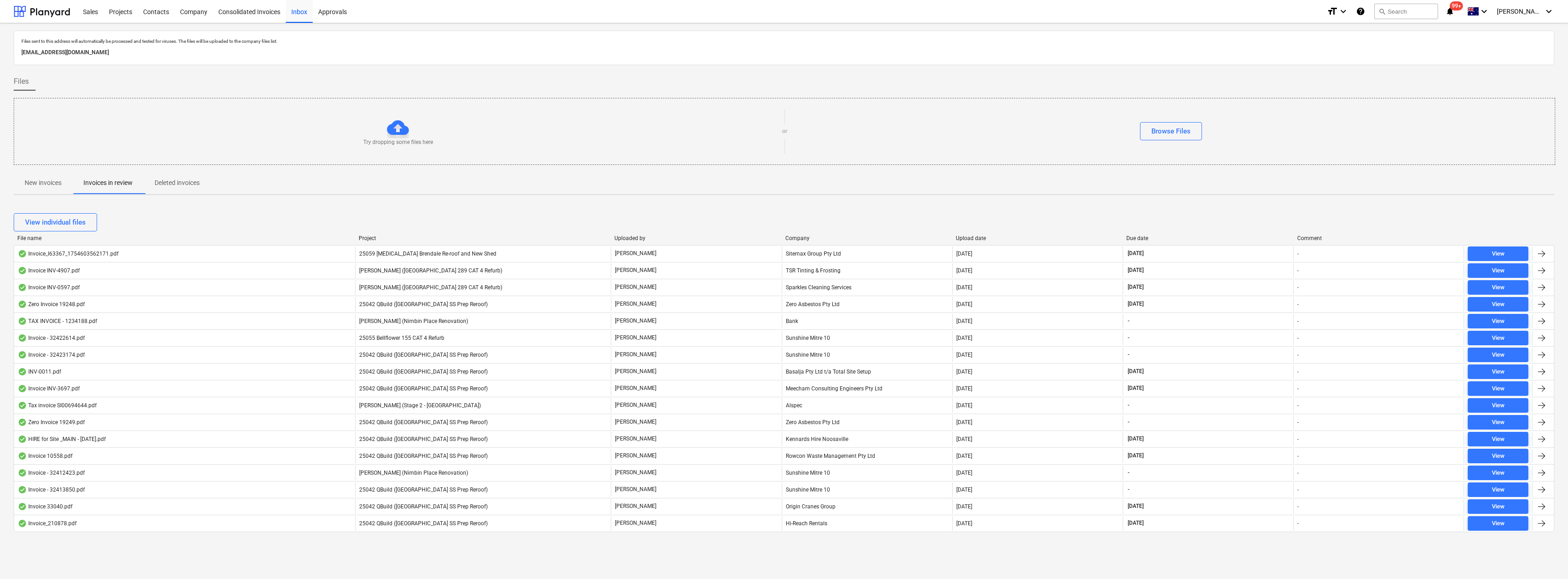
click at [709, 270] on div "[PERSON_NAME]" at bounding box center [696, 271] width 170 height 15
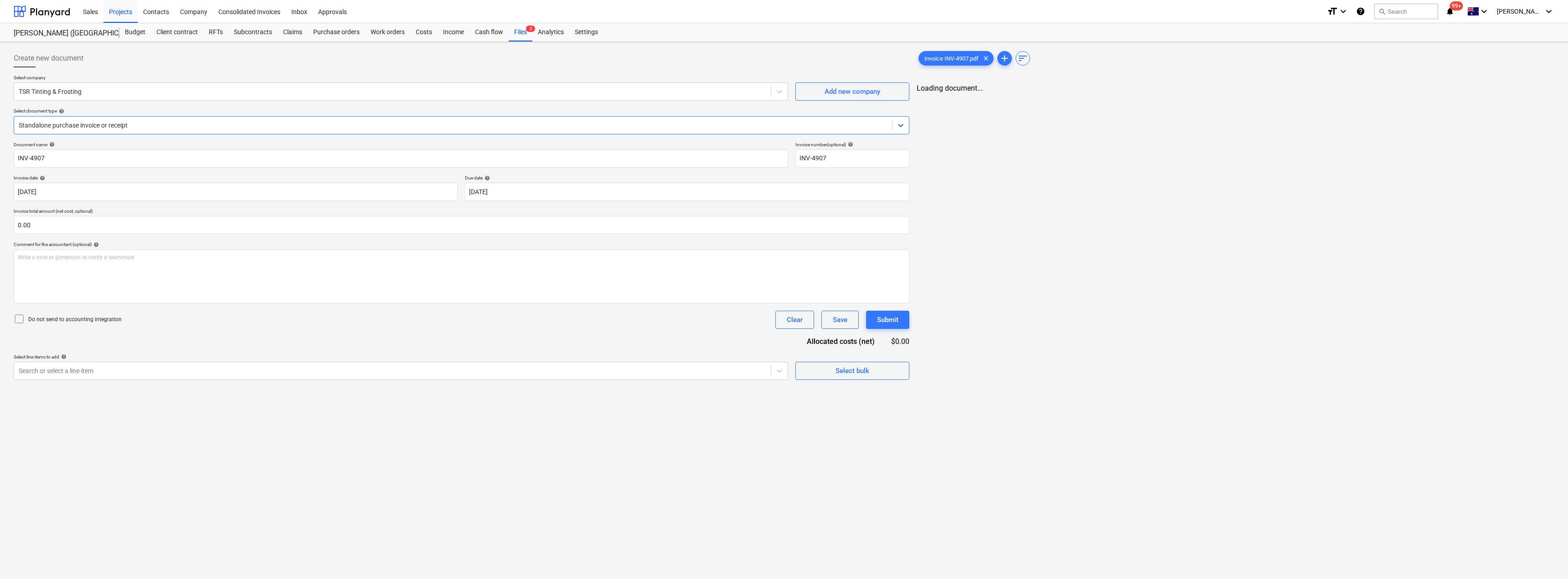
type input "INV-4907"
type input "[DATE]"
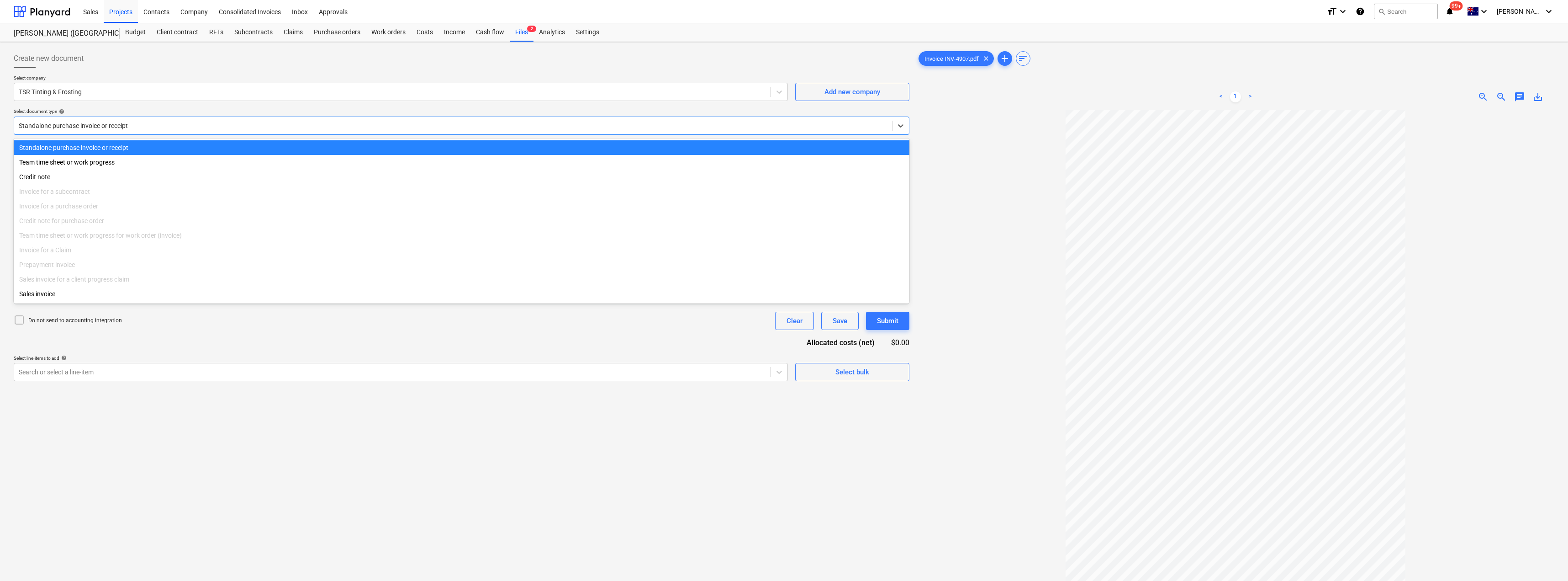
click at [149, 127] on div at bounding box center [453, 125] width 868 height 9
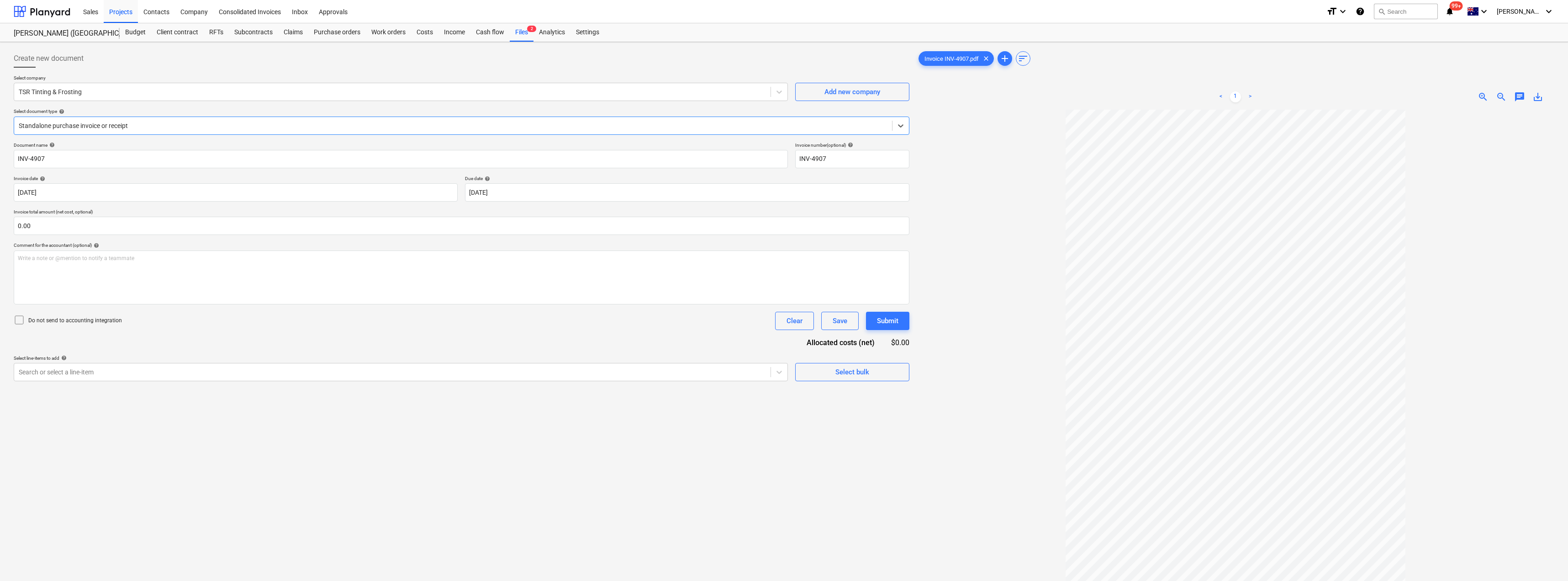
click at [149, 127] on div at bounding box center [453, 125] width 868 height 9
click at [183, 193] on body "Sales Projects Contacts Company Consolidated Invoices Inbox Approvals format_si…" at bounding box center [784, 290] width 1568 height 581
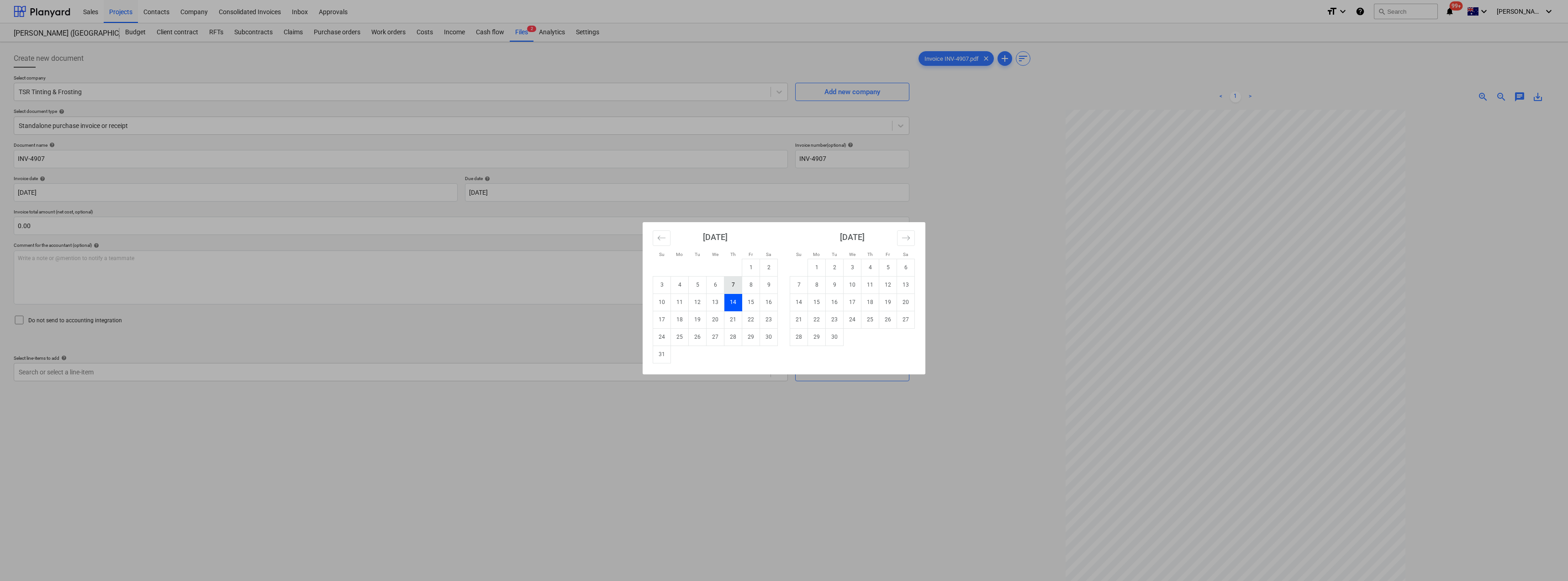
click at [731, 282] on td "7" at bounding box center [733, 284] width 18 height 17
type input "[DATE]"
click at [600, 195] on body "Sales Projects Contacts Company Consolidated Invoices Inbox Approvals format_si…" at bounding box center [784, 290] width 1568 height 581
click at [732, 319] on td "21" at bounding box center [733, 319] width 18 height 17
type input "[DATE]"
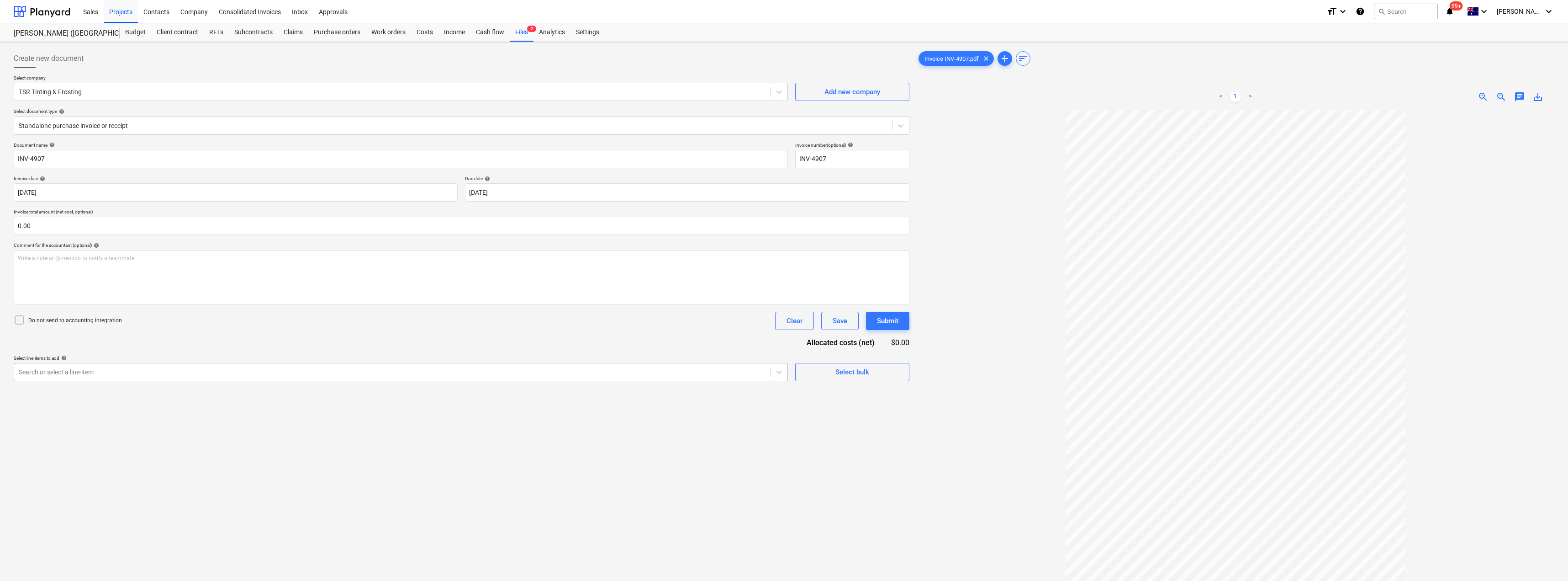
click at [256, 369] on div at bounding box center [392, 372] width 747 height 9
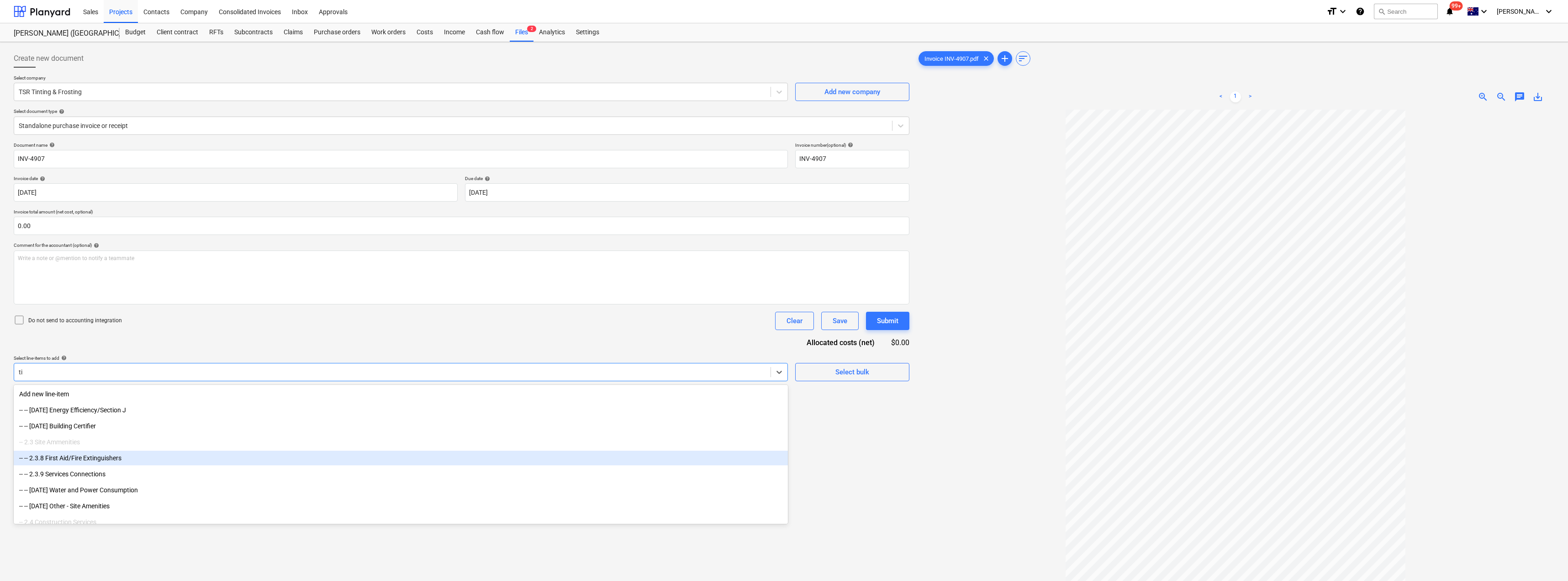
type input "t"
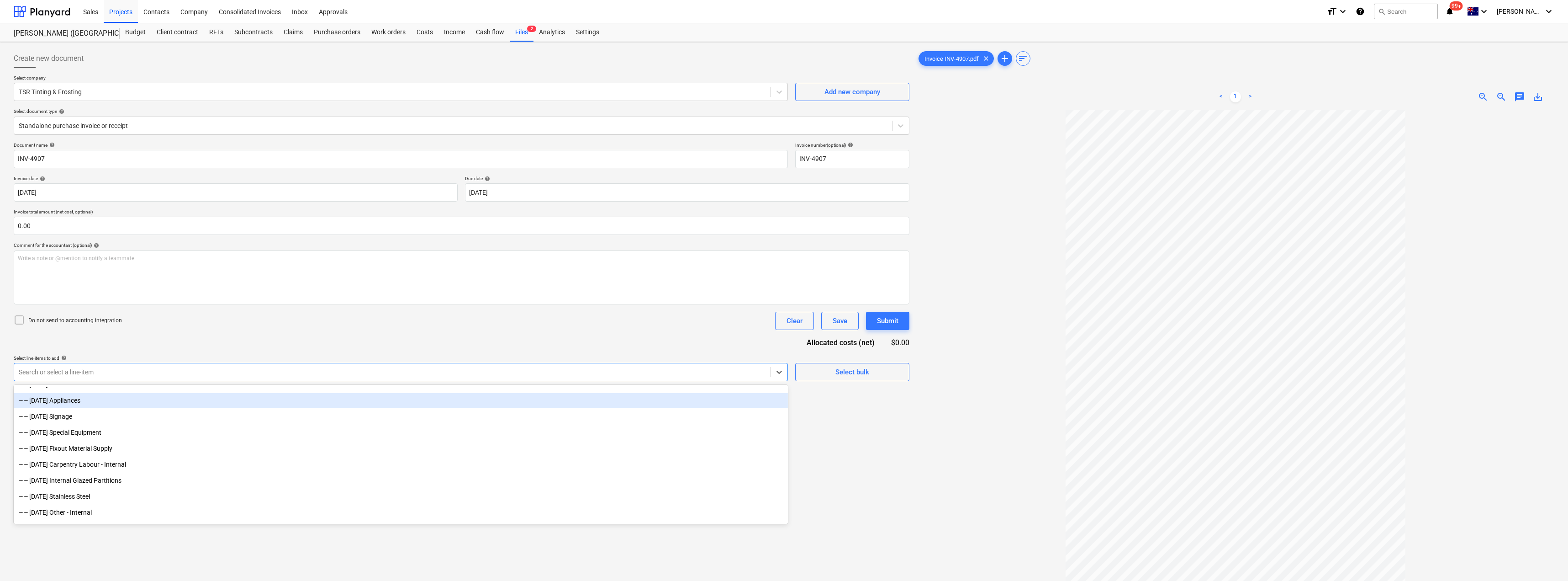
scroll to position [2102, 0]
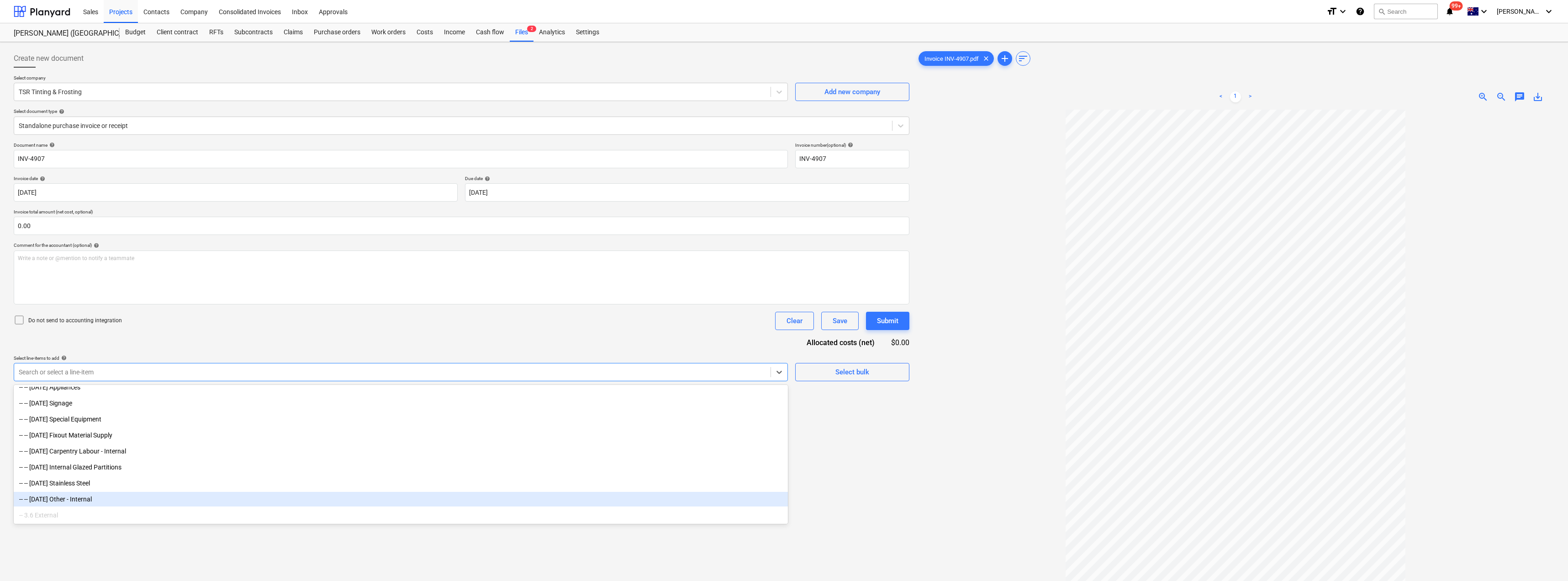
click at [95, 499] on div "-- -- [DATE] Other - Internal" at bounding box center [400, 499] width 774 height 15
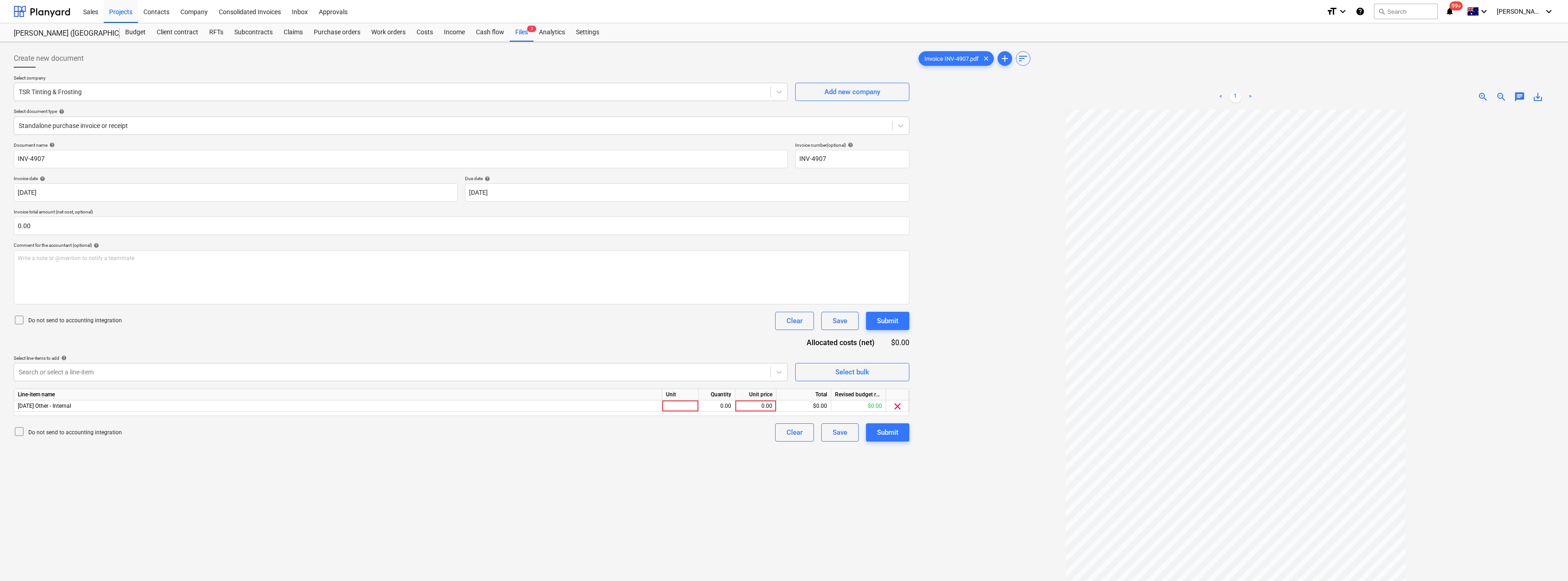
click at [409, 317] on div "Do not send to accounting integration Clear Save Submit" at bounding box center [461, 321] width 895 height 18
click at [693, 401] on div at bounding box center [681, 406] width 37 height 12
type input "Item"
type input "220"
click at [784, 430] on div "Submit" at bounding box center [887, 432] width 21 height 12
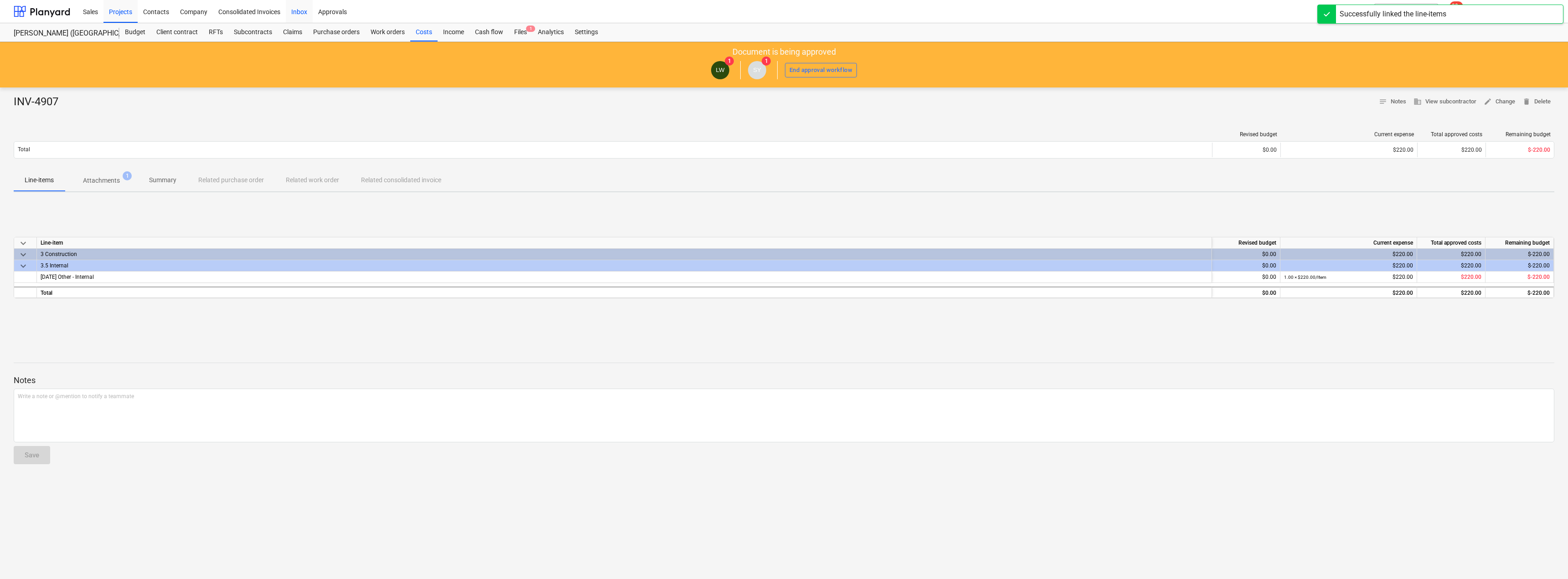
click at [296, 13] on div "Inbox" at bounding box center [299, 11] width 27 height 23
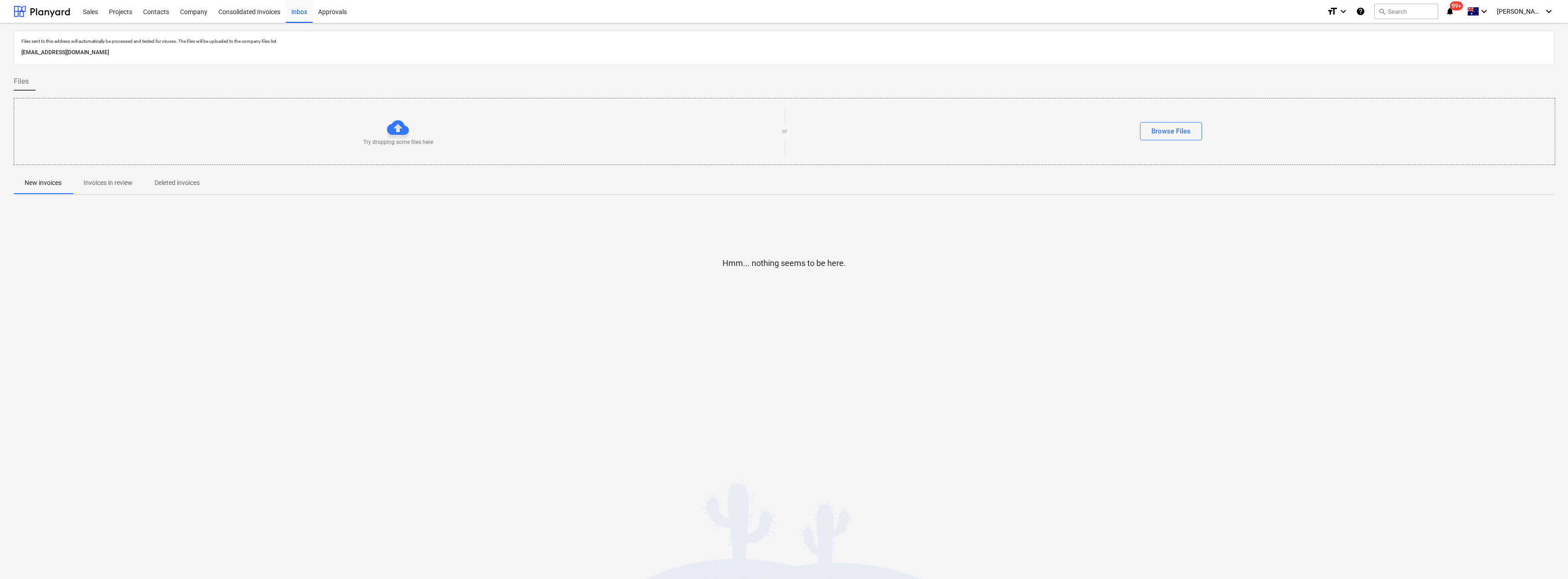
click at [100, 179] on p "Invoices in review" at bounding box center [108, 183] width 49 height 10
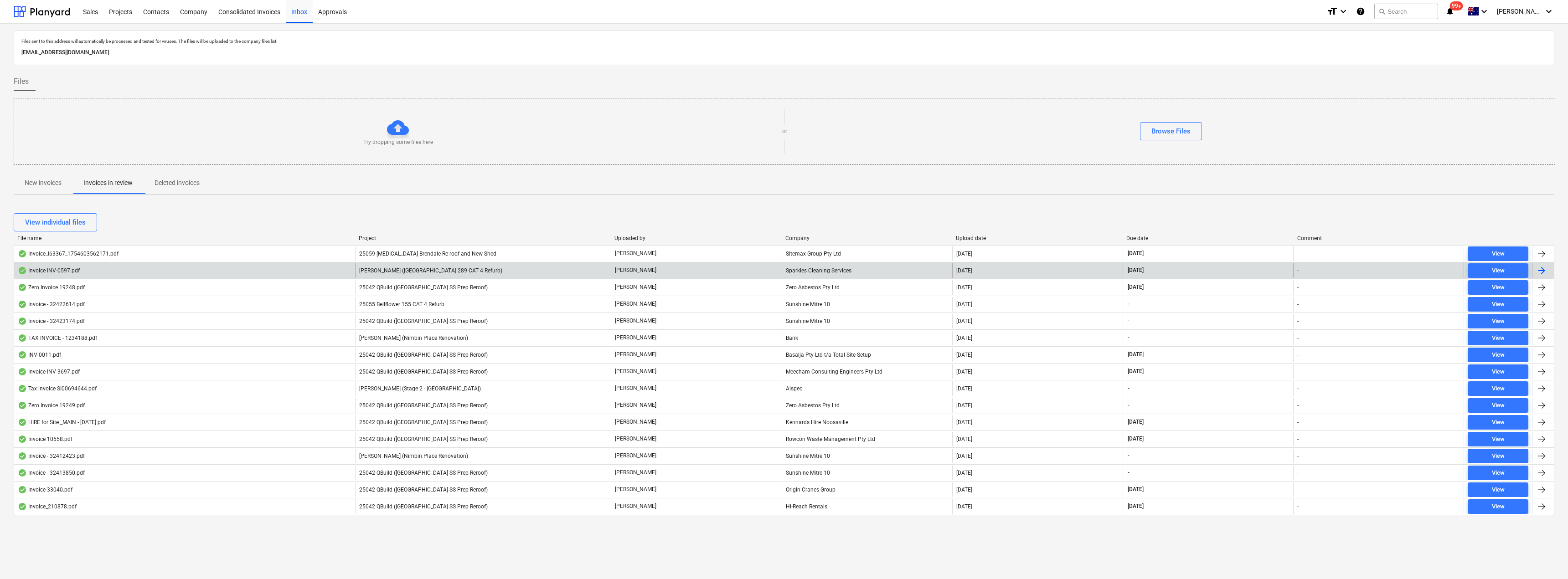
click at [409, 274] on div "[PERSON_NAME] ([GEOGRAPHIC_DATA] 289 CAT 4 Refurb)" at bounding box center [483, 271] width 256 height 15
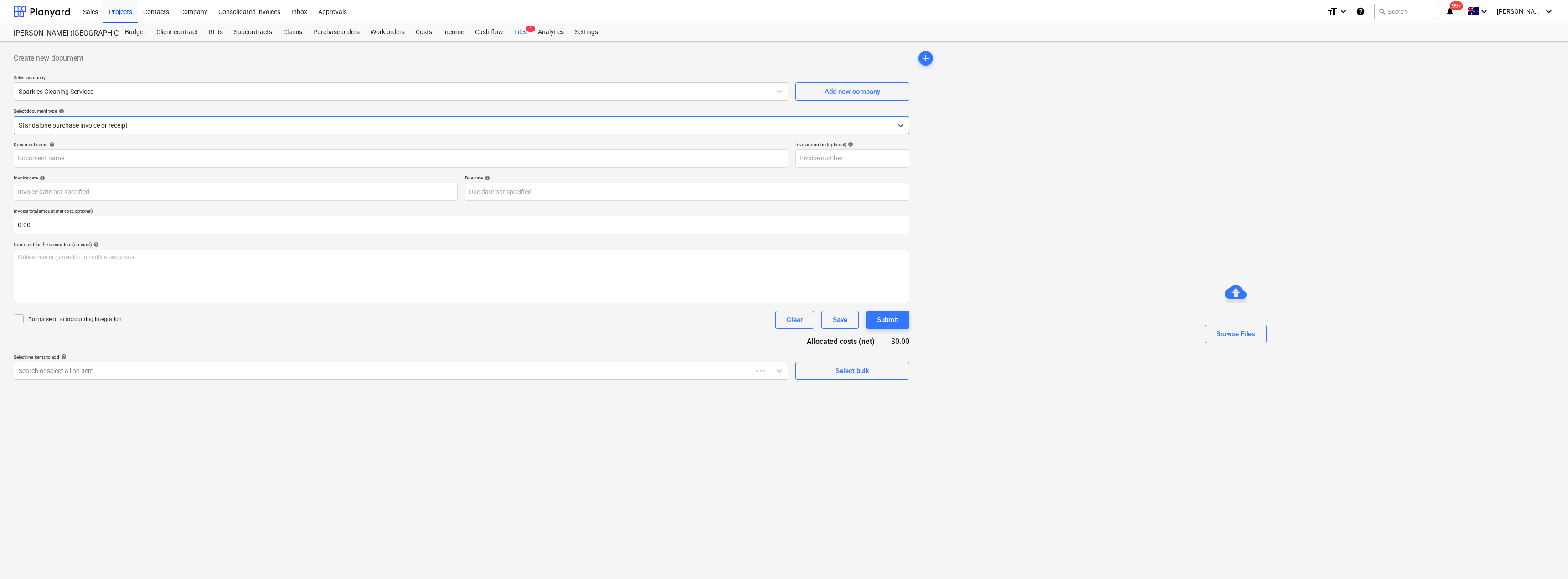
type input "INV-0597"
type input "[DATE]"
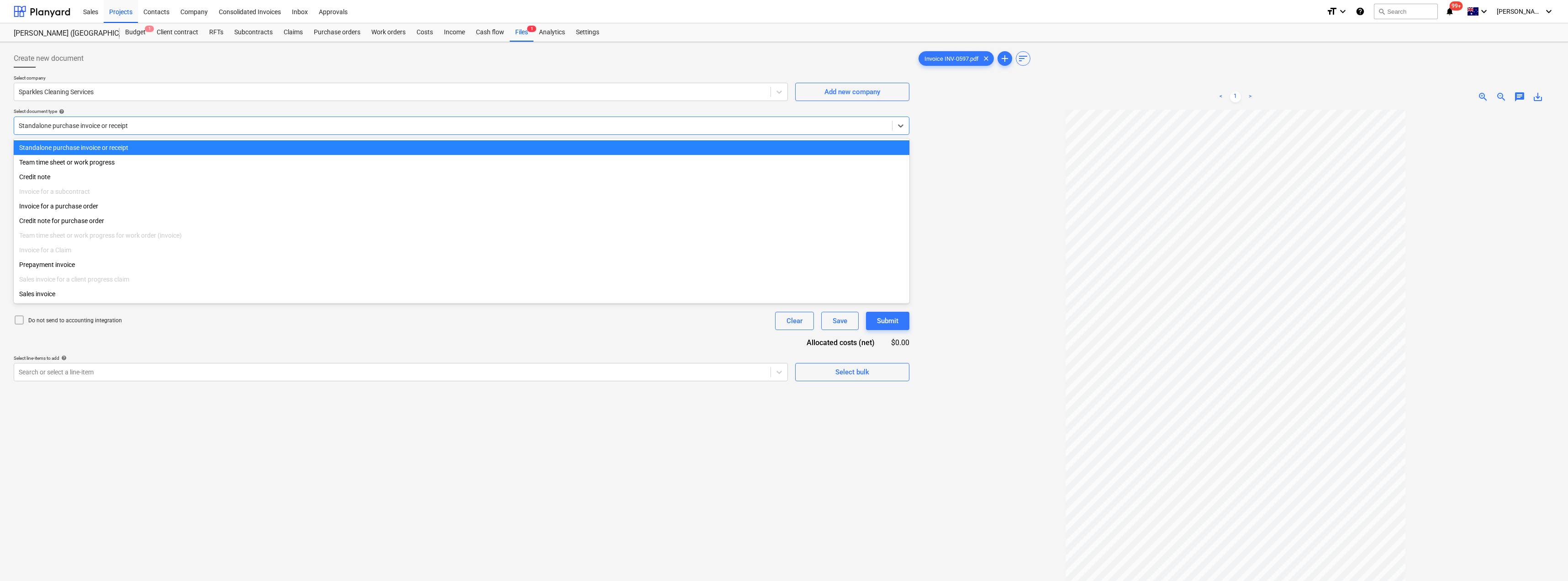
click at [244, 125] on div at bounding box center [453, 125] width 868 height 9
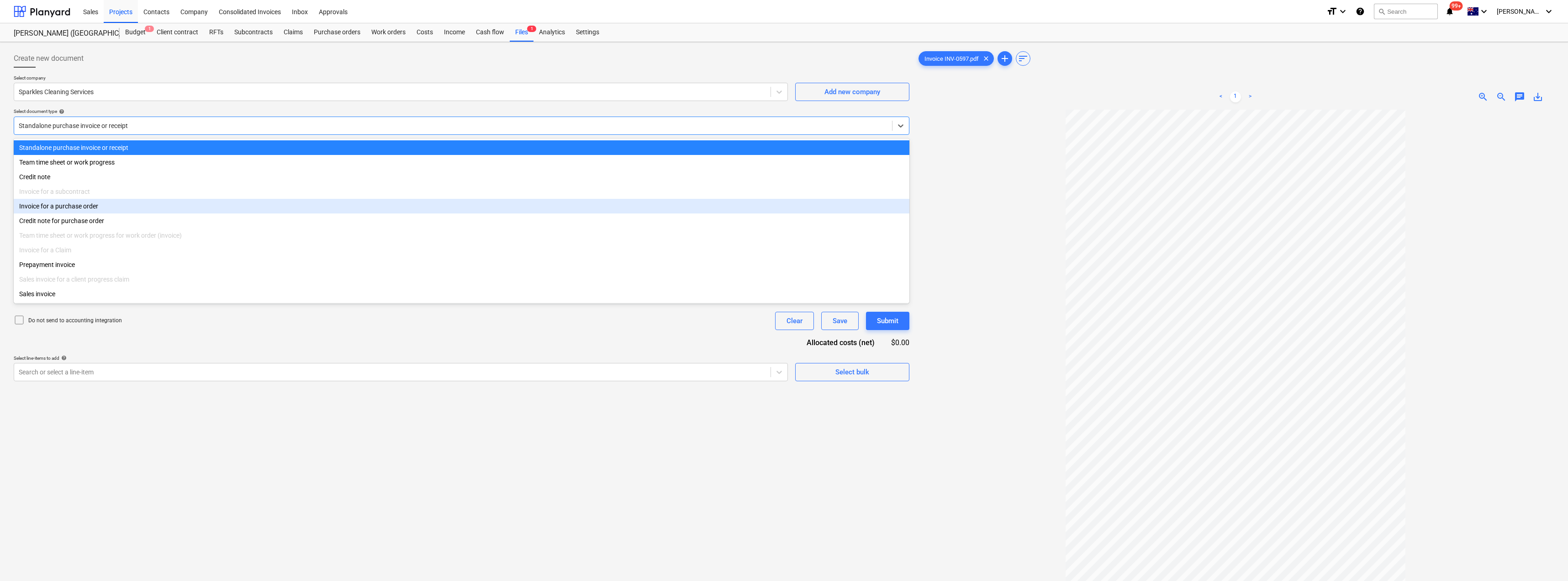
click at [141, 214] on div "Invoice for a purchase order" at bounding box center [461, 206] width 895 height 15
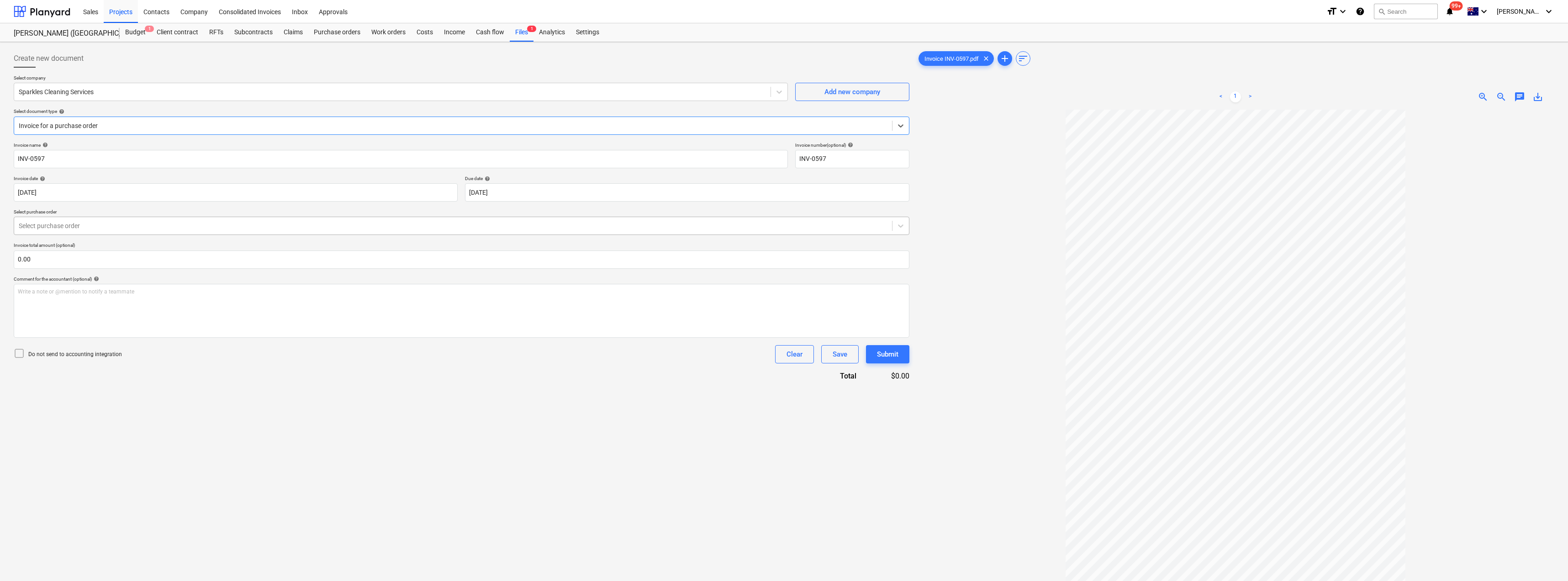
click at [85, 229] on div at bounding box center [453, 225] width 868 height 9
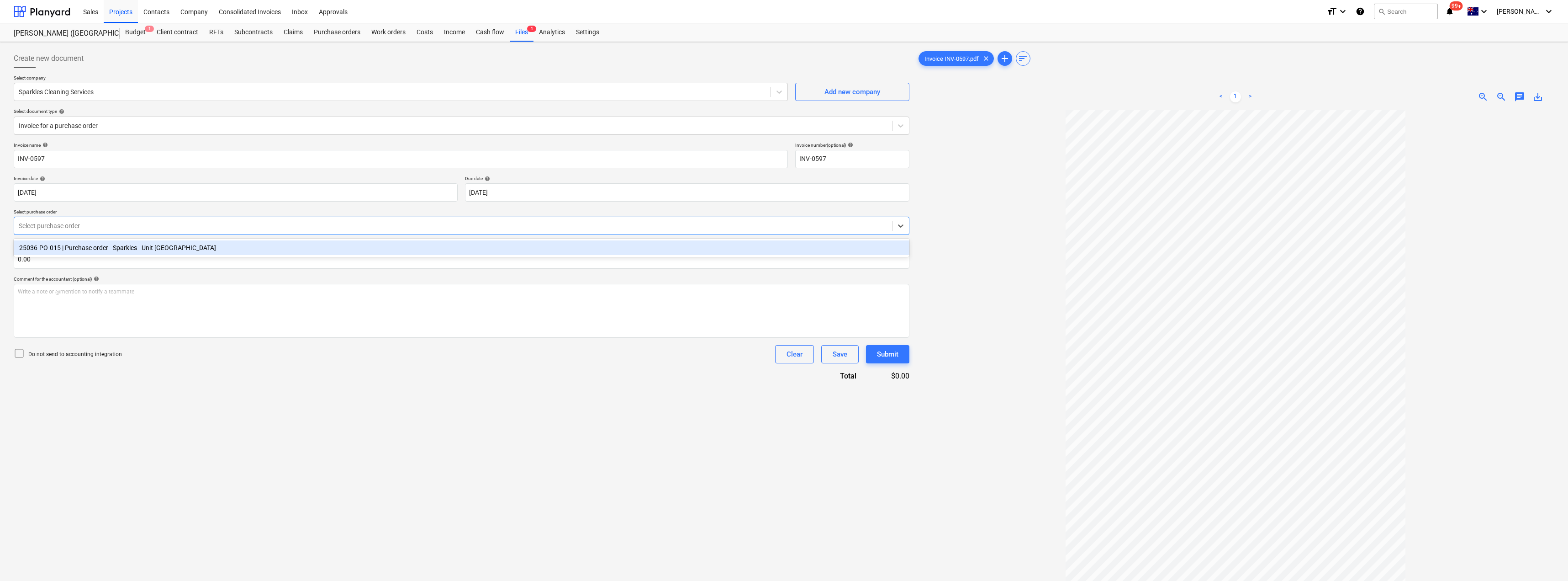
click at [85, 249] on div "25036-PO-015 | Purchase order - Sparkles - Unit [GEOGRAPHIC_DATA]" at bounding box center [461, 248] width 895 height 15
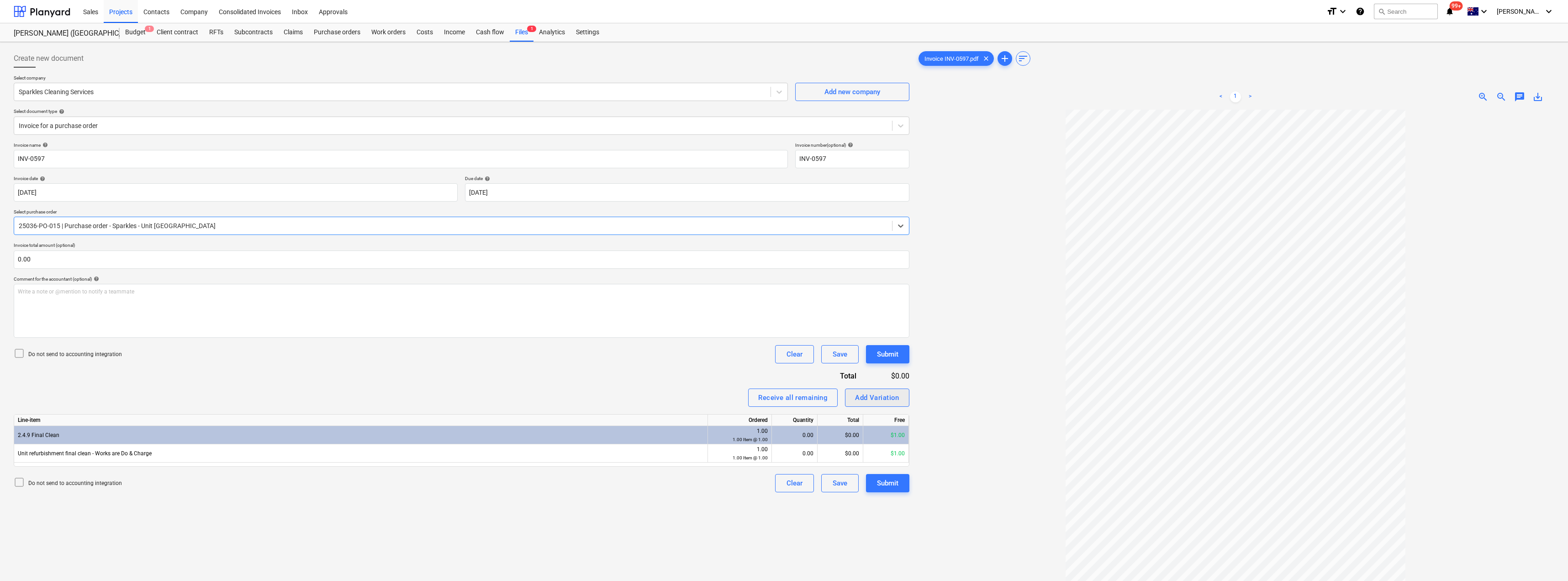
click at [784, 395] on div "Add Variation" at bounding box center [877, 397] width 45 height 12
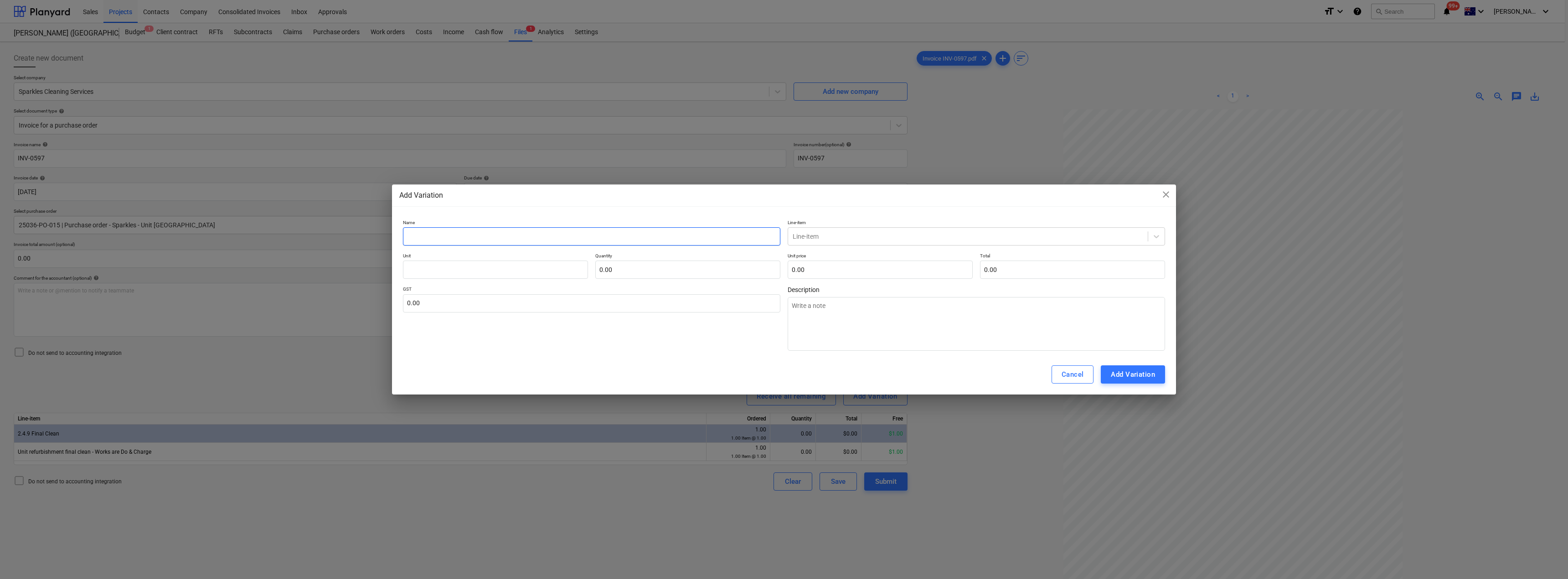
click at [489, 237] on input "text" at bounding box center [592, 237] width 377 height 18
type input "F"
type textarea "x"
type input "Fi"
type textarea "x"
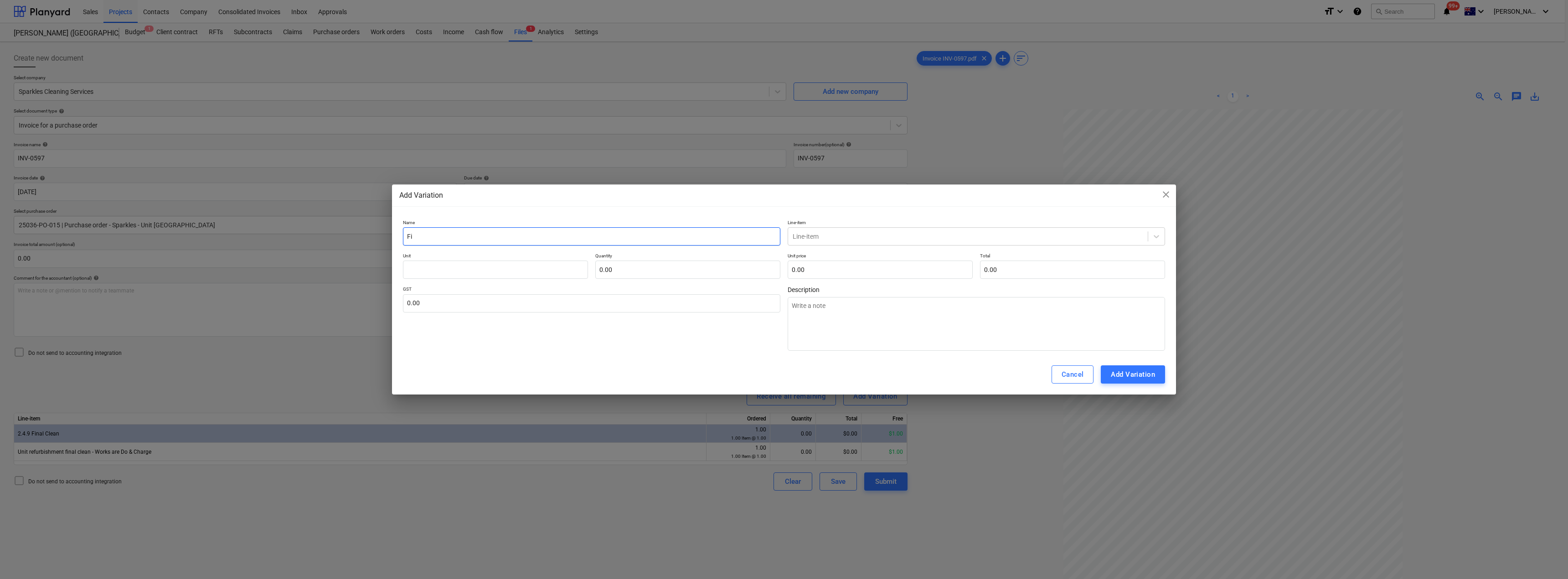
type input "Fin"
type textarea "x"
type input "Fina"
type textarea "x"
type input "Final"
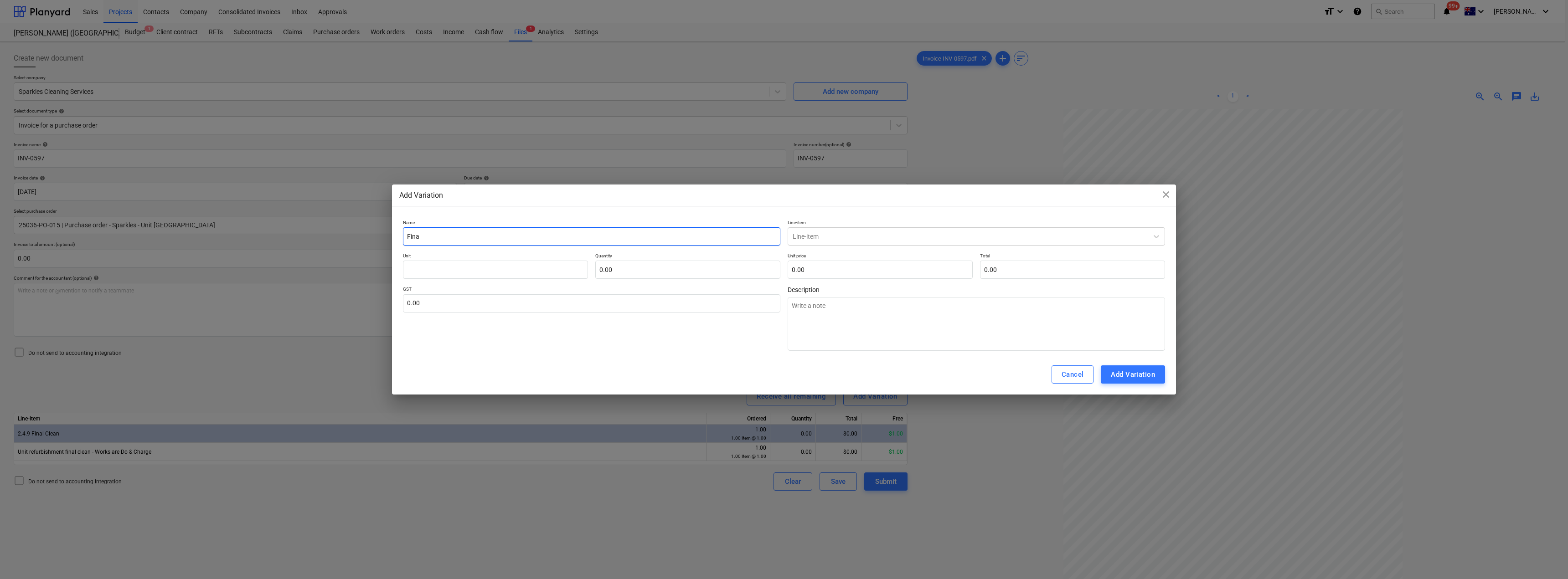
type textarea "x"
type input "Final"
type textarea "x"
type input "Final C"
type textarea "x"
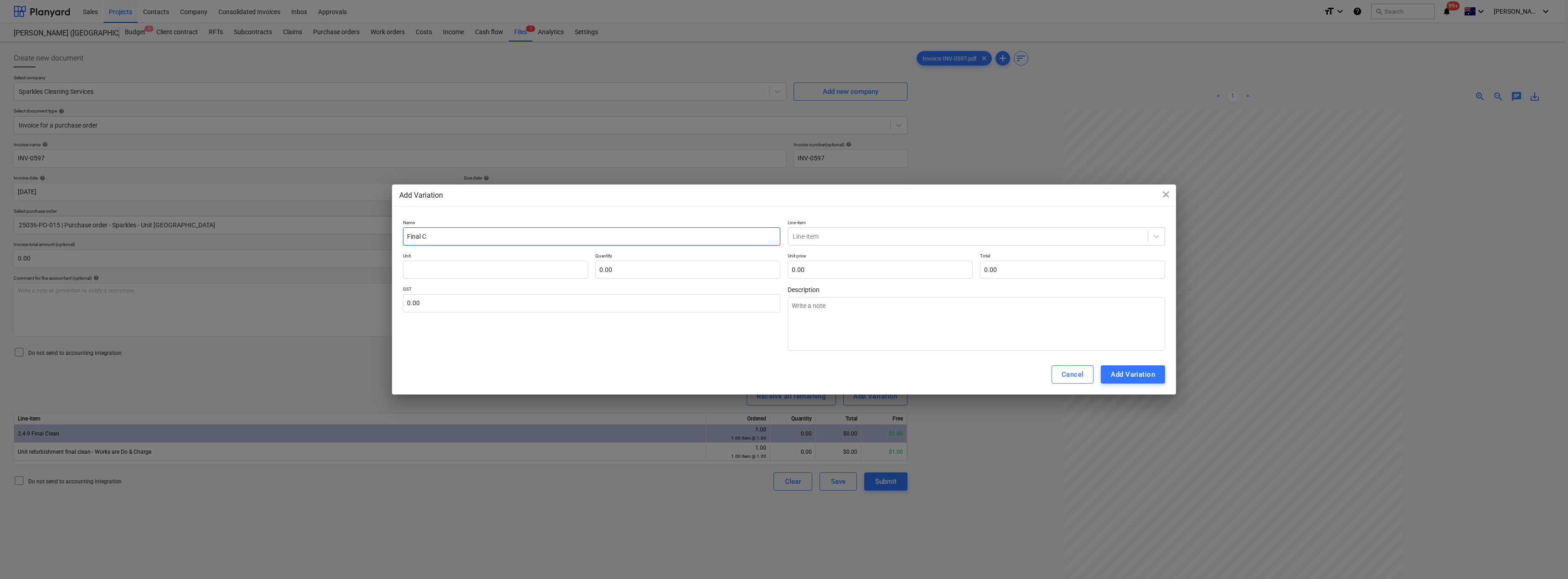
type input "Final Cl"
type textarea "x"
type input "Final Cle"
type textarea "x"
type input "Final Clea"
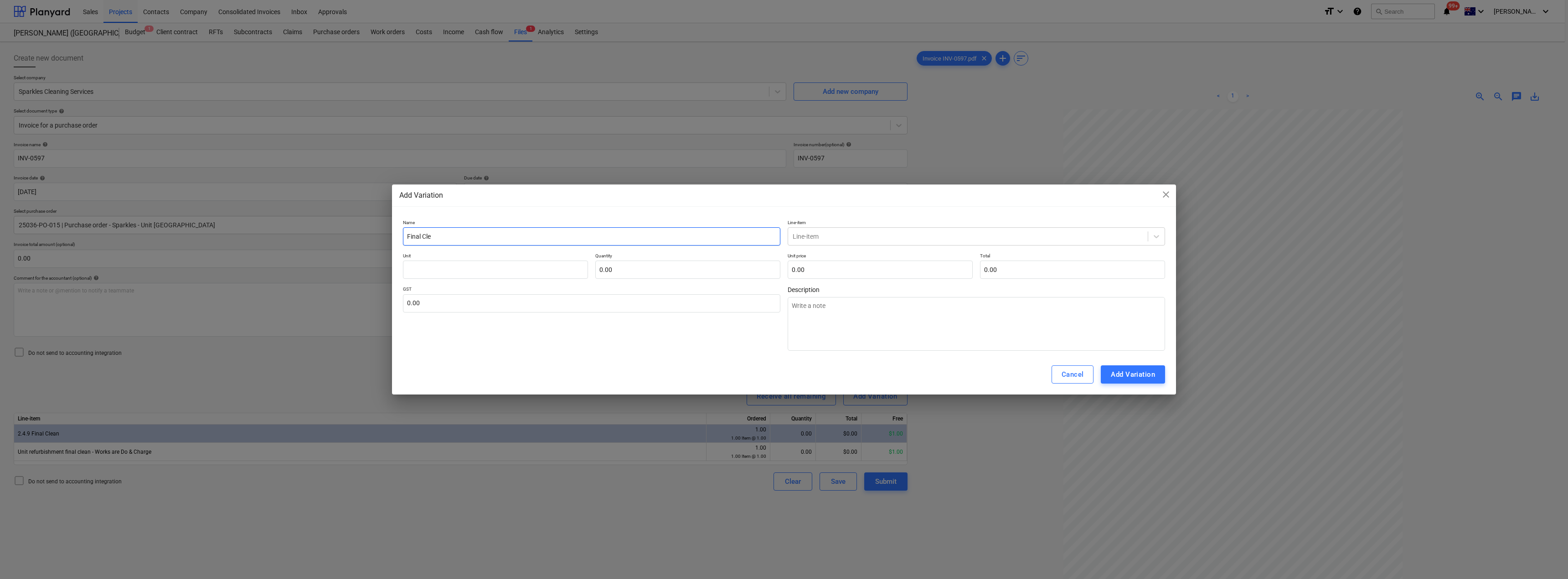
type textarea "x"
type input "Final Clean"
type textarea "x"
type input "Final Cleanm"
type textarea "x"
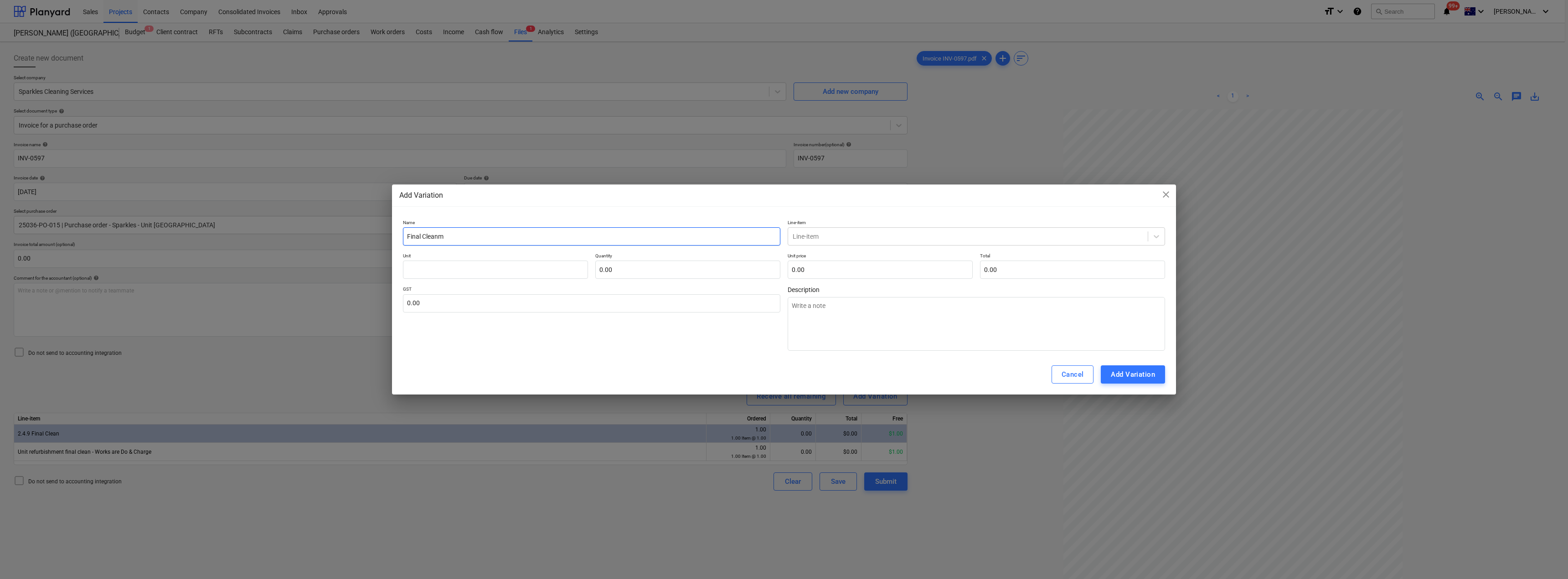
type input "Final Cleanm"
type textarea "x"
type input "Final Cleanm"
type textarea "x"
type input "Final Clean"
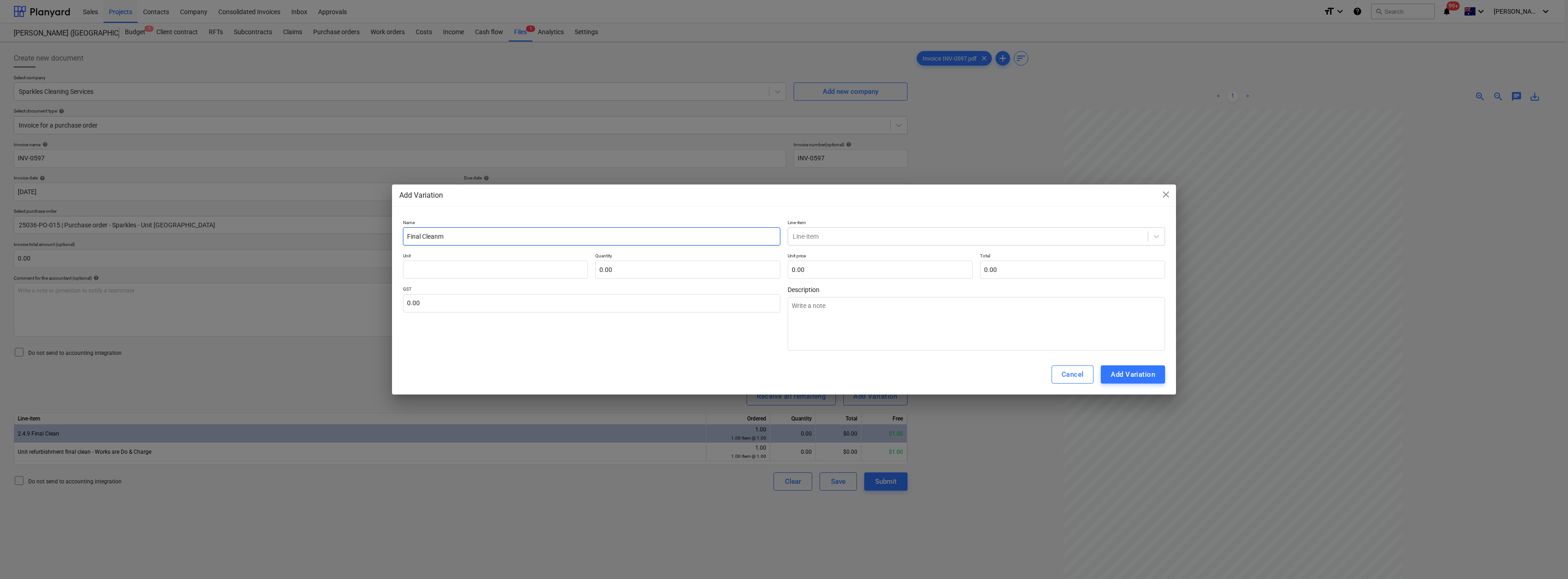
type textarea "x"
type input "Final Clean"
drag, startPoint x: 458, startPoint y: 236, endPoint x: 396, endPoint y: 235, distance: 62.0
click at [398, 234] on div "Name Final Clean Line-item Line-item Unit Quantity 0.00 Unit price 0.00 Total 0…" at bounding box center [784, 285] width 784 height 139
click at [783, 319] on textarea at bounding box center [976, 324] width 377 height 54
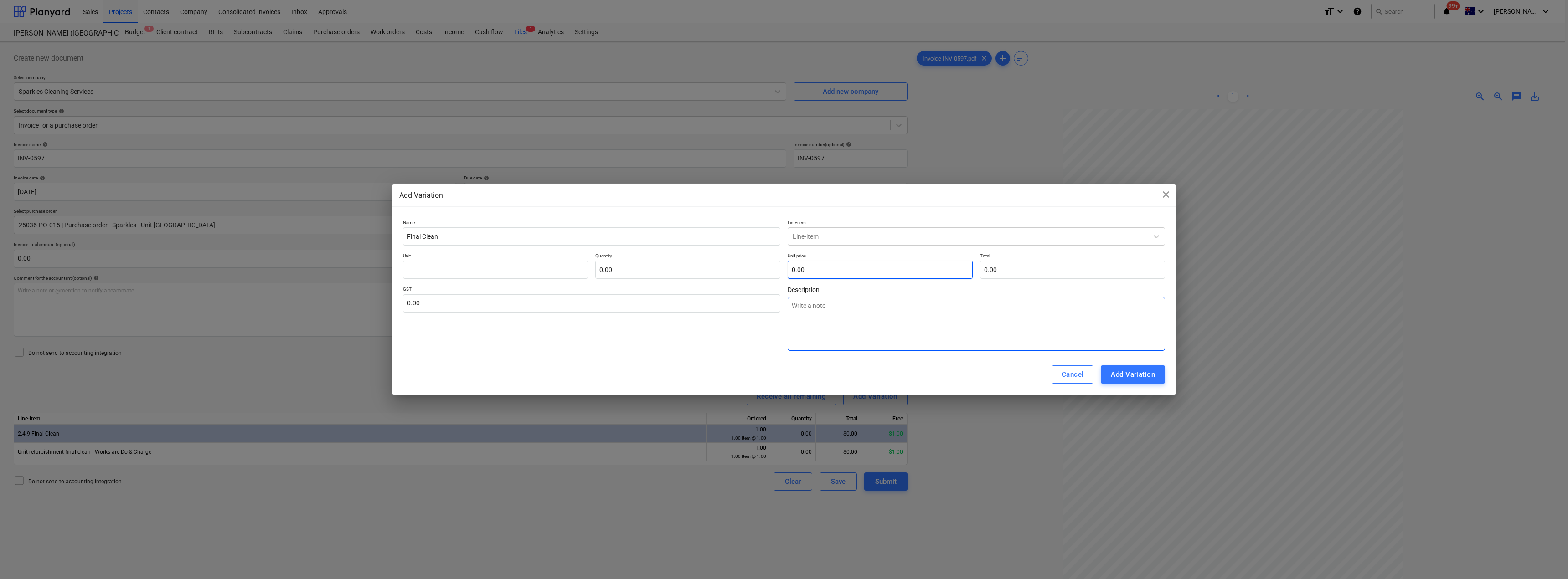
paste textarea "Final Clean"
type textarea "Final Clean"
type textarea "x"
type textarea "Final Clean"
click at [783, 238] on div at bounding box center [968, 236] width 351 height 9
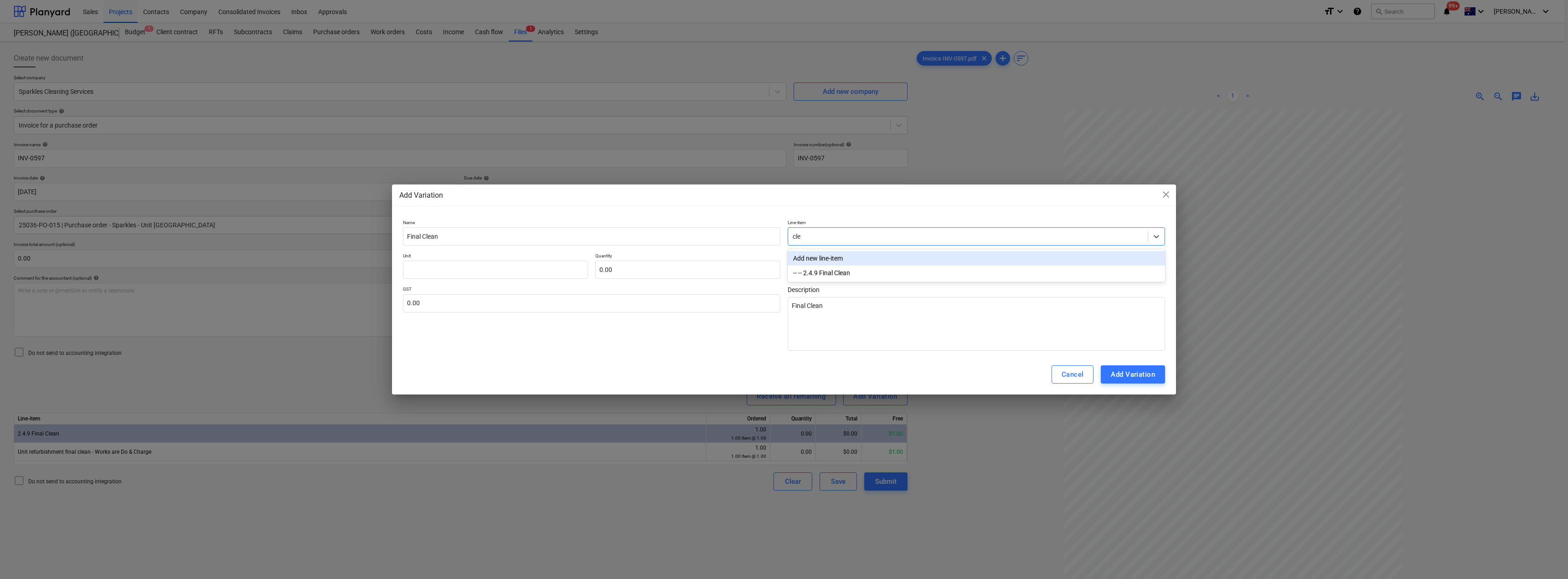
type input "clea"
click at [783, 255] on div "-- -- 2.4.9 Final Clean" at bounding box center [976, 258] width 377 height 15
type textarea "x"
click at [541, 267] on input "text" at bounding box center [495, 269] width 185 height 18
type input "I"
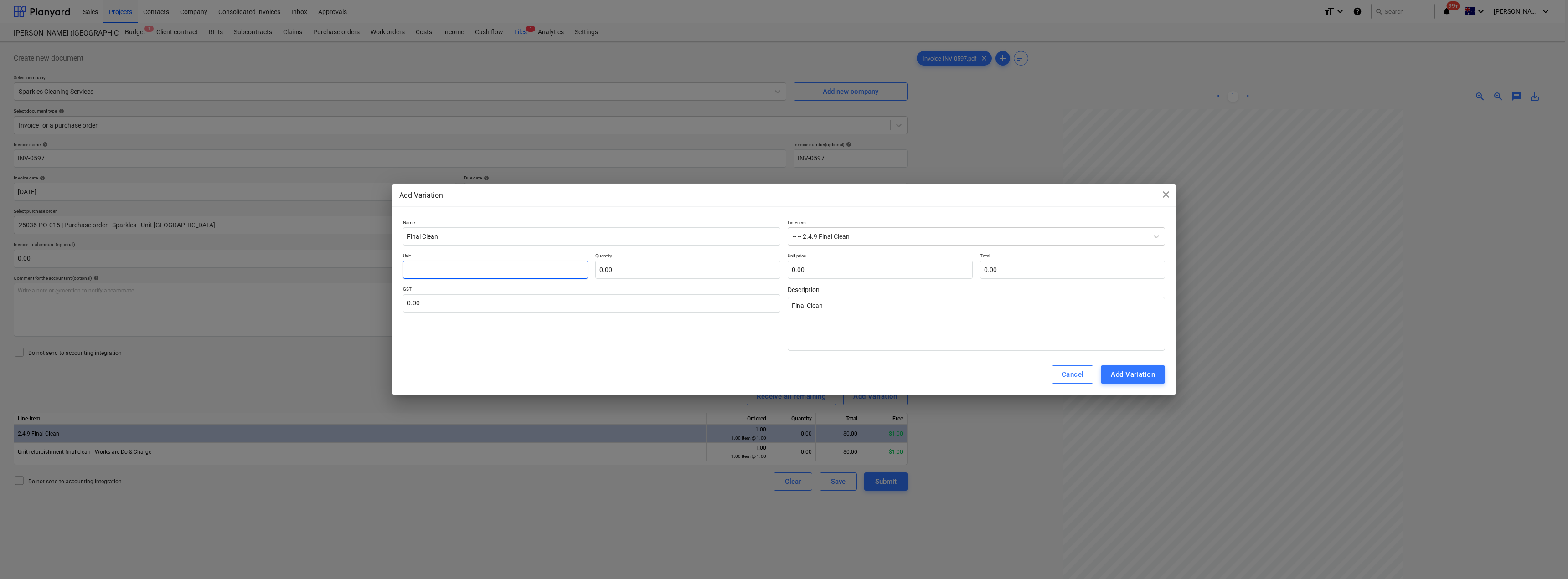
type textarea "x"
type input "It"
type textarea "x"
type input "Ite"
type textarea "x"
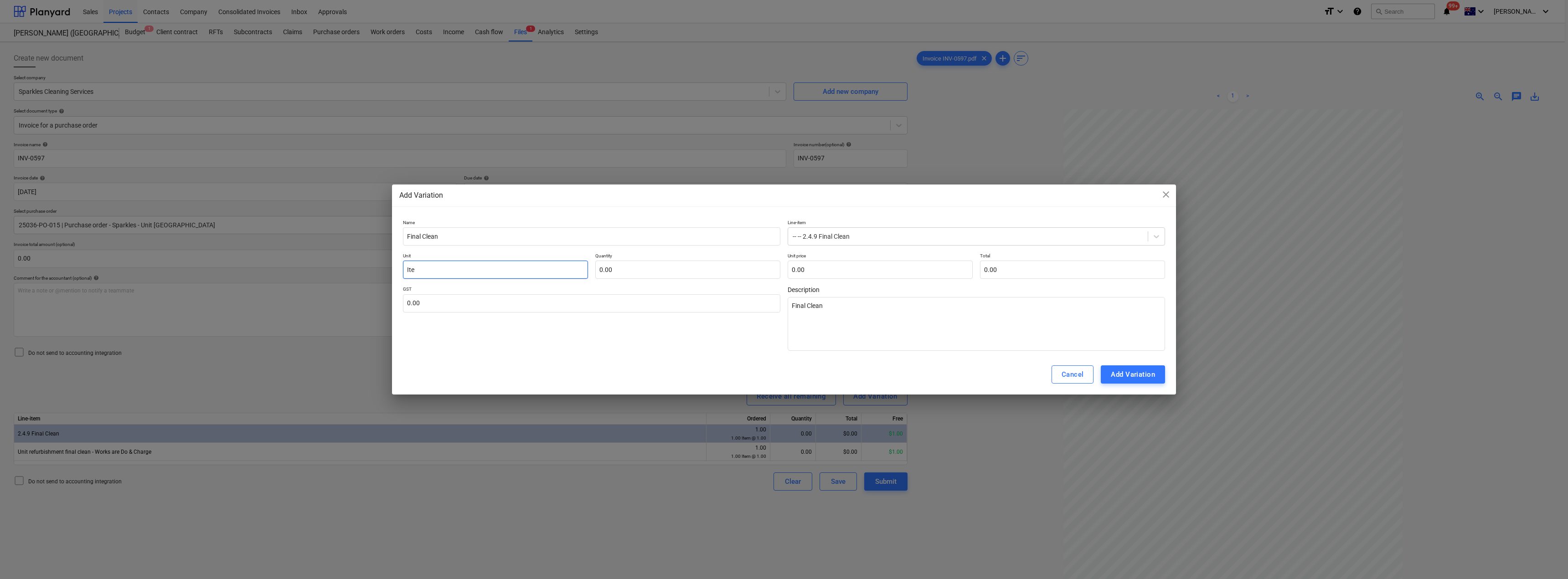
type input "Item"
type textarea "x"
type input "Item"
type input "1"
type textarea "x"
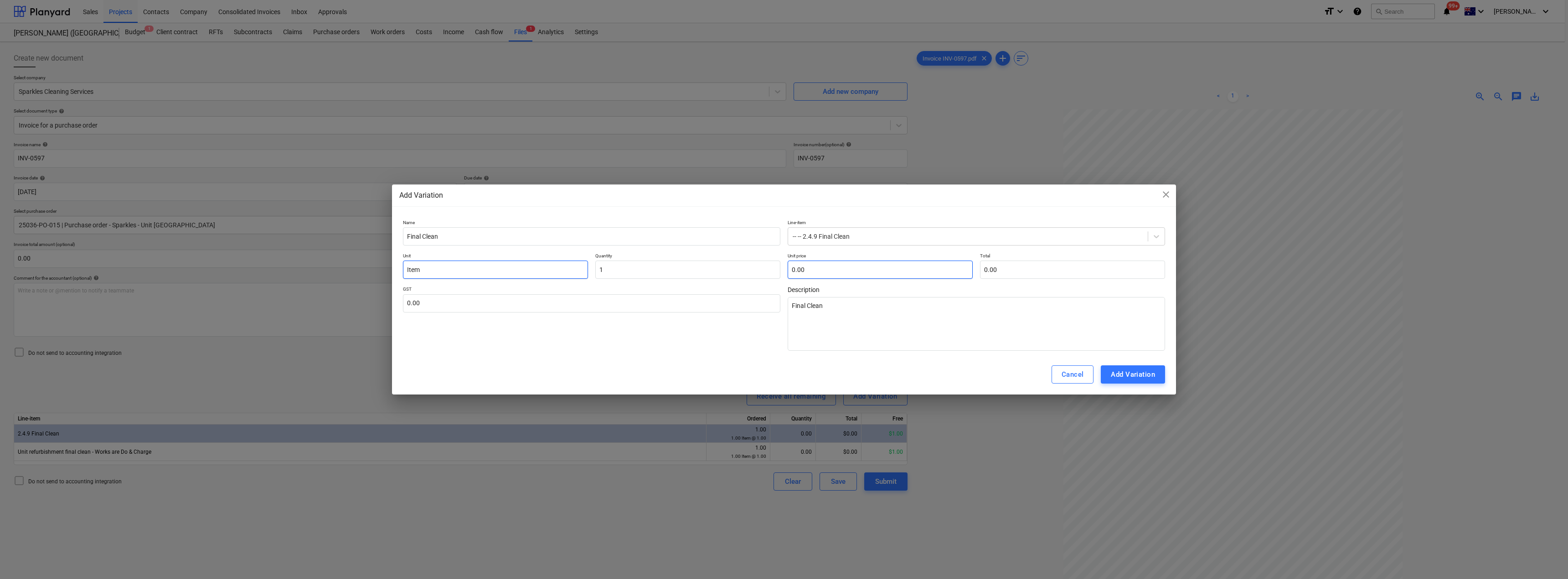
type input "1.00"
type input "1"
type textarea "x"
type input "1.00"
type input "11"
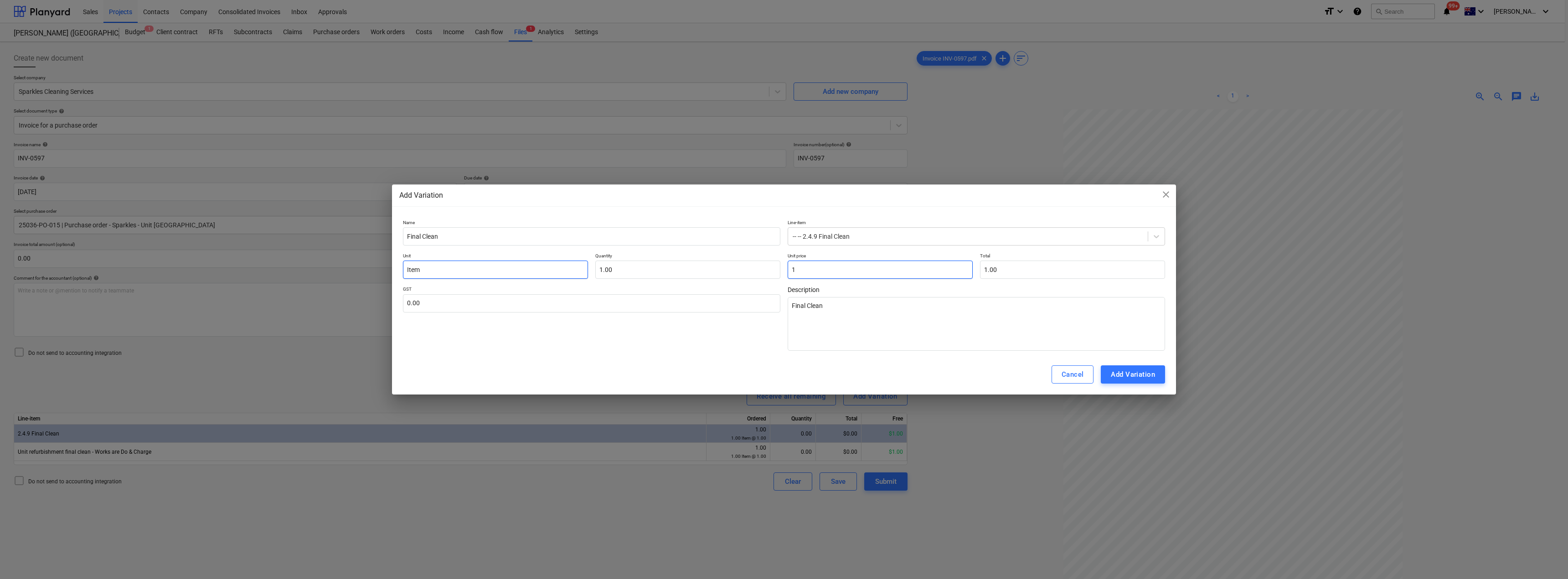
type textarea "x"
type input "11.00"
type input "111"
type textarea "x"
type input "111.00"
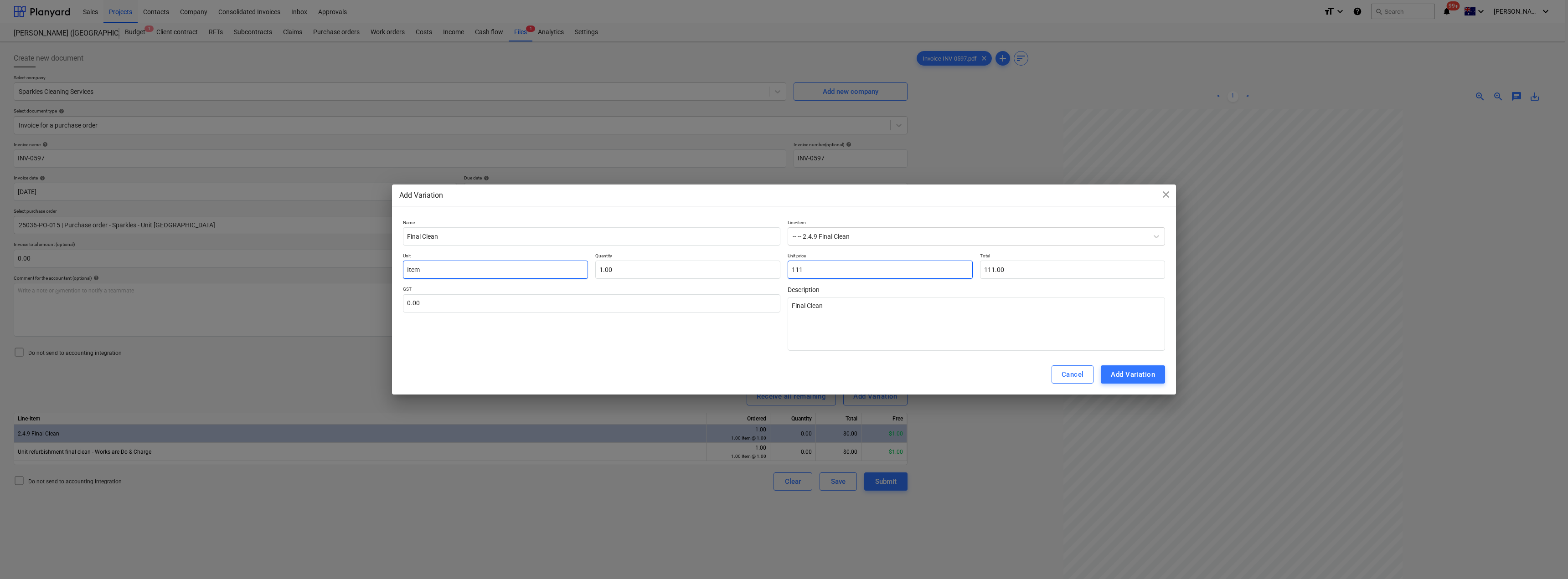
type input "1119"
type textarea "x"
type input "1,119.00"
click at [534, 307] on input "text" at bounding box center [592, 303] width 377 height 18
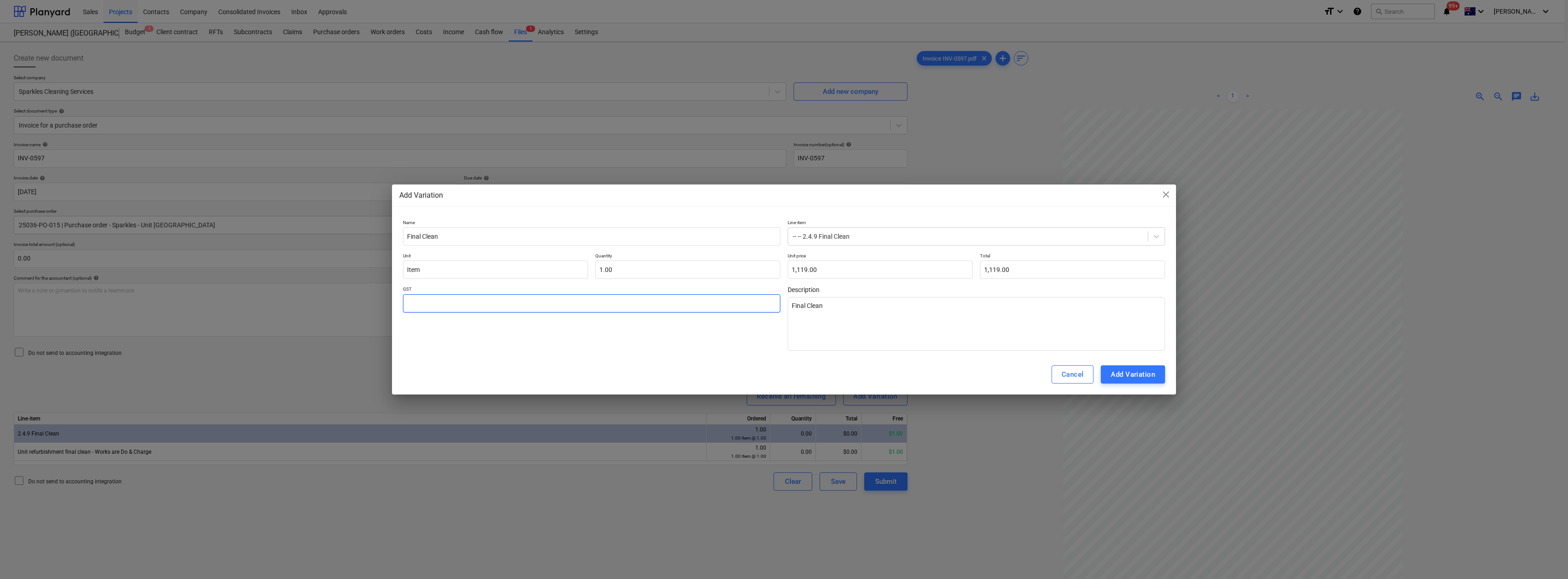
type input "1"
type textarea "x"
type input "10"
type textarea "x"
type input "10.00"
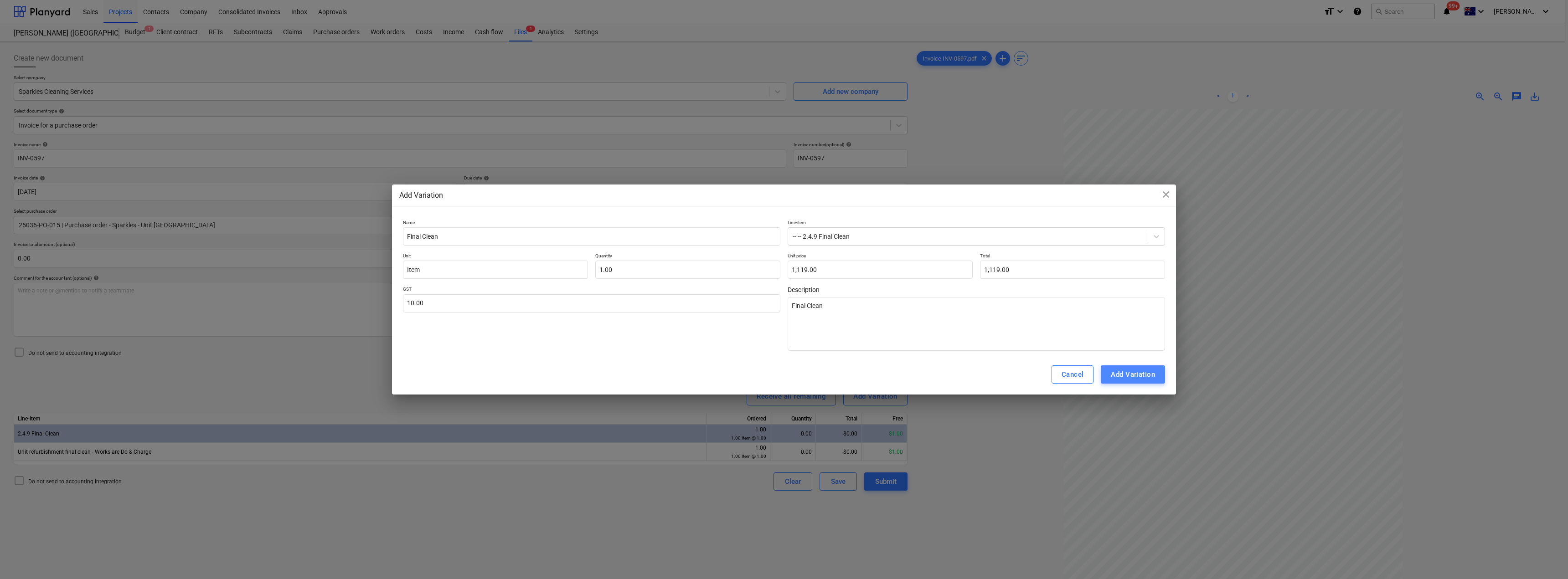
click at [783, 375] on div "Add Variation" at bounding box center [1133, 374] width 44 height 12
type textarea "x"
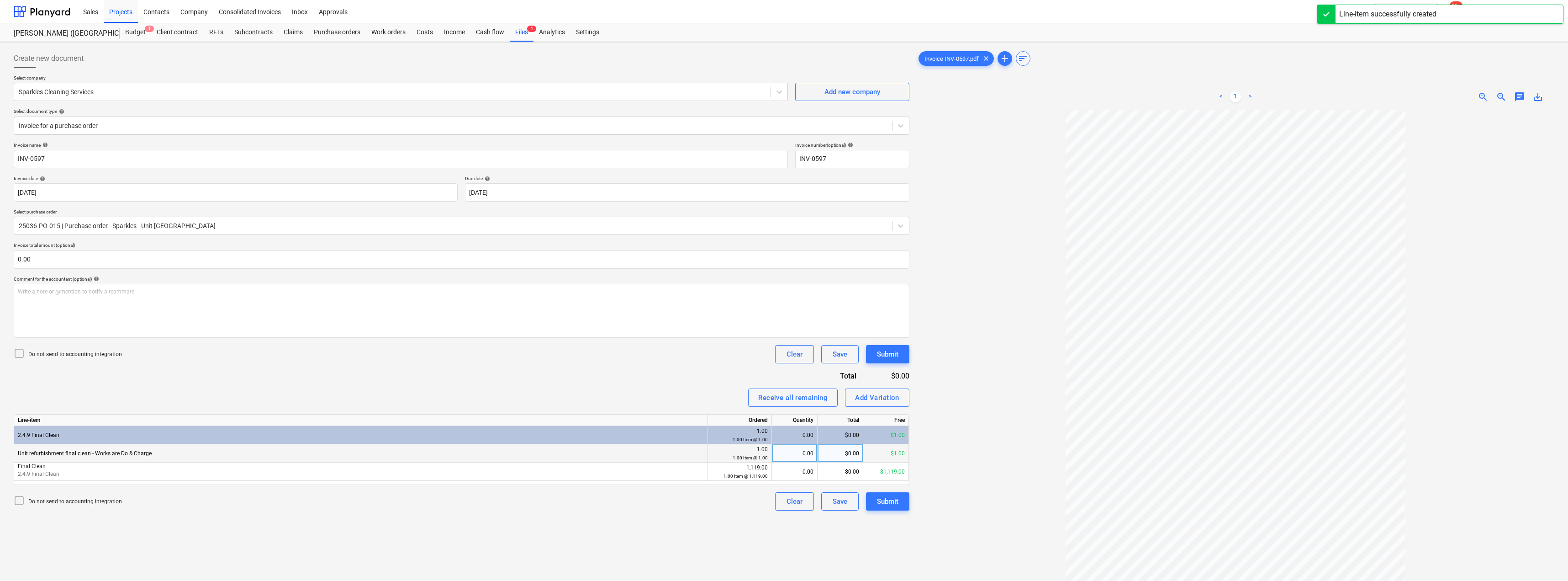
click at [784, 454] on div "0.00" at bounding box center [795, 453] width 38 height 18
type input "1"
click at [784, 469] on div "0.00" at bounding box center [795, 472] width 38 height 18
type input "1"
click at [708, 382] on div "Invoice name help INV-0597 Invoice number (optional) help INV-0597 Invoice date…" at bounding box center [461, 327] width 895 height 369
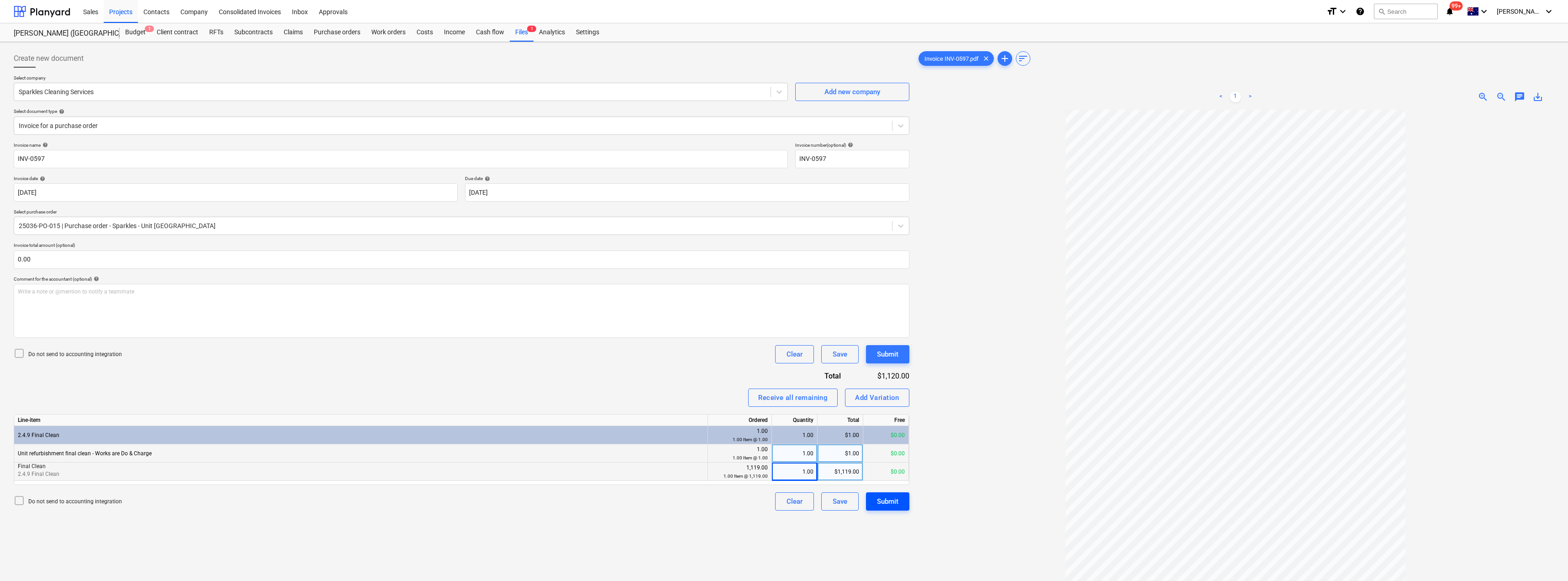
click at [784, 503] on button "Submit" at bounding box center [887, 501] width 43 height 18
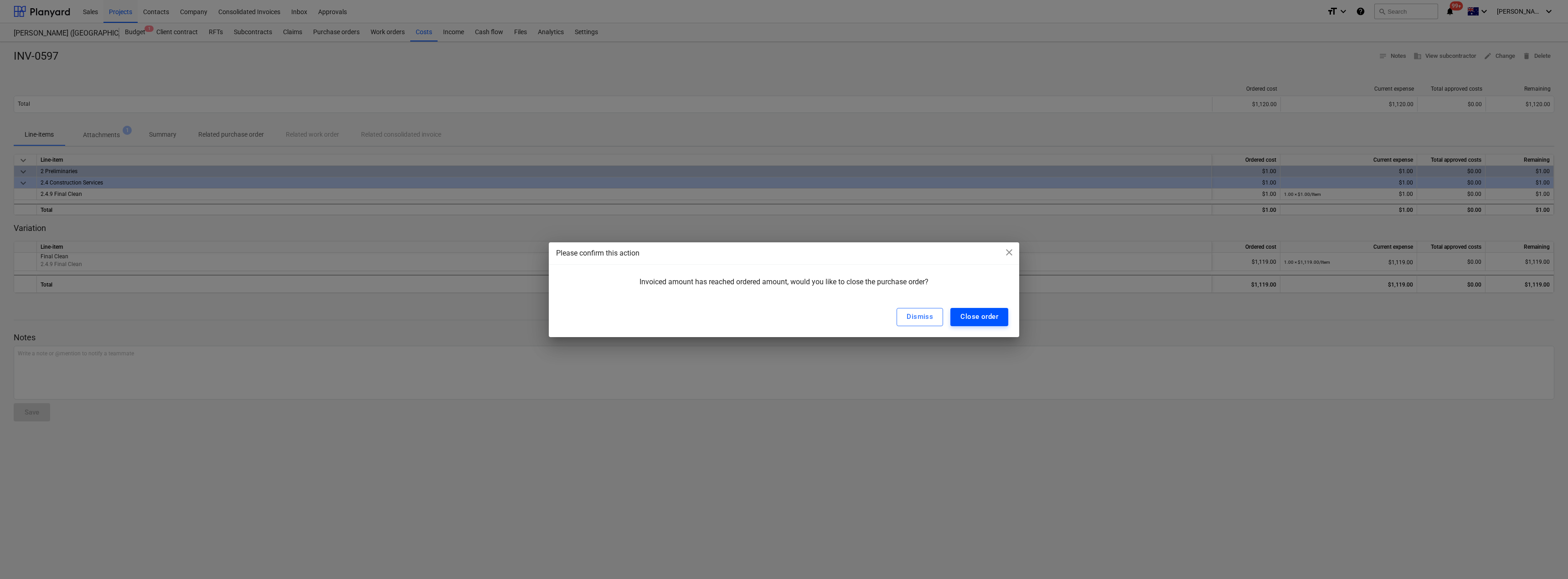
click at [783, 314] on div "Close order" at bounding box center [979, 316] width 38 height 12
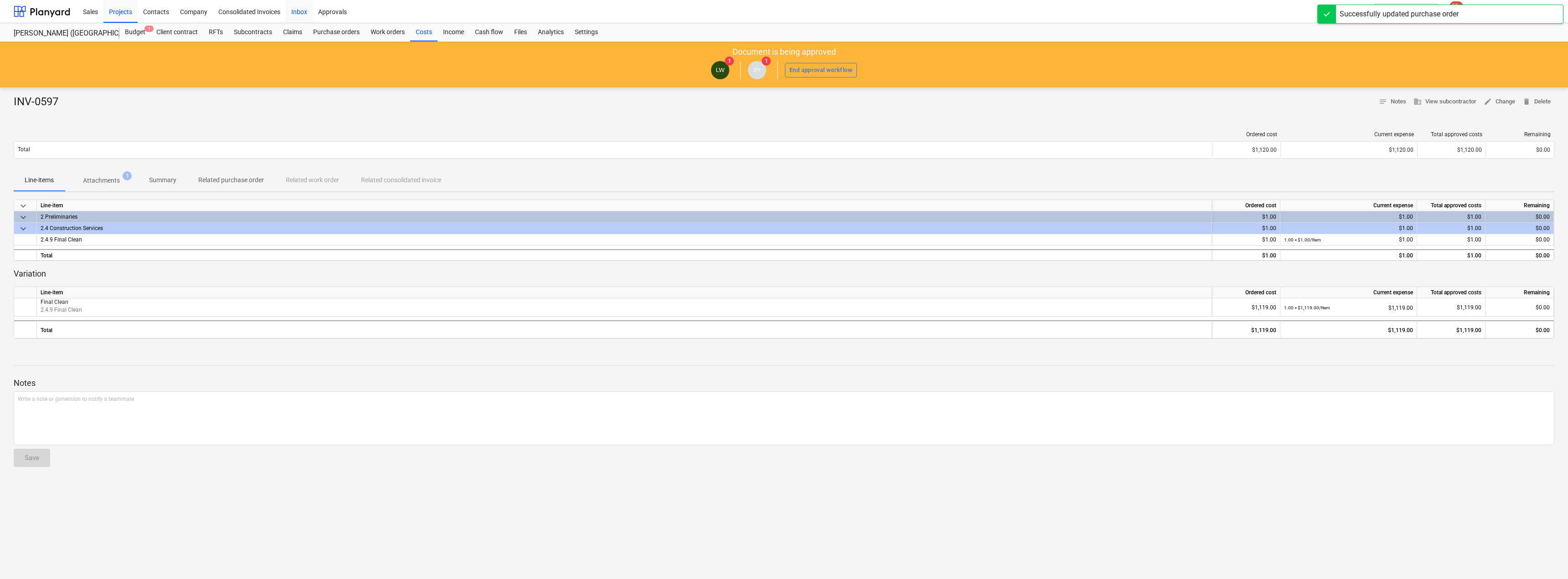
click at [301, 9] on div "Inbox" at bounding box center [299, 11] width 27 height 23
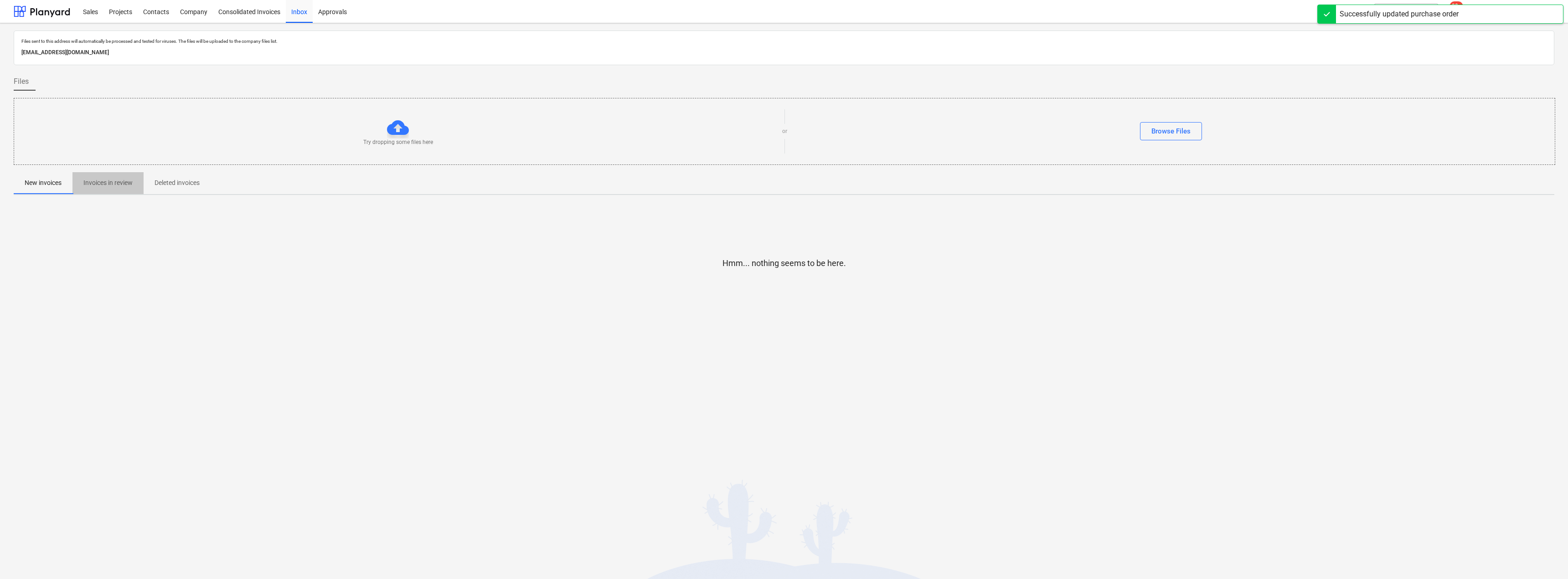
click at [111, 184] on p "Invoices in review" at bounding box center [108, 183] width 49 height 10
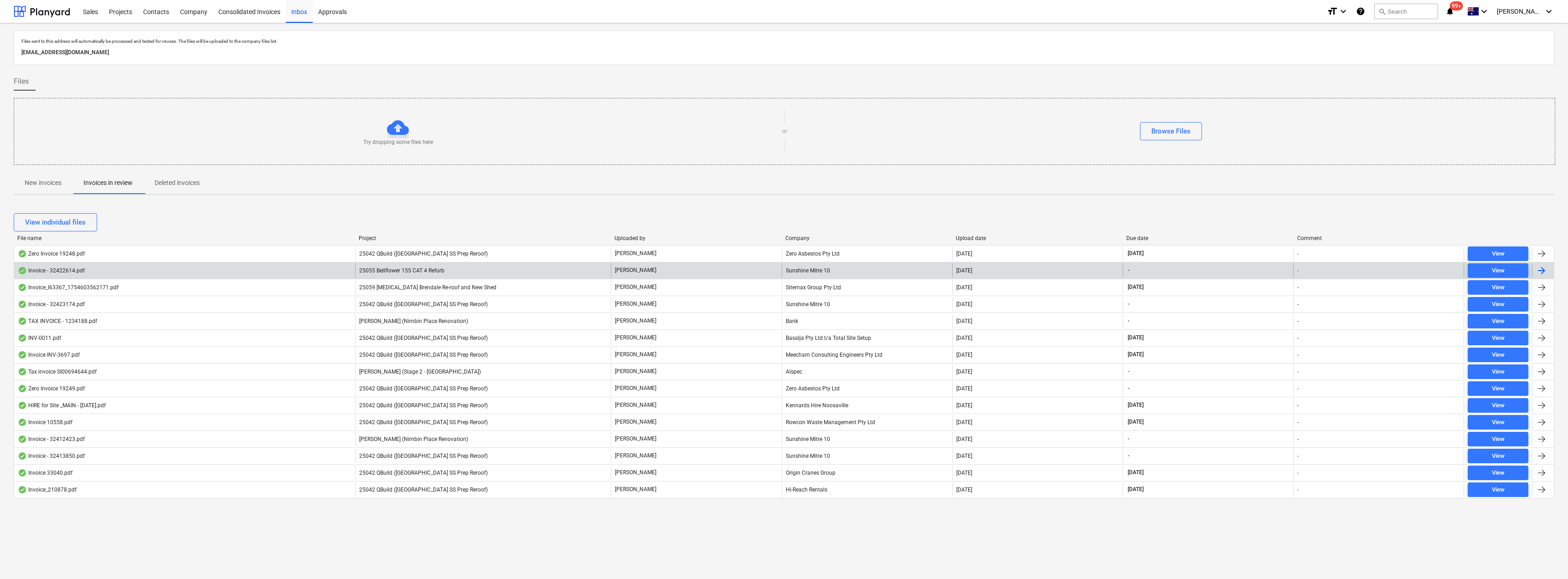
click at [415, 271] on span "25055 Bellflower 155 CAT 4 Refurb" at bounding box center [402, 271] width 85 height 6
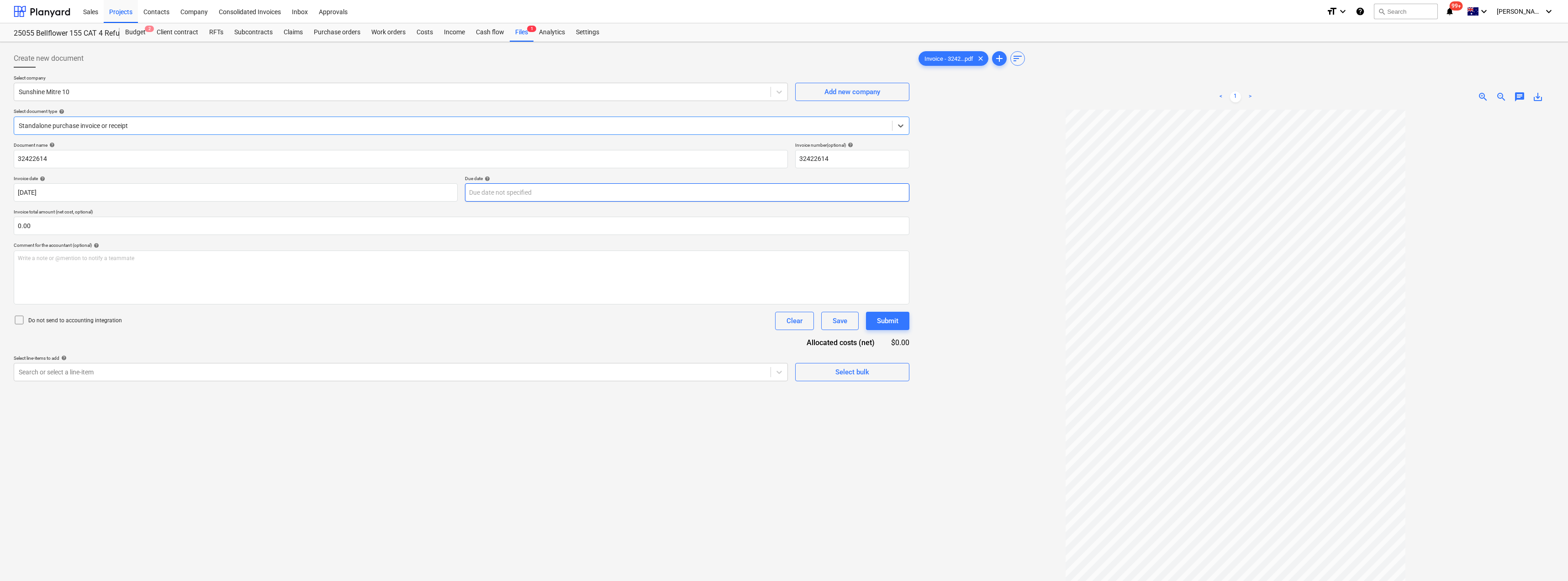
click at [527, 194] on body "Sales Projects Contacts Company Consolidated Invoices Inbox Approvals format_si…" at bounding box center [784, 290] width 1568 height 581
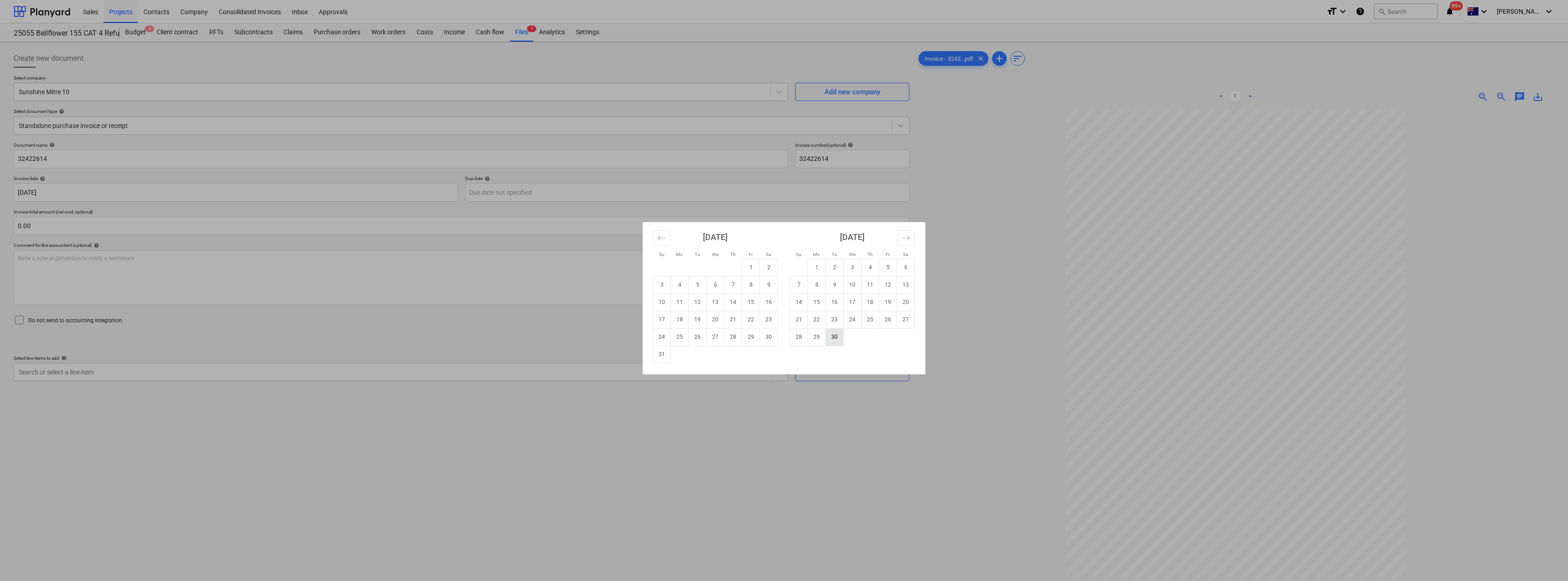
click at [784, 334] on td "30" at bounding box center [834, 337] width 18 height 17
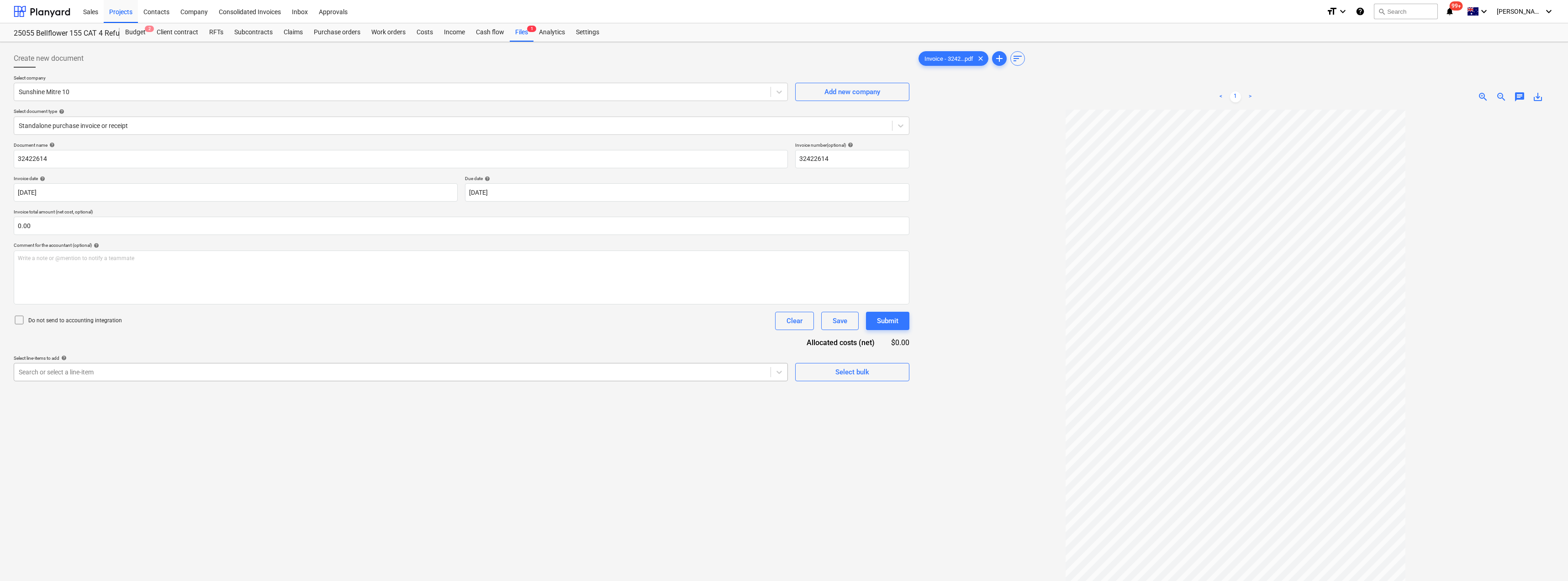
click at [142, 372] on div at bounding box center [392, 372] width 747 height 9
click at [132, 391] on div "-- -- [DATE] Fixout Material Supply" at bounding box center [400, 394] width 774 height 15
click at [222, 332] on div "Document name help 32422614 Invoice number (optional) help 32422614 Invoice dat…" at bounding box center [461, 292] width 895 height 299
click at [686, 405] on div at bounding box center [681, 406] width 37 height 12
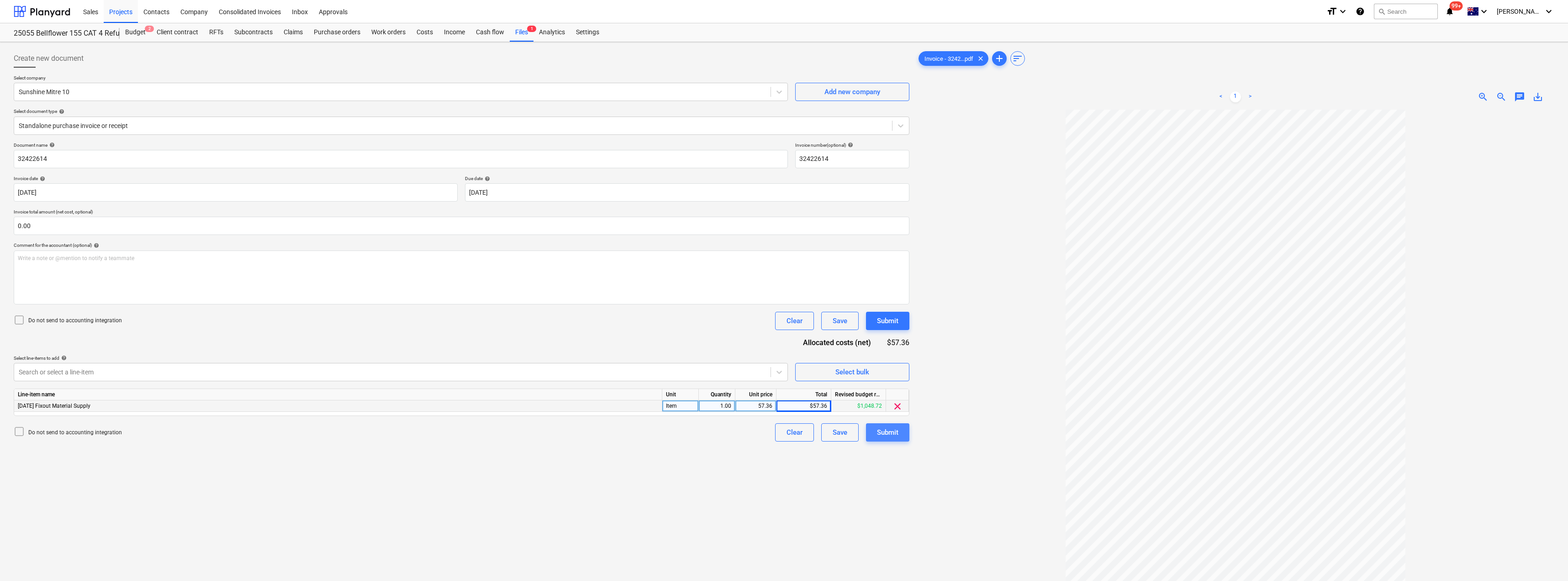
click at [784, 433] on div "Submit" at bounding box center [887, 432] width 21 height 12
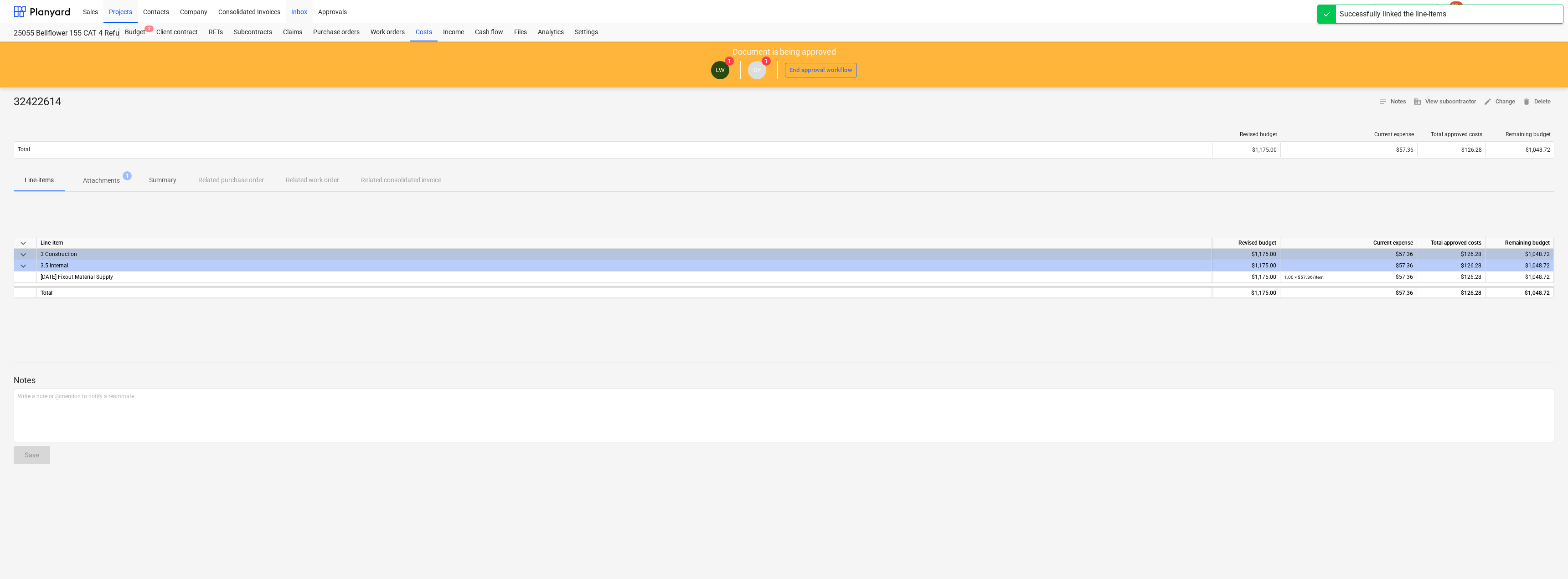
click at [304, 8] on div "Inbox" at bounding box center [299, 11] width 27 height 23
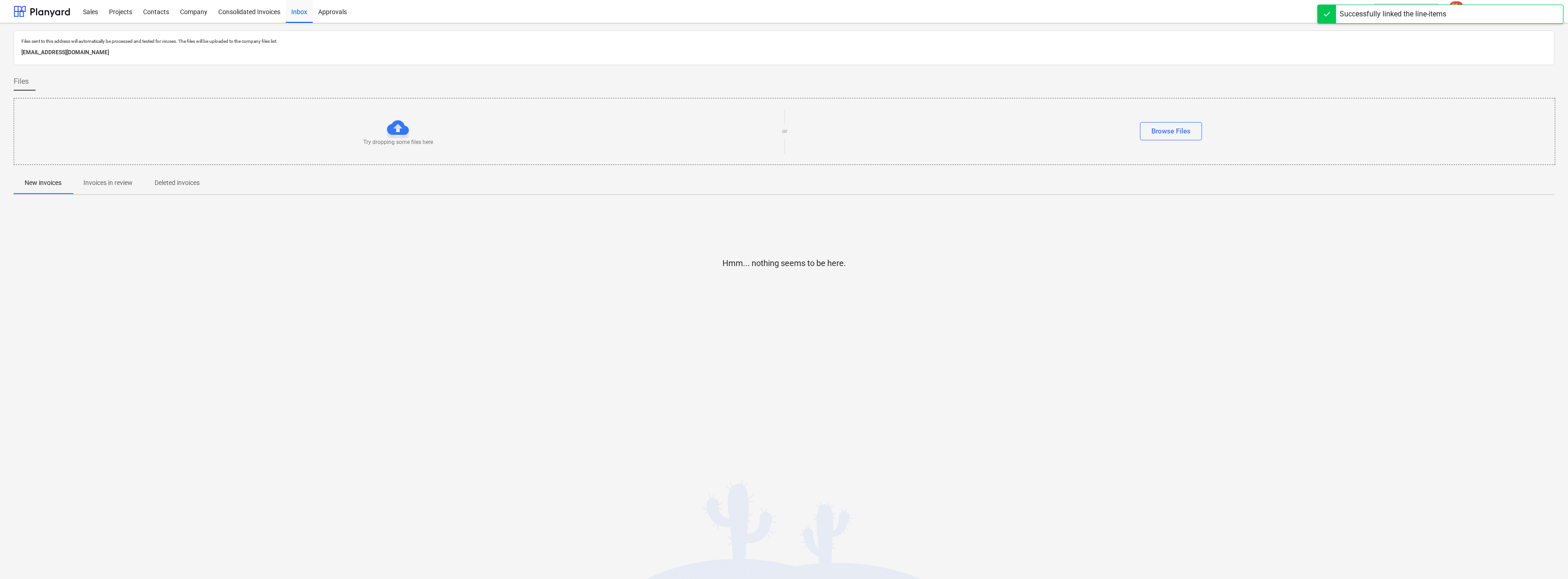
click at [117, 182] on p "Invoices in review" at bounding box center [108, 183] width 49 height 10
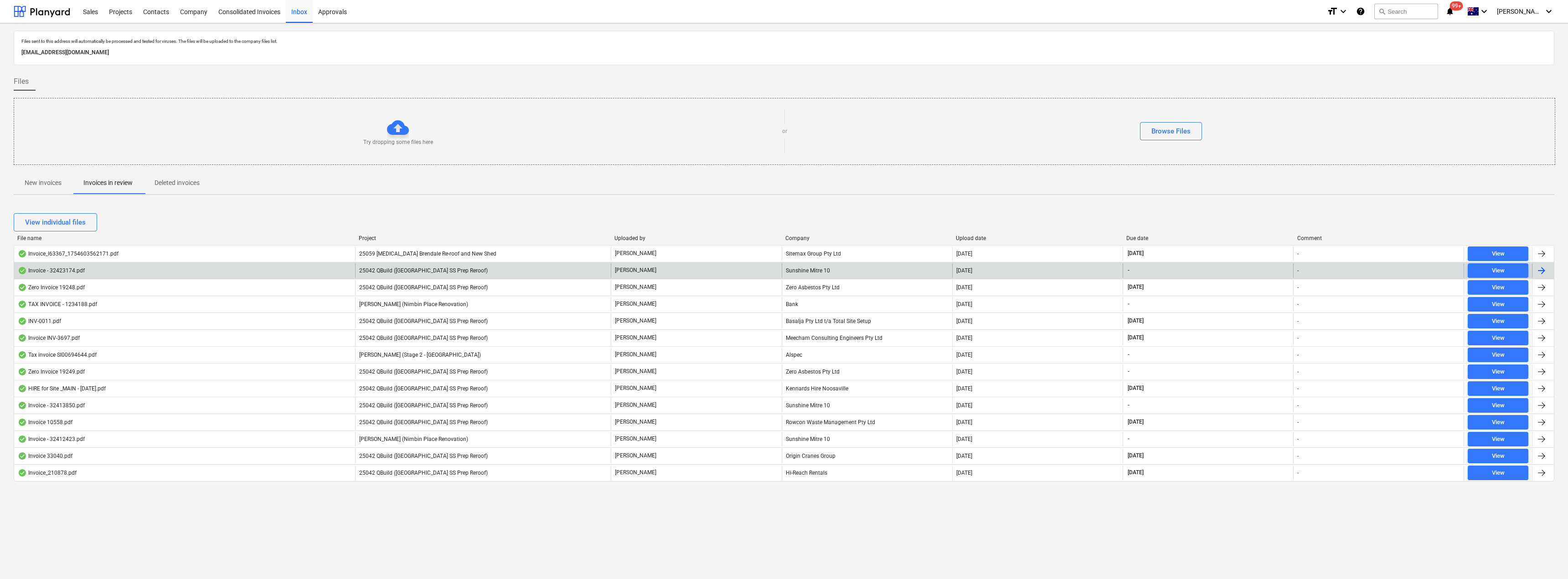
click at [783, 270] on div "Sunshine Mitre 10" at bounding box center [867, 271] width 170 height 15
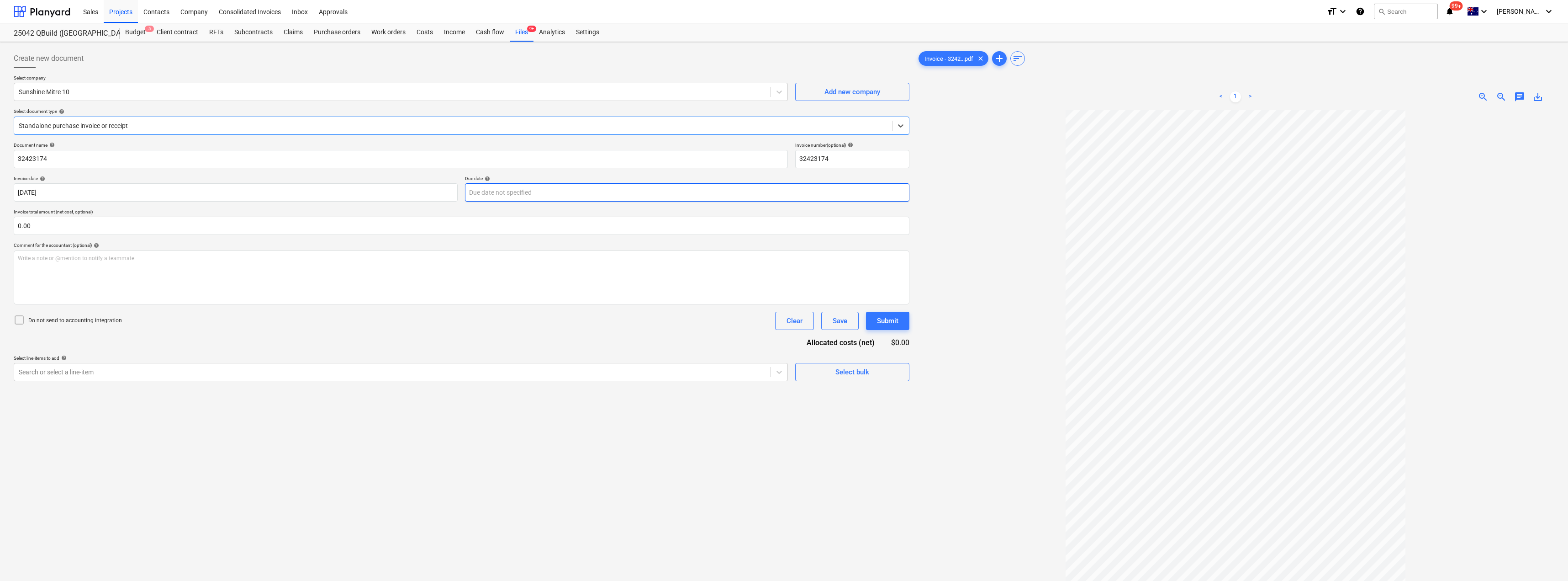
click at [514, 194] on body "Sales Projects Contacts Company Consolidated Invoices Inbox Approvals format_si…" at bounding box center [784, 290] width 1568 height 581
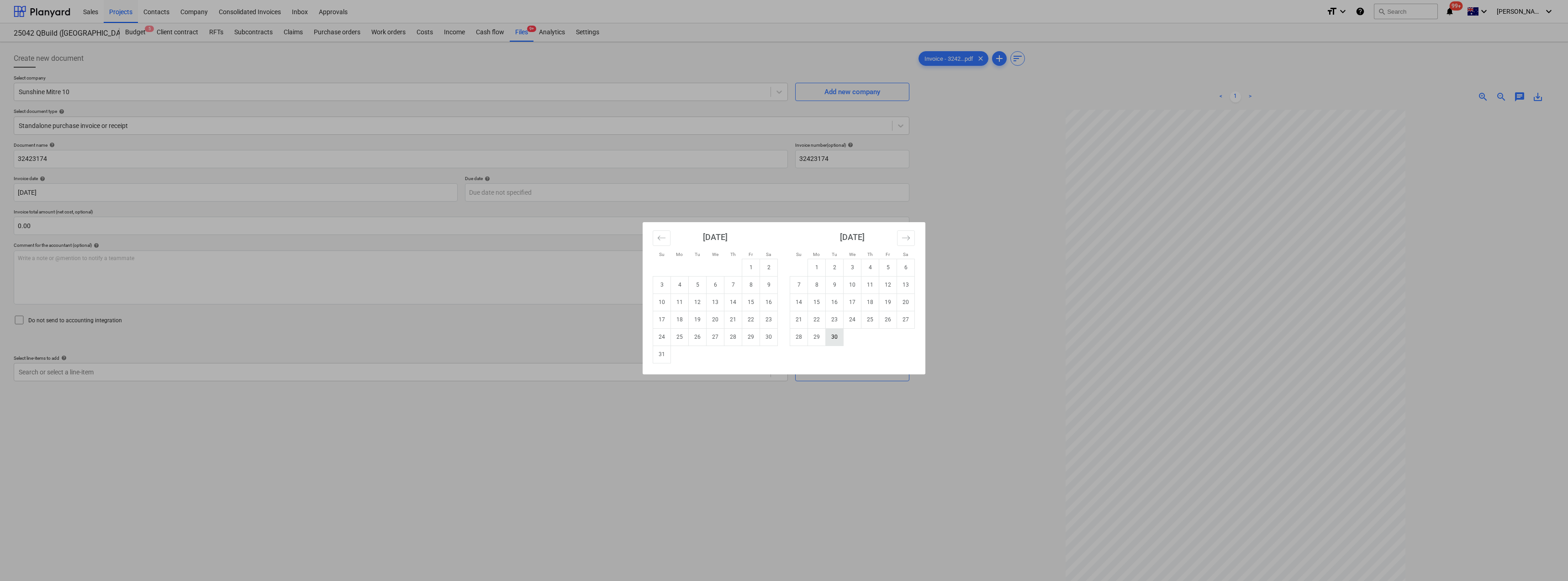
click at [784, 341] on td "30" at bounding box center [834, 337] width 18 height 17
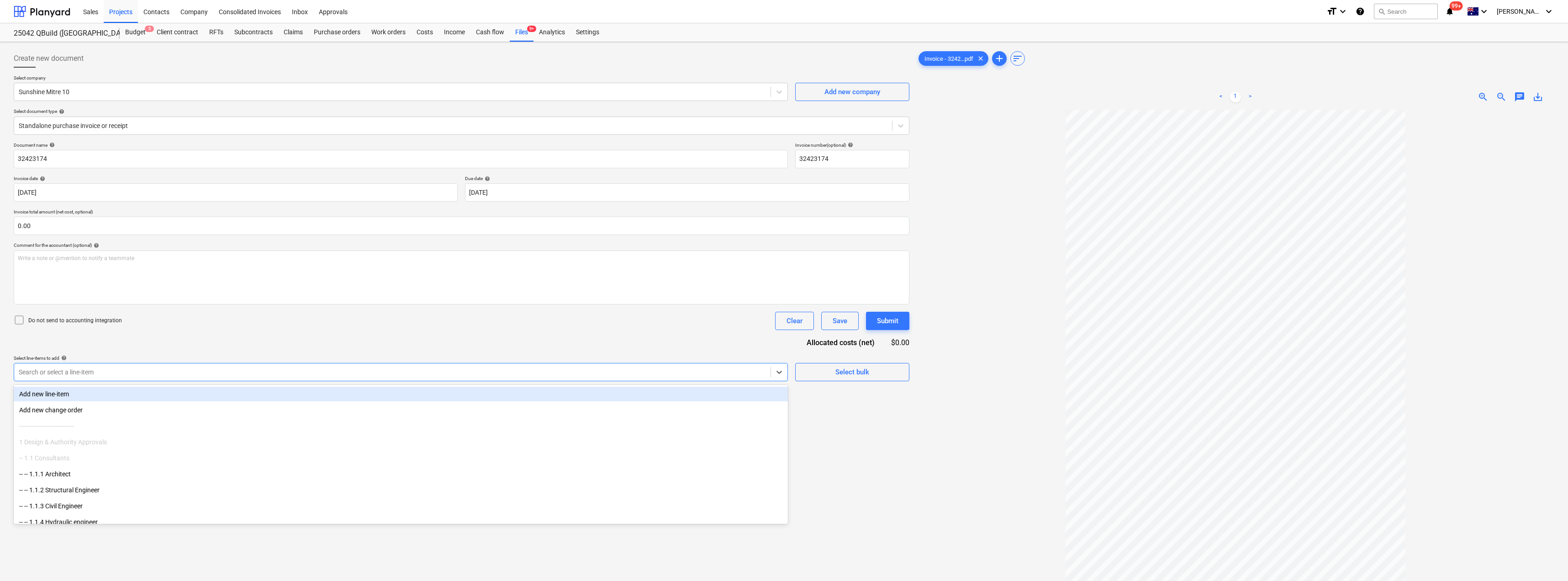
click at [126, 376] on div at bounding box center [392, 372] width 747 height 9
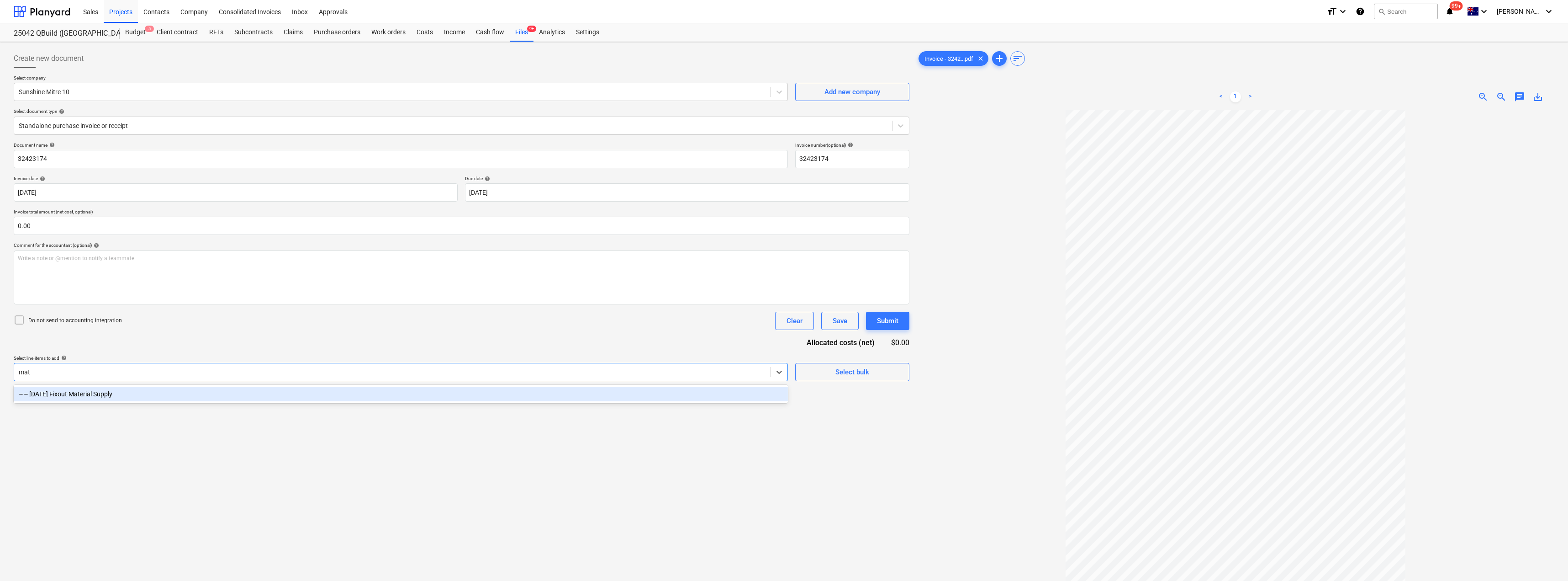
click at [120, 392] on div "-- -- [DATE] Fixout Material Supply" at bounding box center [400, 394] width 774 height 15
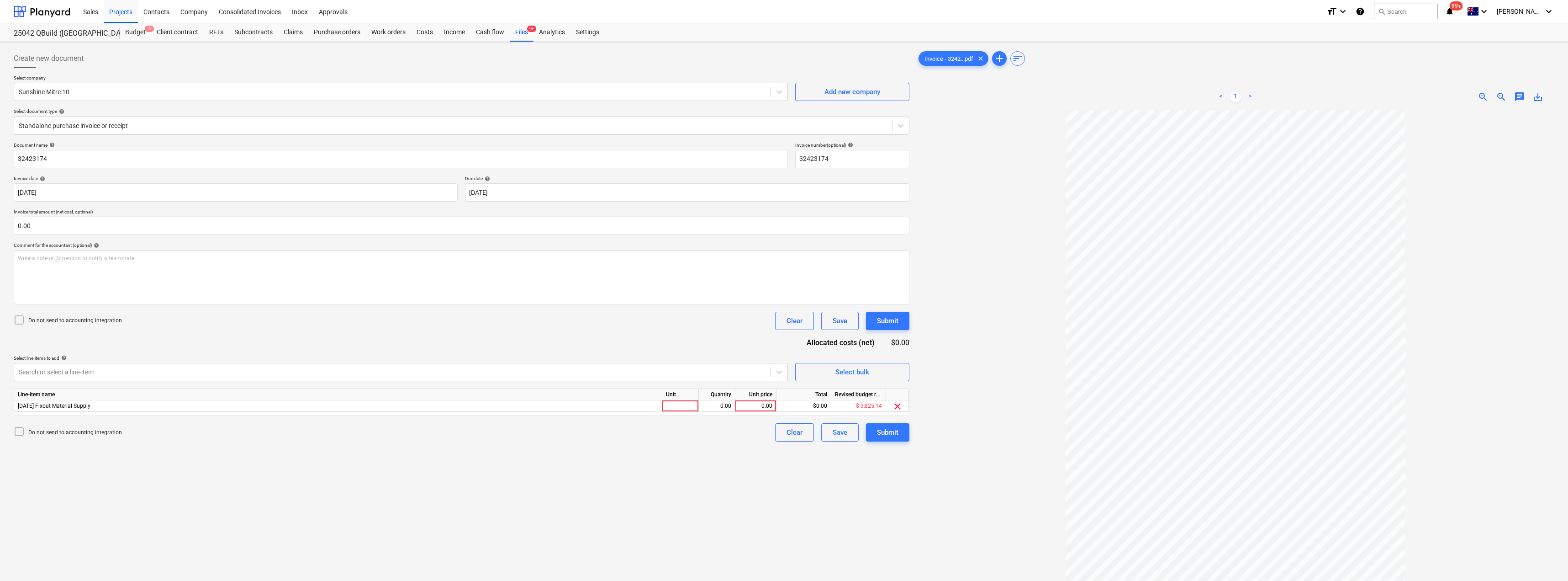
click at [183, 340] on div "Document name help 32423174 Invoice number (optional) help 32423174 Invoice dat…" at bounding box center [461, 292] width 895 height 299
click at [681, 404] on div at bounding box center [681, 406] width 37 height 12
click at [490, 327] on div "Do not send to accounting integration Clear Save Submit" at bounding box center [461, 321] width 895 height 18
click at [784, 435] on div "Submit" at bounding box center [887, 432] width 21 height 12
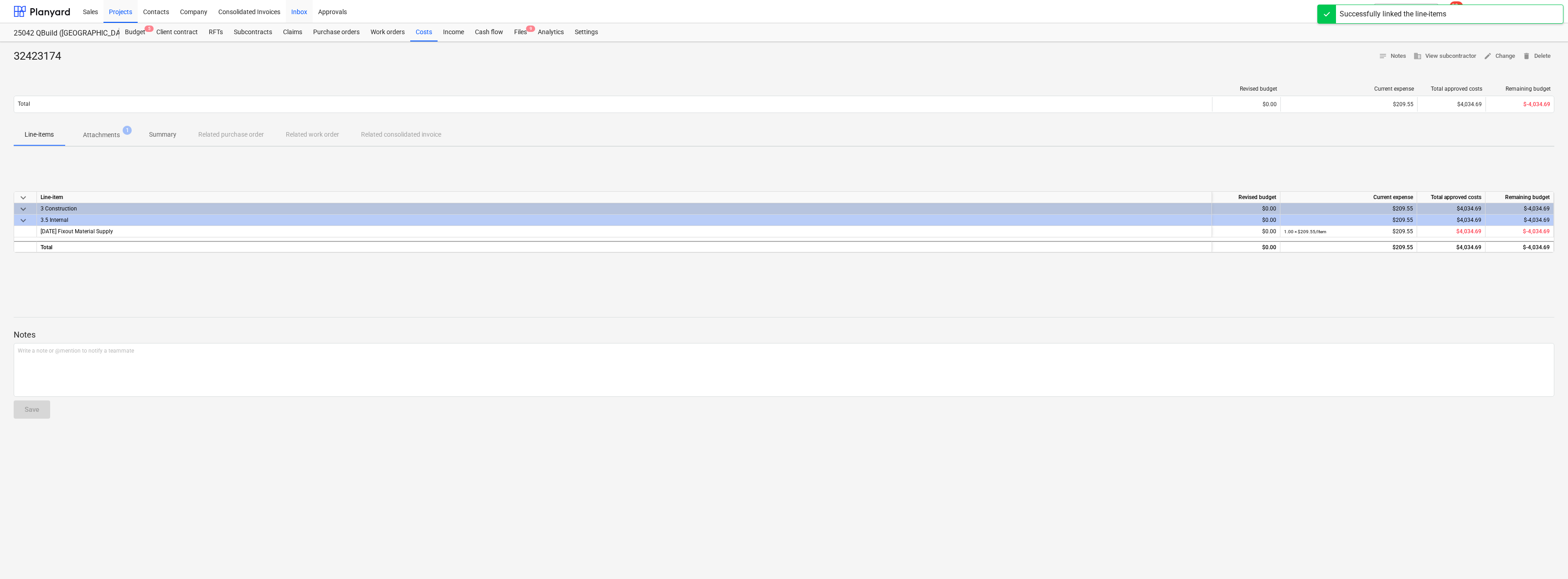
click at [305, 10] on div "Inbox" at bounding box center [299, 11] width 27 height 23
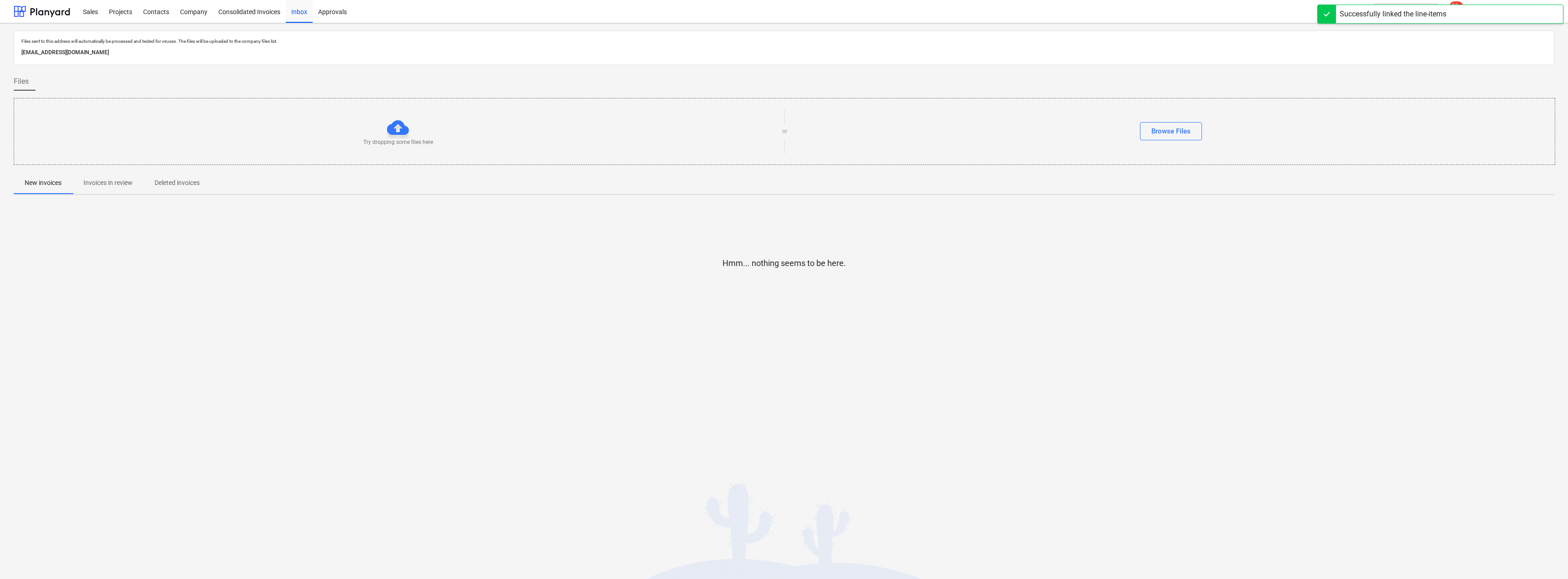
click at [117, 179] on p "Invoices in review" at bounding box center [108, 183] width 49 height 10
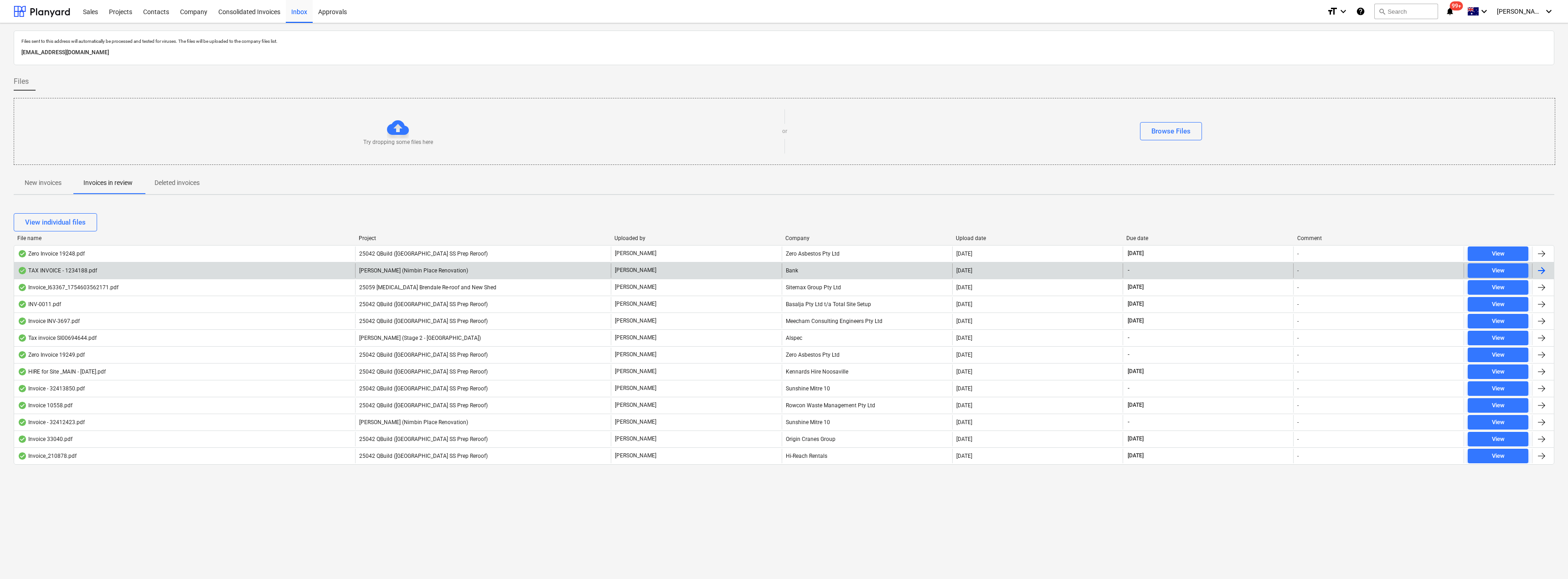
click at [731, 268] on div "[PERSON_NAME]" at bounding box center [696, 271] width 170 height 15
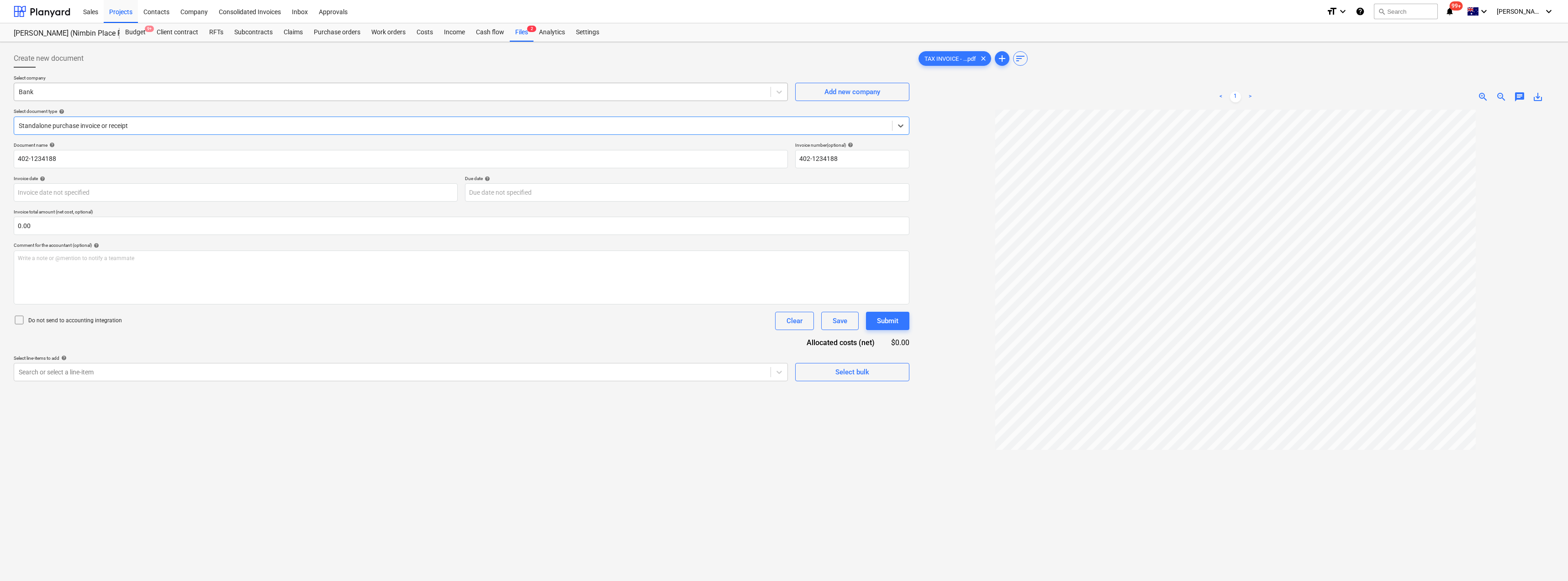
click at [81, 96] on div at bounding box center [392, 92] width 747 height 9
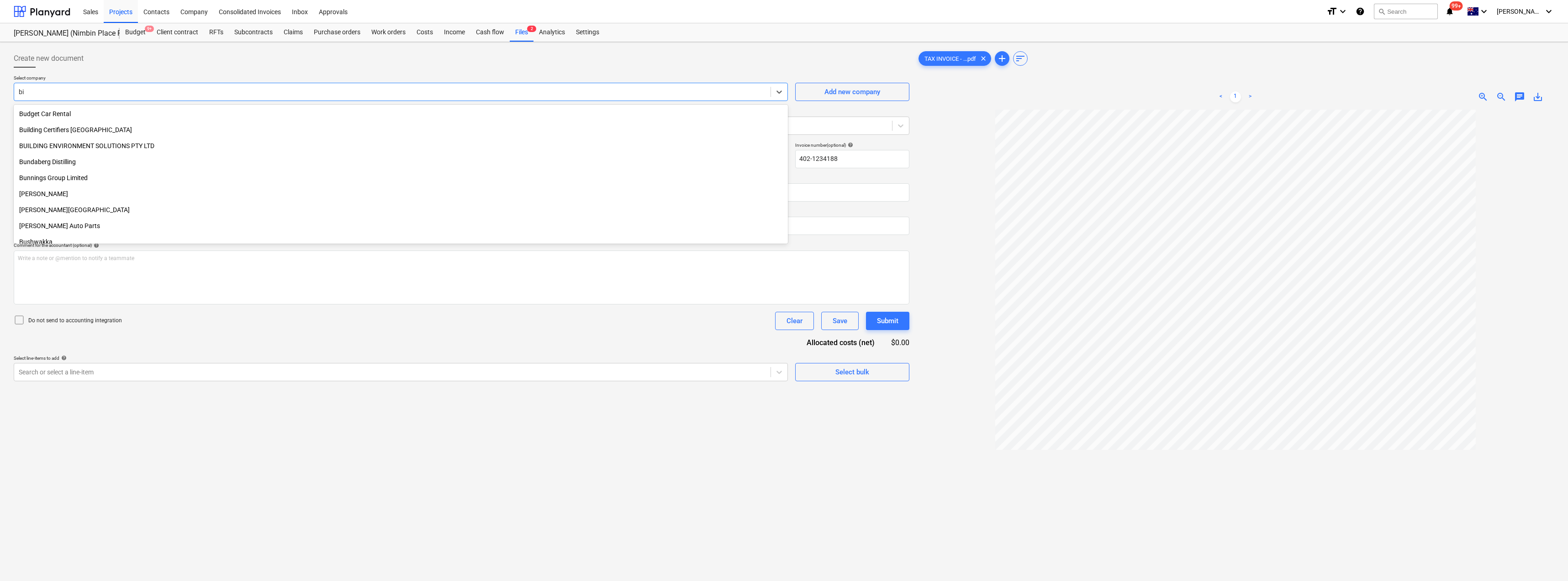
scroll to position [327, 0]
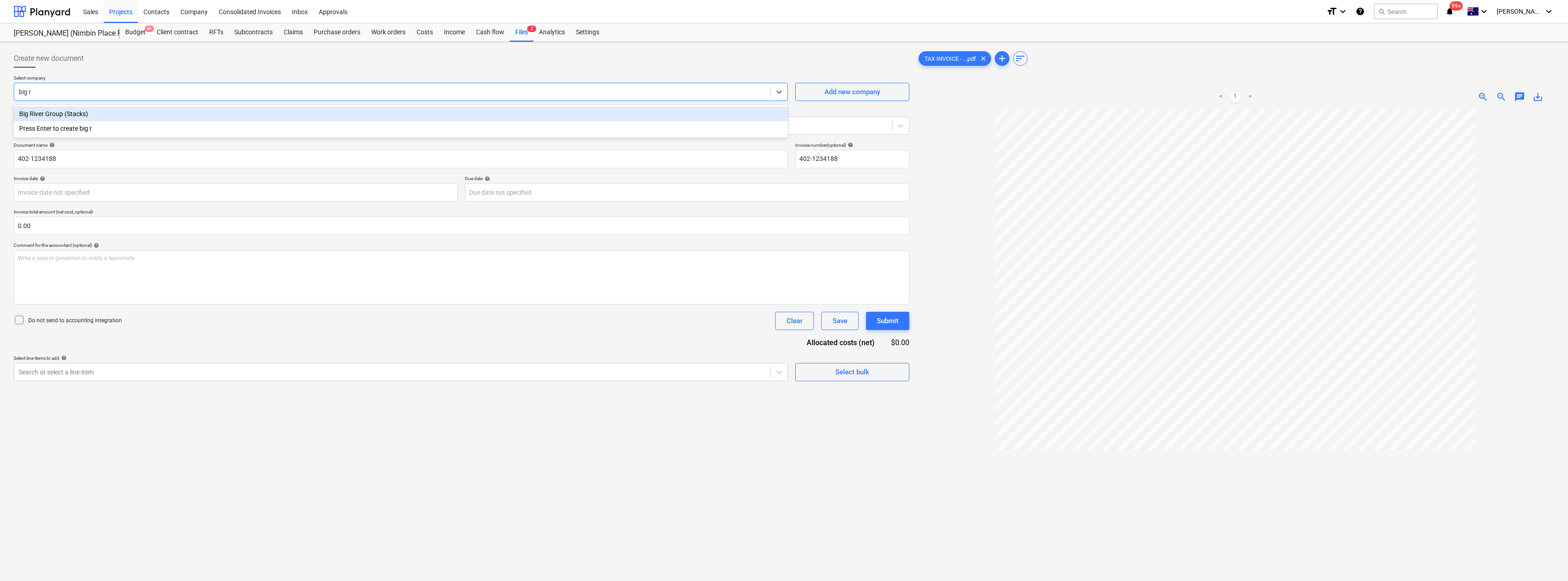
click at [85, 115] on div "Big River Group (Stacks)" at bounding box center [400, 114] width 774 height 15
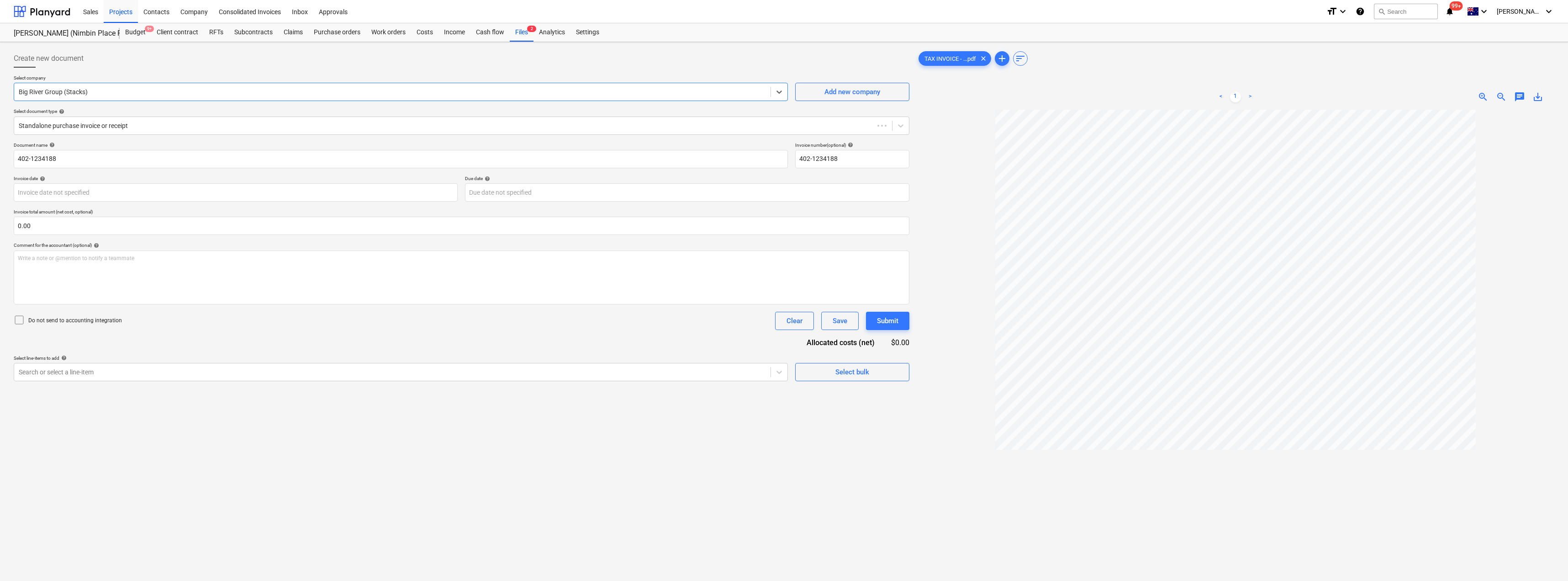
click at [168, 65] on div "Create new document" at bounding box center [461, 59] width 895 height 18
